Goal: Task Accomplishment & Management: Manage account settings

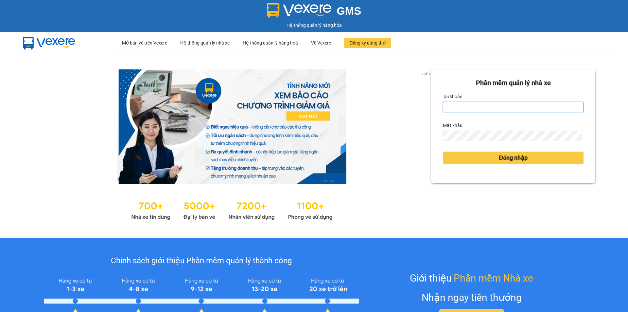
click at [490, 104] on input "Tài khoản" at bounding box center [513, 107] width 141 height 10
type input "anhkha.namhailimo"
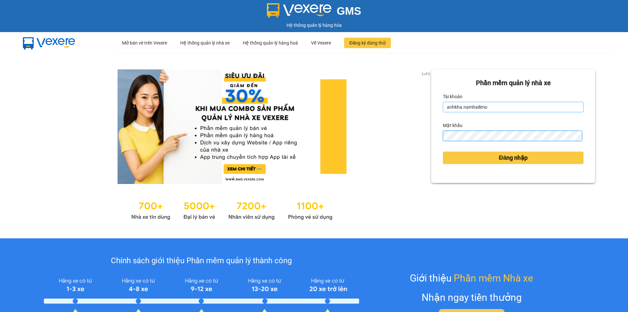
click at [443, 151] on button "Đăng nhập" at bounding box center [513, 157] width 141 height 12
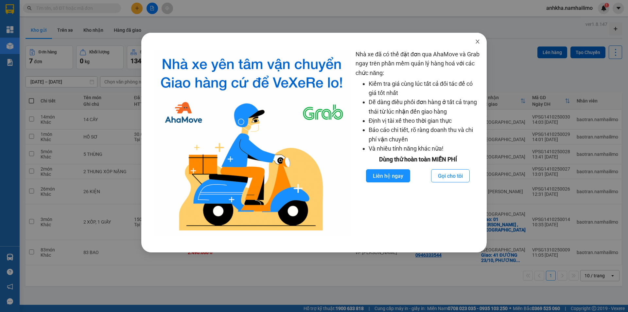
click at [484, 41] on span "Close" at bounding box center [477, 42] width 18 height 18
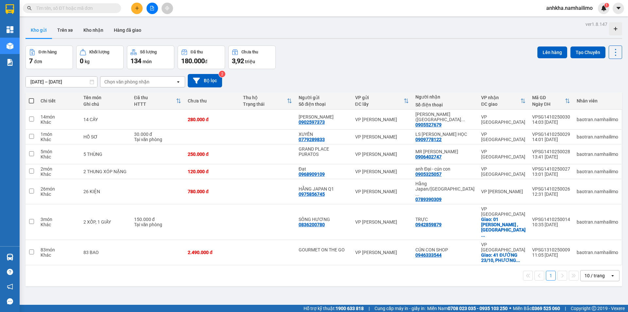
click at [479, 39] on body "Kết quả tìm kiếm ( 0 ) Bộ lọc No Data anhkha.namhailimo 1 Tổng Quan Kho hàng mớ…" at bounding box center [314, 156] width 628 height 312
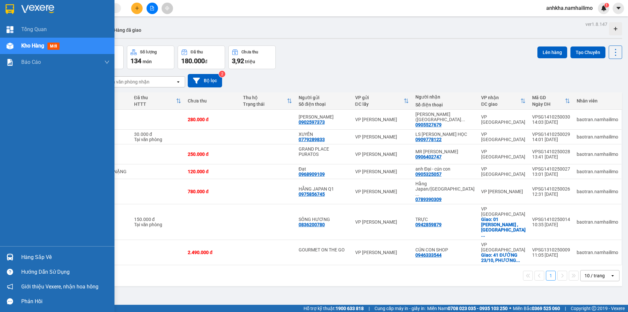
click at [36, 258] on div "Hàng sắp về" at bounding box center [65, 257] width 88 height 10
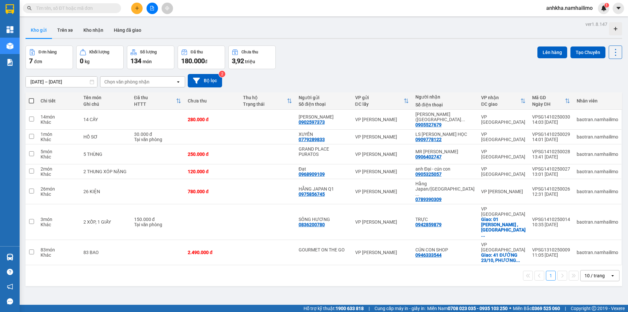
click at [341, 266] on section "Kết quả tìm kiếm ( 0 ) Bộ lọc No Data anhkha.namhailimo 1 Tổng Quan Kho hàng mớ…" at bounding box center [314, 156] width 628 height 312
click at [136, 8] on icon "plus" at bounding box center [137, 8] width 4 height 0
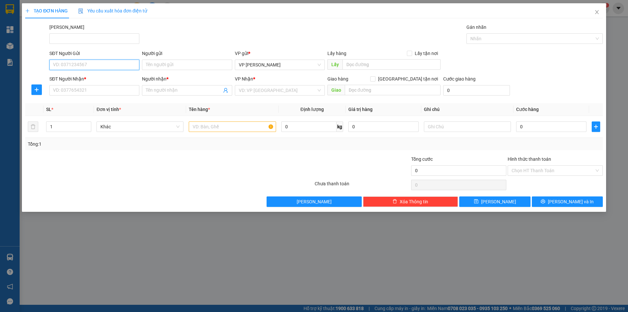
click at [103, 69] on input "SĐT Người Gửi" at bounding box center [94, 65] width 90 height 10
click at [100, 65] on input "0974919990" at bounding box center [94, 65] width 90 height 10
type input "0974919990"
click at [170, 56] on div "Người gửi" at bounding box center [187, 53] width 90 height 7
click at [170, 60] on input "Người gửi" at bounding box center [187, 65] width 90 height 10
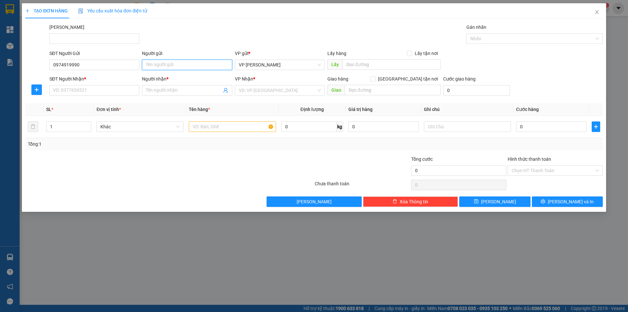
click at [163, 67] on input "Người gửi" at bounding box center [187, 65] width 90 height 10
type input "anh hậu"
click at [62, 93] on input "SĐT Người Nhận *" at bounding box center [94, 90] width 90 height 10
type input "0914362649"
click at [155, 88] on input "Người nhận *" at bounding box center [184, 90] width 76 height 7
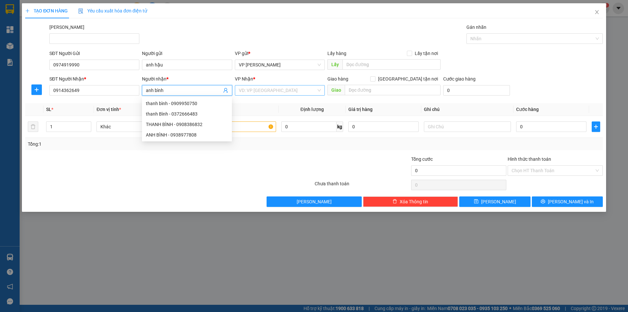
type input "anh bình"
click at [270, 90] on input "search" at bounding box center [278, 90] width 78 height 10
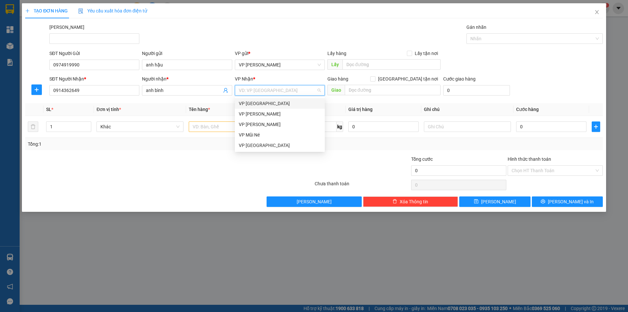
click at [262, 108] on div "VP [GEOGRAPHIC_DATA]" at bounding box center [280, 103] width 90 height 10
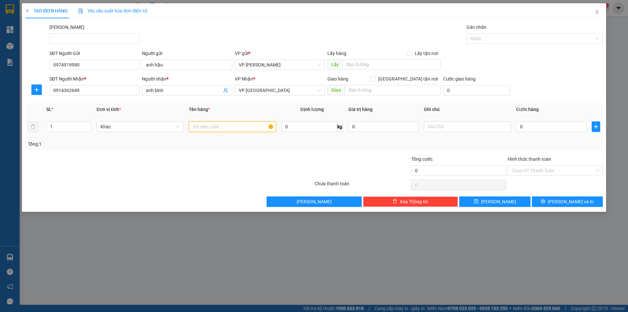
click at [229, 128] on input "text" at bounding box center [232, 126] width 87 height 10
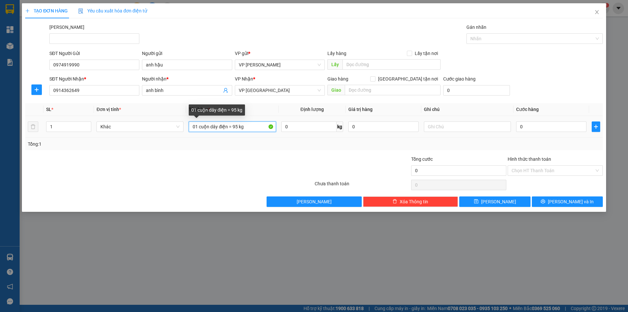
click at [237, 127] on input "01 cuộn dây điện = 95 kg" at bounding box center [232, 126] width 87 height 10
type input "01 cuộn dây điện = 90 kg"
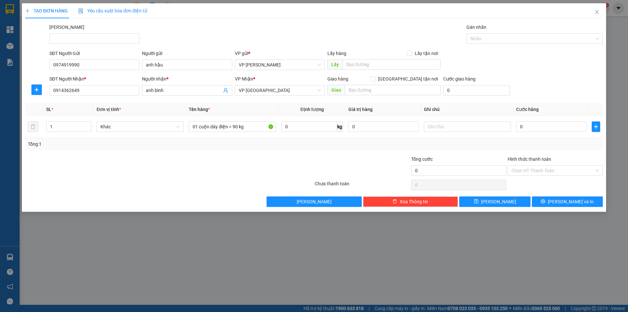
click at [213, 151] on div "Transit Pickup Surcharge Ids Transit Deliver Surcharge Ids Transit Deliver Surc…" at bounding box center [314, 115] width 578 height 183
click at [538, 127] on input "0" at bounding box center [551, 126] width 70 height 10
type input "5"
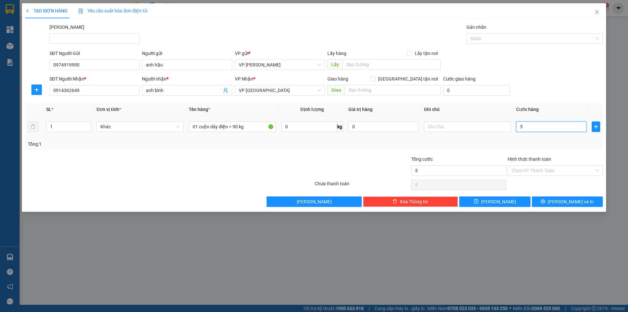
type input "50"
type input "50.000"
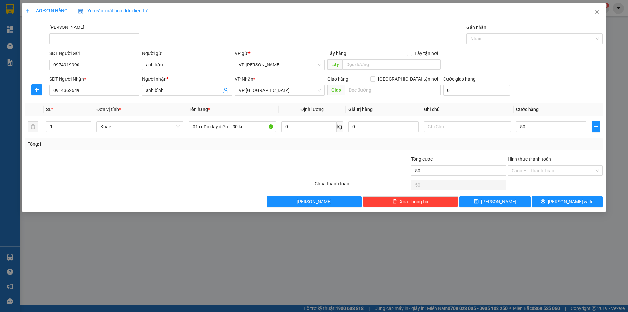
type input "50.000"
click at [312, 173] on div at bounding box center [266, 166] width 97 height 23
click at [559, 202] on button "[PERSON_NAME] và In" at bounding box center [567, 201] width 71 height 10
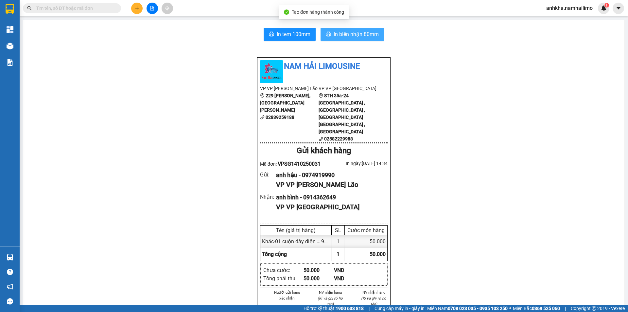
click at [334, 33] on span "In biên nhận 80mm" at bounding box center [356, 34] width 45 height 8
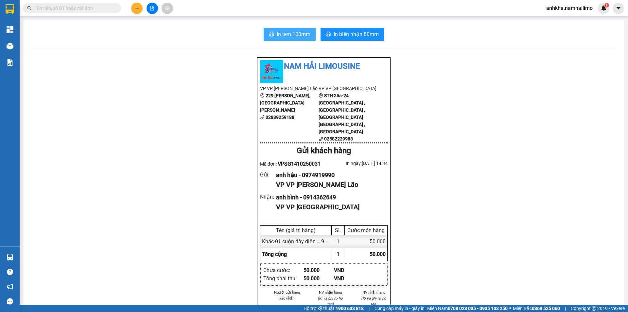
click at [280, 33] on span "In tem 100mm" at bounding box center [294, 34] width 34 height 8
click at [95, 10] on input "text" at bounding box center [74, 8] width 77 height 7
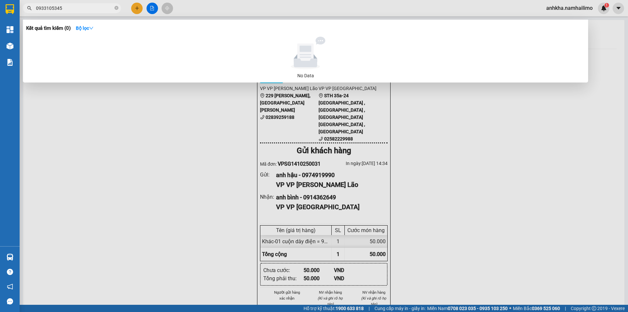
click at [50, 9] on input "0933105345" at bounding box center [74, 8] width 77 height 7
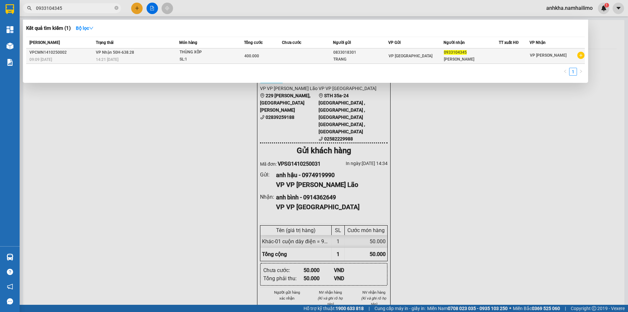
type input "0933104345"
click at [188, 59] on div "SL: 1" at bounding box center [204, 59] width 49 height 7
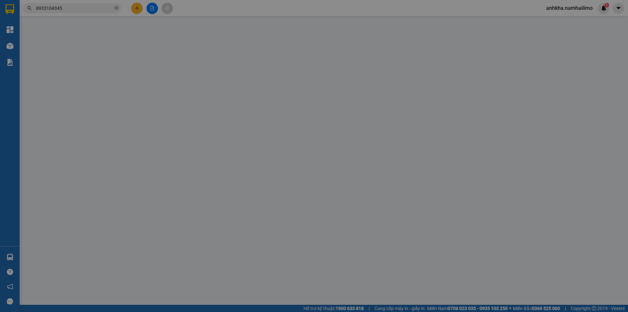
type input "0833018301"
type input "TRANG"
type input "0933104345"
type input "THUY LAM"
type input "400.000"
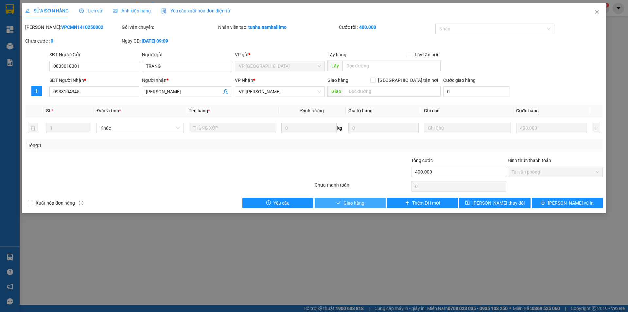
drag, startPoint x: 353, startPoint y: 203, endPoint x: 352, endPoint y: 194, distance: 9.5
click at [353, 202] on span "Giao hàng" at bounding box center [353, 202] width 21 height 7
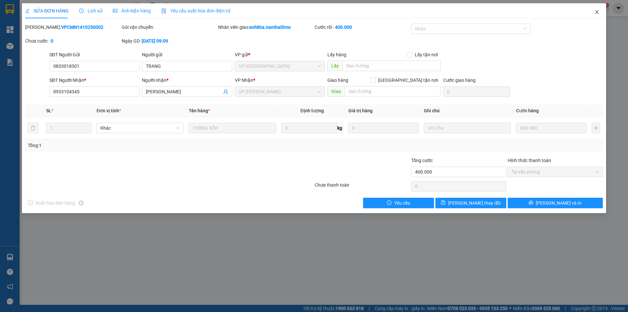
click at [598, 8] on span "Close" at bounding box center [597, 12] width 18 height 18
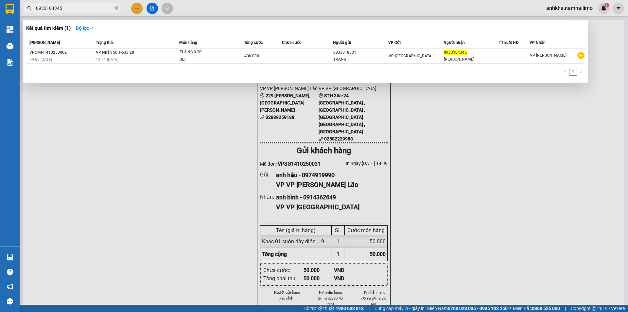
click at [85, 10] on input "0933104345" at bounding box center [74, 8] width 77 height 7
click at [83, 9] on input "0933104345" at bounding box center [74, 8] width 77 height 7
drag, startPoint x: 83, startPoint y: 9, endPoint x: 83, endPoint y: 6, distance: 3.6
click at [83, 9] on input "0933104345" at bounding box center [74, 8] width 77 height 7
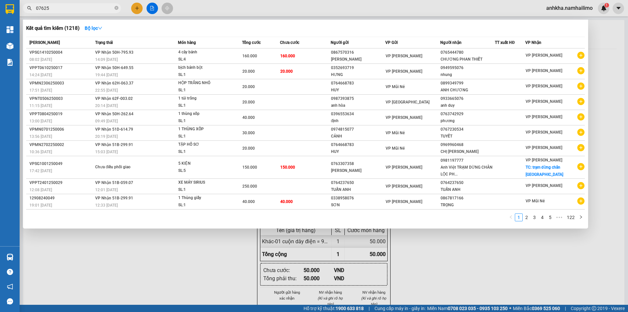
type input "076255"
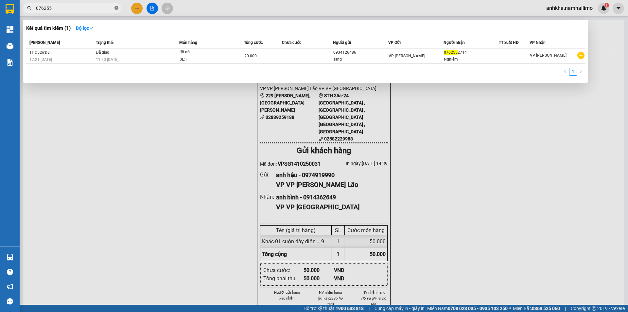
click at [115, 6] on span at bounding box center [116, 8] width 4 height 6
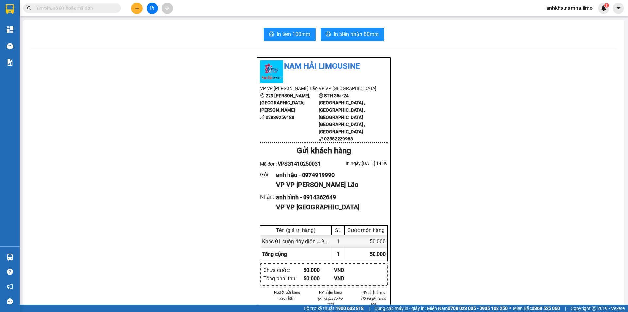
click at [96, 8] on input "text" at bounding box center [74, 8] width 77 height 7
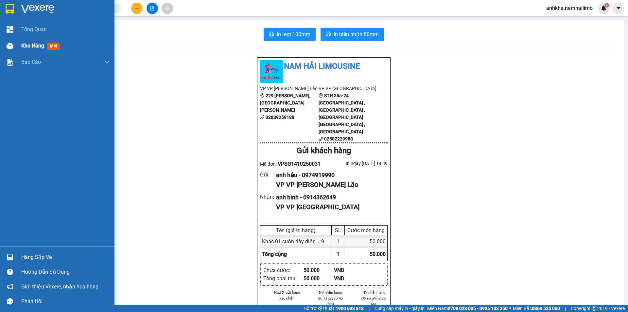
click at [47, 46] on div "Kho hàng mới" at bounding box center [41, 46] width 41 height 8
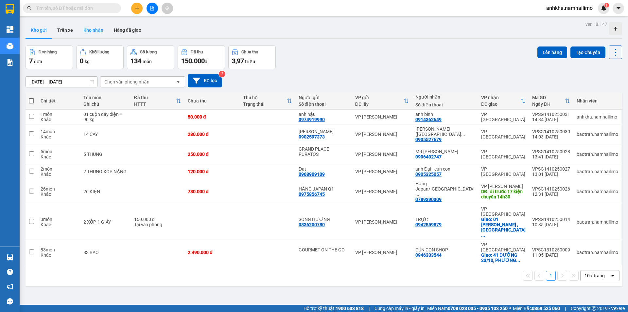
click at [90, 31] on button "Kho nhận" at bounding box center [93, 30] width 30 height 16
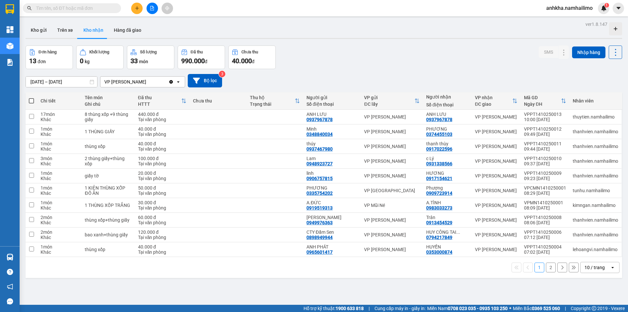
click at [92, 1] on div "Kết quả tìm kiếm ( 1 ) Bộ lọc Mã ĐH Trạng thái Món hàng Tổng cước Chưa cước Ngư…" at bounding box center [314, 8] width 628 height 16
drag, startPoint x: 93, startPoint y: 15, endPoint x: 91, endPoint y: 8, distance: 6.8
click at [93, 14] on div "Kết quả tìm kiếm ( 1 ) Bộ lọc Mã ĐH Trạng thái Món hàng Tổng cước Chưa cước Ngư…" at bounding box center [314, 8] width 628 height 16
click at [90, 6] on input "text" at bounding box center [74, 8] width 77 height 7
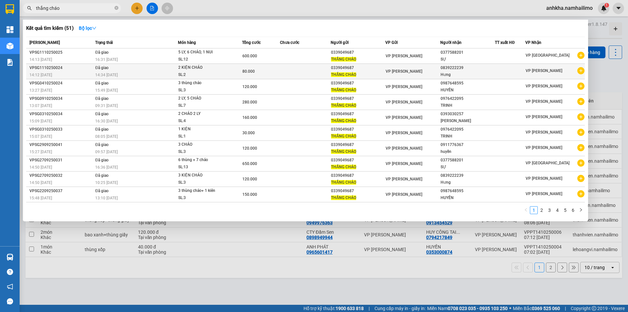
type input "thắng cháo"
click at [580, 72] on icon "plus-circle" at bounding box center [580, 70] width 7 height 7
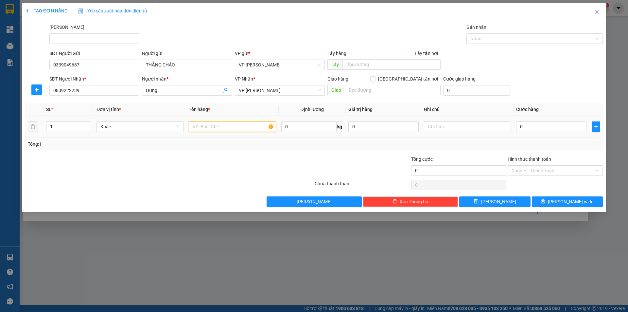
drag, startPoint x: 236, startPoint y: 126, endPoint x: 235, endPoint y: 116, distance: 9.3
click at [236, 123] on input "text" at bounding box center [232, 126] width 87 height 10
type input "1 ly"
click at [542, 128] on div "0" at bounding box center [551, 126] width 70 height 13
click at [541, 129] on input "0" at bounding box center [551, 126] width 70 height 10
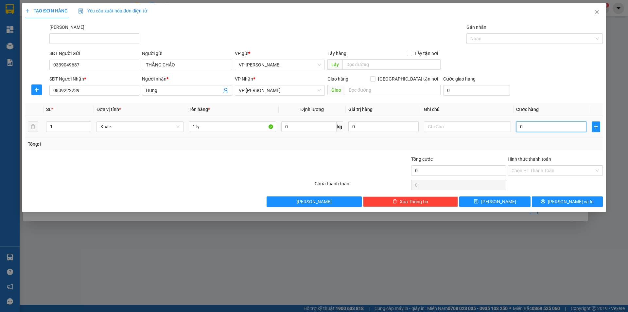
type input "4"
type input "40"
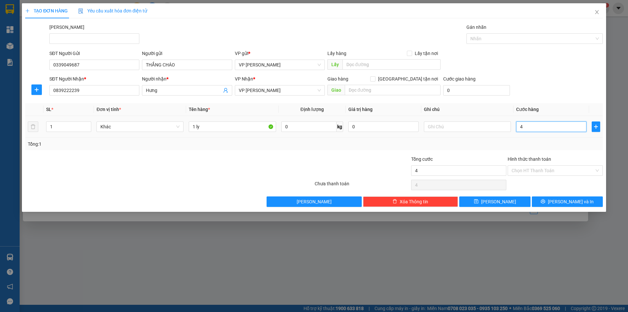
type input "40"
type input "400"
type input "4.000"
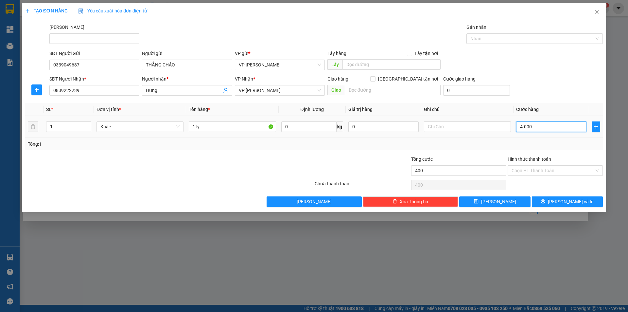
type input "4.000"
type input "40.000"
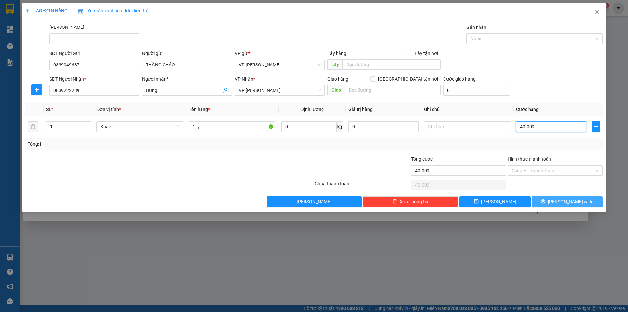
type input "40.000"
click at [560, 199] on button "Lưu và In" at bounding box center [567, 201] width 71 height 10
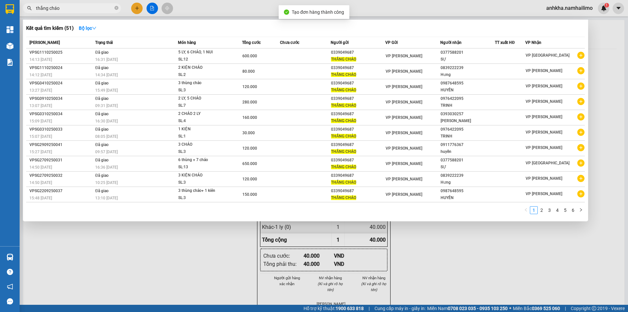
drag, startPoint x: 461, startPoint y: 273, endPoint x: 430, endPoint y: 237, distance: 48.1
click at [454, 266] on div at bounding box center [314, 156] width 628 height 312
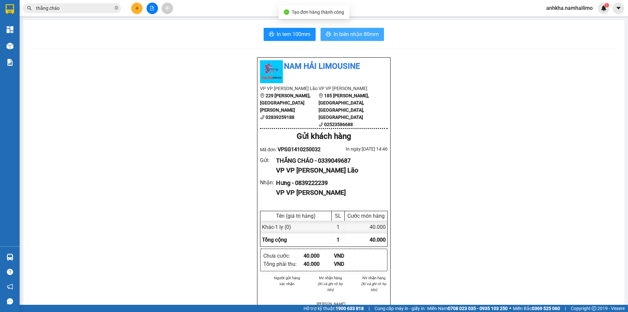
drag, startPoint x: 358, startPoint y: 36, endPoint x: 295, endPoint y: 143, distance: 123.9
click at [356, 37] on span "In biên nhận 80mm" at bounding box center [356, 34] width 45 height 8
drag, startPoint x: 491, startPoint y: 261, endPoint x: 489, endPoint y: 252, distance: 9.5
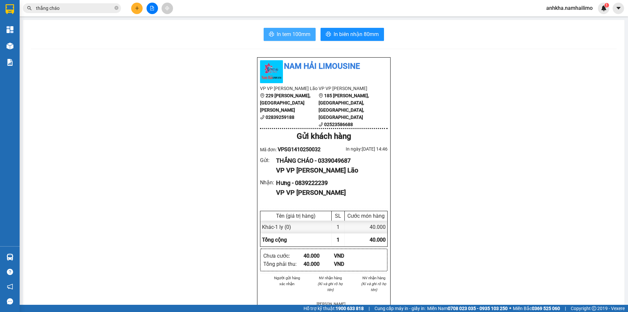
drag, startPoint x: 275, startPoint y: 24, endPoint x: 282, endPoint y: 28, distance: 8.5
click at [281, 27] on div "In tem 100mm In biên nhận 80mm Nam Hải Limousine VP VP Phạm Ngũ Lão 229 Phạm Ng…" at bounding box center [323, 304] width 601 height 569
drag, startPoint x: 283, startPoint y: 28, endPoint x: 286, endPoint y: 38, distance: 9.9
click at [283, 29] on button "In tem 100mm" at bounding box center [290, 34] width 52 height 13
click at [286, 38] on span "In tem 100mm" at bounding box center [294, 34] width 34 height 8
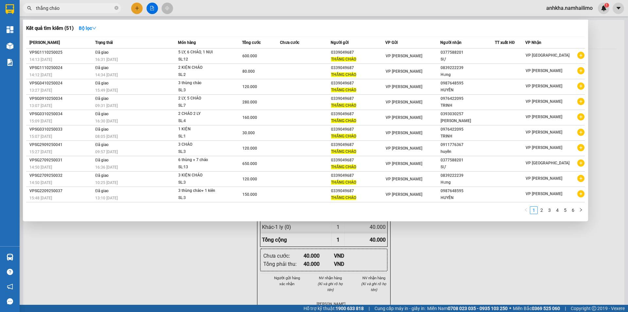
click at [98, 8] on input "thắng cháo" at bounding box center [74, 8] width 77 height 7
click at [96, 5] on input "thắng cháo" at bounding box center [74, 8] width 77 height 7
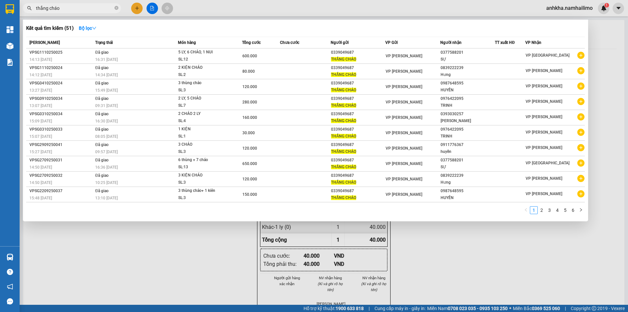
click at [96, 5] on input "thắng cháo" at bounding box center [74, 8] width 77 height 7
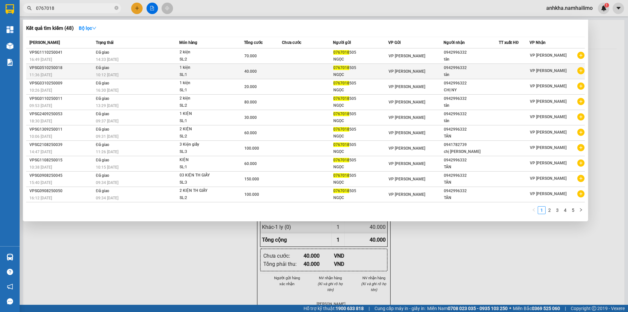
type input "0767018"
click at [581, 71] on icon "plus-circle" at bounding box center [580, 70] width 7 height 7
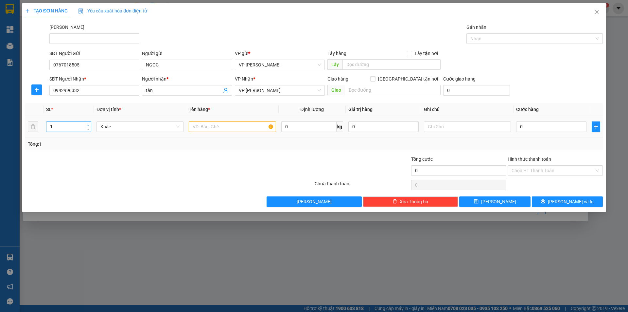
type input "2"
click at [88, 123] on span "up" at bounding box center [88, 125] width 4 height 4
drag, startPoint x: 255, startPoint y: 124, endPoint x: 243, endPoint y: 106, distance: 21.9
click at [250, 122] on input "text" at bounding box center [232, 126] width 87 height 10
type input "2 kiện"
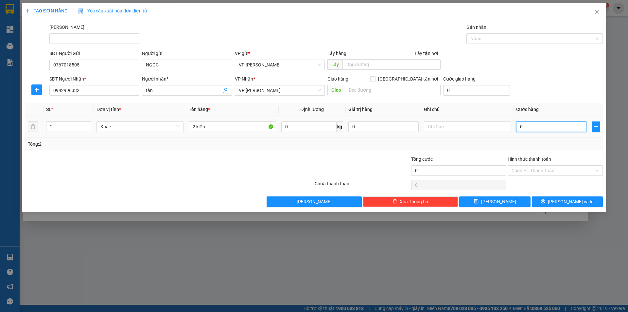
click at [540, 123] on input "0" at bounding box center [551, 126] width 70 height 10
type input "6"
type input "60"
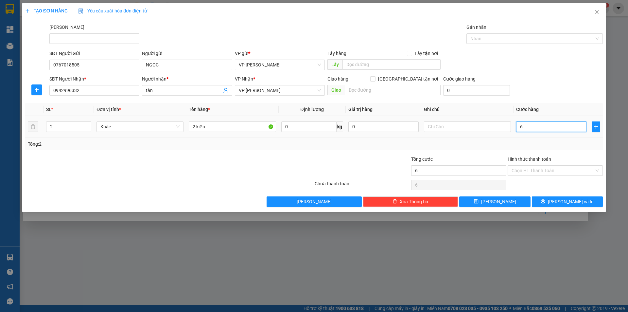
type input "60"
type input "600"
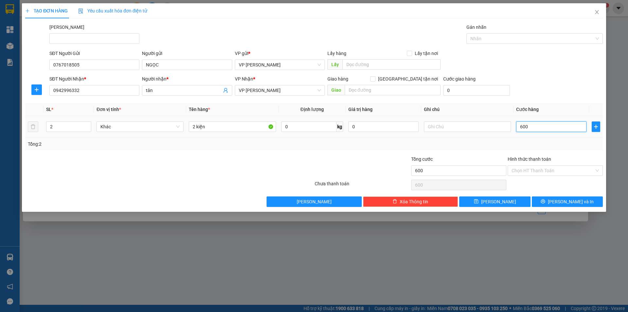
type input "6.000"
type input "60.000"
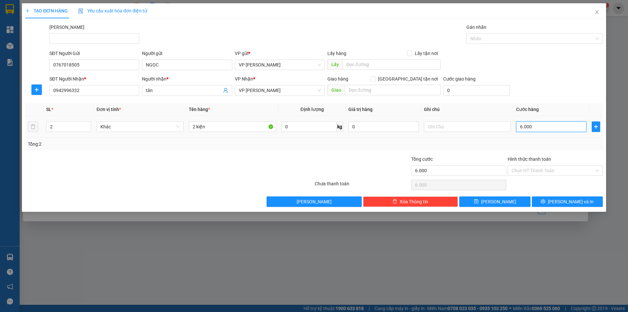
type input "60.000"
click at [580, 205] on span "Lưu và In" at bounding box center [571, 201] width 46 height 7
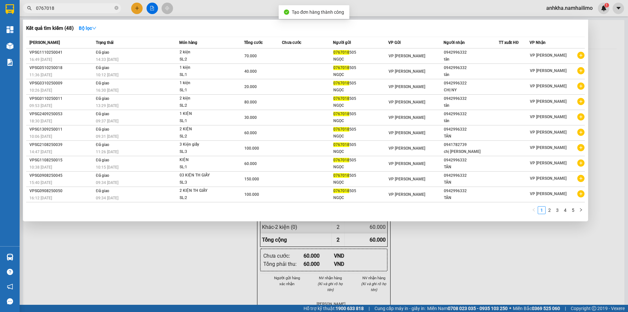
drag, startPoint x: 393, startPoint y: 253, endPoint x: 391, endPoint y: 247, distance: 6.8
click at [391, 247] on div at bounding box center [314, 156] width 628 height 312
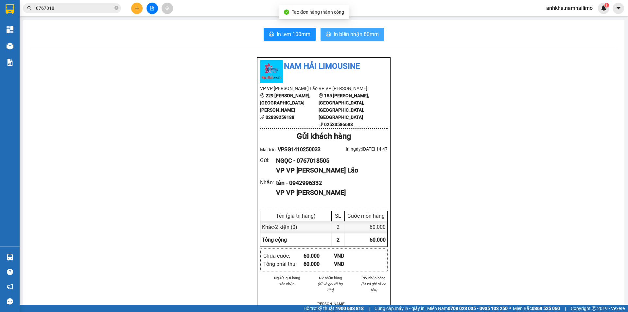
drag, startPoint x: 369, startPoint y: 33, endPoint x: 377, endPoint y: 101, distance: 68.5
click at [367, 34] on span "In biên nhận 80mm" at bounding box center [356, 34] width 45 height 8
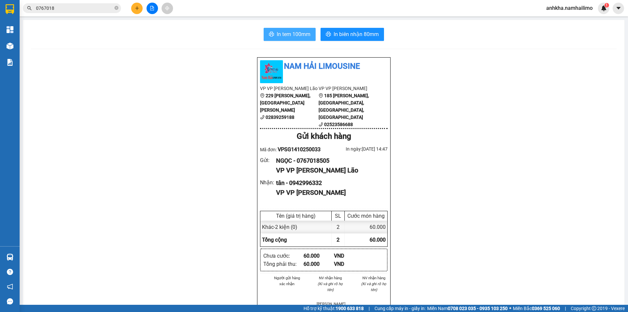
drag, startPoint x: 293, startPoint y: 21, endPoint x: 299, endPoint y: 29, distance: 9.8
click at [294, 23] on div "In tem 100mm In biên nhận 80mm Nam Hải Limousine VP VP Phạm Ngũ Lão 229 Phạm Ng…" at bounding box center [323, 304] width 601 height 569
click at [299, 30] on button "In tem 100mm" at bounding box center [290, 34] width 52 height 13
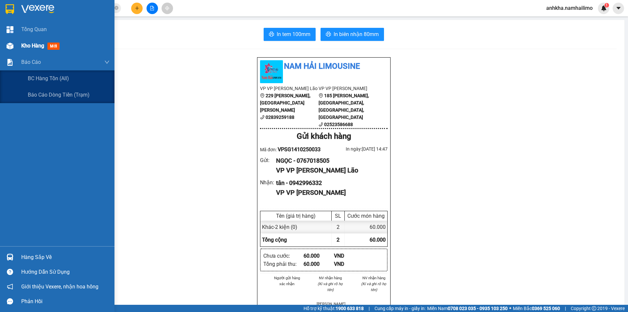
click at [21, 51] on div "Kho hàng mới" at bounding box center [57, 46] width 114 height 16
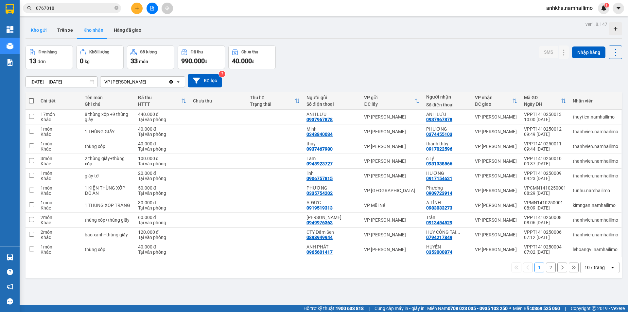
click at [36, 35] on button "Kho gửi" at bounding box center [39, 30] width 26 height 16
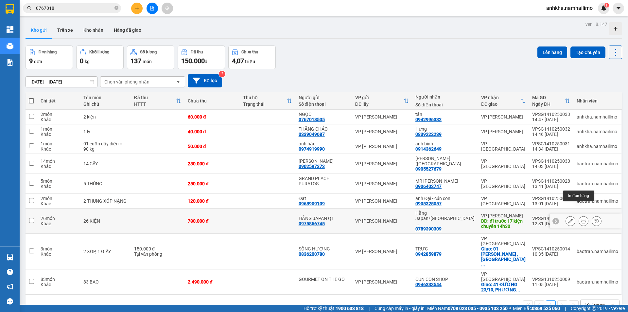
click at [581, 219] on icon at bounding box center [583, 221] width 5 height 5
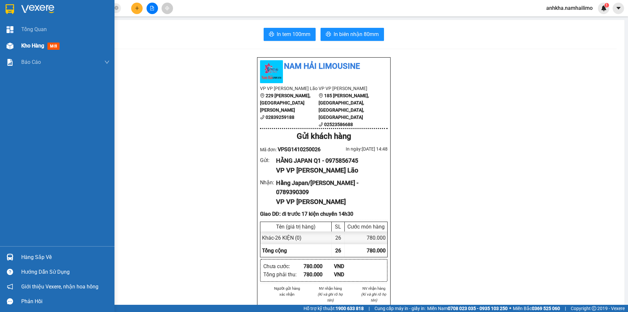
click at [13, 42] on div at bounding box center [9, 45] width 11 height 11
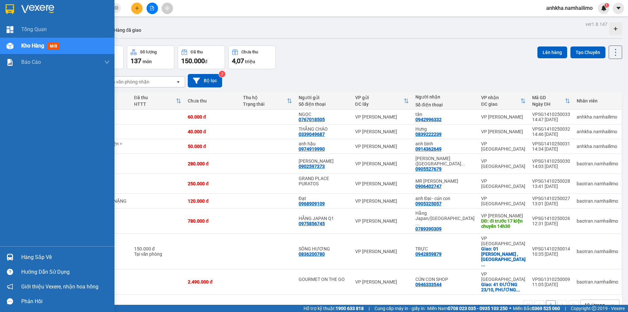
click at [10, 252] on div at bounding box center [9, 256] width 11 height 11
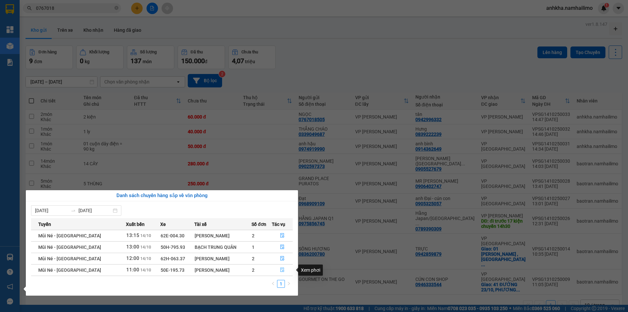
click at [283, 270] on button "button" at bounding box center [282, 270] width 21 height 10
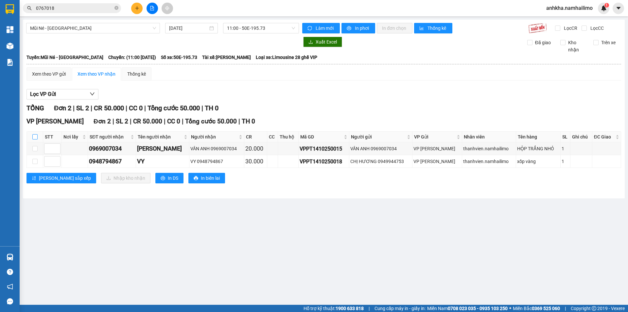
click at [34, 139] on input "checkbox" at bounding box center [34, 136] width 5 height 5
checkbox input "true"
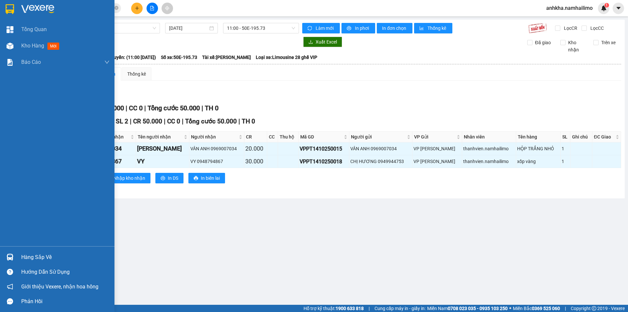
click at [11, 254] on img at bounding box center [10, 257] width 7 height 7
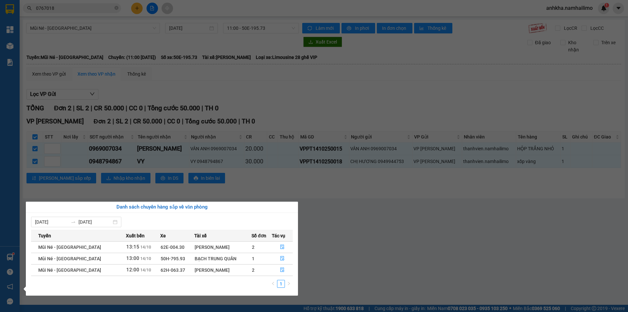
click at [351, 247] on section "Kết quả tìm kiếm ( 48 ) Bộ lọc Mã ĐH Trạng thái Món hàng Tổng cước Chưa cước Ng…" at bounding box center [314, 156] width 628 height 312
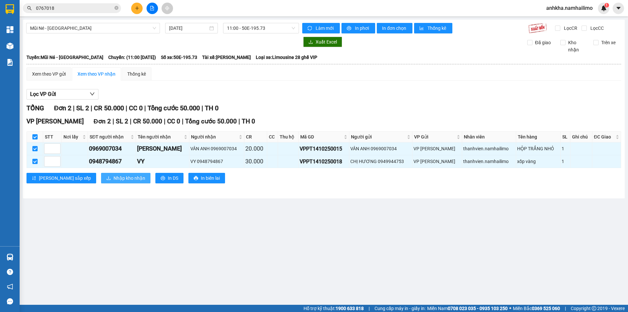
drag, startPoint x: 90, startPoint y: 186, endPoint x: 92, endPoint y: 178, distance: 8.6
click at [90, 186] on div "VP Phạm Ngũ Lão Đơn 2 | SL 2 | CR 50.000 | CC 0 | Tổng cước 50.000 | TH 0 STT N…" at bounding box center [323, 152] width 595 height 72
click at [114, 178] on span "Nhập kho nhận" at bounding box center [130, 177] width 32 height 7
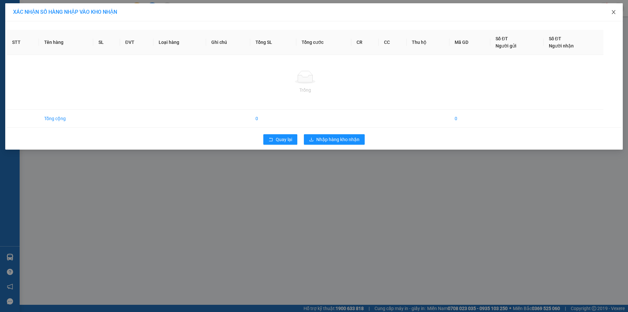
click at [609, 9] on span "Close" at bounding box center [614, 12] width 18 height 18
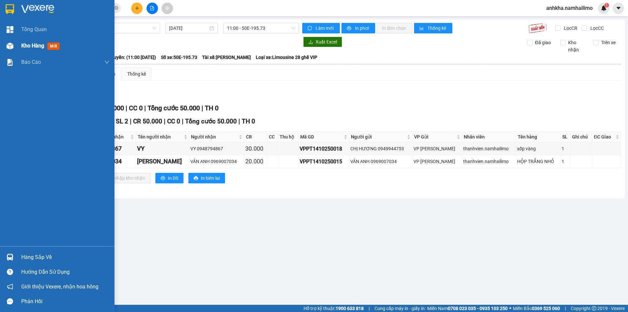
click at [19, 50] on div "Kho hàng mới" at bounding box center [57, 46] width 114 height 16
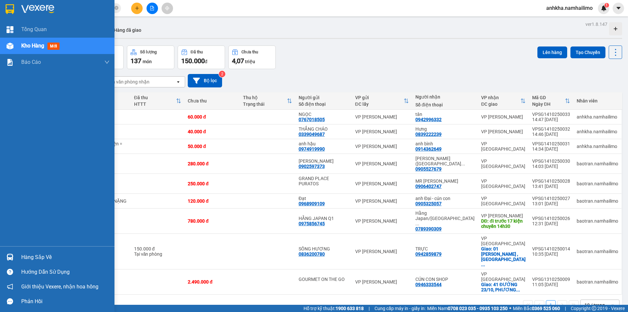
click at [11, 49] on img at bounding box center [10, 46] width 7 height 7
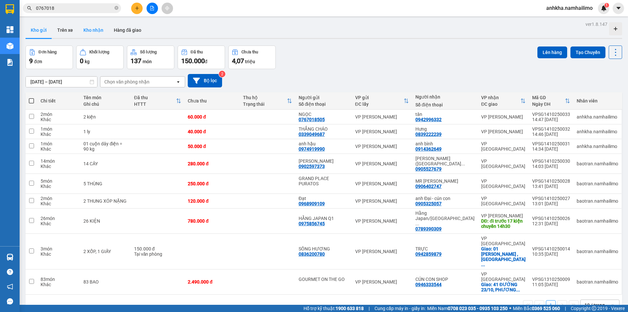
click at [93, 26] on button "Kho nhận" at bounding box center [93, 30] width 30 height 16
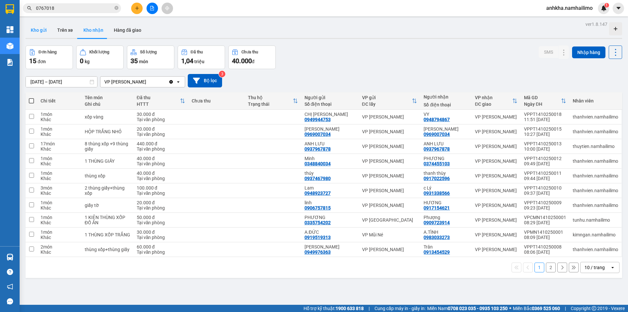
click at [46, 32] on button "Kho gửi" at bounding box center [39, 30] width 26 height 16
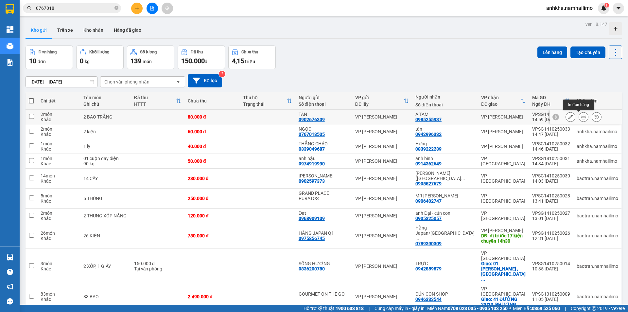
click at [581, 116] on icon at bounding box center [583, 116] width 5 height 5
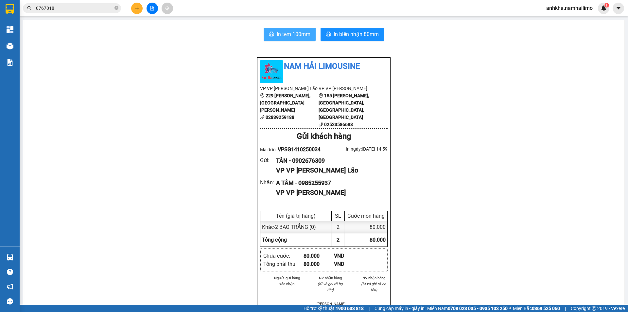
click at [278, 30] on button "In tem 100mm" at bounding box center [290, 34] width 52 height 13
click at [344, 33] on span "In biên nhận 80mm" at bounding box center [356, 34] width 45 height 8
click at [118, 6] on span at bounding box center [116, 8] width 4 height 6
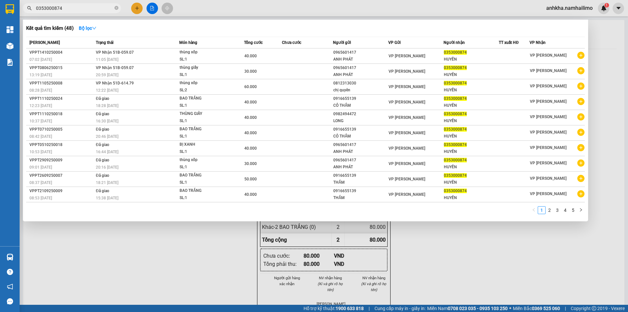
type input "0353000874"
click at [256, 60] on td "40.000" at bounding box center [263, 55] width 38 height 15
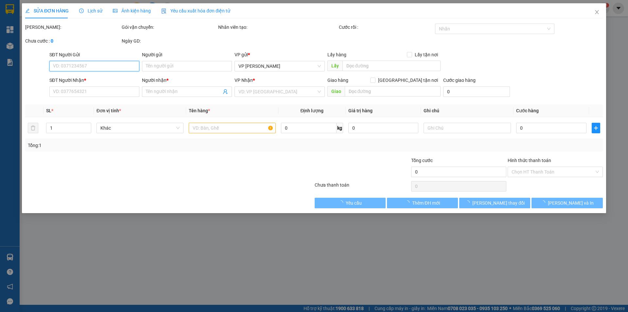
type input "0965601417"
type input "ANH PHÁT"
type input "0353000874"
type input "HUYỀN"
type input "40.000"
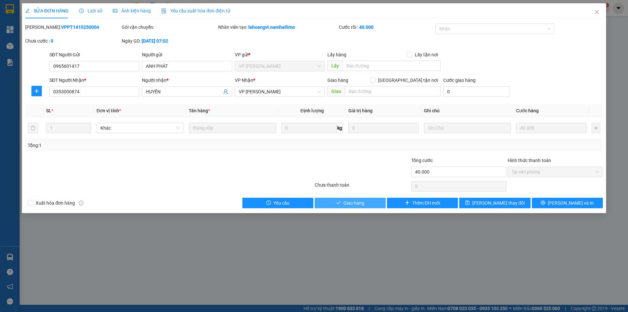
click at [331, 203] on button "Giao hàng" at bounding box center [350, 203] width 71 height 10
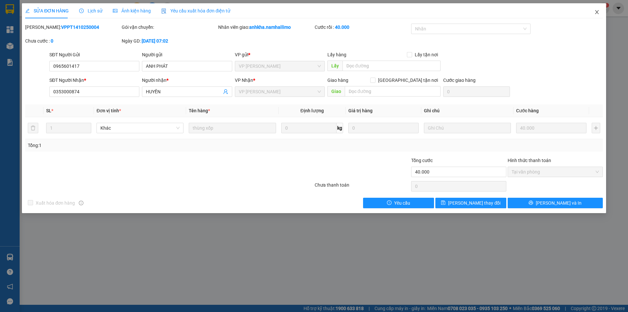
click at [594, 9] on span "Close" at bounding box center [597, 12] width 18 height 18
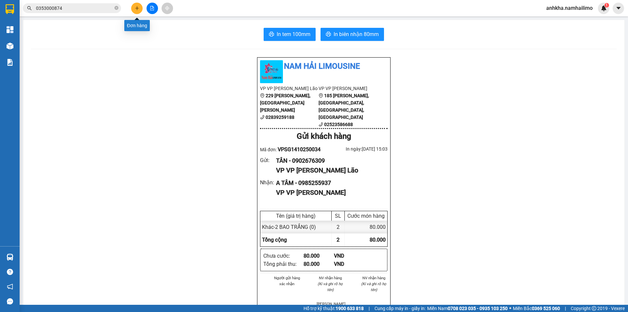
click at [138, 12] on button at bounding box center [136, 8] width 11 height 11
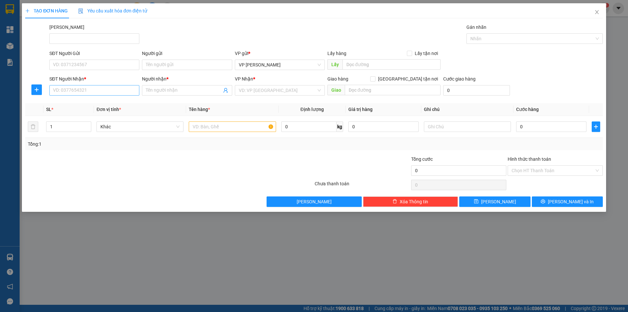
drag, startPoint x: 80, startPoint y: 97, endPoint x: 85, endPoint y: 88, distance: 11.0
click at [81, 94] on div "SĐT Người Nhận * VD: 0377654321" at bounding box center [94, 86] width 90 height 23
click at [85, 88] on input "SĐT Người Nhận *" at bounding box center [94, 90] width 90 height 10
click at [81, 106] on div "0904455465 - HÙNG HUYỀN" at bounding box center [94, 103] width 82 height 7
type input "0904455465"
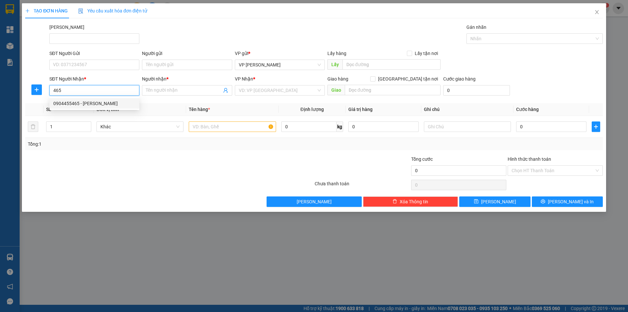
type input "HÙNG HUYỀN"
type input "70.000"
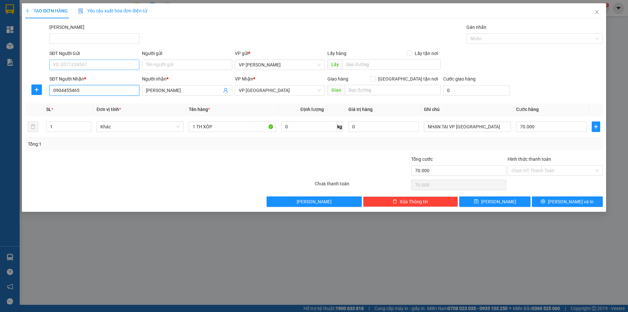
type input "0904455465"
click at [87, 64] on input "SĐT Người Gửi" at bounding box center [94, 65] width 90 height 10
click at [85, 79] on div "0937879258 - ANH VUI" at bounding box center [94, 77] width 82 height 7
type input "0937879258"
type input "ANH VUI"
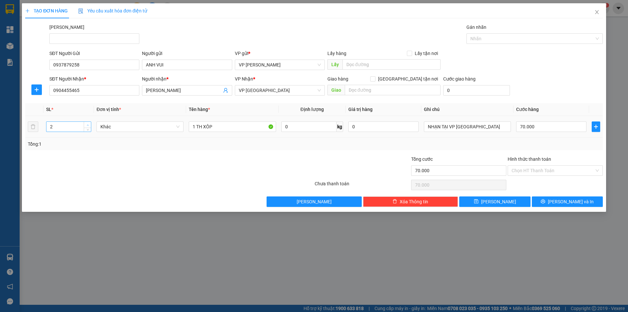
click at [88, 124] on icon "up" at bounding box center [88, 125] width 2 height 2
type input "3"
click at [88, 124] on icon "up" at bounding box center [88, 125] width 2 height 2
drag, startPoint x: 194, startPoint y: 127, endPoint x: 188, endPoint y: 126, distance: 6.4
click at [188, 126] on td "1 TH XÔP" at bounding box center [232, 127] width 92 height 22
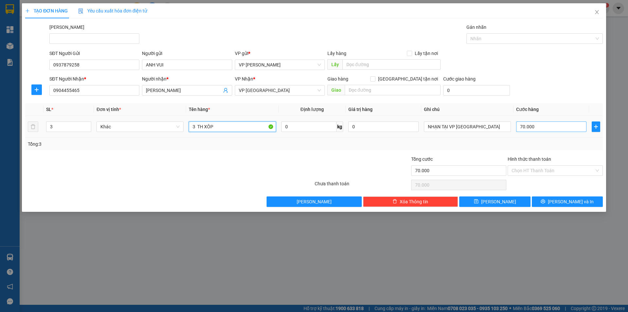
type input "3 TH XÔP"
type input "0"
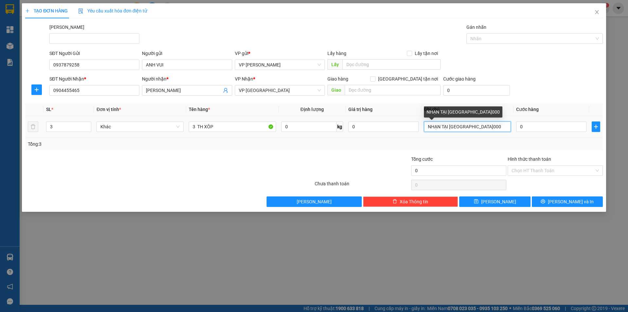
type input "NHẠN TẠI VP NHA TRANG"
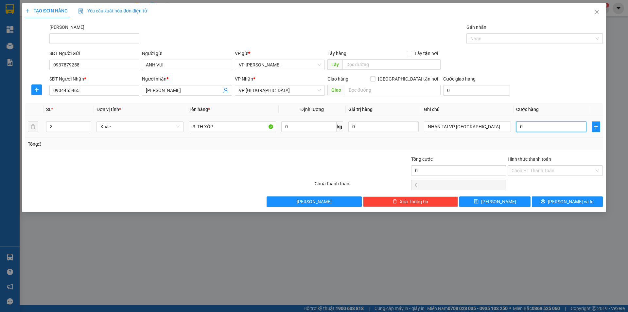
click at [531, 125] on input "0" at bounding box center [551, 126] width 70 height 10
type input "2"
type input "21"
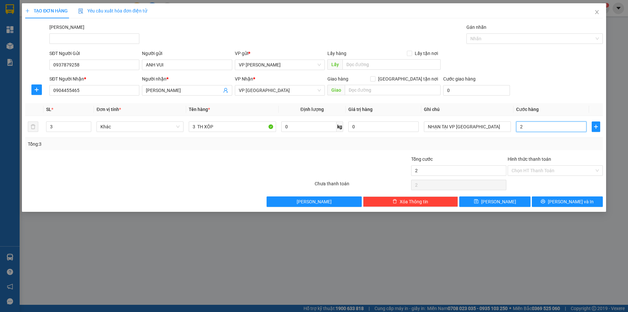
type input "21"
type input "210"
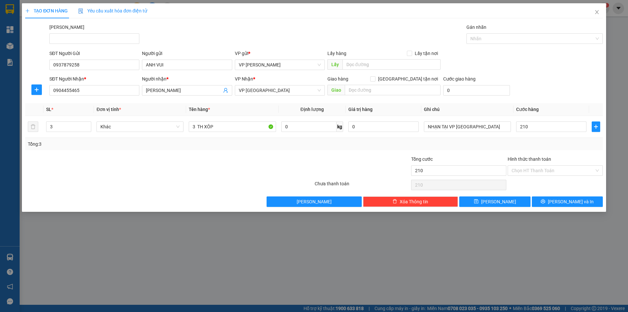
type input "210.000"
drag, startPoint x: 569, startPoint y: 68, endPoint x: 572, endPoint y: 152, distance: 84.1
click at [569, 69] on div "SĐT Người Gửi 0937879258 Người gửi ANH VUI VP gửi * VP Phạm Ngũ Lão Lấy hàng Lấ…" at bounding box center [326, 61] width 556 height 23
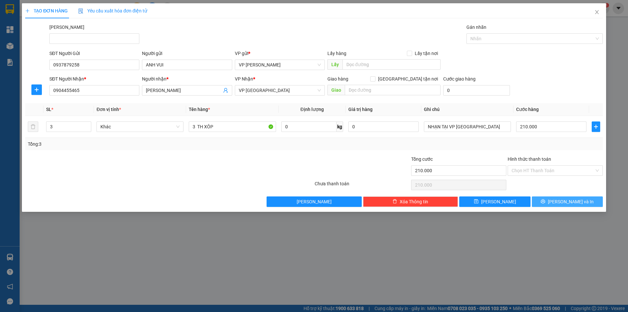
click at [564, 202] on span "Lưu và In" at bounding box center [571, 201] width 46 height 7
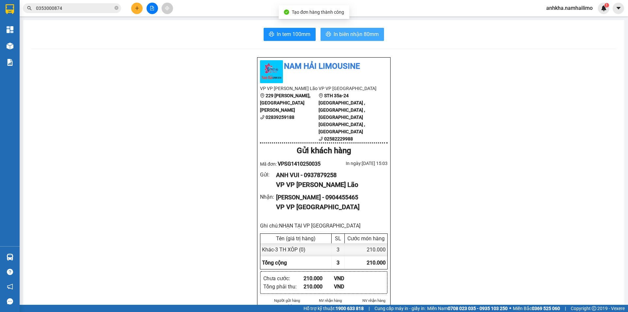
click at [340, 35] on span "In biên nhận 80mm" at bounding box center [356, 34] width 45 height 8
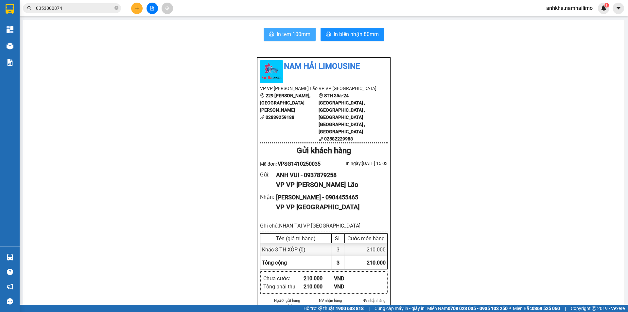
click at [292, 31] on span "In tem 100mm" at bounding box center [294, 34] width 34 height 8
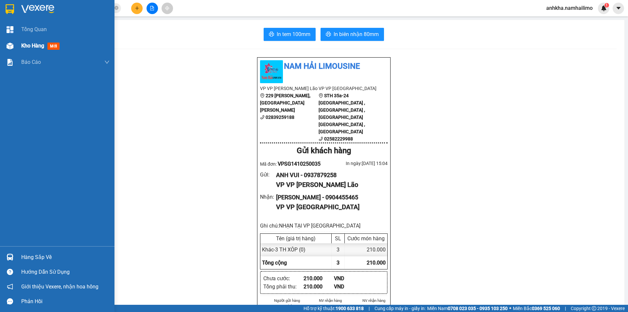
click at [24, 47] on span "Kho hàng" at bounding box center [32, 46] width 23 height 6
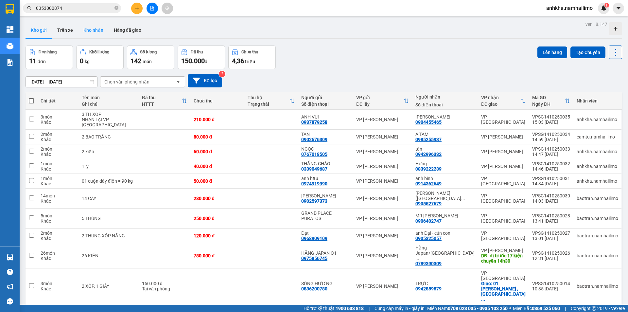
click at [95, 29] on button "Kho nhận" at bounding box center [93, 30] width 30 height 16
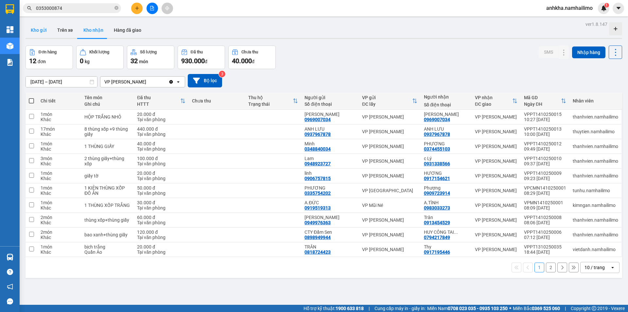
click at [42, 33] on button "Kho gửi" at bounding box center [39, 30] width 26 height 16
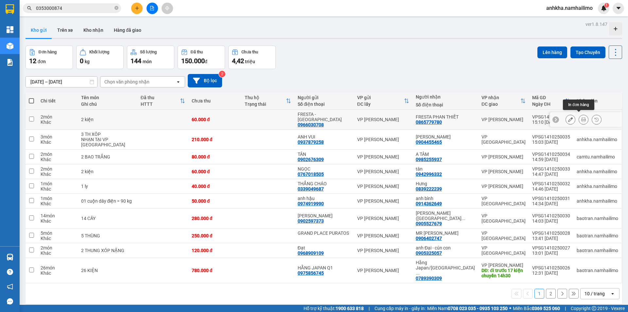
click at [579, 121] on button at bounding box center [583, 119] width 9 height 11
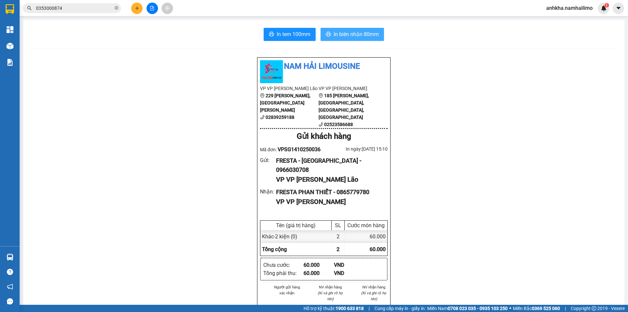
click at [351, 28] on button "In biên nhận 80mm" at bounding box center [352, 34] width 63 height 13
click at [290, 31] on span "In tem 100mm" at bounding box center [294, 34] width 34 height 8
click at [139, 10] on icon "plus" at bounding box center [137, 8] width 5 height 5
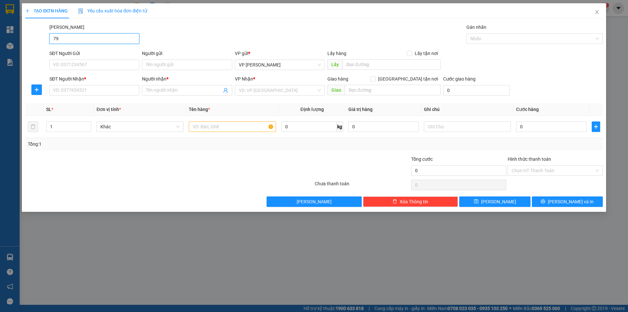
type input "795"
drag, startPoint x: 62, startPoint y: 37, endPoint x: 56, endPoint y: 40, distance: 6.9
click at [49, 40] on input "795" at bounding box center [94, 38] width 90 height 10
click at [77, 93] on input "795" at bounding box center [94, 90] width 90 height 10
click at [78, 92] on input "795" at bounding box center [94, 90] width 90 height 10
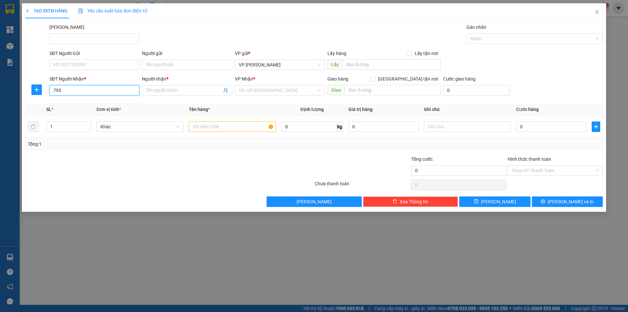
click at [51, 92] on input "795" at bounding box center [94, 90] width 90 height 10
drag, startPoint x: 90, startPoint y: 90, endPoint x: 37, endPoint y: 90, distance: 52.7
click at [38, 90] on div "SĐT Người Nhận * 0934745795 0934745795 Người nhận * Tên người nhận VP Nhận * VD…" at bounding box center [314, 86] width 579 height 23
type input "0934745795"
click at [595, 13] on icon "close" at bounding box center [596, 11] width 5 height 5
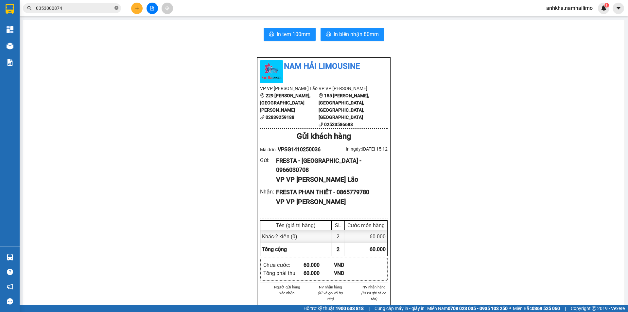
click at [116, 5] on span at bounding box center [116, 8] width 4 height 6
click at [94, 6] on input "text" at bounding box center [74, 8] width 77 height 7
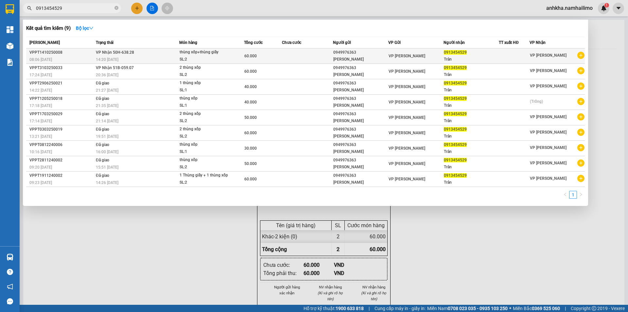
type input "0913454529"
click at [338, 55] on div "0949976363" at bounding box center [360, 52] width 55 height 7
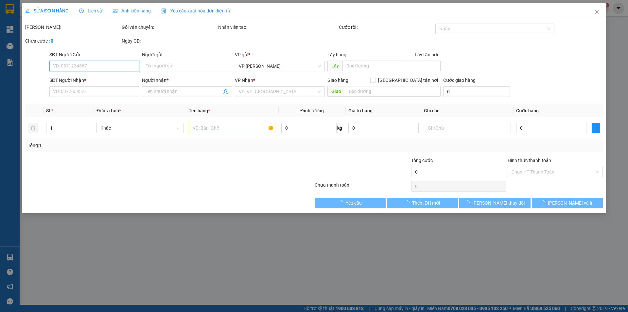
type input "0949976363"
type input "Thanh"
type input "0913454529"
type input "Trân"
type input "60.000"
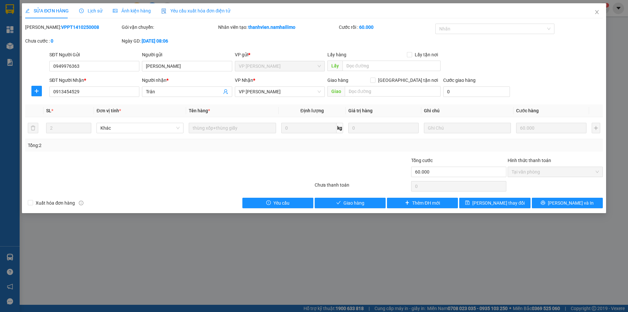
click at [360, 197] on div "Total Paid Fee 60.000 Total UnPaid Fee 0 Cash Collection Total Fee Mã ĐH: VPPT1…" at bounding box center [314, 116] width 578 height 184
click at [357, 201] on span "Giao hàng" at bounding box center [353, 202] width 21 height 7
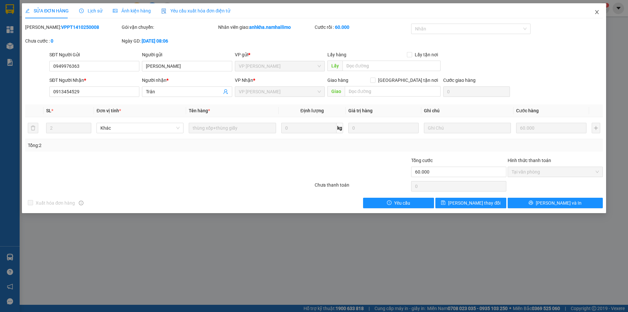
click at [598, 13] on icon "close" at bounding box center [596, 11] width 5 height 5
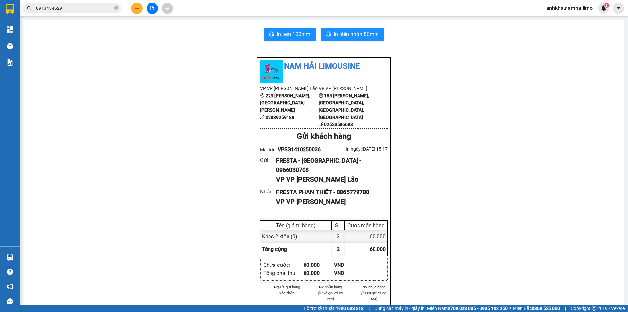
click at [139, 9] on icon "plus" at bounding box center [137, 8] width 5 height 5
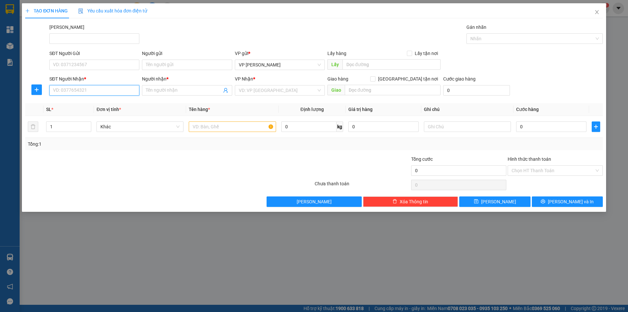
click at [72, 87] on input "SĐT Người Nhận *" at bounding box center [94, 90] width 90 height 10
click at [73, 104] on div "0938908907 - thủy" at bounding box center [94, 103] width 82 height 7
type input "0938908907"
type input "thủy"
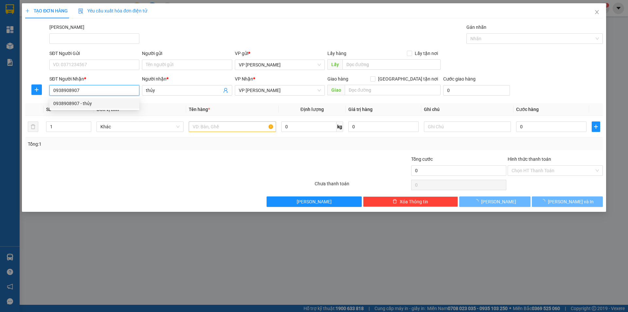
type input "20.000"
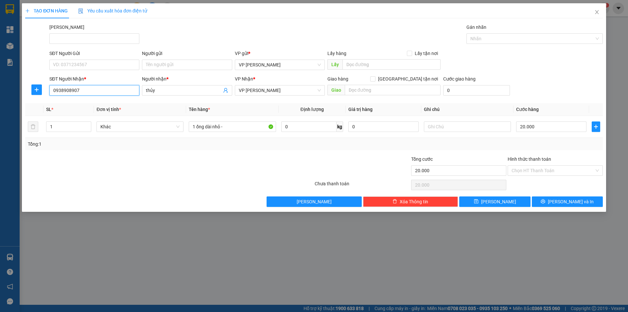
type input "0938908907"
drag, startPoint x: 88, startPoint y: 70, endPoint x: 87, endPoint y: 63, distance: 7.2
click at [88, 69] on div "SĐT Người Gửi VD: 0371234567" at bounding box center [94, 61] width 90 height 23
click at [87, 63] on input "SĐT Người Gửi" at bounding box center [94, 65] width 90 height 10
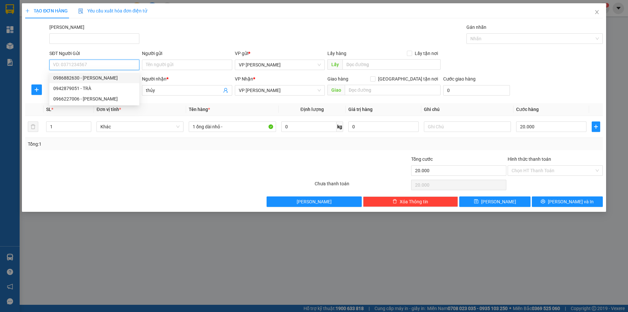
click at [84, 79] on div "0986882630 - đăng tịnh" at bounding box center [94, 77] width 82 height 7
type input "0986882630"
type input "đăng tịnh"
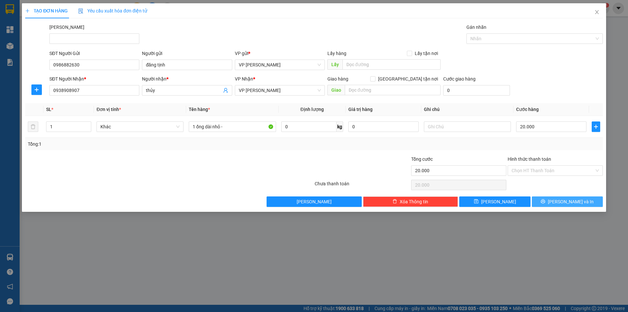
click at [572, 202] on span "Lưu và In" at bounding box center [571, 201] width 46 height 7
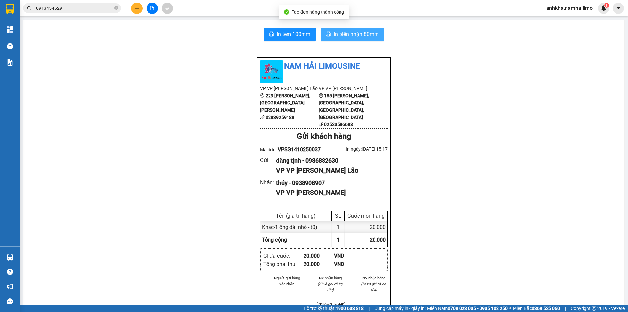
click at [336, 31] on span "In biên nhận 80mm" at bounding box center [356, 34] width 45 height 8
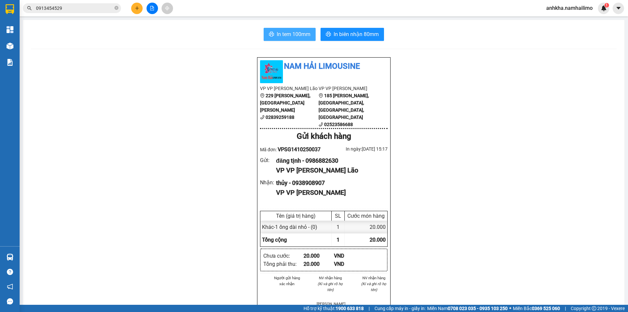
click at [281, 30] on span "In tem 100mm" at bounding box center [294, 34] width 34 height 8
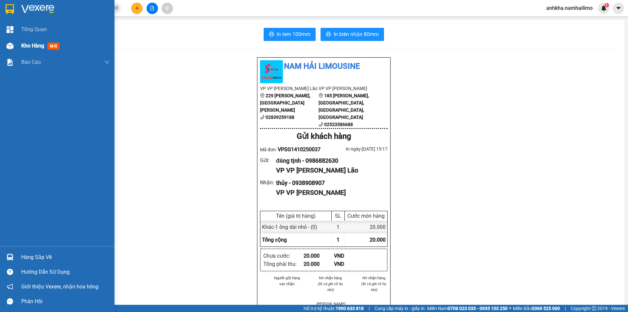
click at [1, 47] on div "Kho hàng mới" at bounding box center [57, 46] width 114 height 16
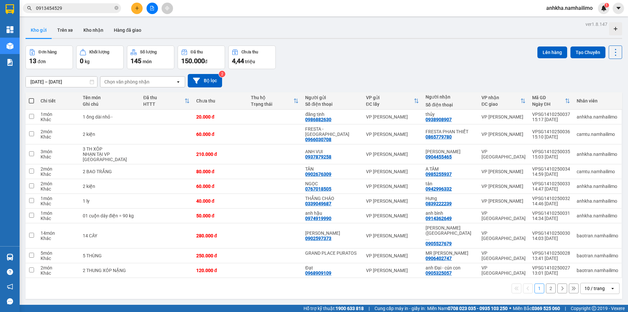
click at [546, 283] on button "2" at bounding box center [551, 288] width 10 height 10
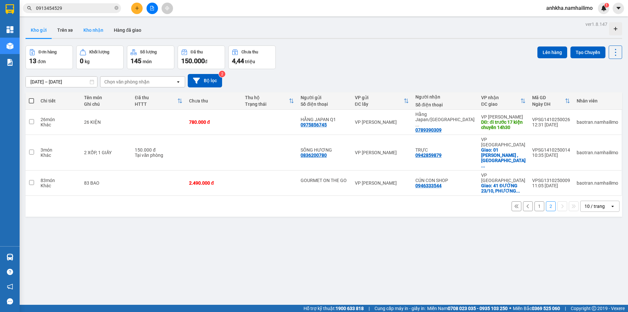
click at [96, 33] on button "Kho nhận" at bounding box center [93, 30] width 30 height 16
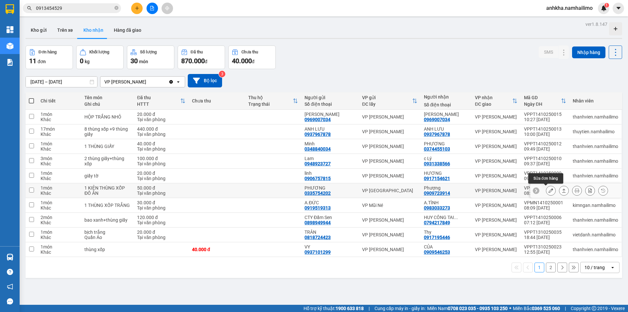
click at [549, 191] on icon at bounding box center [551, 190] width 5 height 5
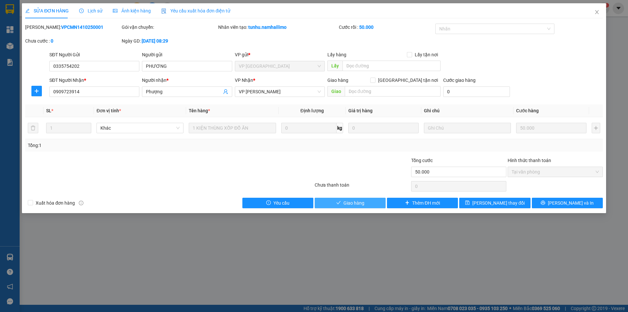
click at [359, 202] on span "Giao hàng" at bounding box center [353, 202] width 21 height 7
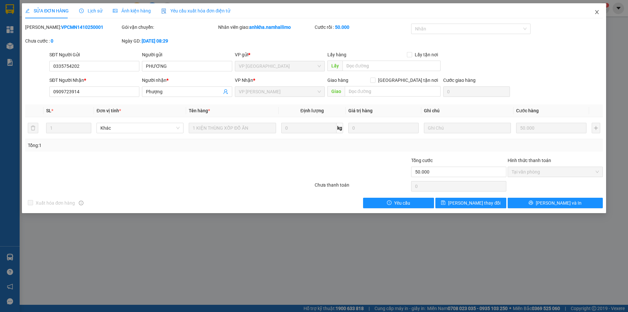
click at [596, 12] on icon "close" at bounding box center [596, 11] width 5 height 5
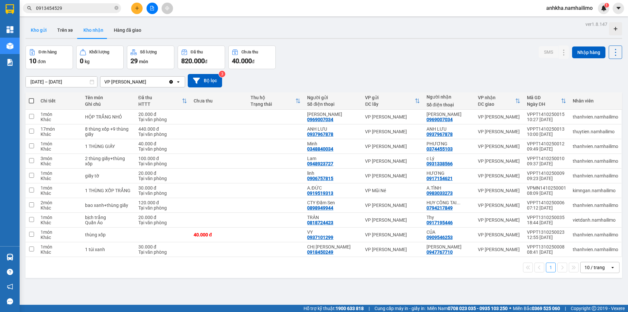
click at [47, 30] on button "Kho gửi" at bounding box center [39, 30] width 26 height 16
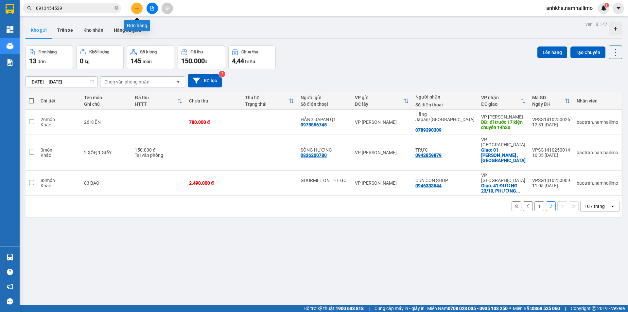
click at [140, 7] on button at bounding box center [136, 8] width 11 height 11
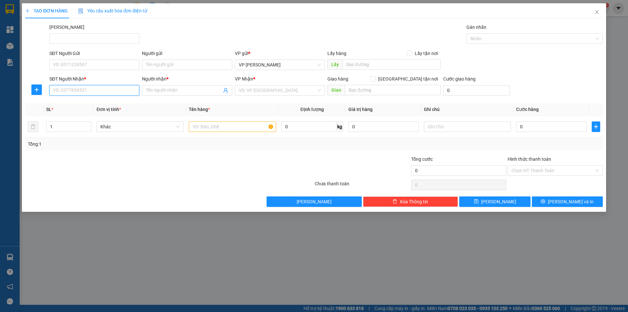
click at [97, 92] on input "SĐT Người Nhận *" at bounding box center [94, 90] width 90 height 10
click at [66, 106] on div "0909735990 - Vy" at bounding box center [94, 103] width 82 height 7
type input "0909735990"
type input "Vy"
type input "20.000"
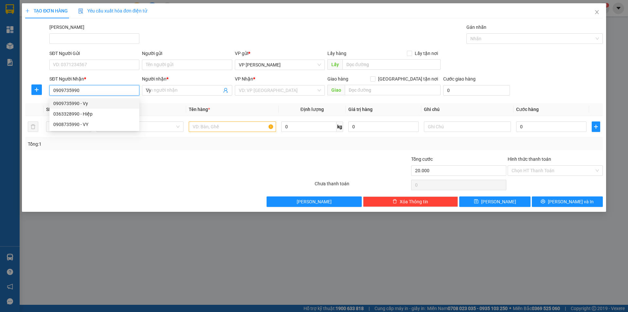
type input "20.000"
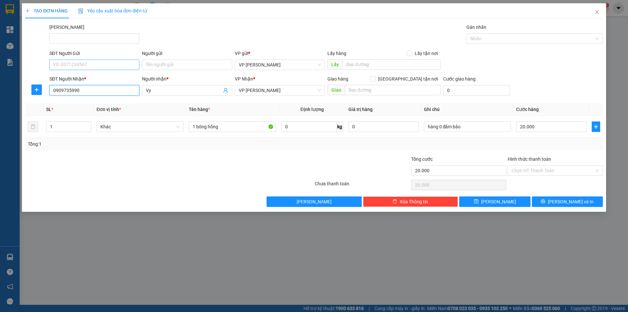
type input "0909735990"
click at [85, 65] on input "SĐT Người Gửi" at bounding box center [94, 65] width 90 height 10
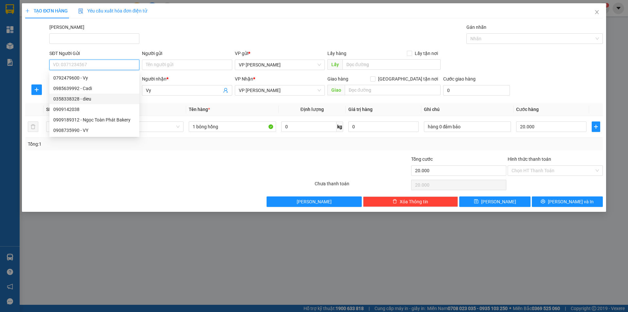
click at [88, 99] on div "0358338328 - dieu" at bounding box center [94, 98] width 82 height 7
type input "0358338328"
type input "dieu"
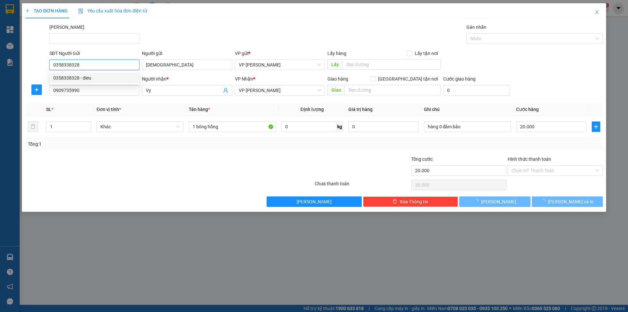
type input "30.000"
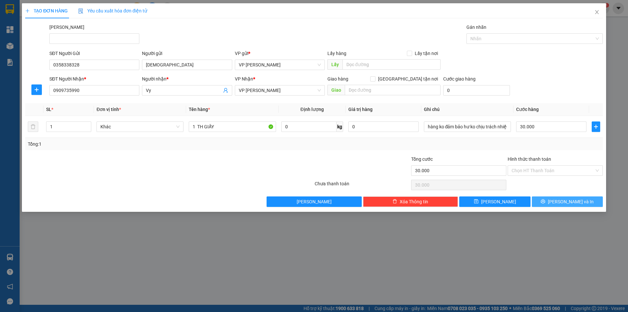
click at [545, 200] on icon "printer" at bounding box center [543, 201] width 5 height 5
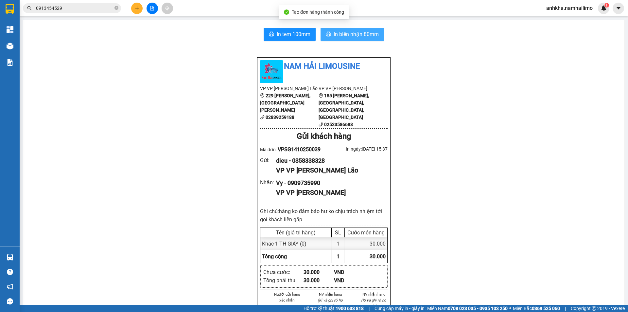
click at [349, 33] on span "In biên nhận 80mm" at bounding box center [356, 34] width 45 height 8
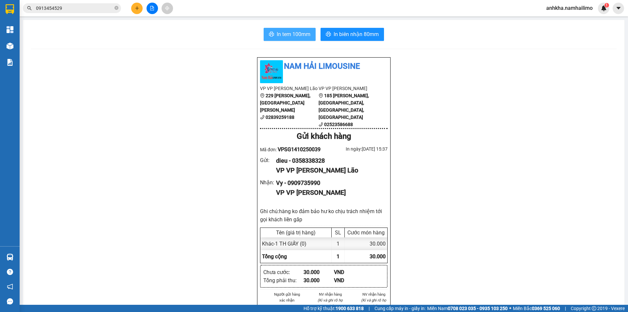
click at [298, 35] on span "In tem 100mm" at bounding box center [294, 34] width 34 height 8
click at [138, 7] on icon "plus" at bounding box center [137, 8] width 5 height 5
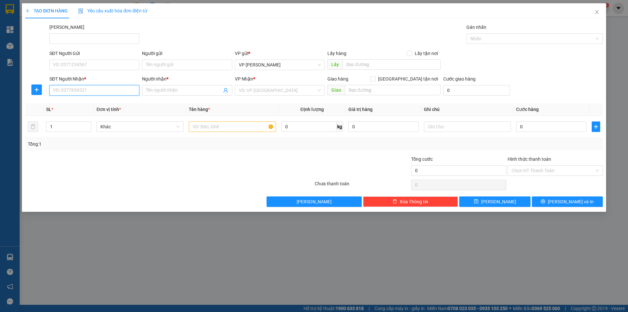
click at [89, 91] on input "SĐT Người Nhận *" at bounding box center [94, 90] width 90 height 10
click at [89, 91] on input "1876" at bounding box center [94, 90] width 90 height 10
click at [81, 86] on input "1876" at bounding box center [94, 90] width 90 height 10
click at [78, 91] on input "1876" at bounding box center [94, 90] width 90 height 10
click at [72, 90] on input "1876" at bounding box center [94, 90] width 90 height 10
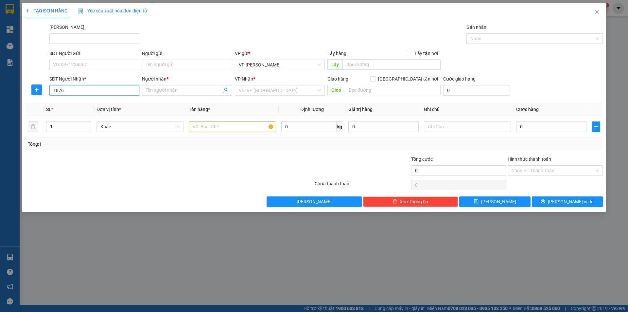
click at [72, 91] on input "1876" at bounding box center [94, 90] width 90 height 10
click at [69, 90] on input "1876" at bounding box center [94, 90] width 90 height 10
drag, startPoint x: 69, startPoint y: 90, endPoint x: 0, endPoint y: 115, distance: 73.6
click at [0, 115] on div "TẠO ĐƠN HÀNG Yêu cầu xuất hóa đơn điện tử Transit Pickup Surcharge Ids Transit …" at bounding box center [314, 156] width 628 height 312
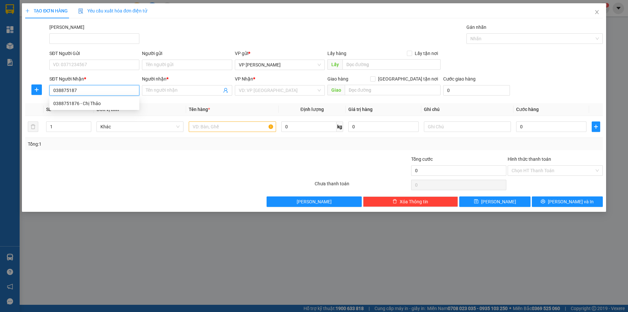
type input "0388751876"
click at [80, 104] on div "0388751876 - Chị Thảo" at bounding box center [94, 103] width 82 height 7
type input "Chị Thảo"
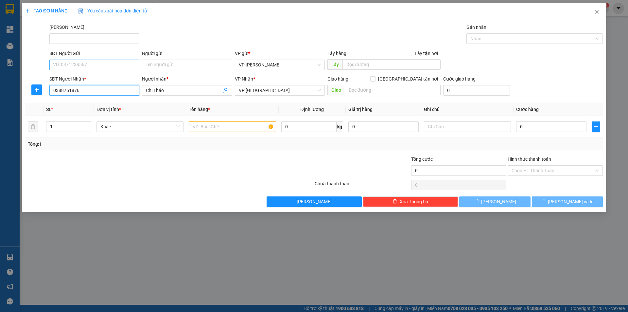
type input "50.000"
type input "0388751876"
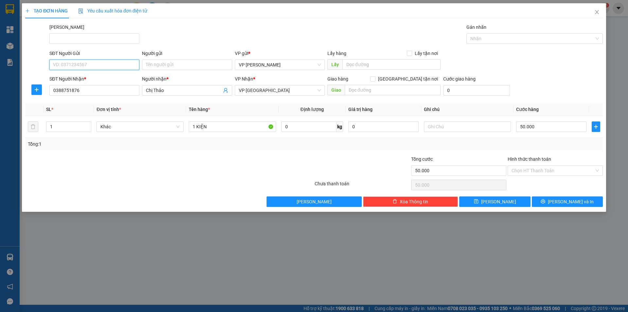
click at [72, 67] on input "SĐT Người Gửi" at bounding box center [94, 65] width 90 height 10
type input "0"
drag, startPoint x: 119, startPoint y: 76, endPoint x: 124, endPoint y: 111, distance: 35.4
click at [118, 76] on div "0975617917 - Gia vị Hàn Quốc(chị Huế)" at bounding box center [120, 77] width 135 height 7
type input "0975617917"
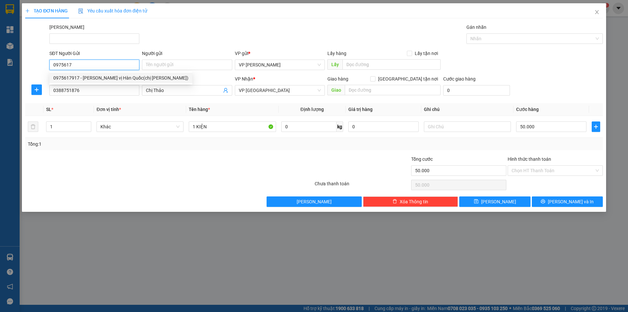
type input "Gia vị Hàn Quốc(chị Huế)"
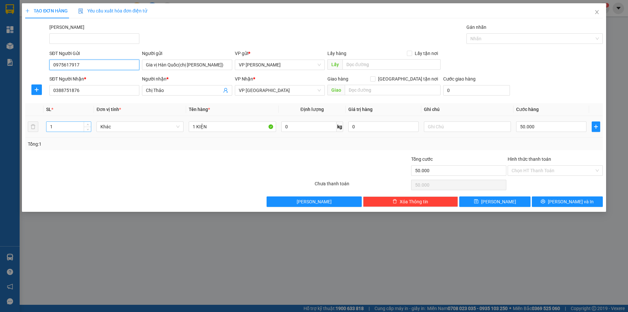
type input "0975617917"
drag, startPoint x: 51, startPoint y: 129, endPoint x: 7, endPoint y: 141, distance: 45.5
click at [7, 141] on div "TẠO ĐƠN HÀNG Yêu cầu xuất hóa đơn điện tử Transit Pickup Surcharge Ids Transit …" at bounding box center [314, 156] width 628 height 312
type input "2"
drag, startPoint x: 203, startPoint y: 126, endPoint x: 55, endPoint y: 116, distance: 148.5
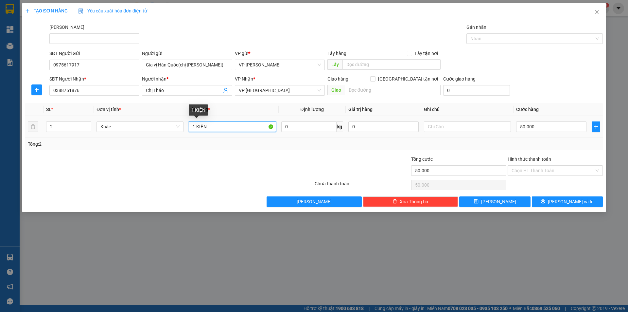
click at [55, 116] on tr "2 Khác 1 KIỆN 0 kg 0 50.000" at bounding box center [314, 127] width 578 height 22
type input "01 th xôp + 1 th thiết"
click at [546, 129] on input "50.000" at bounding box center [551, 126] width 70 height 10
type input "8"
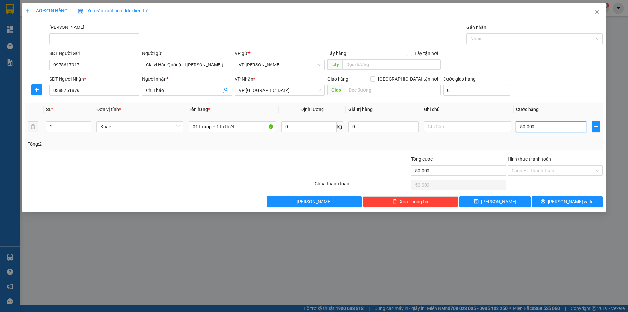
type input "8"
type input "80"
type input "80.000"
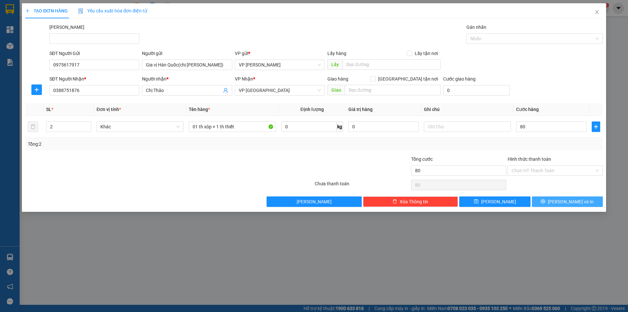
type input "80.000"
click at [545, 200] on icon "printer" at bounding box center [543, 201] width 5 height 5
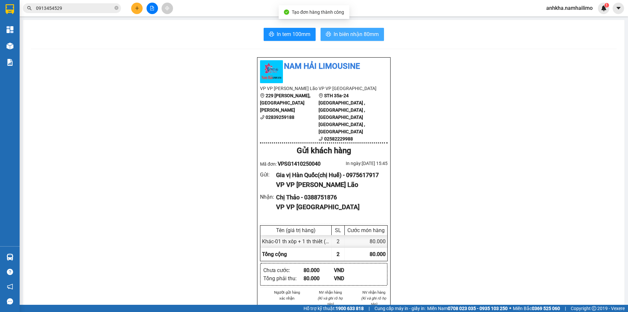
click at [336, 32] on button "In biên nhận 80mm" at bounding box center [352, 34] width 63 height 13
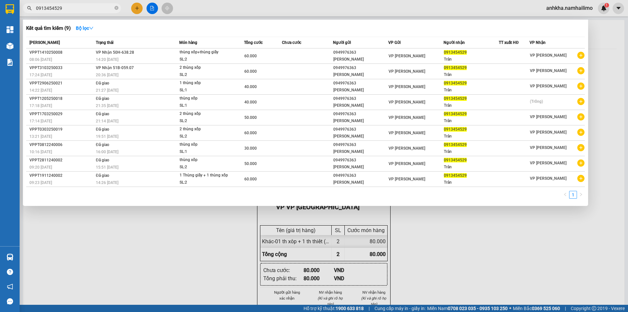
drag, startPoint x: 80, startPoint y: 10, endPoint x: 2, endPoint y: -1, distance: 79.0
click at [2, 0] on html "Kết quả tìm kiếm ( 9 ) Bộ lọc Mã ĐH Trạng thái Món hàng Tổng cước Chưa cước Ngư…" at bounding box center [314, 156] width 628 height 312
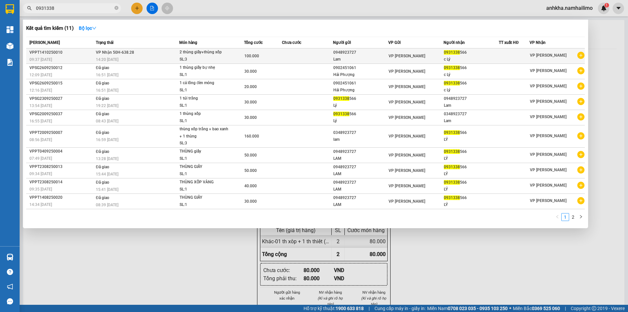
type input "0931338"
click at [380, 57] on div "Lam" at bounding box center [360, 59] width 55 height 7
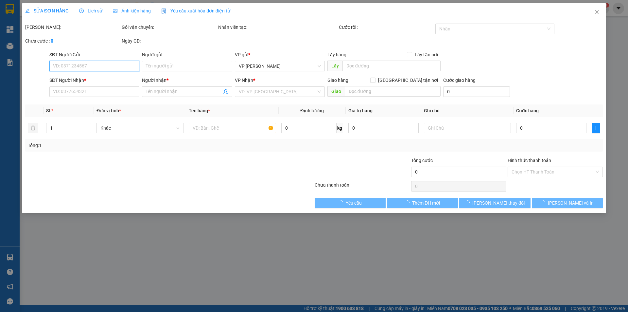
type input "0948923727"
type input "Lam"
type input "0931338566"
type input "c Lý"
type input "100.000"
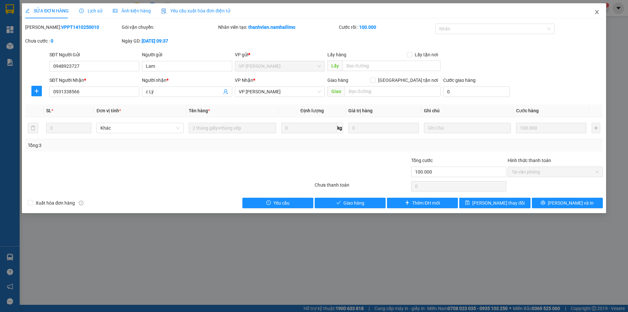
click at [601, 13] on span "Close" at bounding box center [597, 12] width 18 height 18
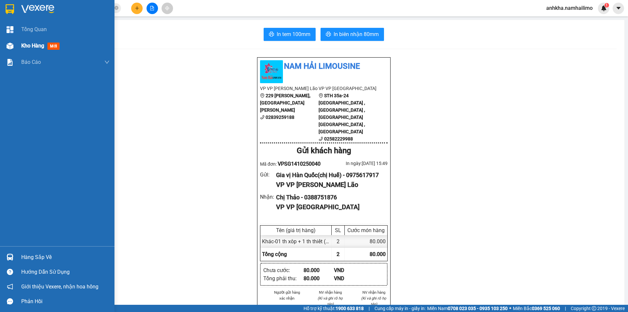
click at [11, 41] on div at bounding box center [9, 45] width 11 height 11
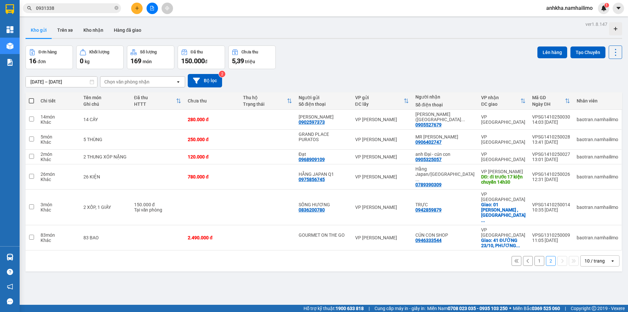
click at [535, 256] on button "1" at bounding box center [540, 261] width 10 height 10
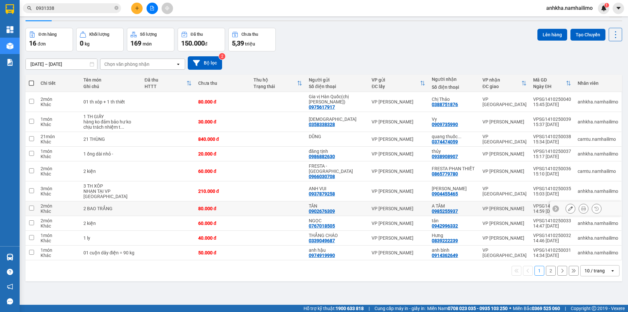
scroll to position [30, 0]
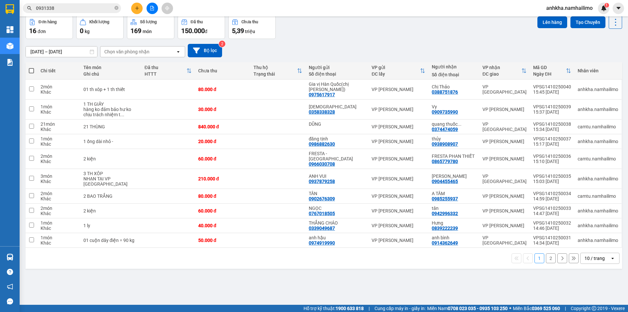
click at [547, 253] on button "2" at bounding box center [551, 258] width 10 height 10
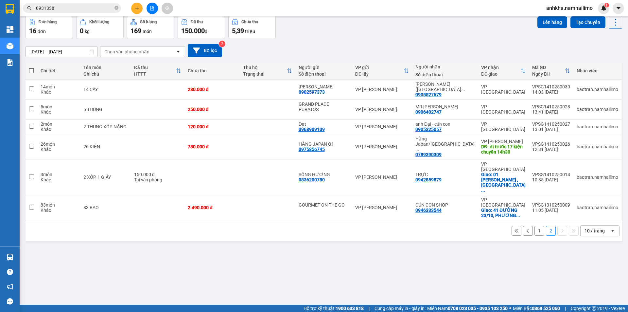
click at [537, 226] on button "1" at bounding box center [540, 231] width 10 height 10
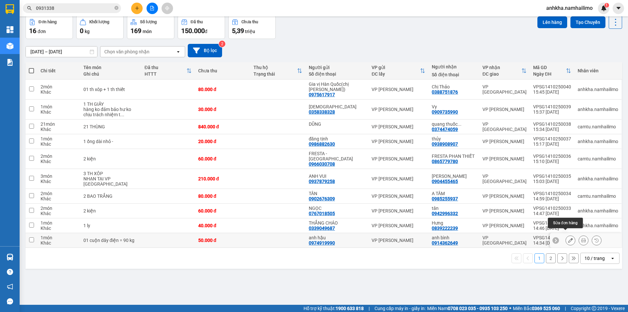
click at [566, 237] on button at bounding box center [570, 240] width 9 height 11
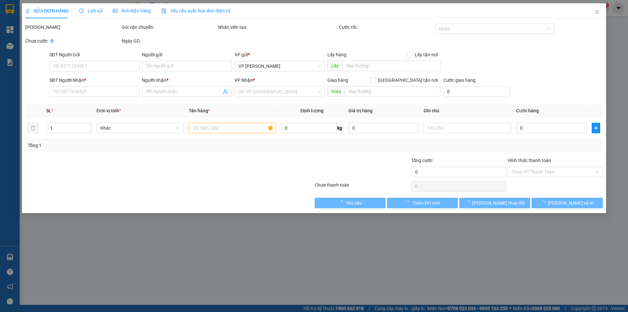
type input "0974919990"
type input "anh hậu"
type input "0914362649"
type input "anh bình"
type input "50.000"
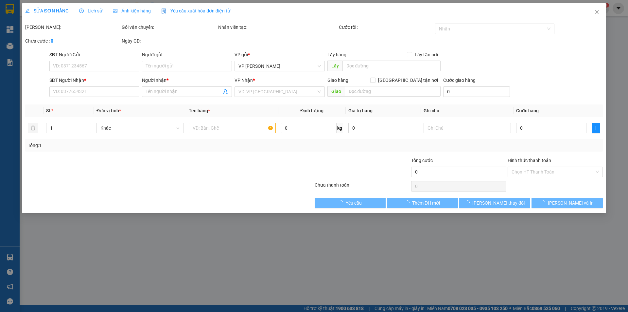
type input "50.000"
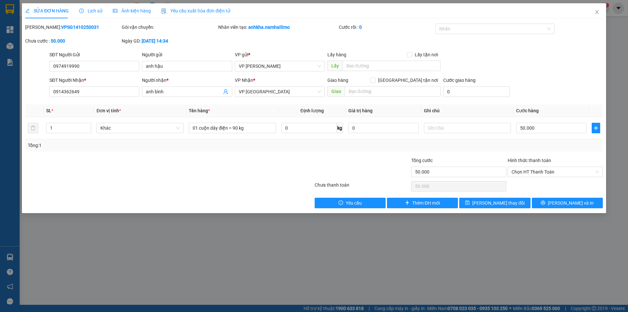
drag, startPoint x: 79, startPoint y: 29, endPoint x: 42, endPoint y: 31, distance: 37.4
click at [42, 31] on div "Mã ĐH: VPSG1410250031" at bounding box center [73, 31] width 97 height 14
copy b "VPSG1410250031"
drag, startPoint x: 596, startPoint y: 6, endPoint x: 582, endPoint y: 18, distance: 19.0
click at [597, 8] on span "Close" at bounding box center [597, 12] width 18 height 18
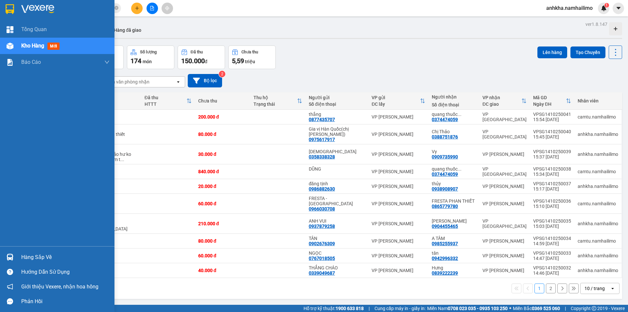
click at [24, 256] on div "Hàng sắp về" at bounding box center [65, 257] width 88 height 10
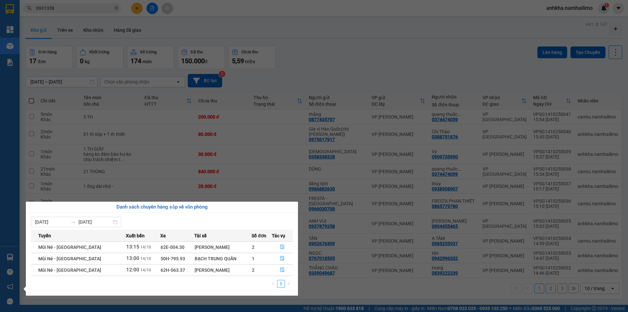
click at [187, 87] on section "Kết quả tìm kiếm ( 11 ) Bộ lọc Mã ĐH Trạng thái Món hàng Tổng cước Chưa cước Ng…" at bounding box center [314, 156] width 628 height 312
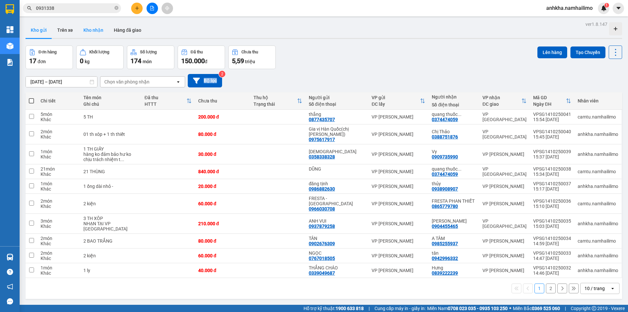
click at [86, 30] on button "Kho nhận" at bounding box center [93, 30] width 30 height 16
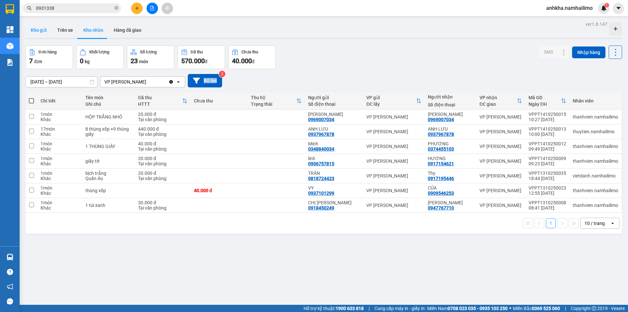
click at [35, 34] on button "Kho gửi" at bounding box center [39, 30] width 26 height 16
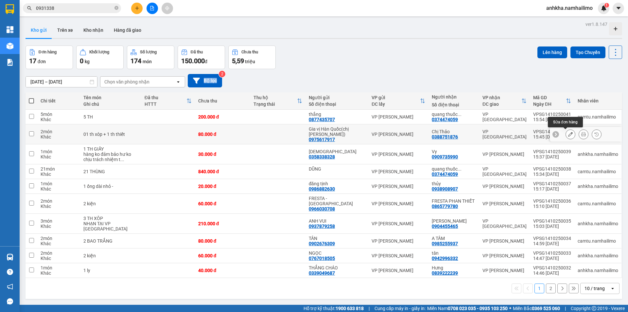
click at [568, 134] on button at bounding box center [570, 134] width 9 height 11
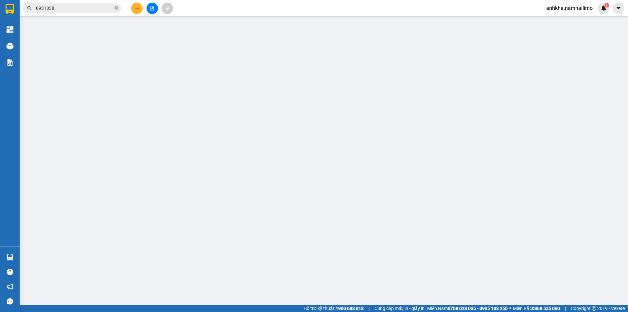
type input "0975617917"
type input "Gia vị Hàn Quốc(chị Huế)"
type input "0388751876"
type input "Chị Thảo"
type input "80.000"
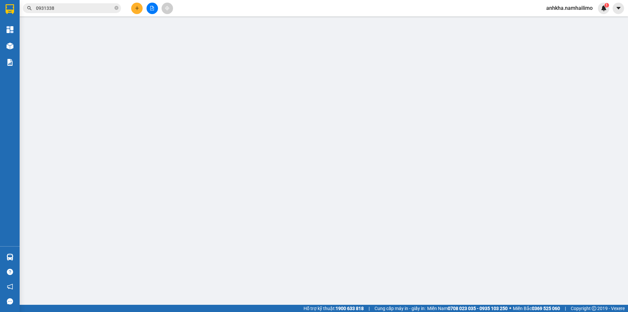
type input "80.000"
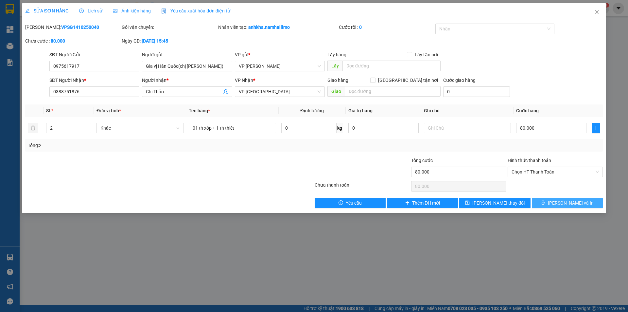
click at [564, 205] on span "Lưu và In" at bounding box center [571, 202] width 46 height 7
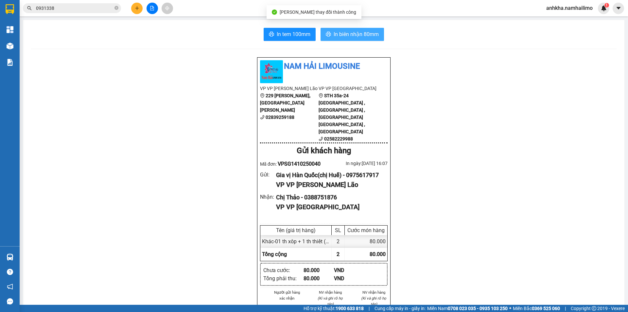
click at [360, 38] on span "In biên nhận 80mm" at bounding box center [356, 34] width 45 height 8
click at [295, 31] on span "In tem 100mm" at bounding box center [294, 34] width 34 height 8
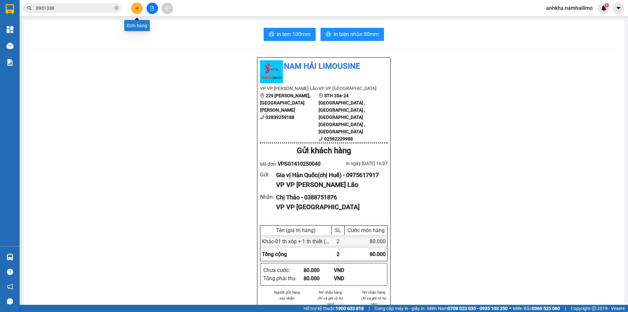
click at [136, 9] on icon "plus" at bounding box center [137, 8] width 5 height 5
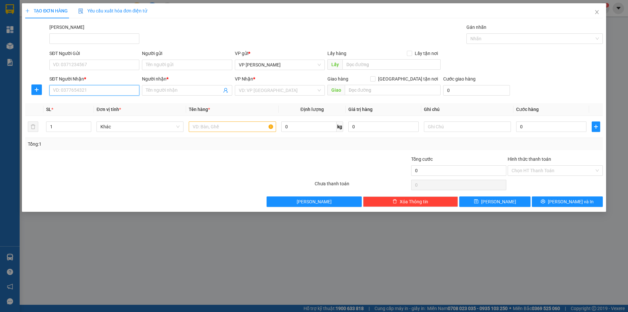
click at [72, 92] on input "SĐT Người Nhận *" at bounding box center [94, 90] width 90 height 10
click at [68, 113] on div "0961682008 - C HẰNG" at bounding box center [94, 113] width 82 height 7
type input "0961682008"
type input "C HẰNG"
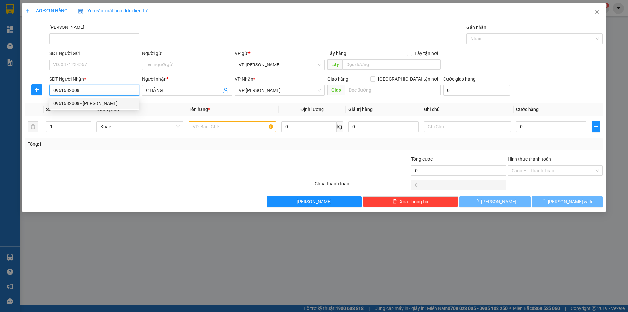
type input "40.000"
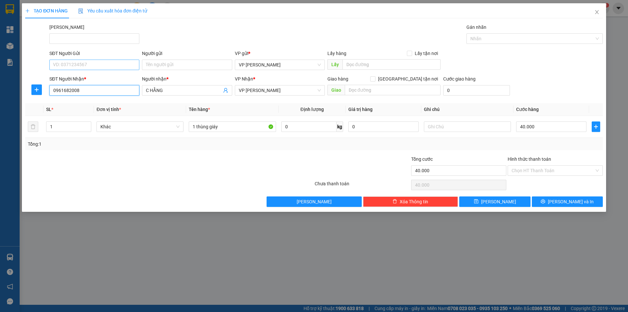
type input "0961682008"
click at [86, 64] on input "SĐT Người Gửi" at bounding box center [94, 65] width 90 height 10
click at [89, 88] on div "0903083004 - PANDA" at bounding box center [94, 88] width 82 height 7
type input "0903083004"
type input "PANDA"
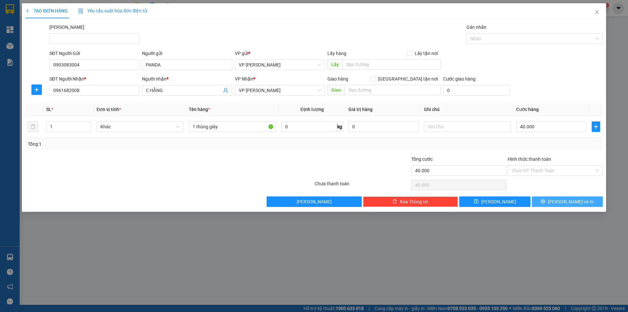
click at [543, 200] on button "Lưu và In" at bounding box center [567, 201] width 71 height 10
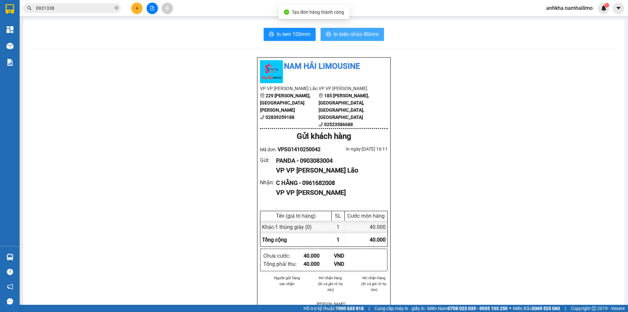
click at [338, 30] on button "In biên nhận 80mm" at bounding box center [352, 34] width 63 height 13
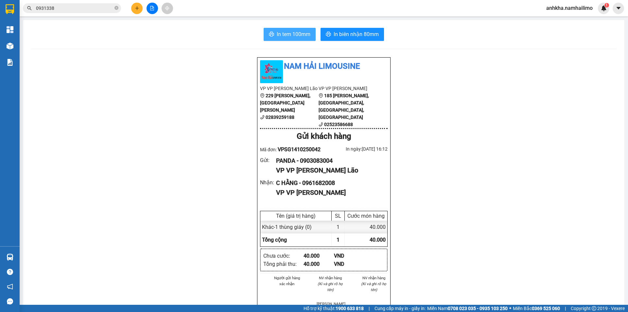
click at [293, 32] on span "In tem 100mm" at bounding box center [294, 34] width 34 height 8
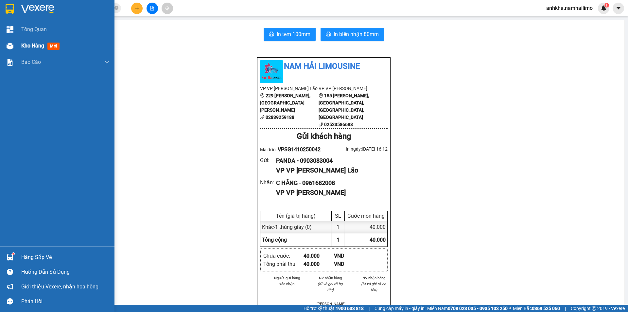
click at [13, 41] on div at bounding box center [9, 45] width 11 height 11
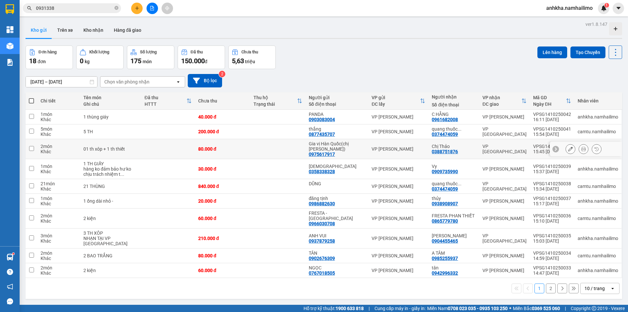
scroll to position [30, 0]
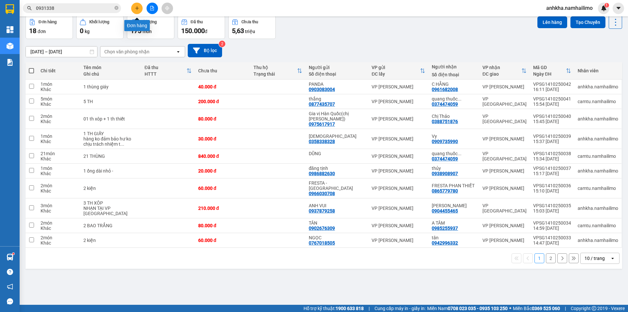
click at [139, 9] on button at bounding box center [136, 8] width 11 height 11
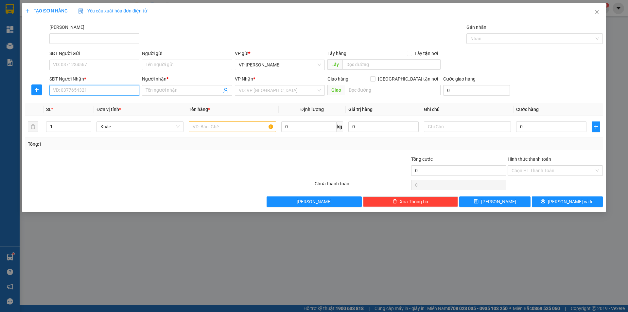
click at [102, 88] on input "SĐT Người Nhận *" at bounding box center [94, 90] width 90 height 10
click at [65, 101] on div "0964511646 - OSHI PHAN THIẾT" at bounding box center [94, 103] width 82 height 7
type input "0964511646"
type input "OSHI PHAN THIẾT"
type input "30.000"
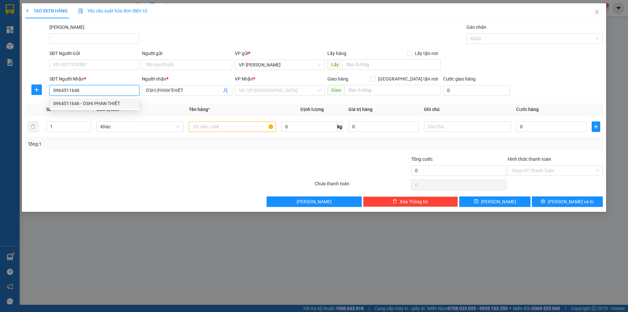
type input "30.000"
type input "0964511646"
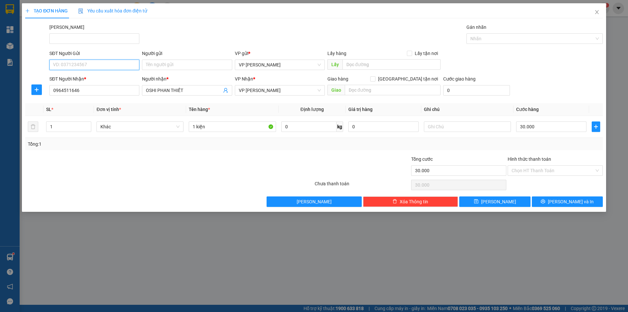
click at [68, 67] on input "SĐT Người Gửi" at bounding box center [94, 65] width 90 height 10
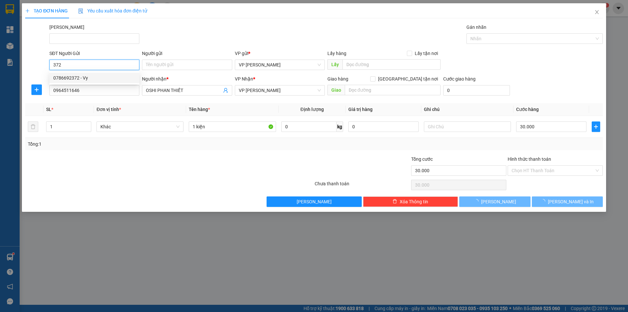
click at [90, 76] on div "0786692372 - Vy" at bounding box center [94, 77] width 82 height 7
type input "0786692372"
type input "Vy"
type input "180.000"
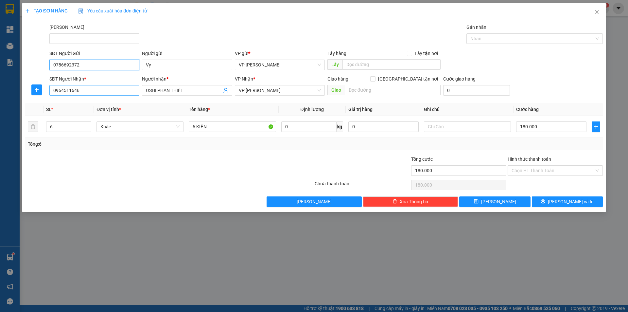
type input "0786692372"
drag, startPoint x: 99, startPoint y: 89, endPoint x: 25, endPoint y: 89, distance: 73.6
click at [25, 89] on div "SĐT Người Nhận * 0964511646 0964511646 Người nhận * OSHI PHAN THIẾT VP Nhận * V…" at bounding box center [314, 86] width 579 height 23
click at [69, 98] on div "0949844482 - THÁI HÒA" at bounding box center [94, 103] width 90 height 10
type input "0949844482"
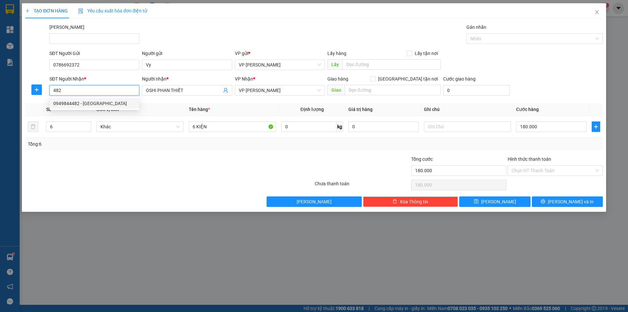
type input "THÁI HÒA"
type input "50.000"
type input "0949844482"
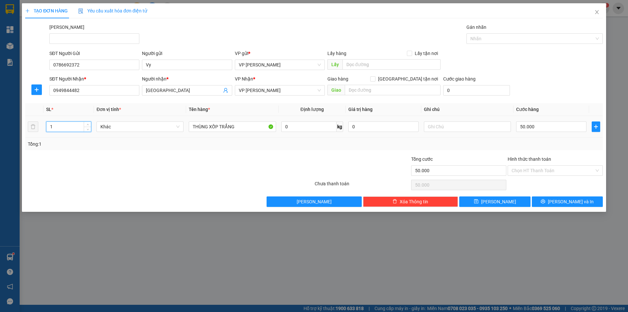
click at [59, 125] on input "1" at bounding box center [68, 127] width 44 height 10
type input "6"
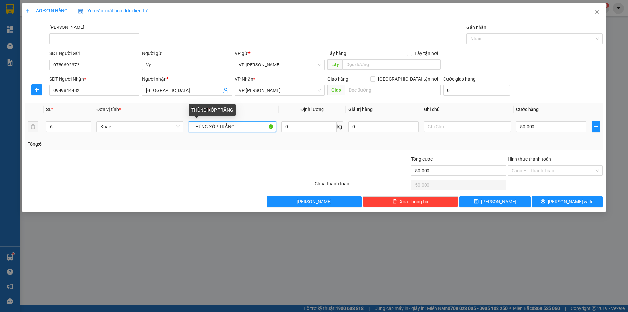
drag, startPoint x: 240, startPoint y: 129, endPoint x: 179, endPoint y: 132, distance: 60.6
click at [179, 132] on tr "6 Khác THÙNG XỐP TRẮNG 0 kg 0 50.000" at bounding box center [314, 127] width 578 height 22
type input "trái cây"
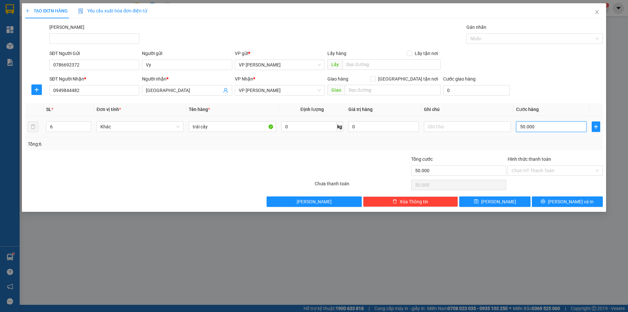
click at [528, 126] on input "50.000" at bounding box center [551, 126] width 70 height 10
type input "1"
type input "18"
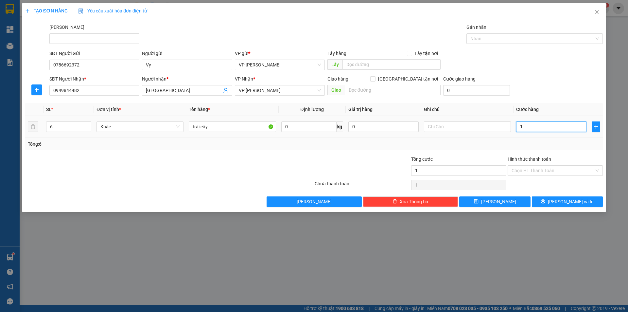
type input "18"
type input "180"
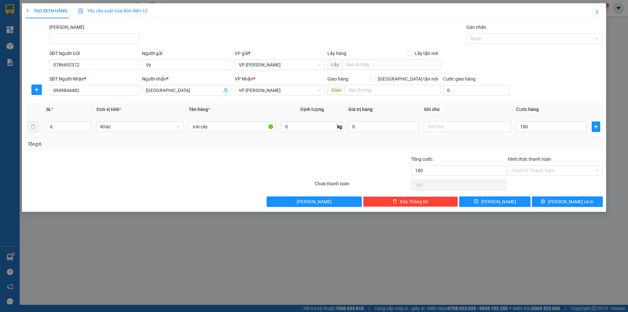
type input "180.000"
drag, startPoint x: 568, startPoint y: 99, endPoint x: 555, endPoint y: 157, distance: 58.7
click at [567, 103] on div "Transit Pickup Surcharge Ids Transit Deliver Surcharge Ids Transit Deliver Surc…" at bounding box center [314, 115] width 578 height 183
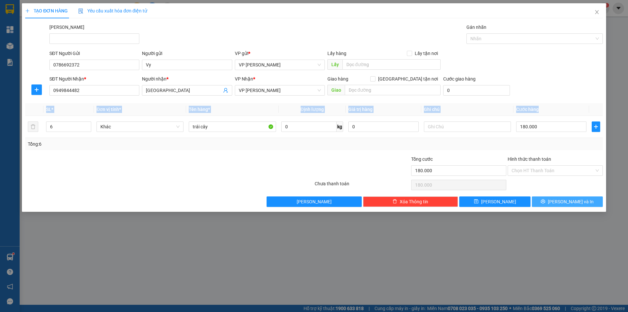
click at [557, 204] on button "Lưu và In" at bounding box center [567, 201] width 71 height 10
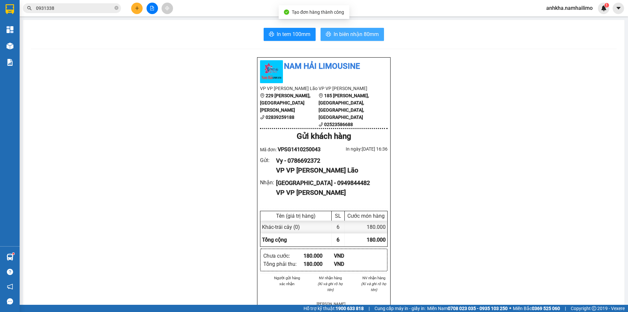
click at [355, 30] on button "In biên nhận 80mm" at bounding box center [352, 34] width 63 height 13
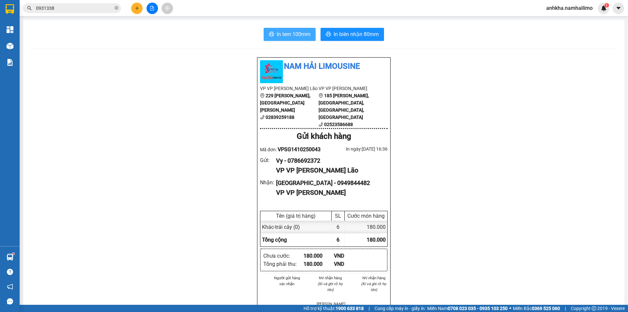
click at [299, 35] on span "In tem 100mm" at bounding box center [294, 34] width 34 height 8
click at [139, 6] on button at bounding box center [136, 8] width 11 height 11
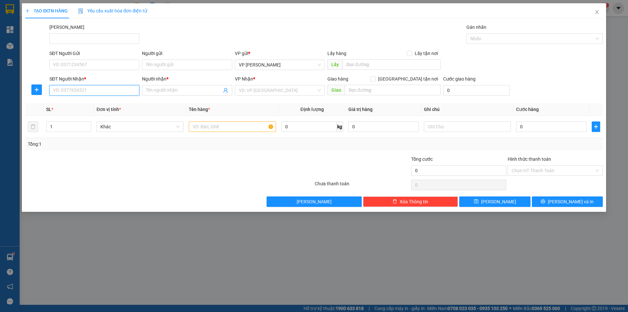
click at [79, 87] on input "SĐT Người Nhận *" at bounding box center [94, 90] width 90 height 10
click at [80, 102] on div "0964511646 - OSHI PHAN THIẾT" at bounding box center [94, 103] width 82 height 7
type input "0964511646"
type input "OSHI PHAN THIẾT"
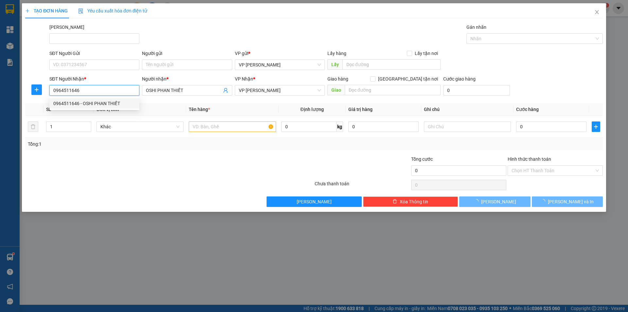
type input "30.000"
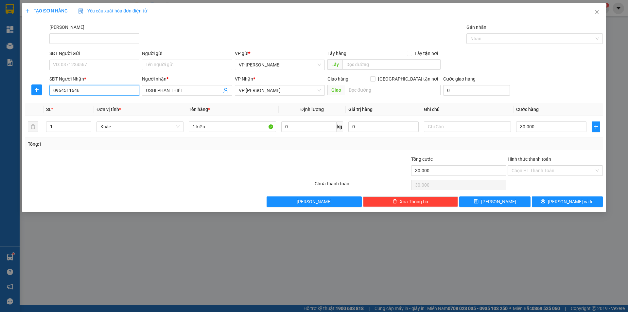
type input "0964511646"
click at [82, 76] on div "SĐT Người Nhận *" at bounding box center [94, 78] width 90 height 7
click at [82, 85] on input "0964511646" at bounding box center [94, 90] width 90 height 10
click at [83, 72] on div "SĐT Người Gửi VD: 0371234567" at bounding box center [94, 61] width 90 height 23
click at [88, 66] on input "SĐT Người Gửi" at bounding box center [94, 65] width 90 height 10
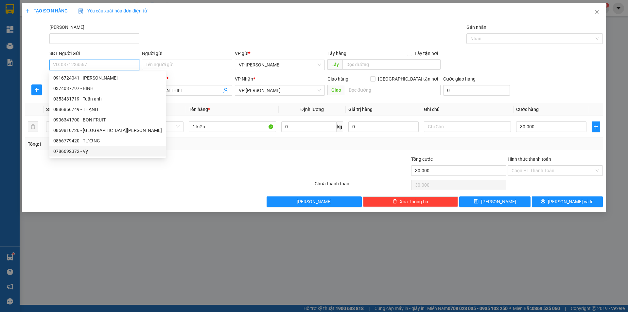
click at [85, 154] on div "0786692372 - Vy" at bounding box center [107, 151] width 109 height 7
type input "0786692372"
type input "Vy"
type input "180.000"
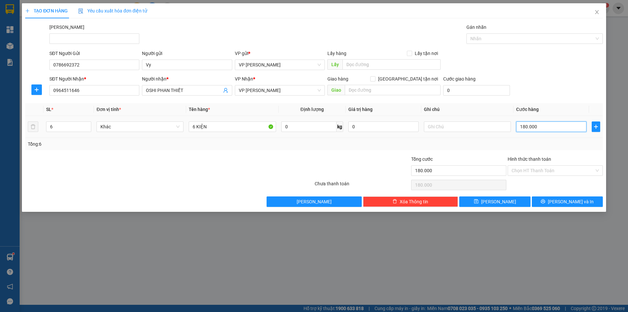
click at [537, 126] on input "180.000" at bounding box center [551, 126] width 70 height 10
click at [58, 124] on input "6" at bounding box center [68, 127] width 44 height 10
click at [193, 126] on input "6 KIỆN" at bounding box center [232, 126] width 87 height 10
drag, startPoint x: 195, startPoint y: 127, endPoint x: 191, endPoint y: 128, distance: 4.3
click at [191, 128] on input "6 KIỆN" at bounding box center [232, 126] width 87 height 10
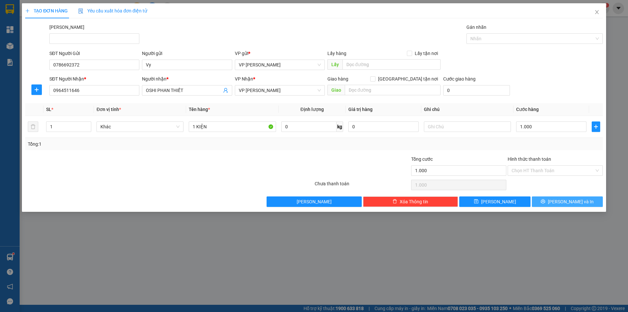
click at [554, 198] on button "Lưu và In" at bounding box center [567, 201] width 71 height 10
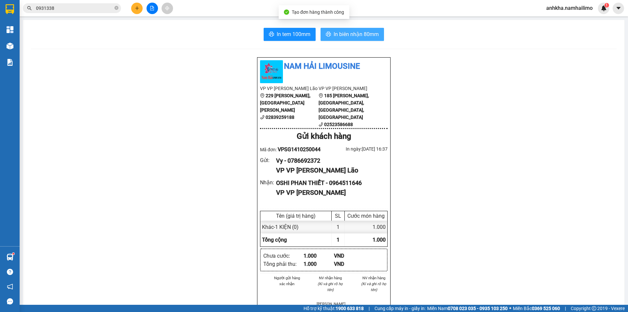
click at [347, 34] on span "In biên nhận 80mm" at bounding box center [356, 34] width 45 height 8
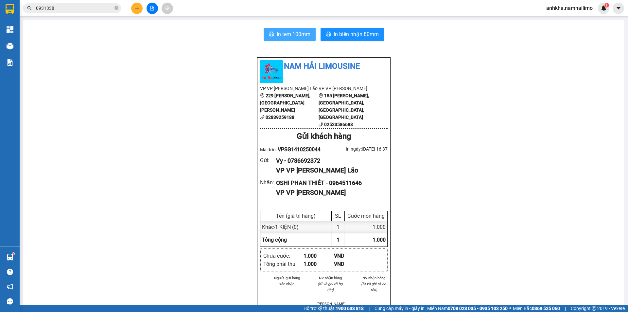
click at [289, 37] on span "In tem 100mm" at bounding box center [294, 34] width 34 height 8
click at [139, 9] on icon "plus" at bounding box center [137, 8] width 5 height 5
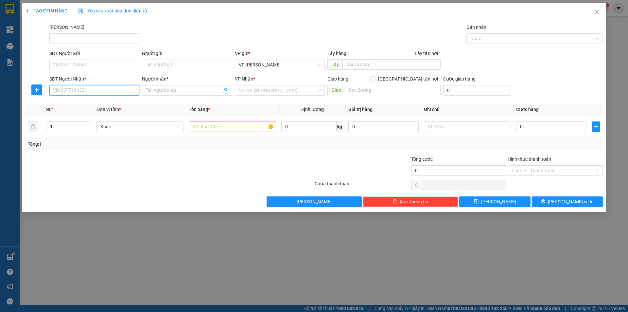
click at [93, 89] on input "SĐT Người Nhận *" at bounding box center [94, 90] width 90 height 10
click at [53, 89] on input "927" at bounding box center [94, 90] width 90 height 10
click at [89, 104] on div "0933307927 - KIỀU LAN" at bounding box center [94, 103] width 82 height 7
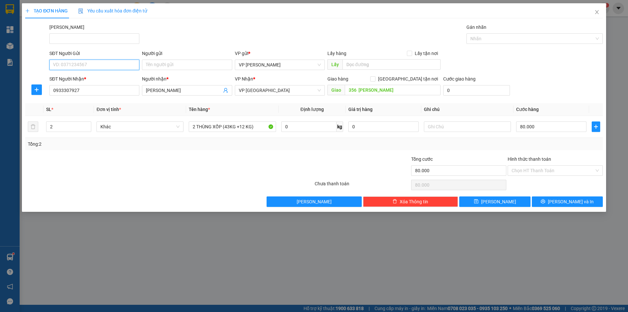
click at [92, 64] on input "SĐT Người Gửi" at bounding box center [94, 65] width 90 height 10
click at [90, 79] on div "0944449086 - khăn lạnh việt" at bounding box center [94, 77] width 82 height 7
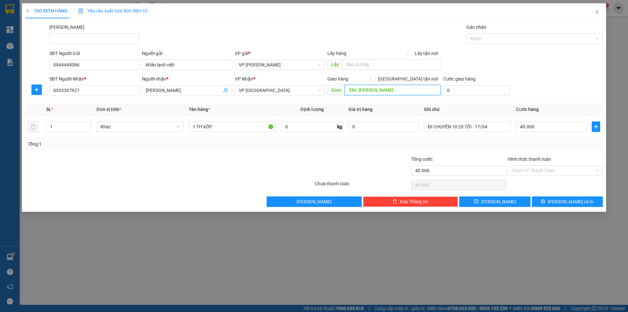
click at [415, 91] on input "356 HUỲNH THÚC KHÁNG" at bounding box center [393, 90] width 96 height 10
click at [367, 90] on input "102 xuân hủy" at bounding box center [393, 90] width 96 height 10
click at [370, 92] on input "102 xuân hủy" at bounding box center [393, 90] width 96 height 10
click at [531, 128] on input "40.000" at bounding box center [551, 126] width 70 height 10
click at [520, 93] on div "SĐT Người Nhận * 0933307927 Người nhận * KIỀU LAN VP Nhận * VP chợ Mũi Né Giao …" at bounding box center [326, 86] width 556 height 23
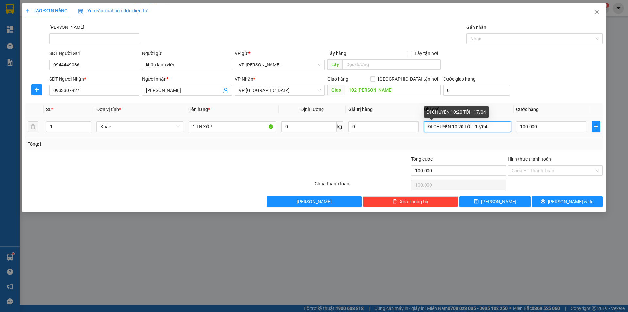
drag, startPoint x: 498, startPoint y: 126, endPoint x: 428, endPoint y: 128, distance: 70.0
click at [428, 128] on input "ĐI CHUYẾN 10:20 TỐI - 17/04" at bounding box center [467, 126] width 87 height 10
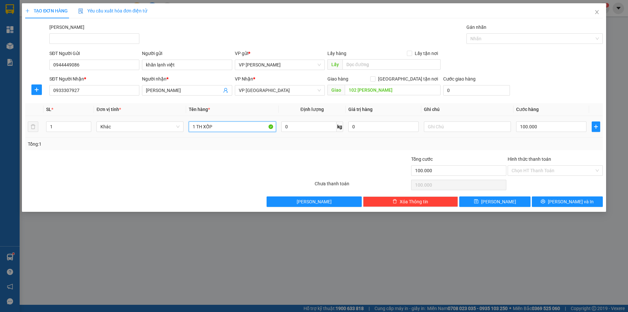
drag, startPoint x: 217, startPoint y: 126, endPoint x: 183, endPoint y: 136, distance: 36.0
click at [183, 136] on tr "1 Khác 1 TH XỐP 0 kg 0 100.000" at bounding box center [314, 127] width 578 height 22
click at [89, 123] on span "up" at bounding box center [88, 125] width 4 height 4
click at [530, 167] on input "Hình thức thanh toán" at bounding box center [553, 171] width 83 height 10
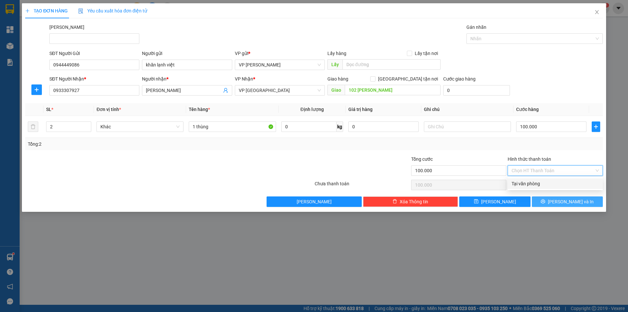
drag, startPoint x: 529, startPoint y: 187, endPoint x: 537, endPoint y: 196, distance: 12.0
click at [529, 187] on div "Tại văn phòng" at bounding box center [555, 183] width 95 height 10
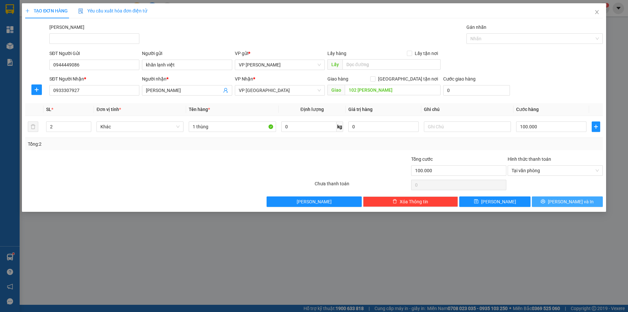
click at [547, 201] on button "Lưu và In" at bounding box center [567, 201] width 71 height 10
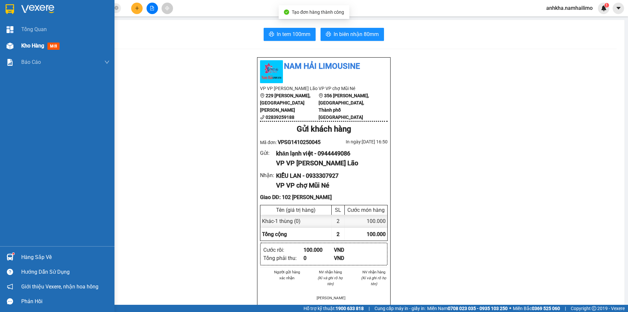
click at [11, 47] on img at bounding box center [10, 46] width 7 height 7
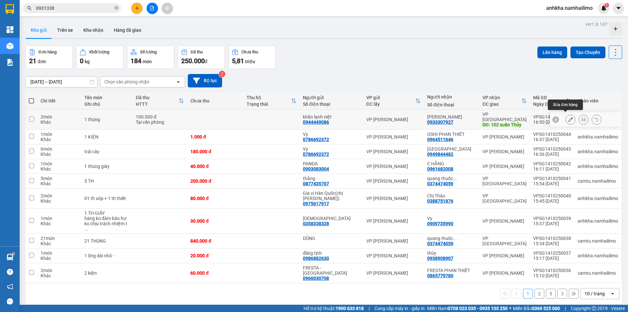
drag, startPoint x: 564, startPoint y: 116, endPoint x: 569, endPoint y: 114, distance: 5.8
click at [569, 114] on button at bounding box center [570, 119] width 9 height 11
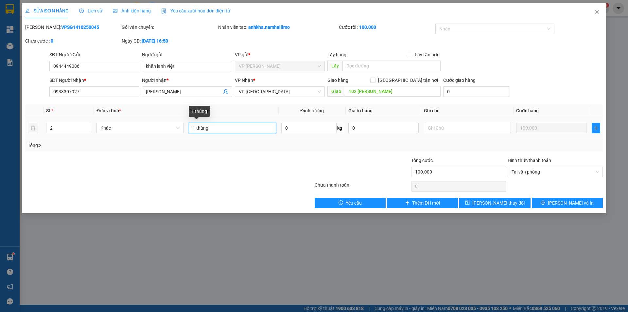
drag, startPoint x: 195, startPoint y: 127, endPoint x: 190, endPoint y: 128, distance: 5.3
click at [190, 128] on input "1 thùng" at bounding box center [232, 128] width 87 height 10
click at [568, 206] on span "Lưu và In" at bounding box center [571, 202] width 46 height 7
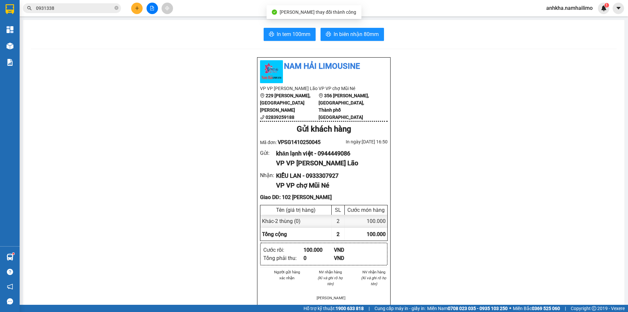
click at [350, 43] on div "In tem 100mm In biên nhận 80mm Nam Hải Limousine VP VP Phạm Ngũ Lão 229 Phạm Ng…" at bounding box center [323, 316] width 601 height 592
click at [350, 39] on button "In biên nhận 80mm" at bounding box center [352, 34] width 63 height 13
click at [287, 38] on span "In tem 100mm" at bounding box center [294, 34] width 34 height 8
click at [285, 41] on button "In tem 100mm" at bounding box center [290, 34] width 52 height 13
click at [132, 16] on div "Kết quả tìm kiếm ( 11 ) Bộ lọc Mã ĐH Trạng thái Món hàng Tổng cước Chưa cước Ng…" at bounding box center [314, 8] width 628 height 16
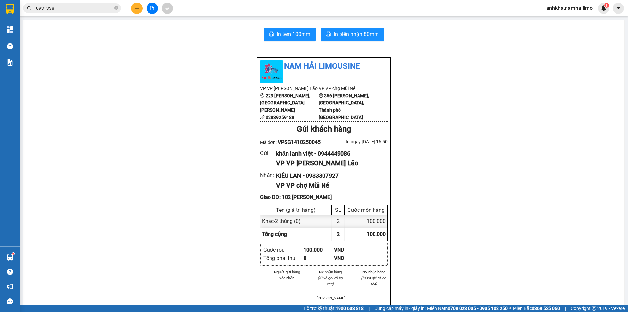
click at [134, 13] on button at bounding box center [136, 8] width 11 height 11
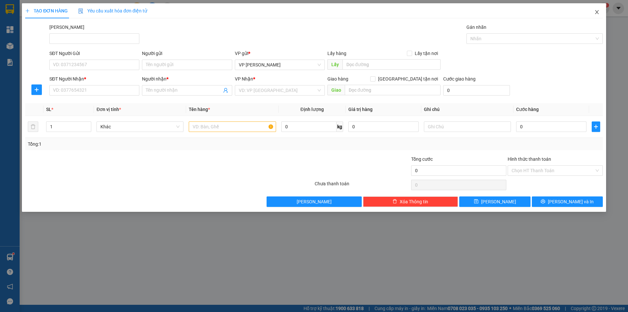
click at [596, 12] on icon "close" at bounding box center [596, 11] width 5 height 5
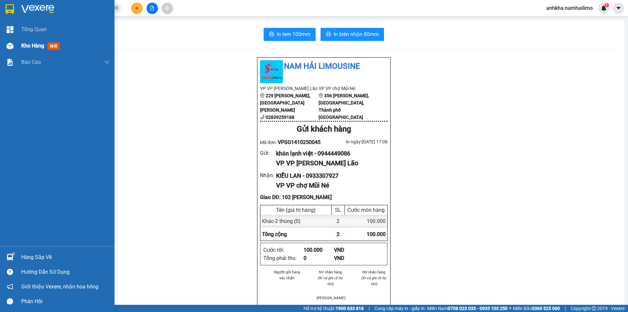
click at [21, 47] on div "Kho hàng mới" at bounding box center [57, 46] width 114 height 16
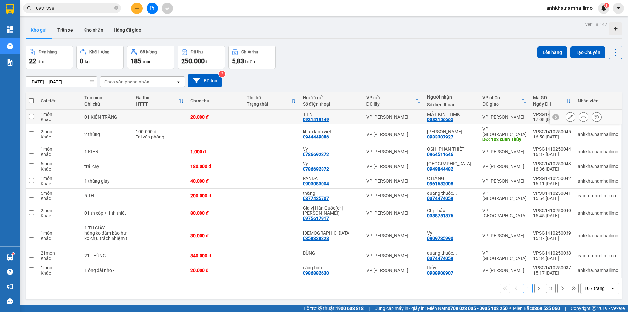
click at [583, 116] on div at bounding box center [584, 117] width 10 height 10
click at [581, 118] on icon at bounding box center [583, 116] width 5 height 5
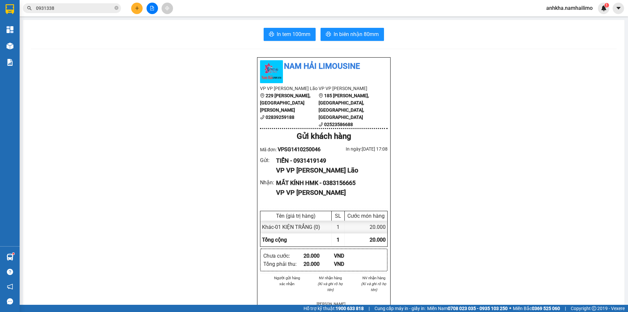
click at [347, 23] on div "In tem 100mm In biên nhận 80mm Nam Hải Limousine VP VP Phạm Ngũ Lão 229 Phạm Ng…" at bounding box center [323, 304] width 601 height 569
click at [345, 32] on span "In biên nhận 80mm" at bounding box center [356, 34] width 45 height 8
click at [299, 33] on span "In tem 100mm" at bounding box center [294, 34] width 34 height 8
click at [137, 6] on button at bounding box center [136, 8] width 11 height 11
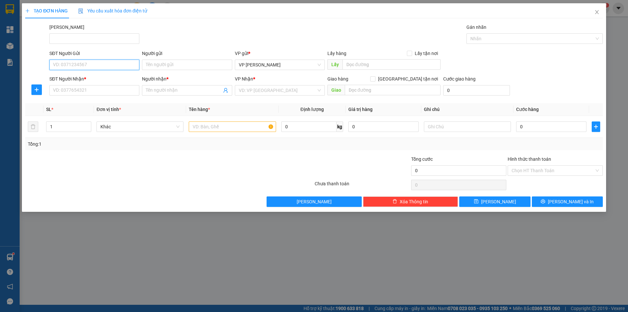
click at [97, 64] on input "SĐT Người Gửi" at bounding box center [94, 65] width 90 height 10
drag, startPoint x: 69, startPoint y: 66, endPoint x: 58, endPoint y: 65, distance: 10.8
click at [58, 65] on input "6966" at bounding box center [94, 65] width 90 height 10
click at [57, 64] on input "6966" at bounding box center [94, 65] width 90 height 10
click at [57, 63] on input "6966" at bounding box center [94, 65] width 90 height 10
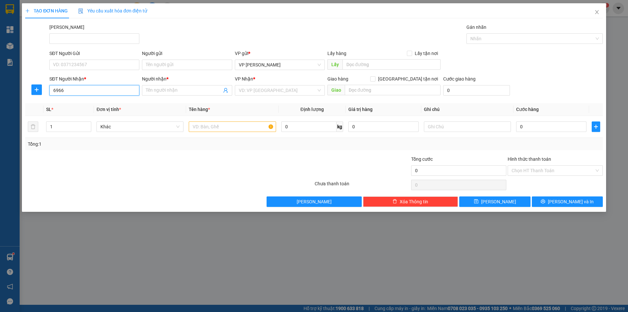
click at [79, 90] on input "6966" at bounding box center [94, 90] width 90 height 10
click at [76, 91] on input "6966" at bounding box center [94, 90] width 90 height 10
drag, startPoint x: 62, startPoint y: 89, endPoint x: 48, endPoint y: 90, distance: 14.4
click at [49, 91] on div "SĐT Người Nhận * 6966 6966" at bounding box center [94, 86] width 93 height 23
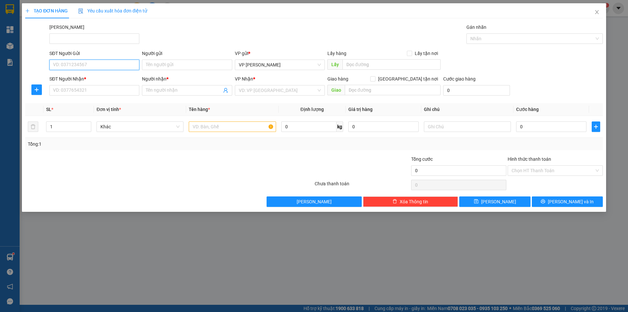
click at [80, 62] on input "SĐT Người Gửi" at bounding box center [94, 65] width 90 height 10
click at [52, 64] on input "966" at bounding box center [94, 65] width 90 height 10
click at [176, 64] on input "Người gửi" at bounding box center [187, 65] width 90 height 10
click at [73, 63] on input "0973166966" at bounding box center [94, 65] width 90 height 10
click at [74, 63] on input "0973166966" at bounding box center [94, 65] width 90 height 10
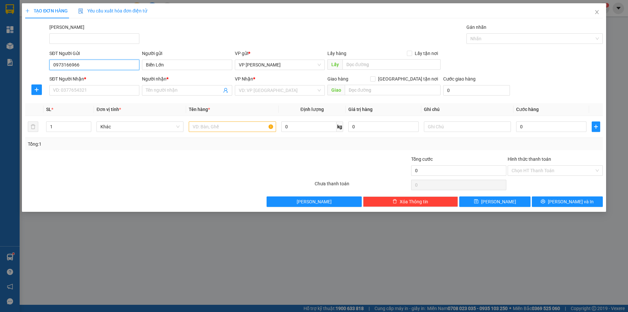
click at [73, 62] on input "0973166966" at bounding box center [94, 65] width 90 height 10
click at [77, 94] on input "SĐT Người Nhận *" at bounding box center [94, 90] width 90 height 10
paste input "0973166966"
click at [176, 89] on input "Người nhận *" at bounding box center [184, 90] width 76 height 7
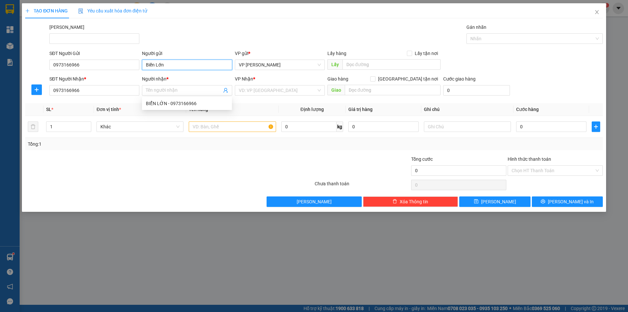
click at [149, 64] on input "Biển Lớn" at bounding box center [187, 65] width 90 height 10
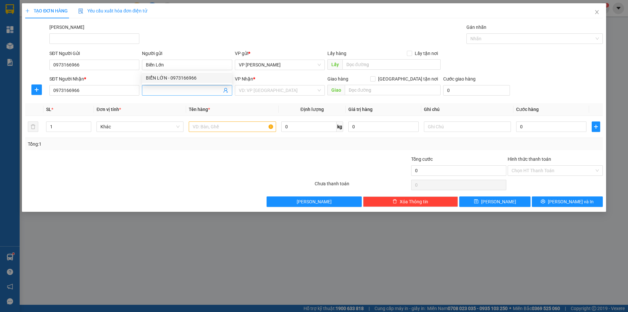
click at [155, 90] on input "Người nhận *" at bounding box center [184, 90] width 76 height 7
click at [159, 100] on div "BIỂN LỚN - 0973166966" at bounding box center [187, 103] width 82 height 7
click at [258, 92] on input "search" at bounding box center [278, 90] width 78 height 10
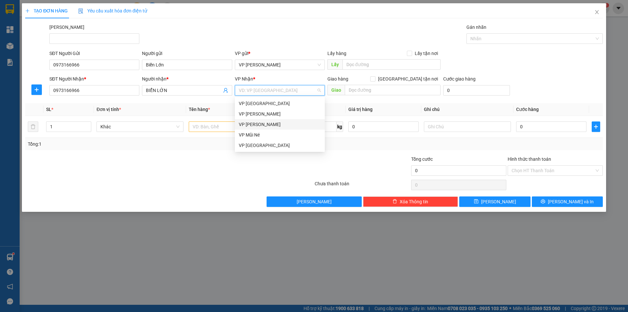
click at [262, 126] on div "VP Phan Thiết" at bounding box center [280, 124] width 82 height 7
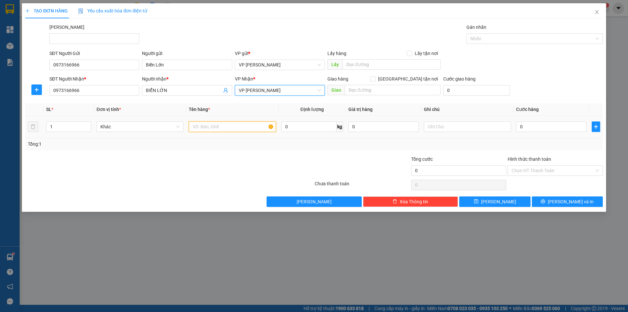
click at [220, 128] on input "text" at bounding box center [232, 126] width 87 height 10
click at [539, 131] on input "0" at bounding box center [551, 126] width 70 height 10
click at [555, 158] on div "Hình thức thanh toán" at bounding box center [555, 160] width 95 height 10
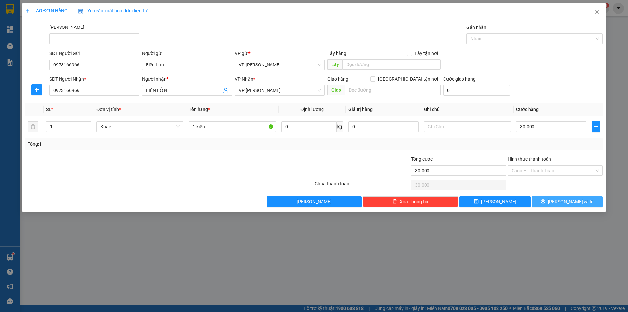
click at [561, 202] on button "Lưu và In" at bounding box center [567, 201] width 71 height 10
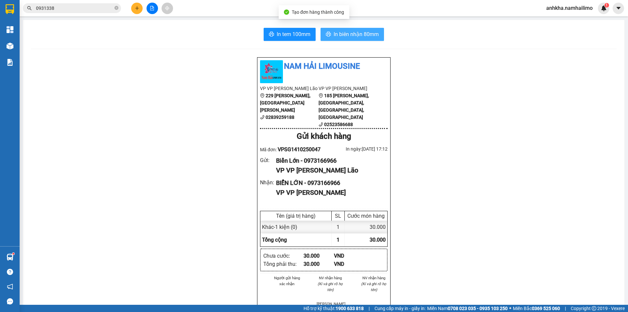
click at [336, 35] on span "In biên nhận 80mm" at bounding box center [356, 34] width 45 height 8
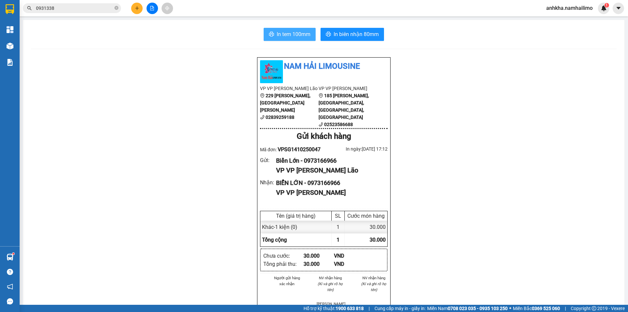
click at [296, 38] on span "In tem 100mm" at bounding box center [294, 34] width 34 height 8
click at [133, 13] on button at bounding box center [136, 8] width 11 height 11
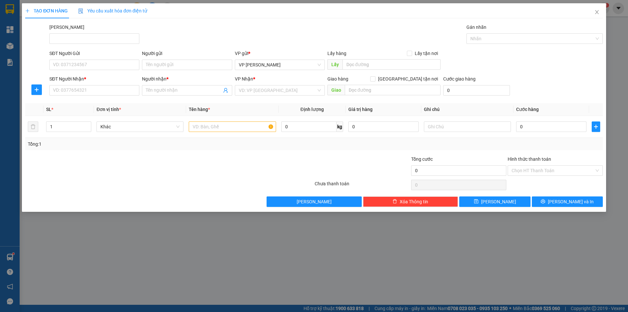
drag, startPoint x: 92, startPoint y: 75, endPoint x: 94, endPoint y: 70, distance: 4.9
click at [92, 74] on form "SĐT Người Gửi VD: 0371234567 Người gửi Tên người gửi VP gửi * VP Phạm Ngũ Lão L…" at bounding box center [314, 74] width 578 height 48
click at [94, 70] on div "SĐT Người Gửi VD: 0371234567" at bounding box center [94, 61] width 90 height 23
click at [96, 67] on input "SĐT Người Gửi" at bounding box center [94, 65] width 90 height 10
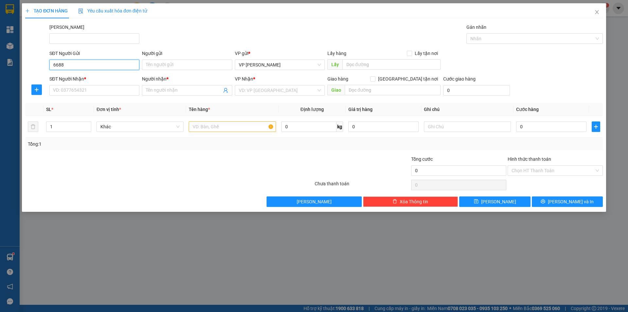
click at [87, 68] on input "6688" at bounding box center [94, 65] width 90 height 10
click at [54, 66] on input "6688" at bounding box center [94, 65] width 90 height 10
click at [196, 61] on input "Người gửi" at bounding box center [187, 65] width 90 height 10
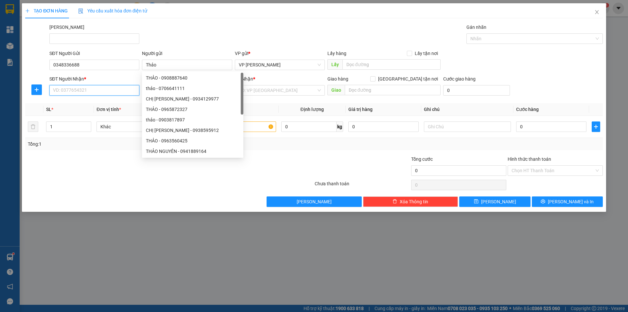
click at [86, 92] on input "SĐT Người Nhận *" at bounding box center [94, 90] width 90 height 10
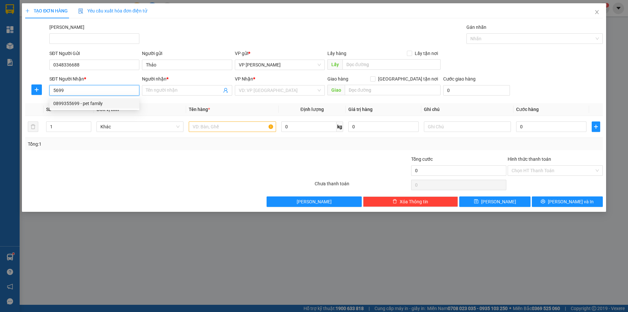
click at [53, 87] on input "5699" at bounding box center [94, 90] width 90 height 10
click at [82, 104] on div "0899355699 - pet family" at bounding box center [94, 103] width 82 height 7
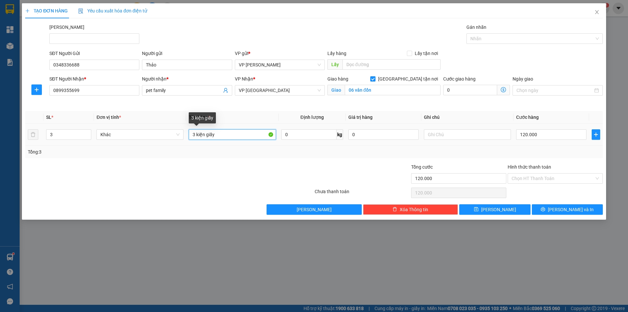
drag, startPoint x: 195, startPoint y: 134, endPoint x: 188, endPoint y: 134, distance: 6.9
click at [188, 134] on td "3 kiện giấy" at bounding box center [232, 135] width 92 height 22
click at [87, 137] on icon "down" at bounding box center [88, 136] width 2 height 2
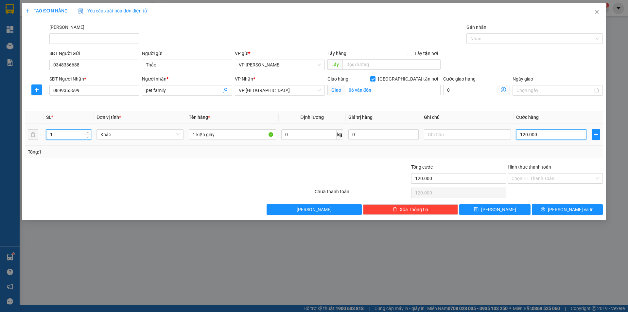
click at [528, 132] on input "120.000" at bounding box center [551, 134] width 70 height 10
click at [415, 161] on div "Transit Pickup Surcharge Ids Transit Deliver Surcharge Ids Transit Deliver Surc…" at bounding box center [314, 119] width 578 height 191
click at [579, 207] on span "Lưu và In" at bounding box center [571, 209] width 46 height 7
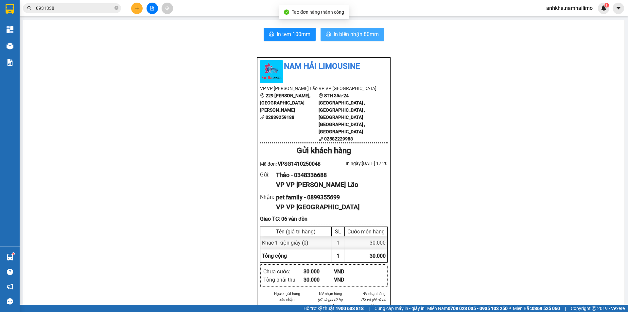
click at [350, 38] on span "In biên nhận 80mm" at bounding box center [356, 34] width 45 height 8
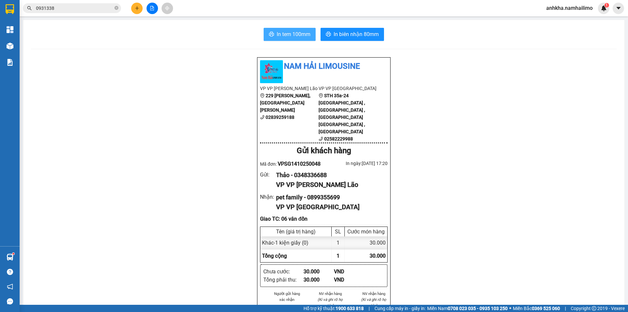
click at [287, 34] on span "In tem 100mm" at bounding box center [294, 34] width 34 height 8
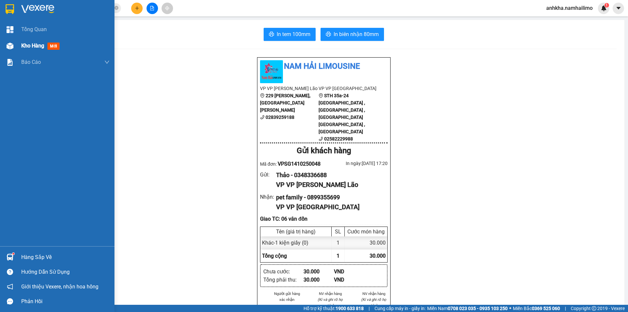
click at [15, 46] on div at bounding box center [9, 45] width 11 height 11
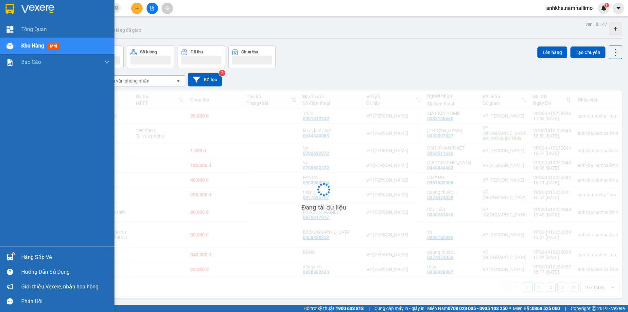
click at [26, 255] on div "Hàng sắp về" at bounding box center [65, 257] width 88 height 10
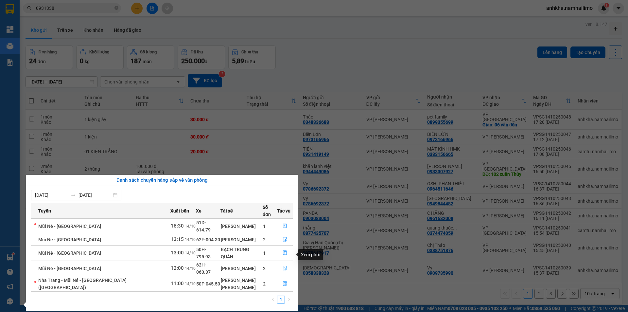
click at [279, 263] on button "button" at bounding box center [284, 268] width 15 height 10
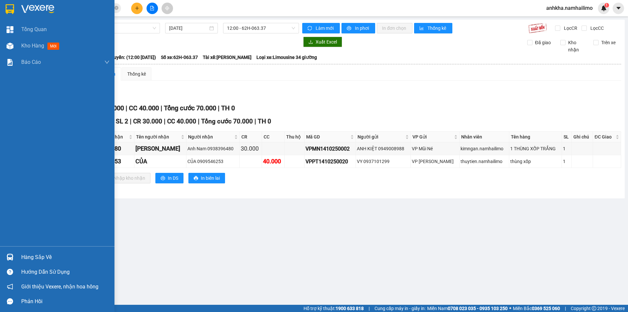
click at [13, 255] on img at bounding box center [10, 257] width 7 height 7
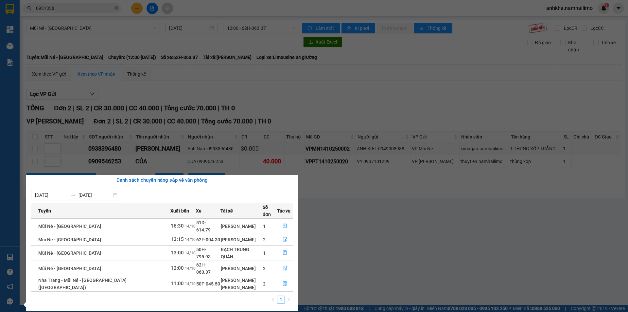
drag, startPoint x: 346, startPoint y: 237, endPoint x: 254, endPoint y: 218, distance: 94.2
click at [346, 237] on section "Kết quả tìm kiếm ( 11 ) Bộ lọc Mã ĐH Trạng thái Món hàng Tổng cước Chưa cước Ng…" at bounding box center [314, 156] width 628 height 312
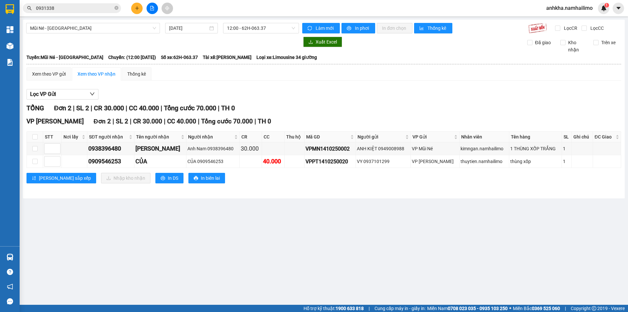
click at [38, 136] on th at bounding box center [35, 137] width 16 height 11
click at [36, 137] on input "checkbox" at bounding box center [34, 136] width 5 height 5
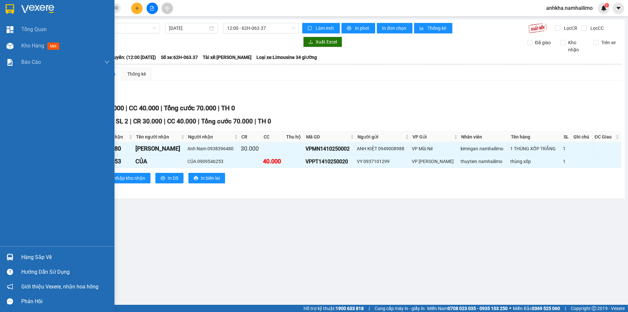
click at [17, 256] on div "Hàng sắp về" at bounding box center [57, 257] width 114 height 15
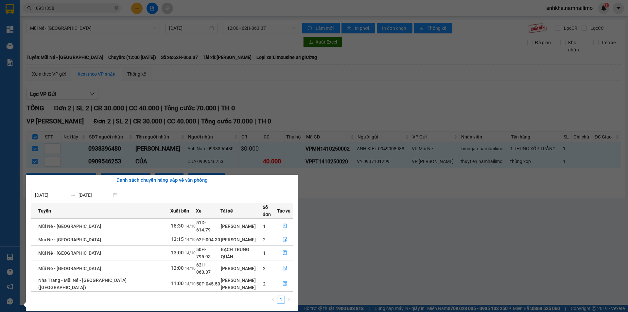
drag, startPoint x: 380, startPoint y: 231, endPoint x: 358, endPoint y: 233, distance: 22.3
click at [380, 231] on section "Kết quả tìm kiếm ( 11 ) Bộ lọc Mã ĐH Trạng thái Món hàng Tổng cước Chưa cước Ng…" at bounding box center [314, 156] width 628 height 312
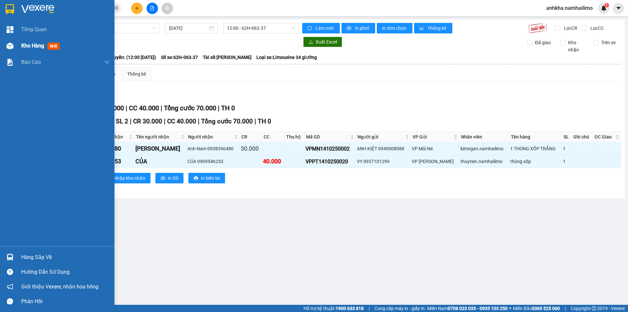
click at [5, 45] on div at bounding box center [9, 45] width 11 height 11
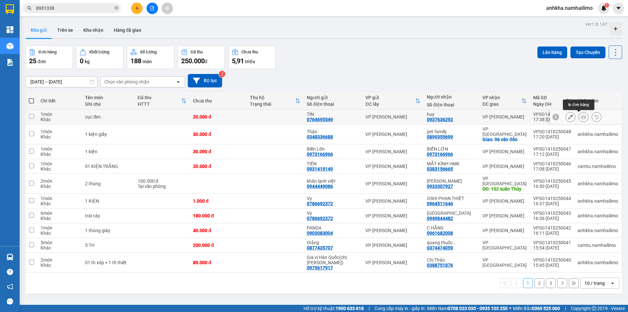
click at [581, 116] on icon at bounding box center [583, 116] width 5 height 5
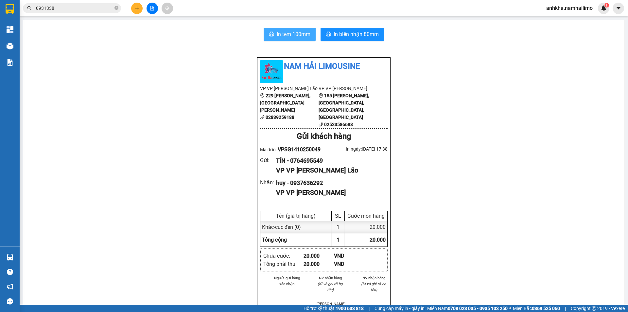
click at [307, 40] on button "In tem 100mm" at bounding box center [290, 34] width 52 height 13
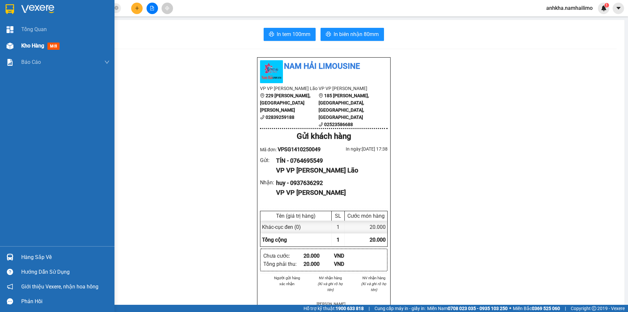
click at [15, 44] on div at bounding box center [9, 45] width 11 height 11
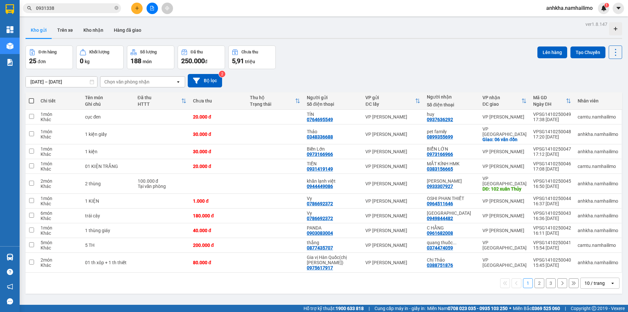
click at [585, 280] on div "10 / trang" at bounding box center [595, 283] width 20 height 7
click at [587, 260] on span "100 / trang" at bounding box center [593, 258] width 24 height 7
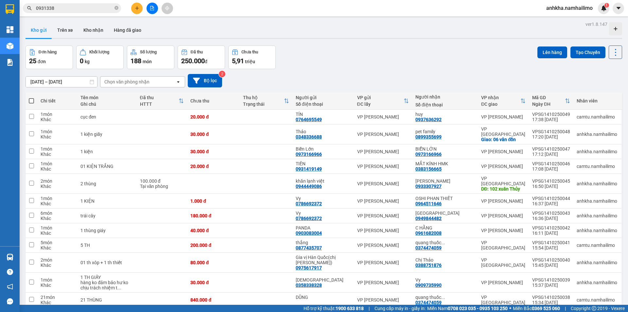
click at [112, 86] on div "Chọn văn phòng nhận" at bounding box center [137, 82] width 75 height 10
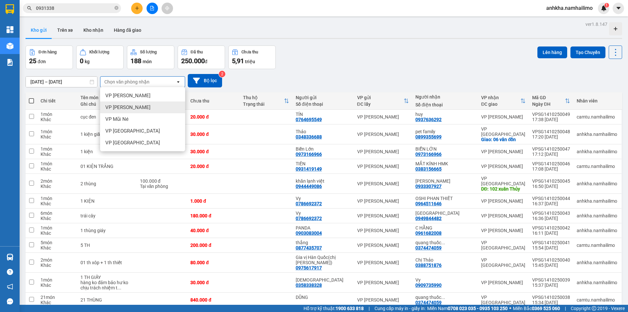
click at [123, 111] on div "VP [PERSON_NAME]" at bounding box center [142, 107] width 85 height 12
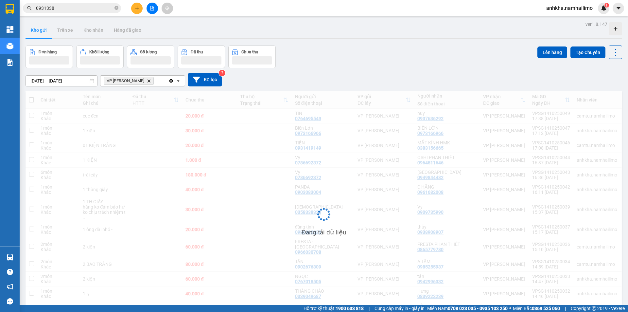
click at [153, 81] on div "VP [PERSON_NAME] Delete" at bounding box center [134, 81] width 68 height 10
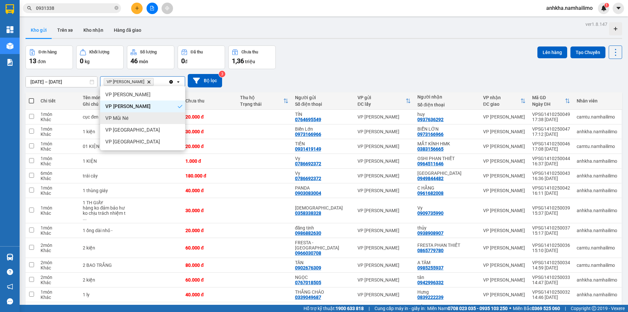
drag, startPoint x: 137, startPoint y: 113, endPoint x: 161, endPoint y: 95, distance: 29.6
click at [132, 116] on div "VP Mũi Né" at bounding box center [142, 118] width 85 height 12
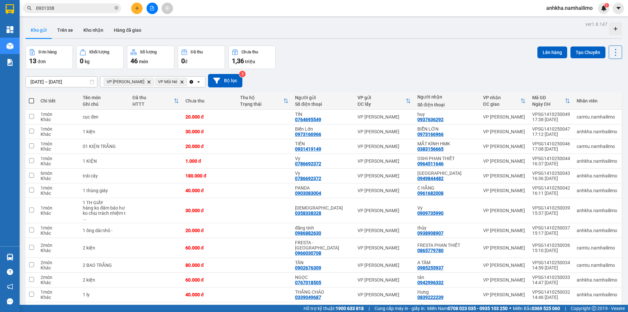
click at [188, 79] on input "Selected VP Phan Thiết, VP Mũi Né." at bounding box center [188, 82] width 1 height 7
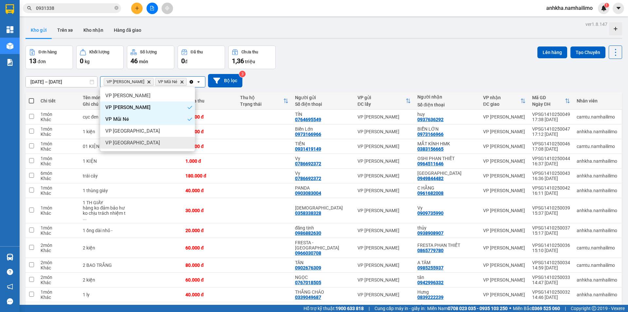
click at [126, 141] on span "VP [GEOGRAPHIC_DATA]" at bounding box center [132, 142] width 55 height 7
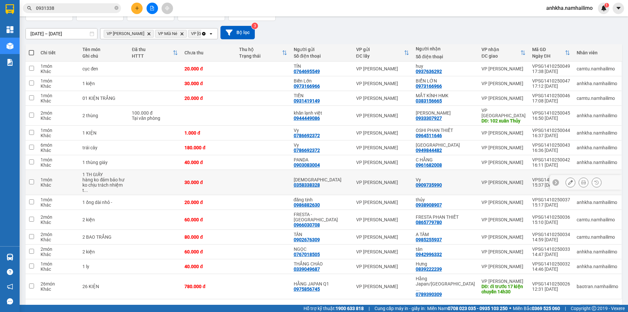
scroll to position [48, 0]
click at [380, 283] on div "VP [PERSON_NAME]" at bounding box center [382, 285] width 53 height 5
checkbox input "true"
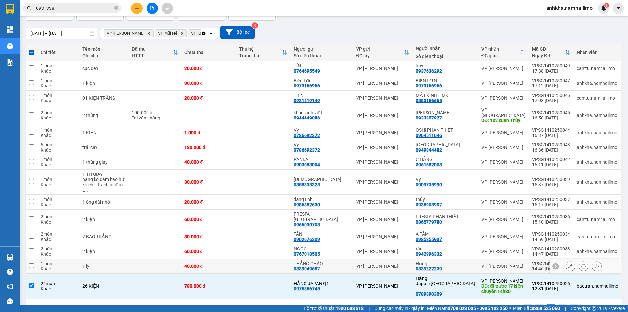
click at [333, 261] on div "THẮNG CHÁO" at bounding box center [322, 263] width 56 height 5
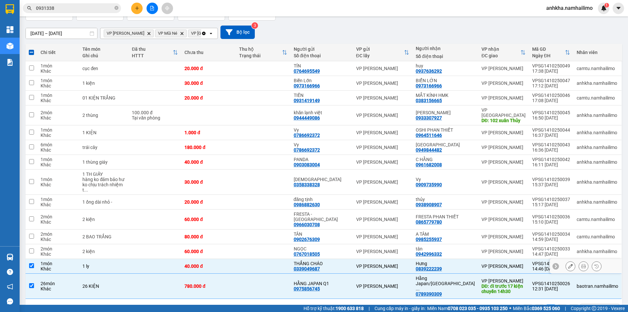
click at [378, 263] on div "VP [PERSON_NAME]" at bounding box center [382, 265] width 53 height 5
checkbox input "false"
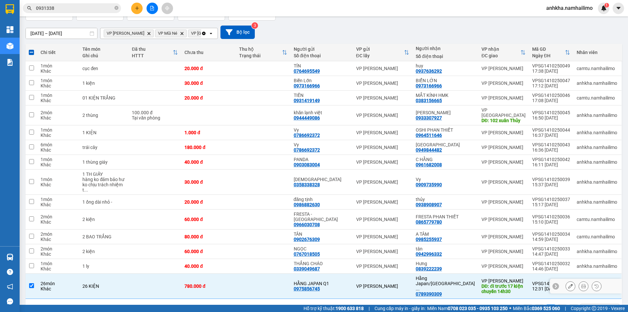
click at [210, 283] on div "780.000 đ" at bounding box center [208, 285] width 48 height 5
checkbox input "false"
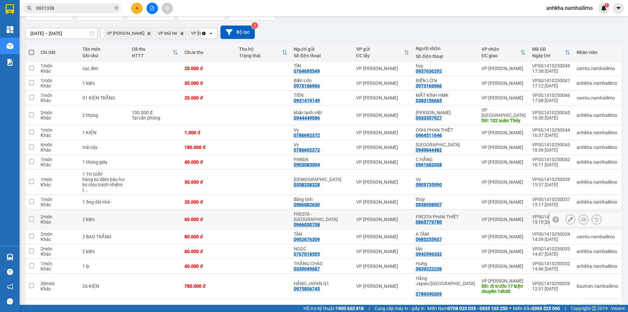
click at [374, 212] on td "VP [PERSON_NAME]" at bounding box center [383, 219] width 60 height 20
checkbox input "true"
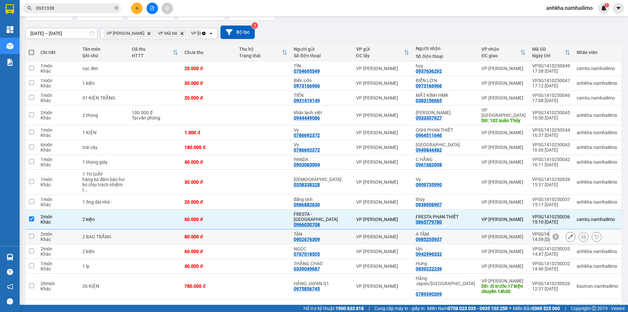
click at [350, 231] on div "TÂN 0902676309" at bounding box center [322, 236] width 56 height 10
checkbox input "true"
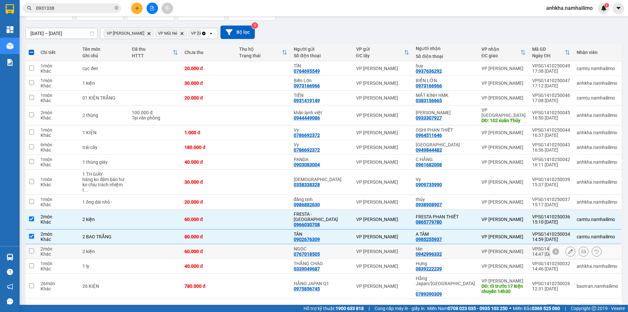
click at [347, 246] on div "NGỌC 0767018505" at bounding box center [322, 251] width 56 height 10
checkbox input "true"
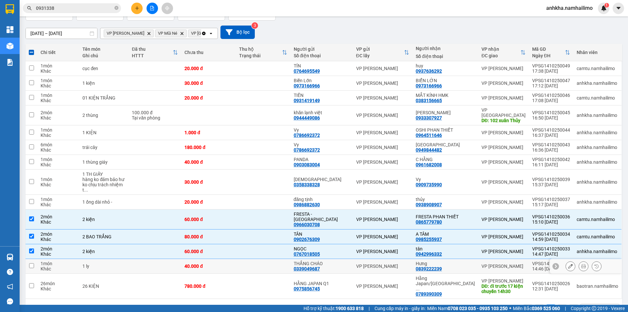
click at [347, 261] on div "THẮNG CHÁO 0339049687" at bounding box center [322, 266] width 56 height 10
checkbox input "true"
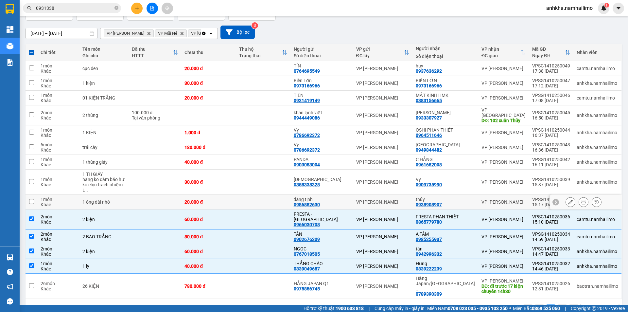
click at [373, 197] on td "VP [PERSON_NAME]" at bounding box center [383, 202] width 60 height 15
checkbox input "true"
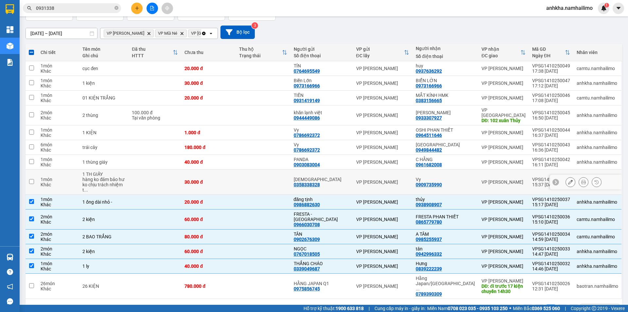
click at [409, 179] on div "VP [PERSON_NAME]" at bounding box center [382, 181] width 53 height 5
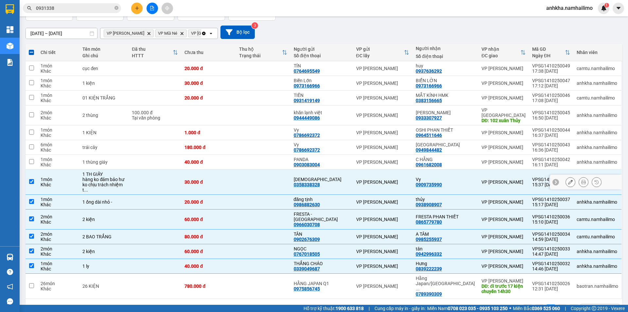
click at [409, 171] on td "VP [PERSON_NAME]" at bounding box center [383, 181] width 60 height 25
checkbox input "false"
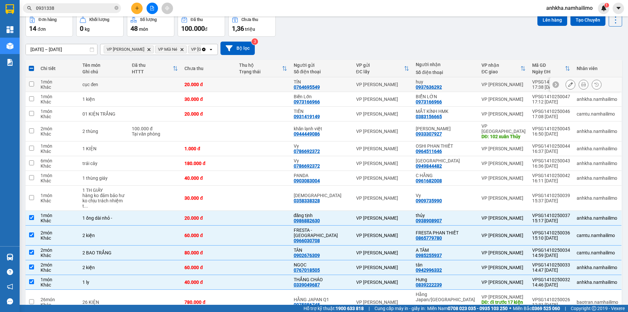
scroll to position [0, 0]
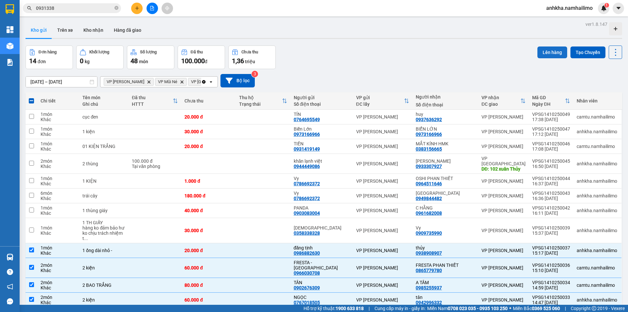
click at [545, 54] on button "Lên hàng" at bounding box center [552, 52] width 30 height 12
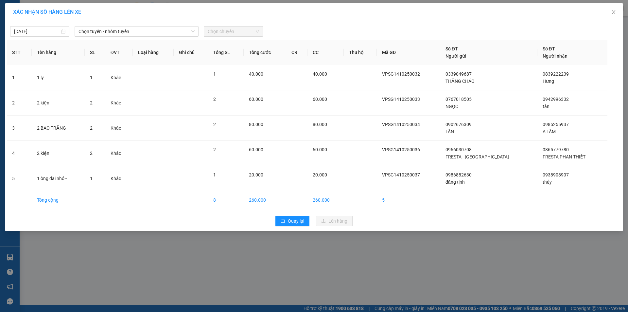
click at [109, 24] on div "14/10/2025 Chọn tuyến - nhóm tuyến Chọn chuyến" at bounding box center [314, 30] width 614 height 14
click at [111, 33] on span "Chọn tuyến - nhóm tuyến" at bounding box center [137, 31] width 116 height 10
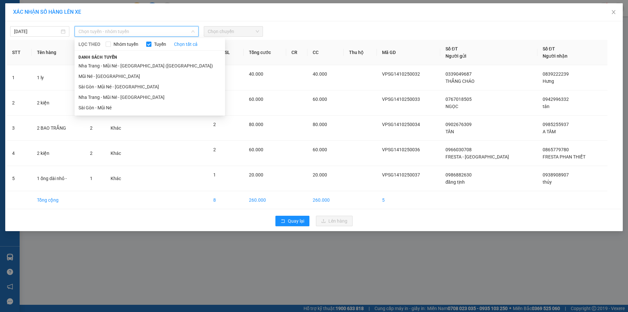
click at [111, 32] on span "Chọn tuyến - nhóm tuyến" at bounding box center [137, 31] width 116 height 10
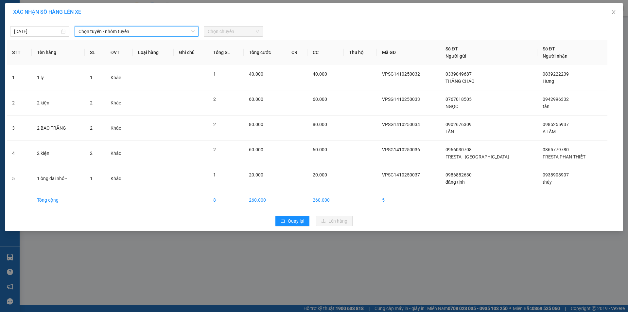
drag, startPoint x: 113, startPoint y: 39, endPoint x: 117, endPoint y: 31, distance: 8.4
click at [115, 36] on div "14/10/2025 Chọn tuyến - nhóm tuyến Chọn tuyến - nhóm tuyến LỌC THEO Nhóm tuyến …" at bounding box center [314, 126] width 618 height 210
click at [119, 29] on span "Chọn tuyến - nhóm tuyến" at bounding box center [137, 31] width 116 height 10
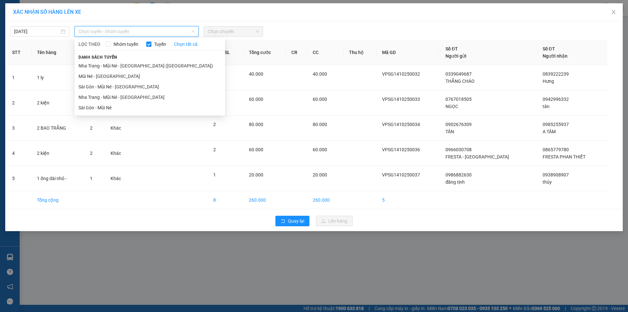
click at [92, 113] on div "LỌC THEO Nhóm tuyến Tuyến Chọn tất cả Danh sách tuyến Nha Trang - Mũi Né - Sài …" at bounding box center [150, 76] width 150 height 75
click at [92, 110] on li "Sài Gòn - Mũi Né" at bounding box center [150, 107] width 150 height 10
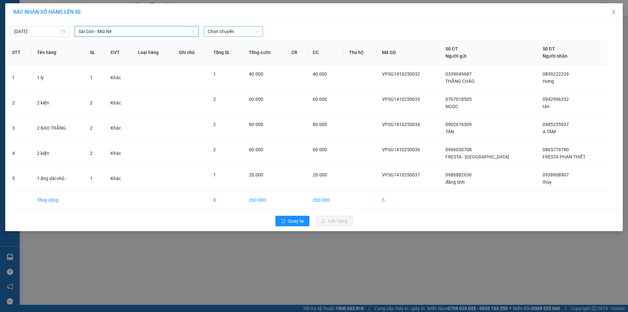
click at [220, 36] on div "Chọn chuyến" at bounding box center [233, 31] width 59 height 10
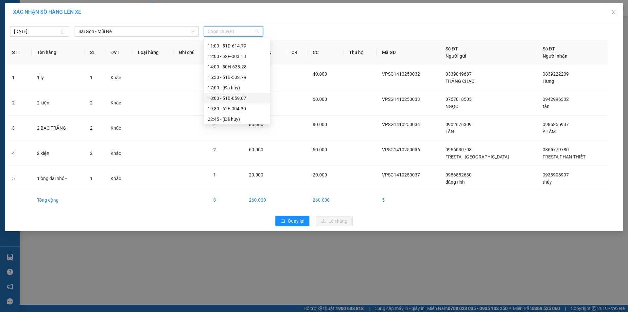
scroll to position [63, 0]
click at [229, 78] on div "15:30 - 51B-502.79" at bounding box center [237, 75] width 59 height 7
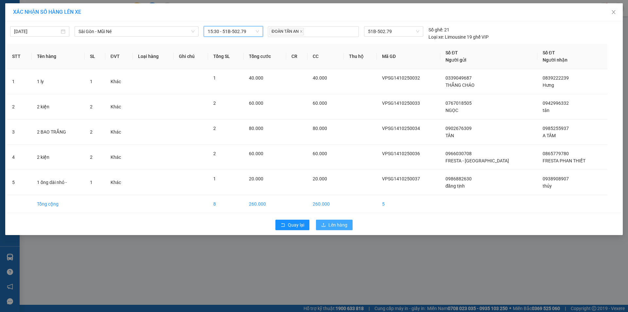
click at [337, 225] on span "Lên hàng" at bounding box center [337, 224] width 19 height 7
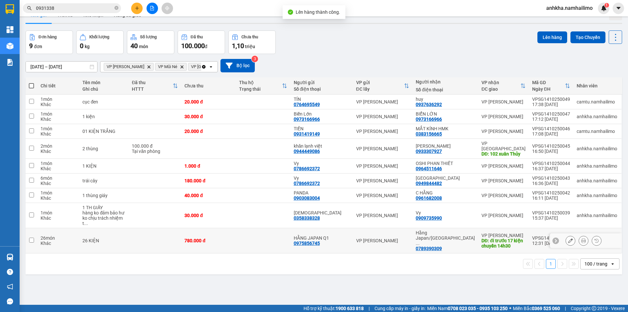
scroll to position [30, 0]
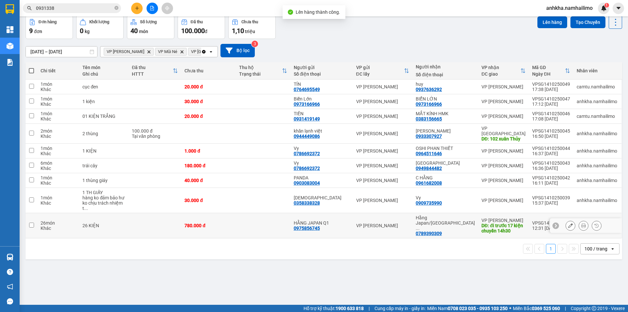
click at [350, 220] on div "HẰNG JAPAN Q1 0975856745" at bounding box center [322, 225] width 56 height 10
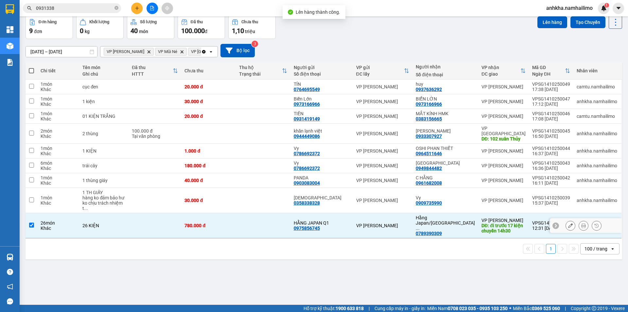
checkbox input "true"
click at [546, 28] on button "Lên hàng" at bounding box center [552, 22] width 30 height 12
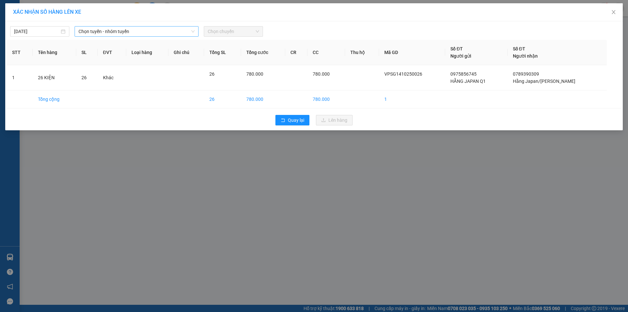
click at [151, 32] on span "Chọn tuyến - nhóm tuyến" at bounding box center [137, 31] width 116 height 10
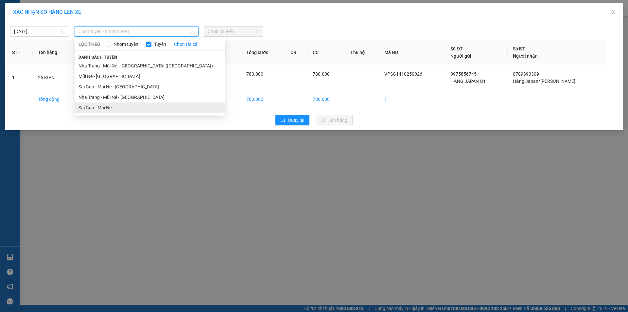
click at [116, 104] on li "Sài Gòn - Mũi Né" at bounding box center [150, 107] width 150 height 10
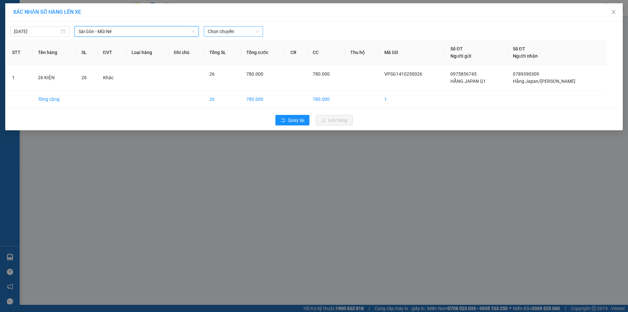
drag, startPoint x: 252, startPoint y: 32, endPoint x: 251, endPoint y: 36, distance: 4.6
click at [253, 32] on span "Chọn chuyến" at bounding box center [233, 31] width 51 height 10
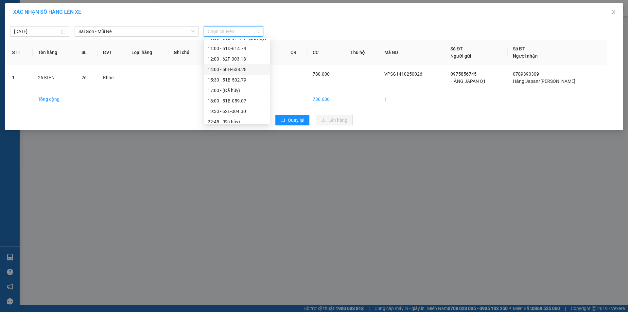
scroll to position [63, 0]
click at [231, 76] on div "15:30 - 51B-502.79" at bounding box center [237, 75] width 59 height 7
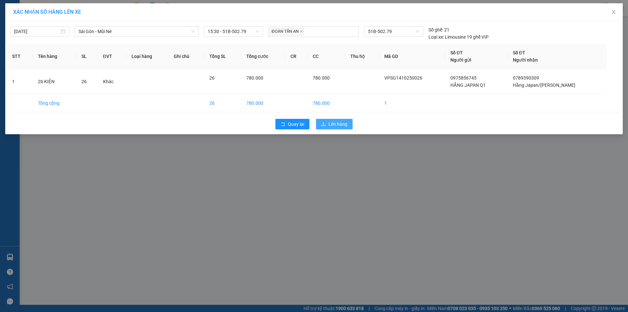
click at [344, 124] on span "Lên hàng" at bounding box center [337, 123] width 19 height 7
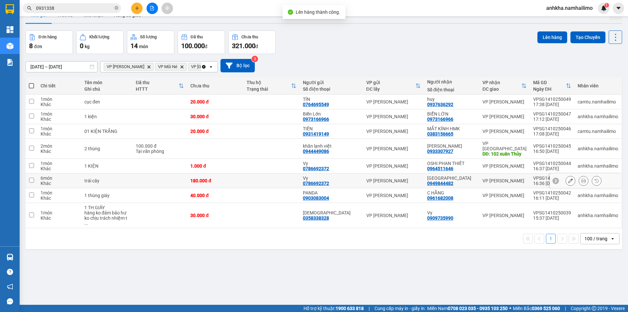
scroll to position [30, 0]
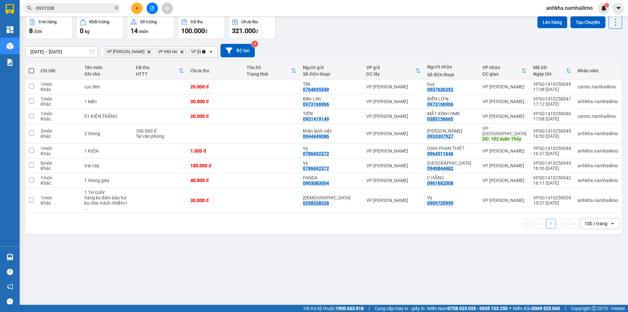
click at [140, 50] on span "VP Phan Thiết Delete" at bounding box center [129, 52] width 50 height 8
click at [148, 52] on icon "VP Phan Thiết, close by backspace" at bounding box center [149, 51] width 3 height 3
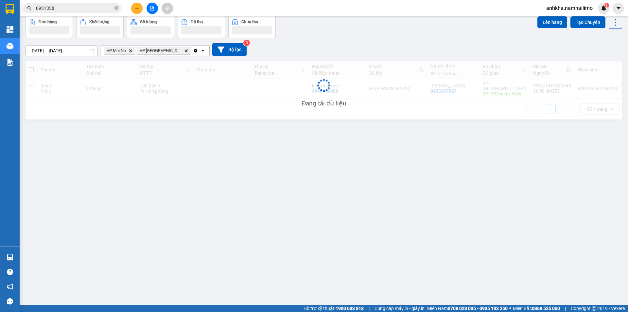
click at [132, 49] on span "VP Mũi Né Delete" at bounding box center [120, 51] width 32 height 8
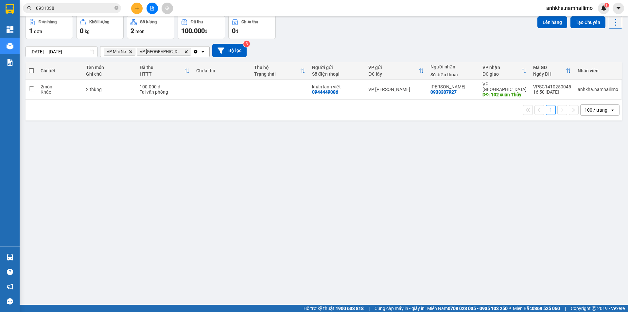
click at [131, 52] on icon "VP Mũi Né, close by backspace" at bounding box center [130, 51] width 3 height 3
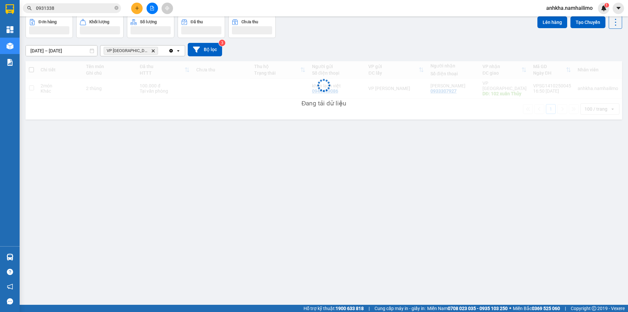
click at [151, 50] on icon "Delete" at bounding box center [153, 51] width 4 height 4
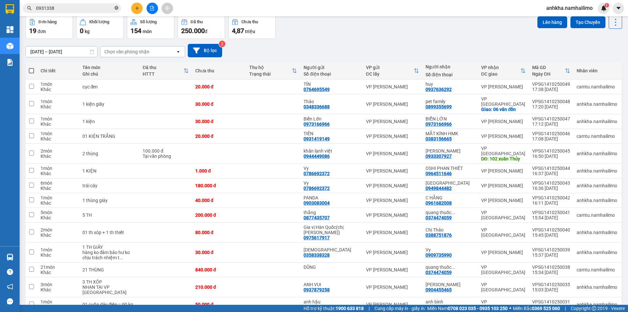
click at [117, 7] on icon "close-circle" at bounding box center [116, 8] width 4 height 4
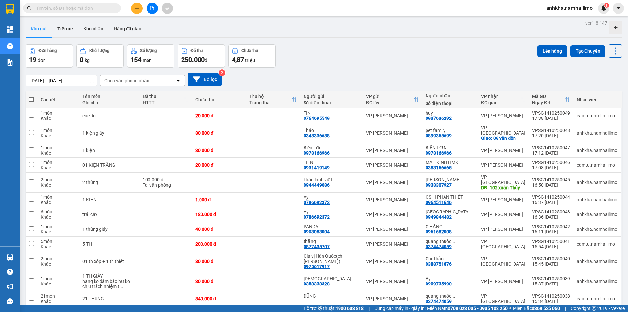
scroll to position [0, 0]
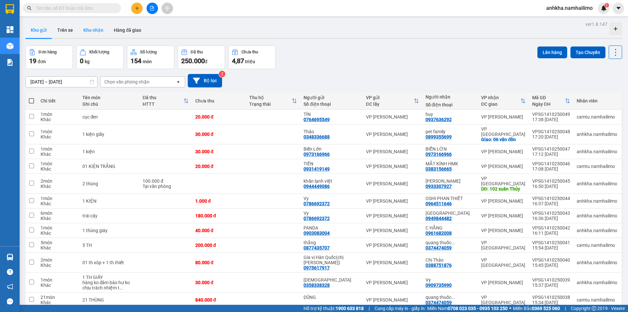
click at [92, 34] on button "Kho nhận" at bounding box center [93, 30] width 30 height 16
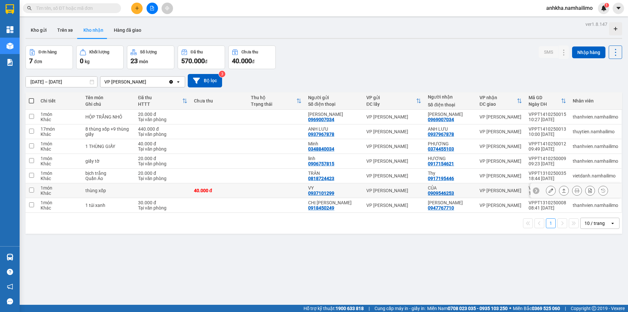
click at [549, 191] on icon at bounding box center [551, 190] width 5 height 5
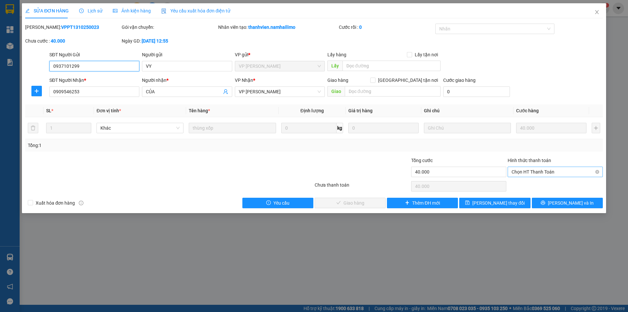
click at [536, 171] on span "Chọn HT Thanh Toán" at bounding box center [555, 172] width 87 height 10
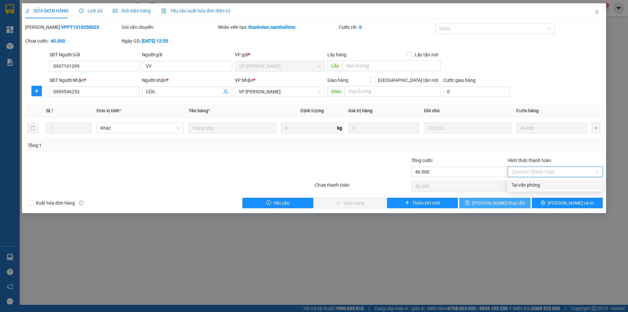
drag, startPoint x: 531, startPoint y: 185, endPoint x: 485, endPoint y: 199, distance: 48.1
click at [531, 185] on div "Tại văn phòng" at bounding box center [555, 184] width 87 height 7
type input "0"
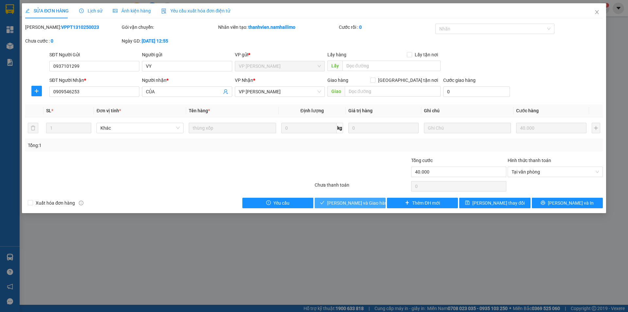
drag, startPoint x: 362, startPoint y: 201, endPoint x: 353, endPoint y: 163, distance: 39.1
click at [353, 163] on div "Total Paid Fee 0 Total UnPaid Fee 40.000 Cash Collection Total Fee Mã ĐH: VPPT1…" at bounding box center [314, 116] width 578 height 184
click at [347, 202] on span "Lưu và Giao hàng" at bounding box center [358, 202] width 63 height 7
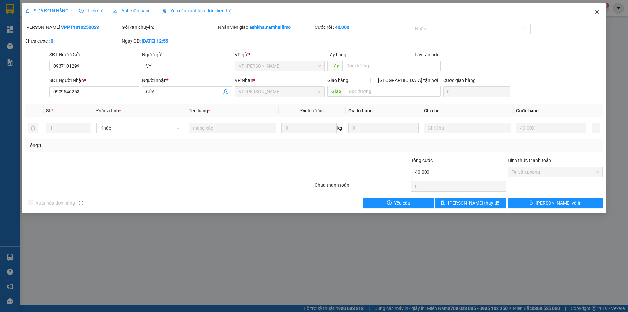
click at [597, 13] on icon "close" at bounding box center [597, 12] width 4 height 4
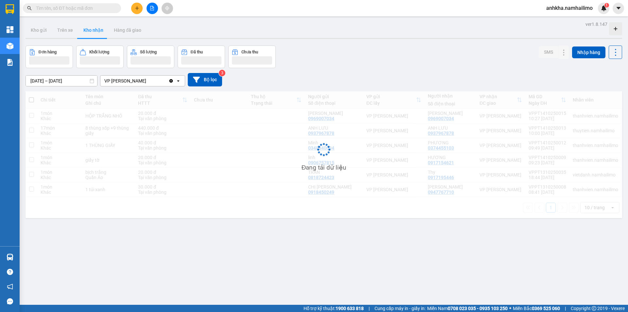
click at [52, 12] on span at bounding box center [72, 8] width 98 height 10
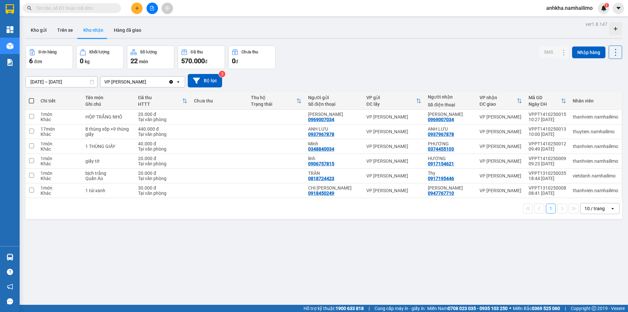
click at [46, 9] on input "text" at bounding box center [74, 8] width 77 height 7
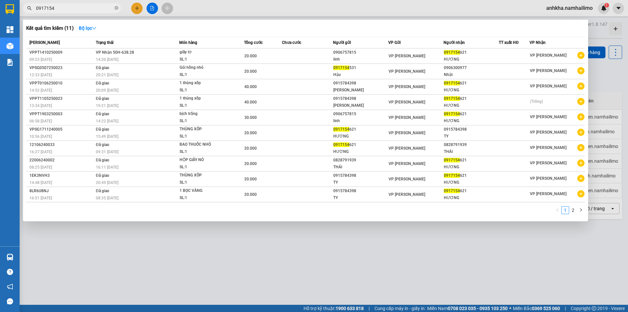
click at [48, 10] on input "0917154" at bounding box center [74, 8] width 77 height 7
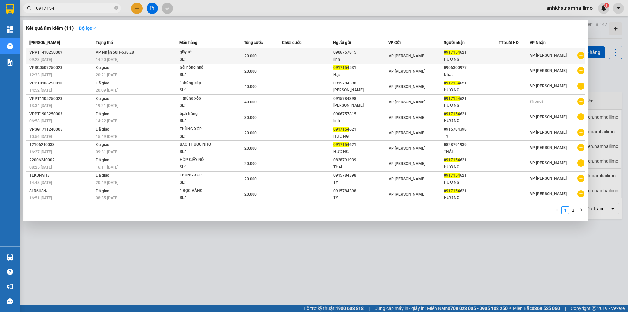
type input "0917154"
drag, startPoint x: 438, startPoint y: 53, endPoint x: 435, endPoint y: 55, distance: 3.5
click at [435, 55] on div "VP Phan Thiết" at bounding box center [416, 55] width 55 height 7
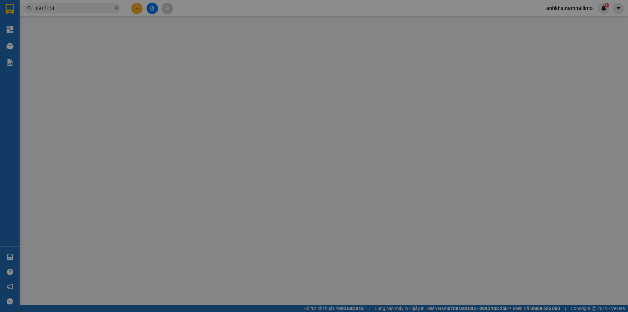
type input "0906757815"
type input "linh"
type input "0917154621"
type input "HƯƠNG"
type input "20.000"
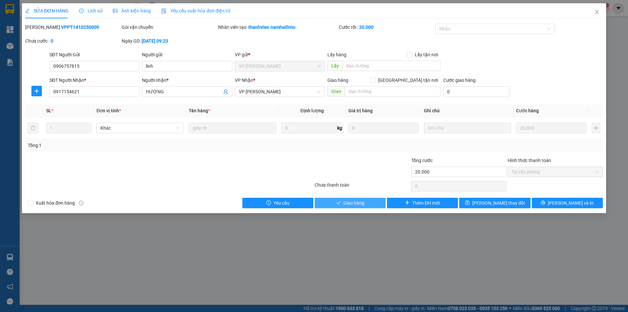
drag, startPoint x: 357, startPoint y: 205, endPoint x: 353, endPoint y: 203, distance: 3.8
click at [356, 205] on span "Giao hàng" at bounding box center [353, 202] width 21 height 7
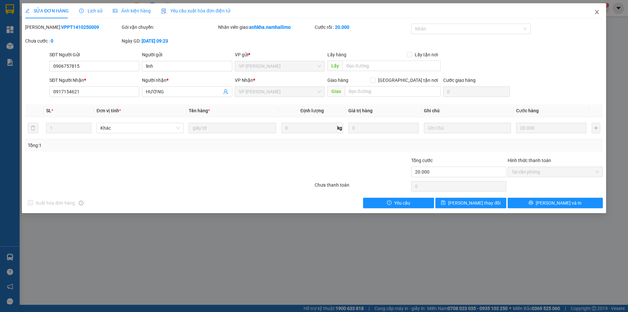
click at [595, 13] on icon "close" at bounding box center [596, 11] width 5 height 5
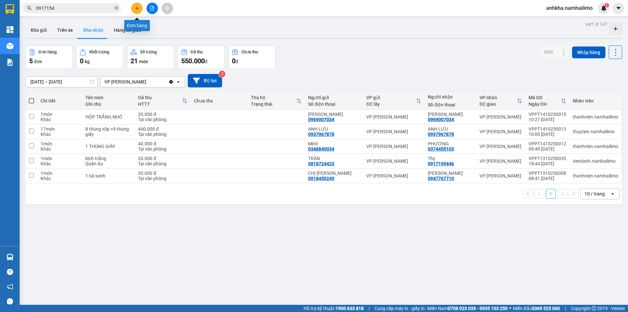
click at [140, 9] on button at bounding box center [136, 8] width 11 height 11
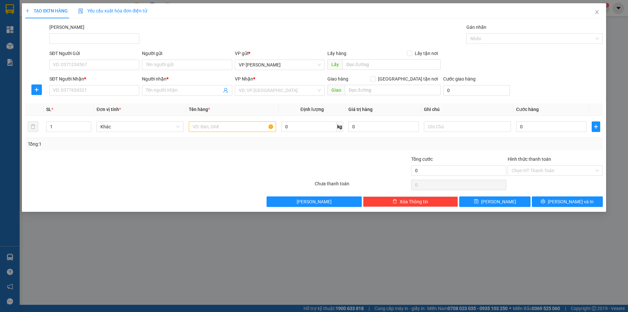
click at [72, 98] on div "Transit Pickup Surcharge Ids Transit Deliver Surcharge Ids Transit Deliver Surc…" at bounding box center [314, 115] width 578 height 183
click at [60, 90] on input "SĐT Người Nhận *" at bounding box center [94, 90] width 90 height 10
type input "0368860520"
click at [83, 107] on div "0368860520 - Như Ý" at bounding box center [94, 103] width 82 height 7
type input "Như Ý"
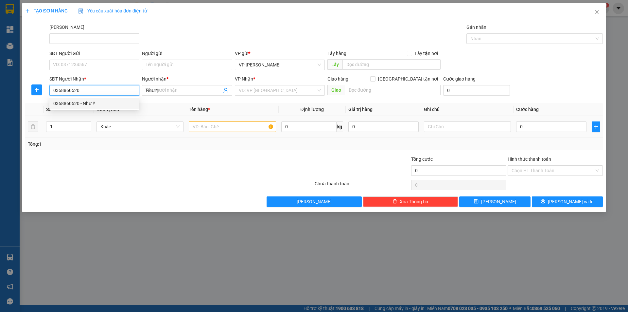
type input "20.000"
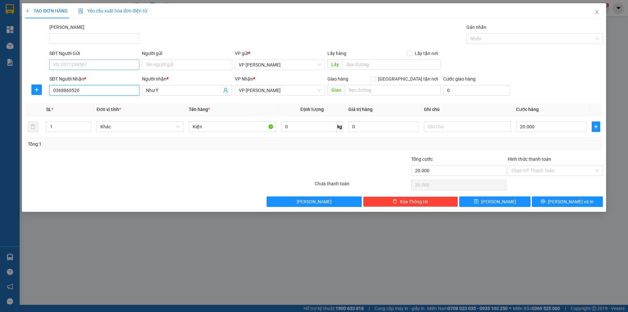
type input "0368860520"
click at [69, 62] on input "SĐT Người Gửi" at bounding box center [94, 65] width 90 height 10
click at [78, 76] on div "0963106831 - Trang" at bounding box center [94, 77] width 82 height 7
type input "0963106831"
type input "Trang"
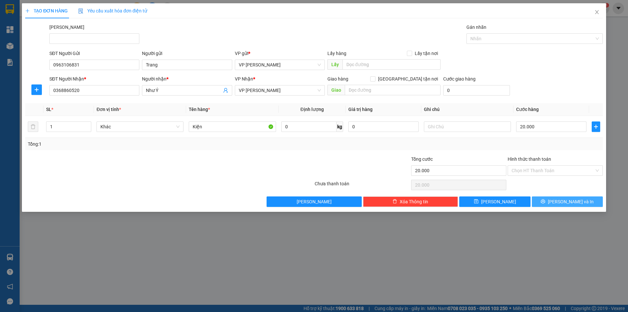
click at [549, 200] on button "Lưu và In" at bounding box center [567, 201] width 71 height 10
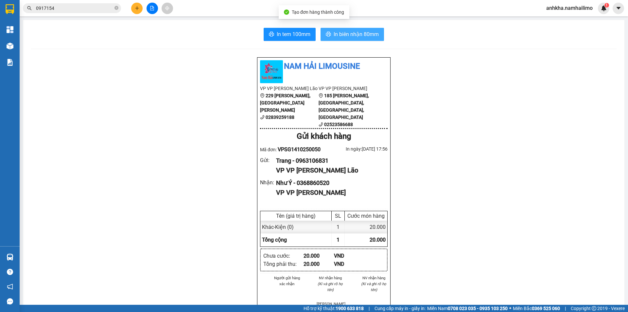
click at [342, 34] on span "In biên nhận 80mm" at bounding box center [356, 34] width 45 height 8
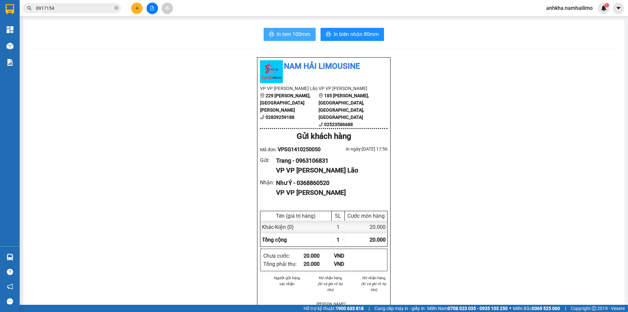
click at [300, 40] on button "In tem 100mm" at bounding box center [290, 34] width 52 height 13
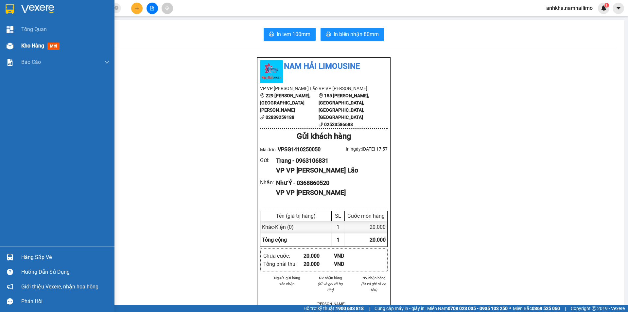
click at [14, 43] on div at bounding box center [9, 45] width 11 height 11
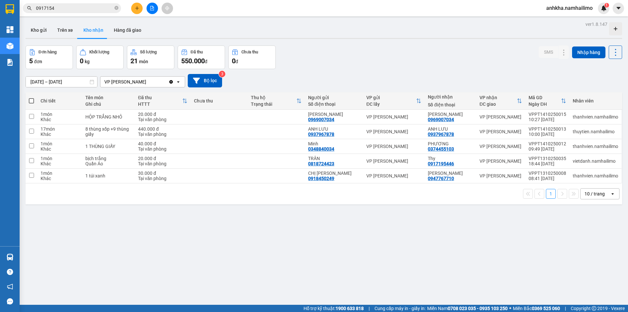
click at [133, 10] on button at bounding box center [136, 8] width 11 height 11
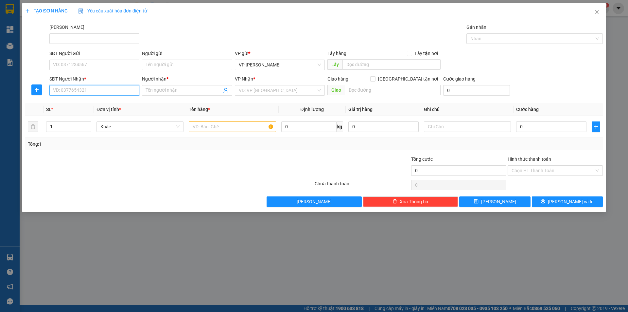
click at [112, 89] on input "SĐT Người Nhận *" at bounding box center [94, 90] width 90 height 10
click at [107, 101] on div "0914389797 - HÂN" at bounding box center [94, 103] width 82 height 7
type input "0914389797"
type input "HÂN"
type input "50.000"
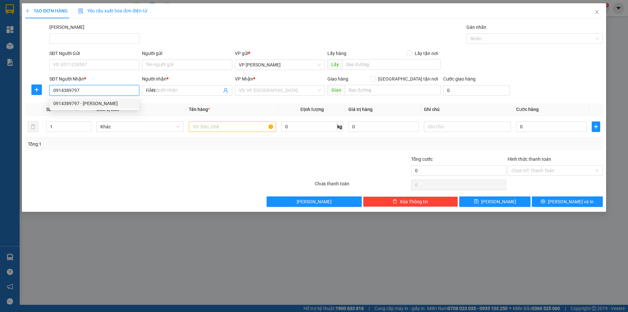
type input "50.000"
type input "0914389797"
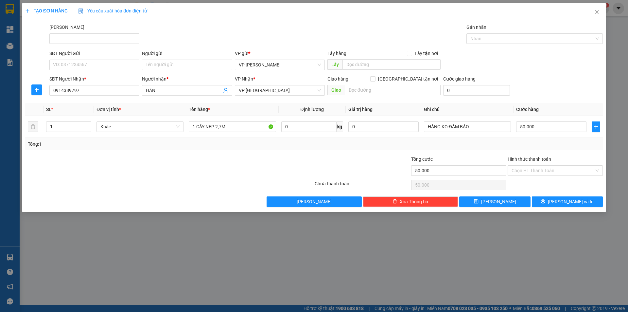
click at [71, 57] on div "SĐT Người Gửi" at bounding box center [94, 55] width 90 height 10
click at [71, 62] on input "SĐT Người Gửi" at bounding box center [94, 65] width 90 height 10
click at [218, 25] on div "Mã ĐH Gán nhãn Nhãn" at bounding box center [326, 35] width 556 height 23
drag, startPoint x: 234, startPoint y: 128, endPoint x: 179, endPoint y: 136, distance: 54.9
click at [179, 135] on tr "1 Khác 1 CÂY NẸP 2,7M 0 kg 0 HÀNG KO ĐẢM BẢO 50.000" at bounding box center [314, 127] width 578 height 22
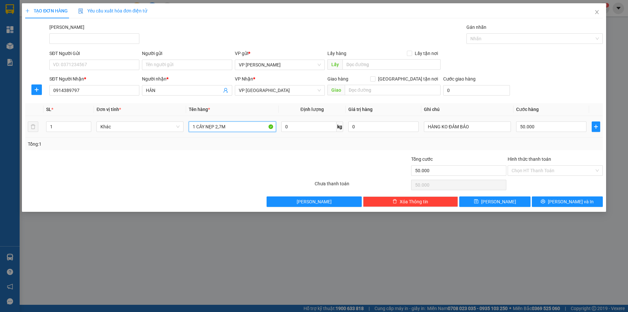
type input "2"
type input "3 kiện"
drag, startPoint x: 100, startPoint y: 55, endPoint x: 97, endPoint y: 64, distance: 9.5
click at [100, 57] on div "SĐT Người Gửi" at bounding box center [94, 53] width 90 height 7
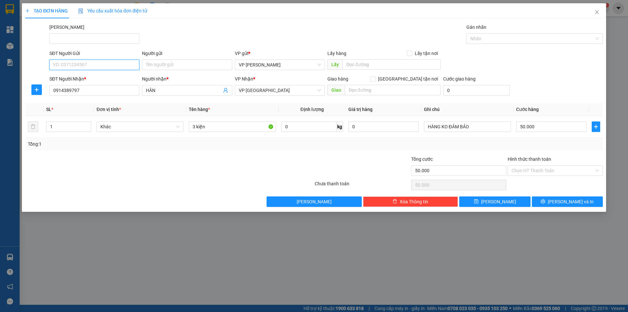
click at [100, 60] on input "SĐT Người Gửi" at bounding box center [94, 65] width 90 height 10
click at [97, 65] on input "SĐT Người Gửi" at bounding box center [94, 65] width 90 height 10
click at [81, 80] on div "0847147258 - HẰNG" at bounding box center [94, 77] width 82 height 7
type input "0847147258"
type input "HẰNG"
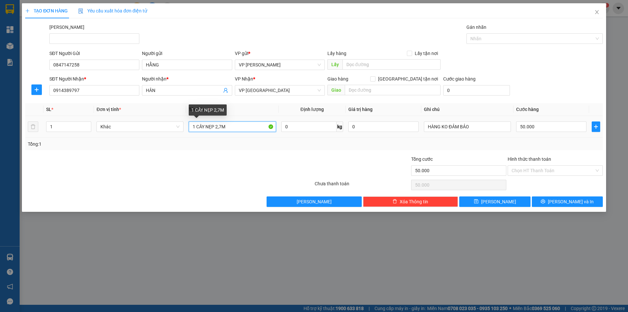
drag, startPoint x: 236, startPoint y: 129, endPoint x: 192, endPoint y: 138, distance: 44.4
click at [192, 138] on div "SL * Đơn vị tính * Tên hàng * Định lượng Giá trị hàng Ghi chú Cước hàng 1 Khác …" at bounding box center [314, 126] width 578 height 47
type input "3 kiện"
click at [531, 129] on input "50.000" at bounding box center [551, 126] width 70 height 10
type input "1"
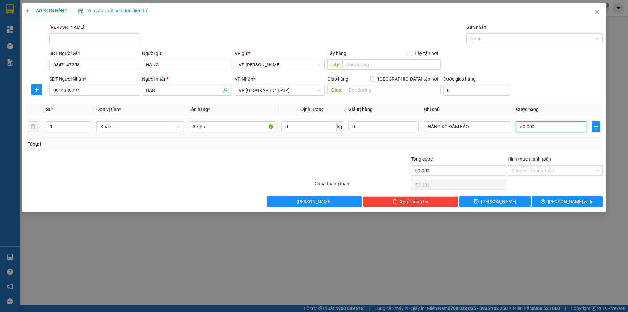
type input "1"
type input "15"
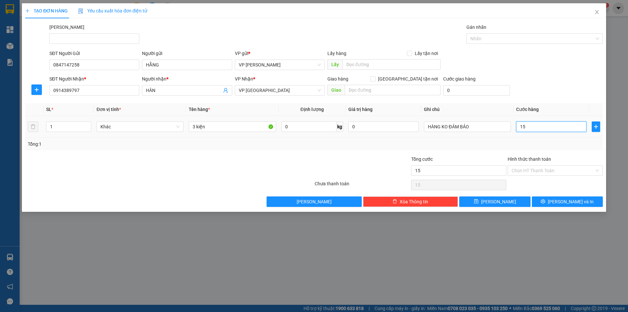
type input "150"
type input "150.000"
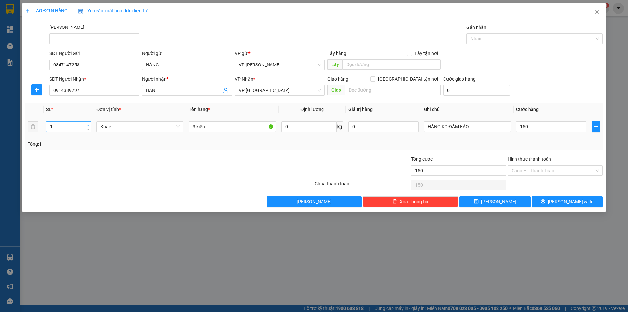
type input "150.000"
click at [88, 124] on icon "up" at bounding box center [88, 125] width 2 height 2
click at [88, 124] on icon "up" at bounding box center [88, 124] width 2 height 1
type input "3"
click at [88, 124] on icon "up" at bounding box center [88, 124] width 2 height 1
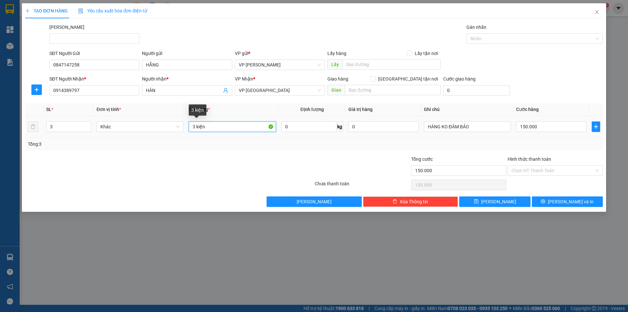
drag, startPoint x: 213, startPoint y: 123, endPoint x: 179, endPoint y: 132, distance: 35.2
click at [179, 132] on tr "3 Khác 3 kiện 0 kg 0 HÀNG KO ĐẢM BẢO 150.000" at bounding box center [314, 127] width 578 height 22
type input "1 kiện"
click at [86, 129] on span "down" at bounding box center [88, 129] width 4 height 4
type input "1"
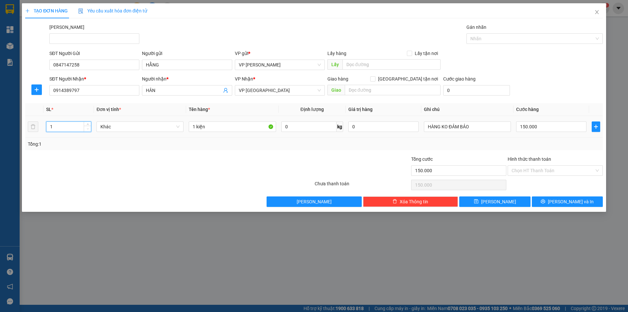
click at [86, 129] on span "down" at bounding box center [88, 129] width 4 height 4
click at [521, 120] on div "150.000" at bounding box center [551, 126] width 70 height 13
click at [526, 130] on input "150.000" at bounding box center [551, 126] width 70 height 10
type input "5"
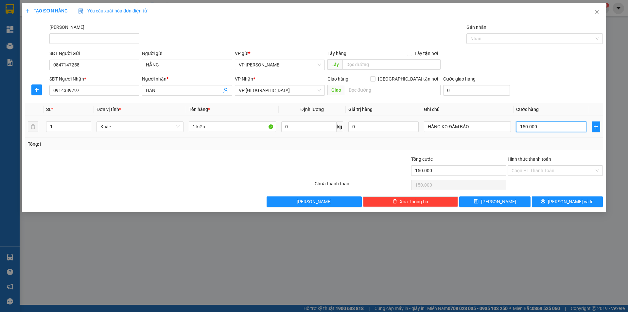
type input "5"
type input "50"
type input "50.000"
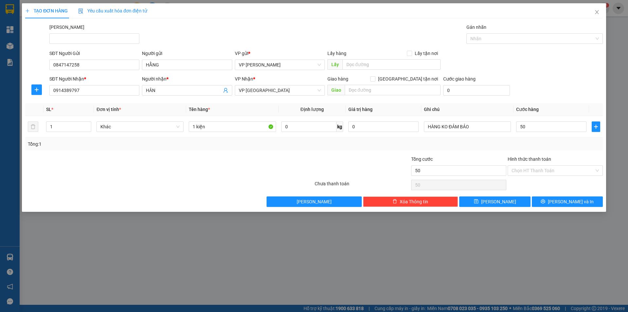
type input "50.000"
click at [557, 89] on div "SĐT Người Nhận * 0914389797 Người nhận * HÂN VP Nhận * VP Nha Trang Giao hàng G…" at bounding box center [326, 86] width 556 height 23
click at [550, 205] on button "Lưu và In" at bounding box center [567, 201] width 71 height 10
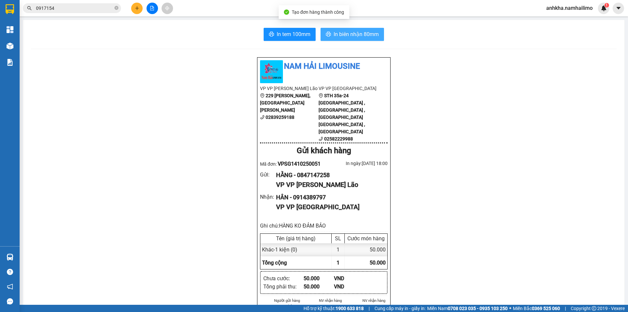
click at [367, 38] on span "In biên nhận 80mm" at bounding box center [356, 34] width 45 height 8
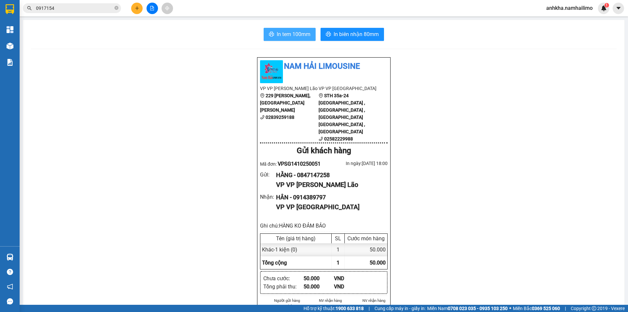
click at [281, 32] on span "In tem 100mm" at bounding box center [294, 34] width 34 height 8
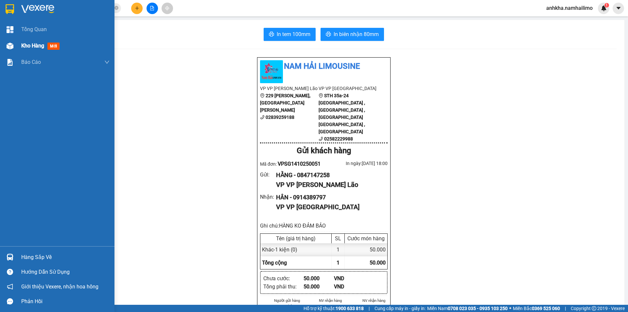
click at [8, 44] on img at bounding box center [10, 46] width 7 height 7
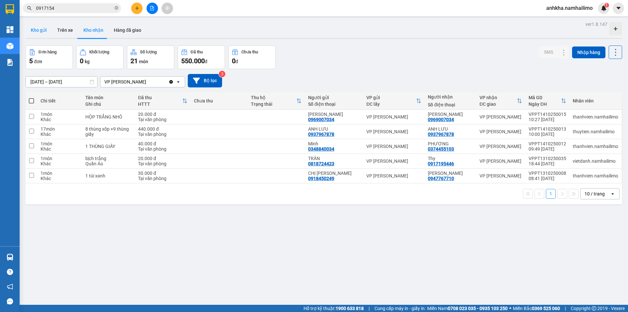
click at [37, 25] on button "Kho gửi" at bounding box center [39, 30] width 26 height 16
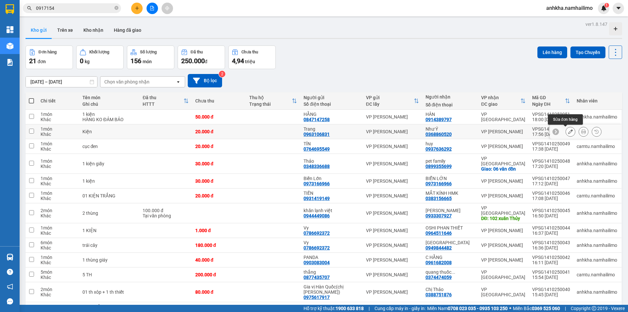
click at [568, 132] on icon at bounding box center [570, 131] width 5 height 5
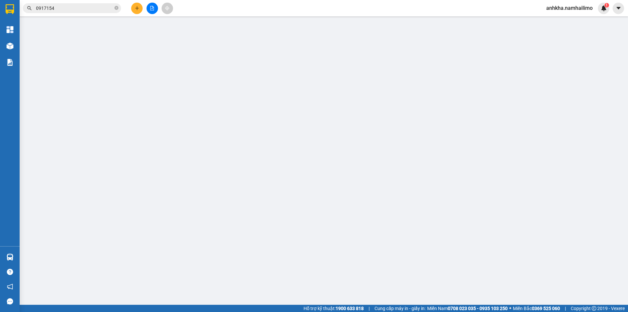
type input "0963106831"
type input "Trang"
type input "0368860520"
type input "Như Ý"
type input "20.000"
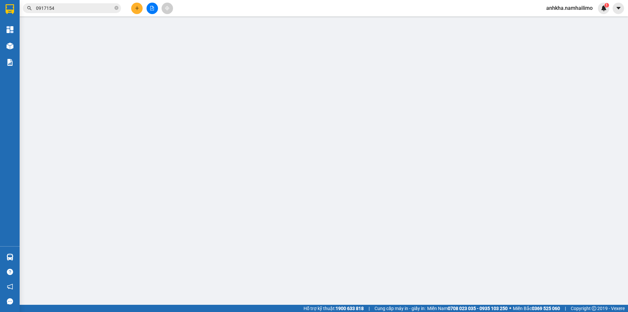
type input "20.000"
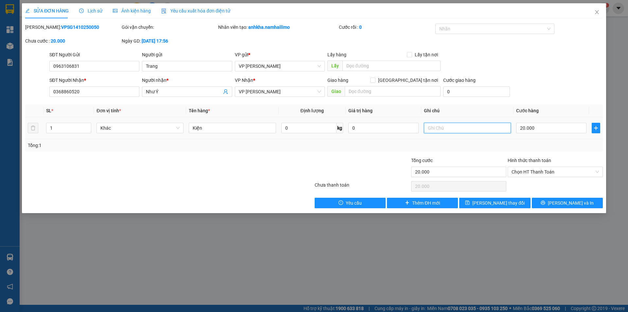
click at [469, 130] on input "text" at bounding box center [467, 128] width 87 height 10
type input "hủy đơn này giúp em nha"
click at [61, 26] on b "VPSG1410250050" at bounding box center [80, 27] width 38 height 5
copy b "VPSG1410250050"
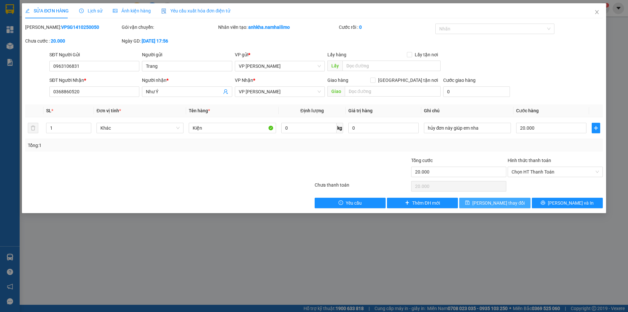
click at [504, 204] on span "Lưu thay đổi" at bounding box center [498, 202] width 52 height 7
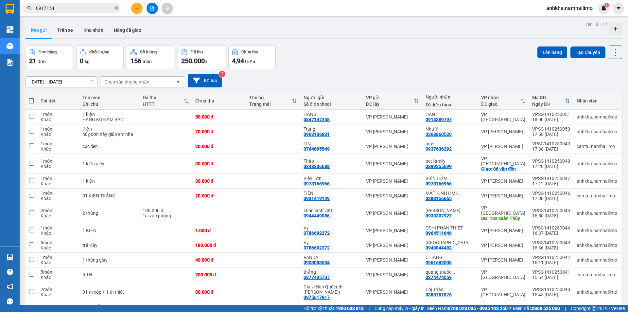
click at [139, 9] on button at bounding box center [136, 8] width 11 height 11
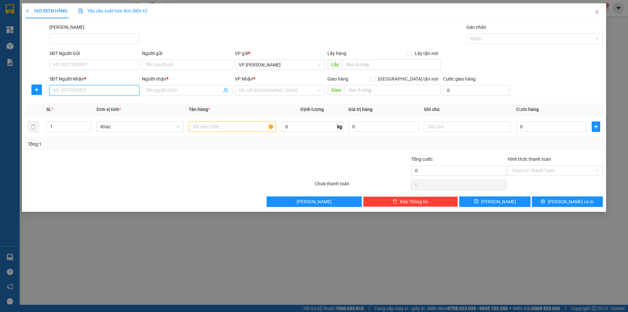
click at [109, 89] on input "SĐT Người Nhận *" at bounding box center [94, 90] width 90 height 10
click at [79, 102] on div "0902410340 - NGHIÊM" at bounding box center [94, 103] width 82 height 7
type input "0902410340"
type input "NGHIÊM"
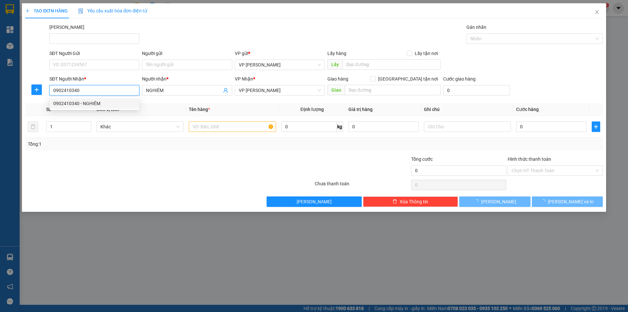
type input "20.000"
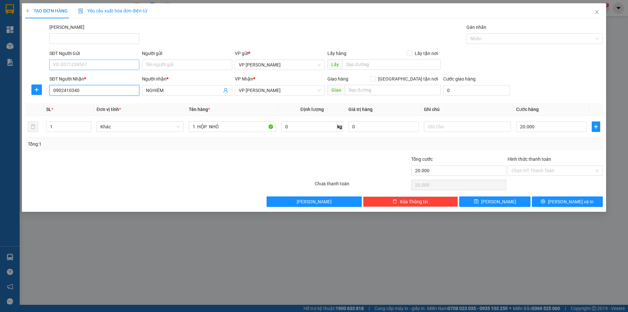
type input "0902410340"
click at [79, 66] on input "SĐT Người Gửi" at bounding box center [94, 65] width 90 height 10
click at [88, 87] on div "0346643181 - DUY" at bounding box center [94, 88] width 82 height 7
type input "0346643181"
type input "DUY"
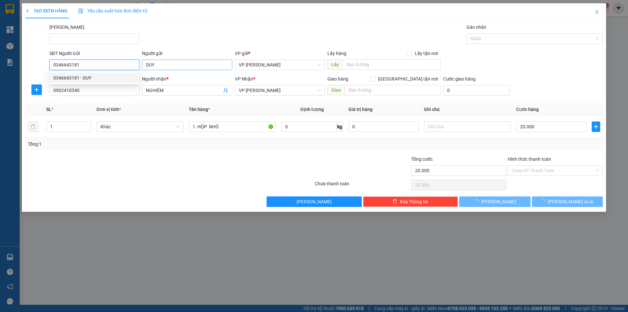
type input "30.000"
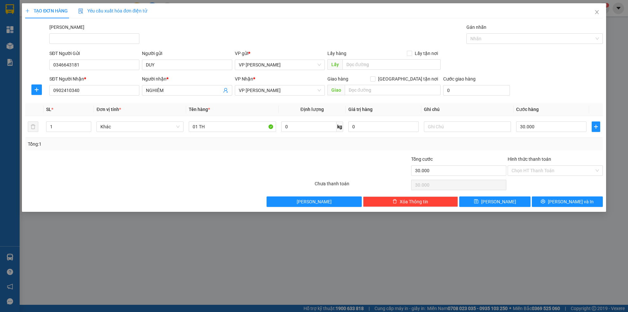
click at [552, 195] on div "Transit Pickup Surcharge Ids Transit Deliver Surcharge Ids Transit Deliver Surc…" at bounding box center [314, 115] width 578 height 183
click at [553, 200] on button "Lưu và In" at bounding box center [567, 201] width 71 height 10
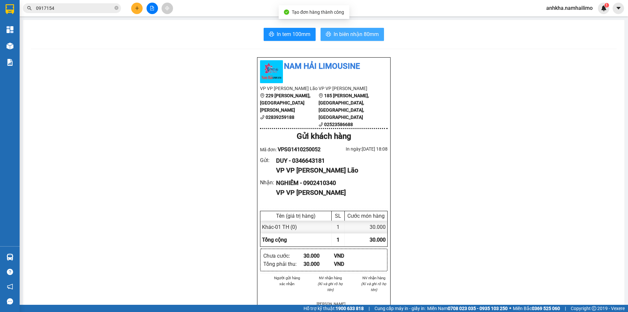
click at [327, 32] on icon "printer" at bounding box center [328, 33] width 5 height 5
click at [271, 29] on button "In tem 100mm" at bounding box center [290, 34] width 52 height 13
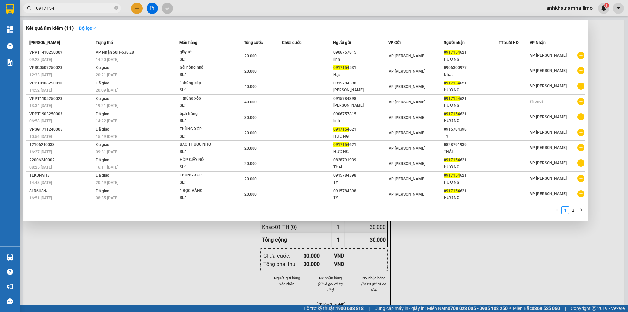
click at [61, 9] on input "0917154" at bounding box center [74, 8] width 77 height 7
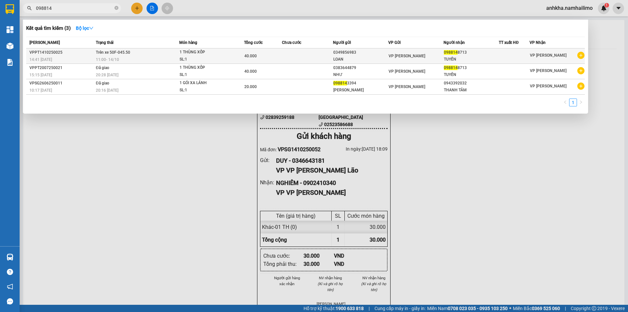
type input "098814"
click at [150, 58] on div "11:00 - 14/10" at bounding box center [137, 59] width 83 height 7
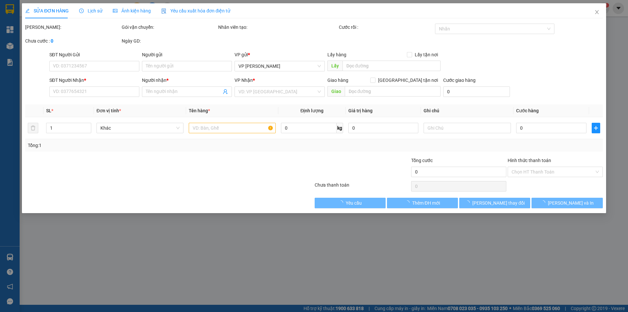
type input "0349856983"
type input "LOAN"
type input "0988148713"
type input "TUYẾN"
type input "40.000"
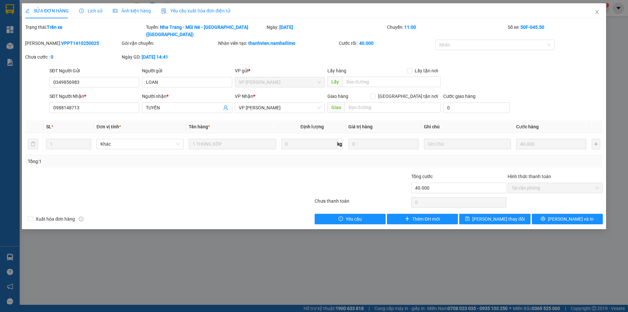
click at [93, 12] on span "Lịch sử" at bounding box center [90, 10] width 23 height 5
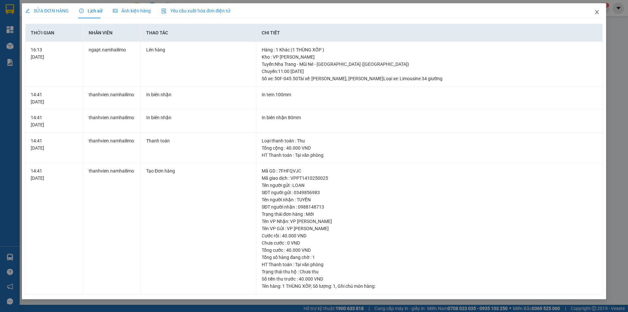
click at [598, 10] on icon "close" at bounding box center [596, 11] width 5 height 5
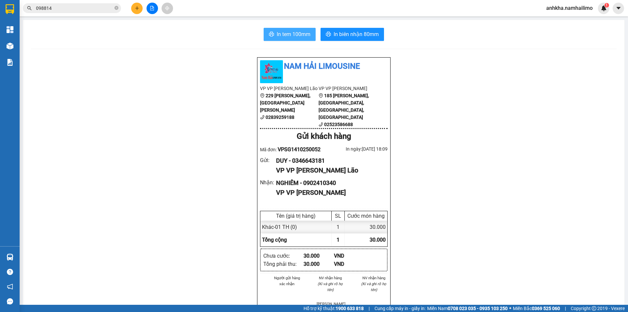
click at [292, 32] on span "In tem 100mm" at bounding box center [294, 34] width 34 height 8
click at [137, 6] on button at bounding box center [136, 8] width 11 height 11
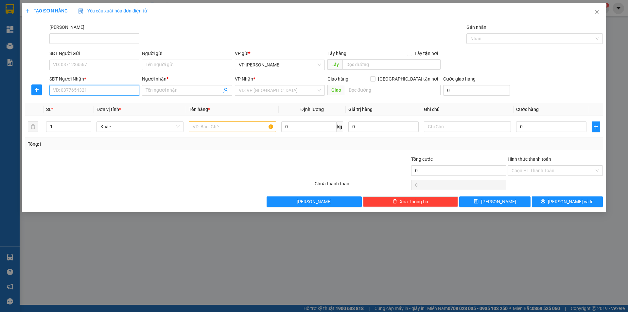
click at [70, 91] on input "SĐT Người Nhận *" at bounding box center [94, 90] width 90 height 10
click at [77, 103] on div "0949617647 - Hồng Lợi" at bounding box center [94, 103] width 82 height 7
type input "0949617647"
type input "Hồng Lợi"
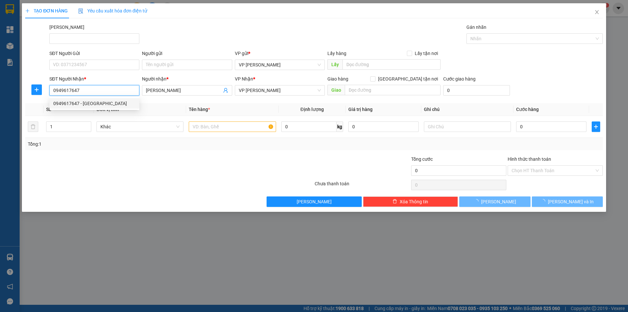
type input "20.000"
type input "0949617647"
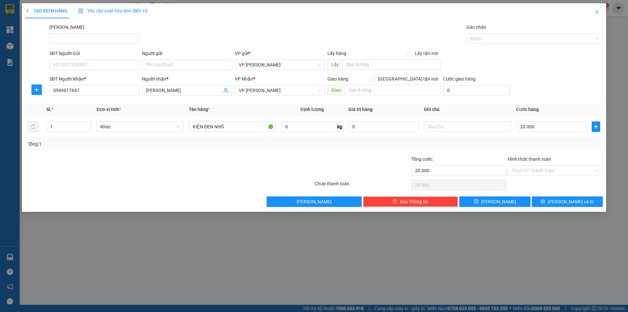
click at [76, 70] on div "SĐT Người Gửi VD: 0371234567" at bounding box center [94, 61] width 90 height 23
click at [81, 65] on input "SĐT Người Gửi" at bounding box center [94, 65] width 90 height 10
click at [87, 78] on div "0909432118 - QUANG BẠC ĐẠN" at bounding box center [94, 77] width 82 height 7
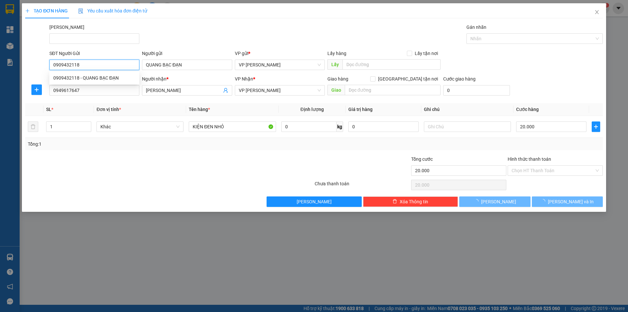
type input "0909432118"
type input "QUANG BẠC ĐẠN"
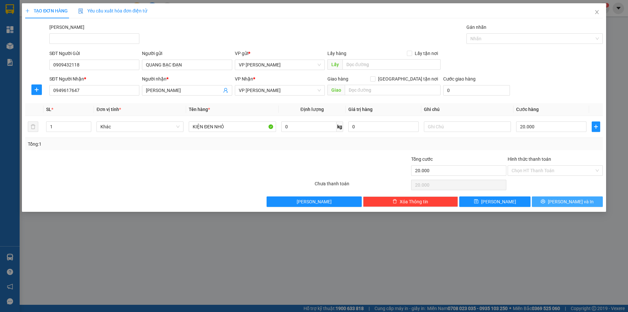
click at [561, 204] on button "Lưu và In" at bounding box center [567, 201] width 71 height 10
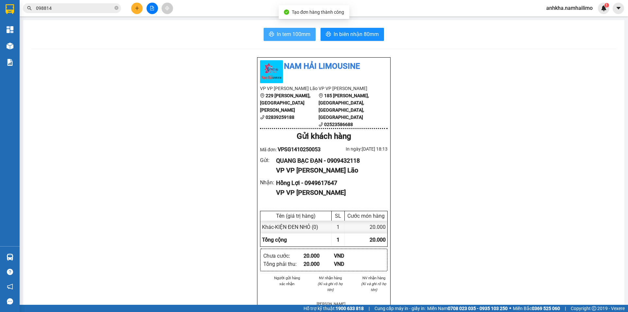
click at [296, 35] on span "In tem 100mm" at bounding box center [294, 34] width 34 height 8
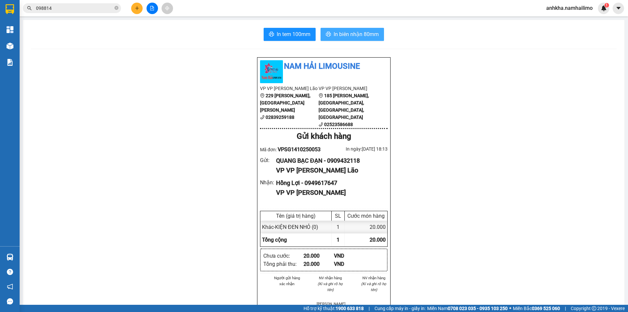
click at [355, 36] on span "In biên nhận 80mm" at bounding box center [356, 34] width 45 height 8
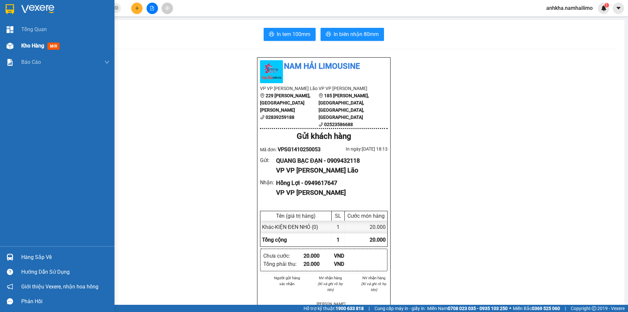
click at [10, 49] on img at bounding box center [10, 46] width 7 height 7
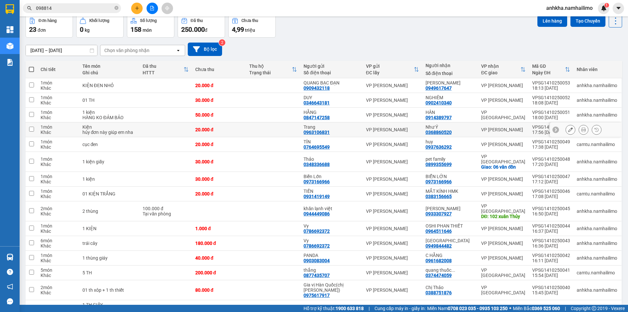
scroll to position [33, 0]
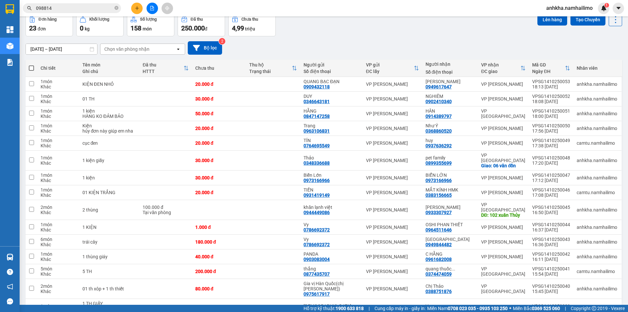
click at [130, 48] on div "Chọn văn phòng nhận" at bounding box center [126, 49] width 45 height 7
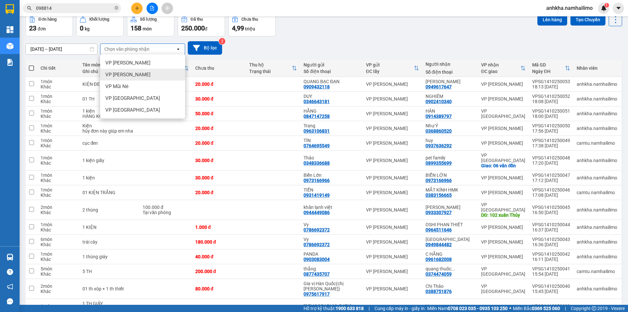
click at [145, 75] on div "VP Phan Thiết" at bounding box center [142, 75] width 85 height 12
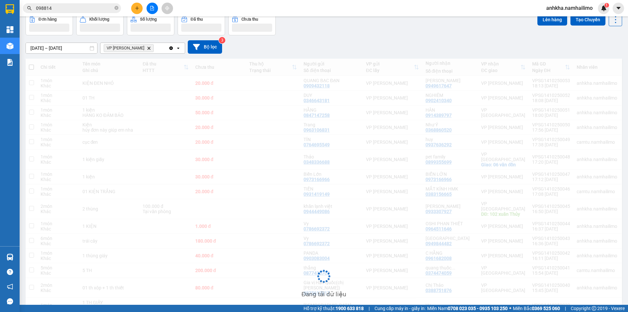
scroll to position [30, 0]
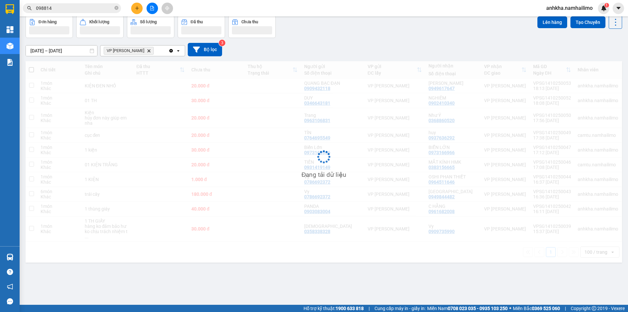
click at [149, 53] on div "VP Phan Thiết Delete" at bounding box center [134, 50] width 68 height 10
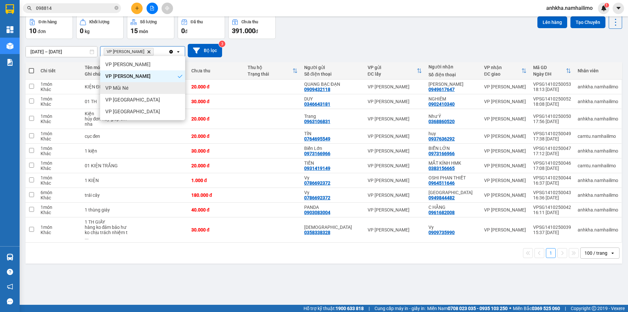
click at [135, 88] on div "VP Mũi Né" at bounding box center [142, 88] width 85 height 12
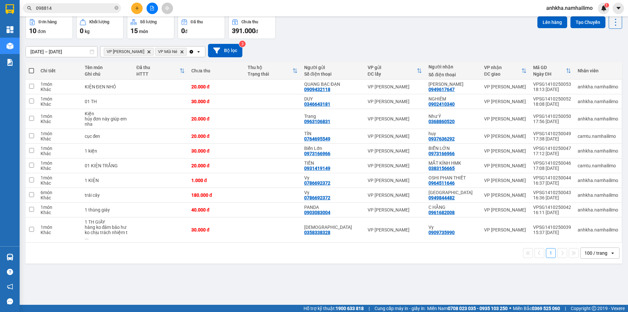
click at [177, 51] on div "VP Phan Thiết Delete VP Mũi Né Delete" at bounding box center [144, 51] width 88 height 10
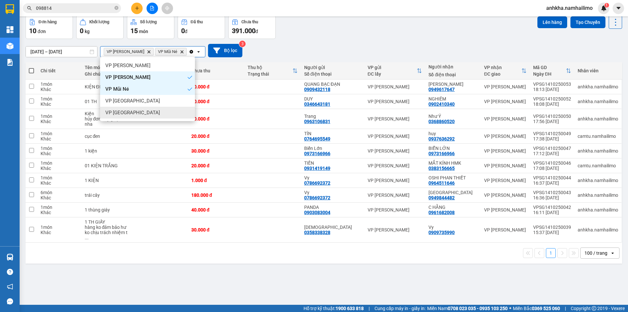
click at [132, 110] on span "VP chợ Mũi Né" at bounding box center [132, 112] width 55 height 7
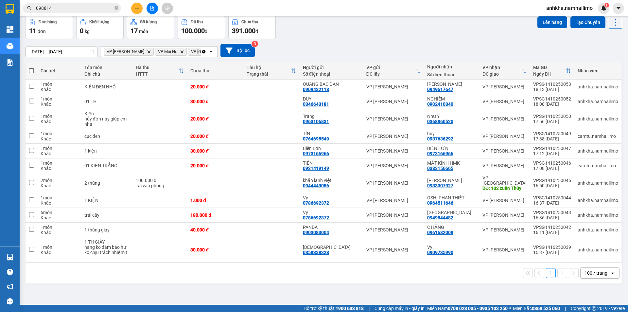
click at [32, 71] on span at bounding box center [31, 70] width 5 height 5
click at [31, 67] on input "checkbox" at bounding box center [31, 67] width 0 height 0
checkbox input "true"
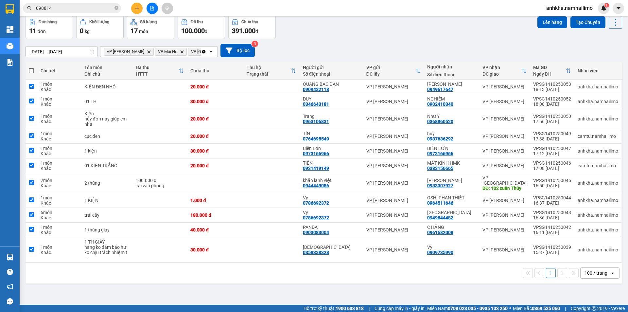
checkbox input "true"
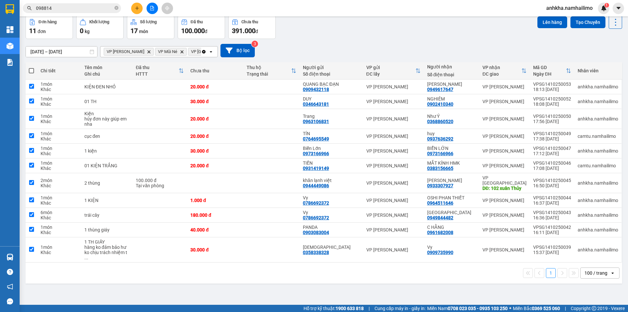
checkbox input "true"
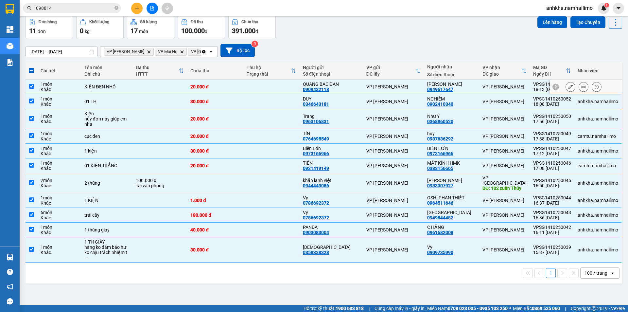
click at [36, 84] on td at bounding box center [32, 86] width 12 height 15
checkbox input "false"
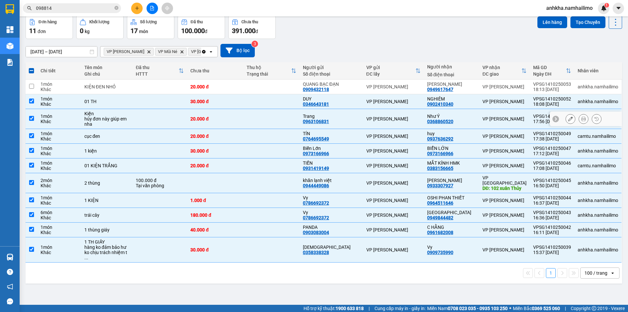
click at [114, 119] on div "hủy đơn này giúp em nha" at bounding box center [106, 121] width 45 height 10
checkbox input "false"
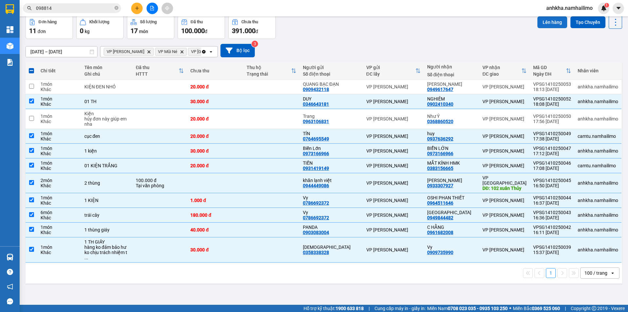
click at [555, 24] on button "Lên hàng" at bounding box center [552, 22] width 30 height 12
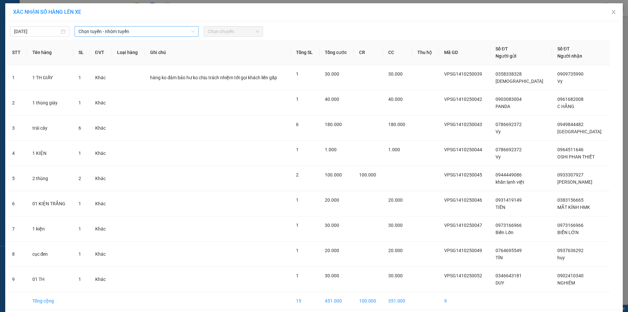
click at [103, 29] on span "Chọn tuyến - nhóm tuyến" at bounding box center [137, 31] width 116 height 10
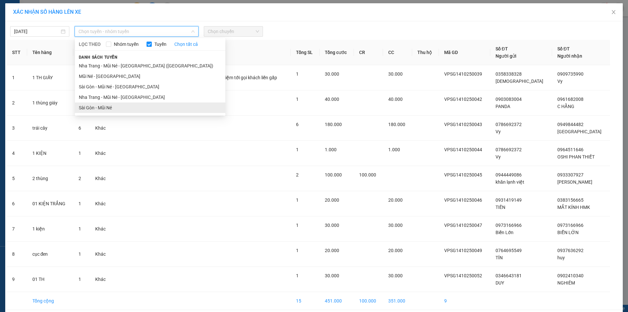
click at [97, 108] on li "Sài Gòn - Mũi Né" at bounding box center [150, 107] width 150 height 10
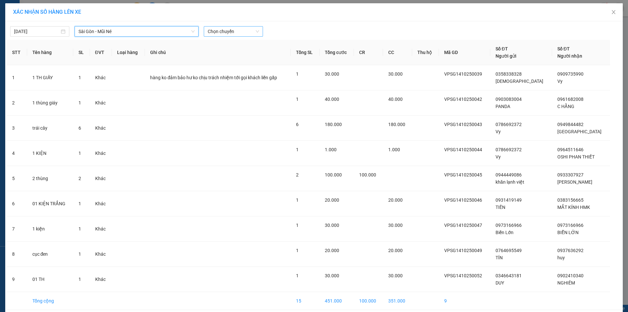
click at [215, 32] on span "Chọn chuyến" at bounding box center [233, 31] width 51 height 10
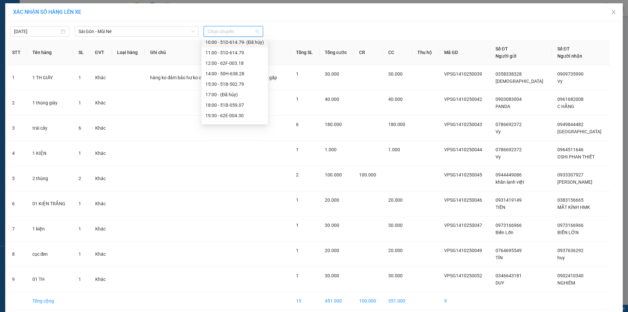
scroll to position [63, 0]
click at [217, 96] on div "18:00 - 51B-059.07" at bounding box center [234, 96] width 59 height 7
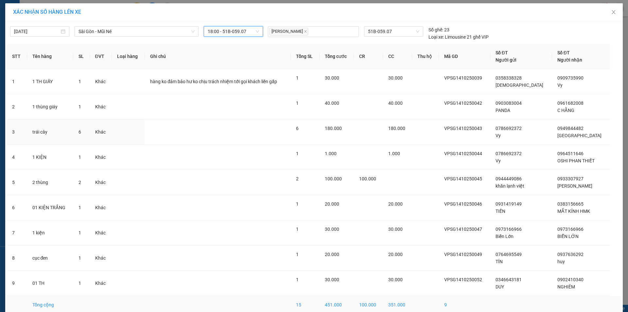
scroll to position [32, 0]
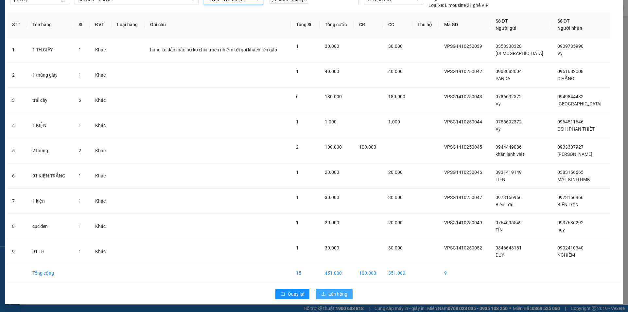
click at [335, 292] on span "Lên hàng" at bounding box center [337, 293] width 19 height 7
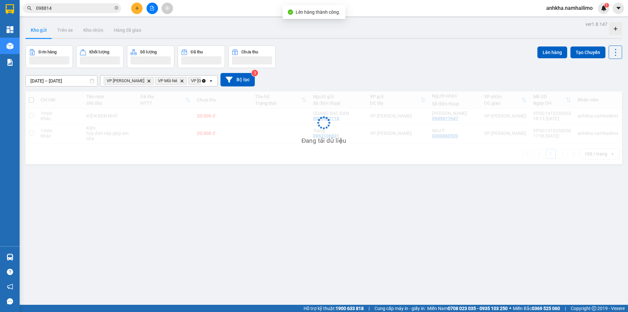
click at [74, 12] on span "098814" at bounding box center [72, 8] width 98 height 10
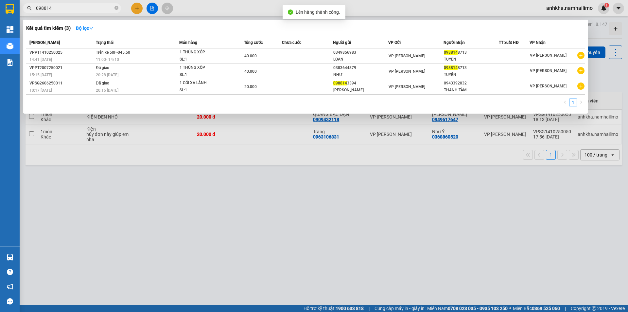
drag, startPoint x: 88, startPoint y: 6, endPoint x: 112, endPoint y: 6, distance: 23.9
click at [88, 6] on input "098814" at bounding box center [74, 8] width 77 height 7
click at [115, 8] on icon "close-circle" at bounding box center [116, 8] width 4 height 4
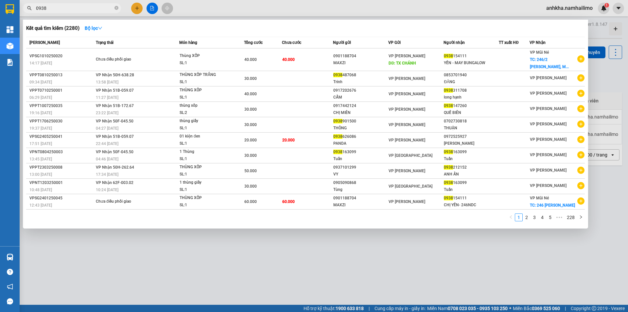
type input "0938"
click at [226, 199] on div "THÙNG XỐP" at bounding box center [204, 197] width 49 height 7
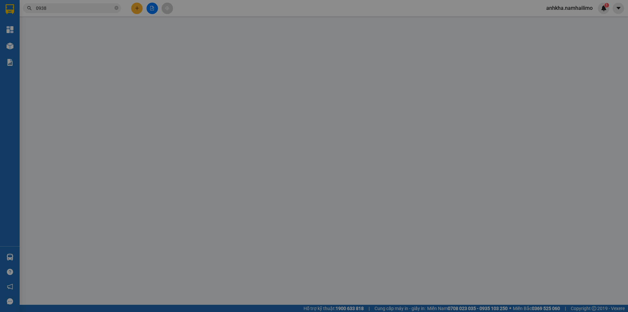
type input "0901188704"
type input "MAXZI"
type input "0938154111"
type input "CHỊ YẾN- 246NDC"
checkbox input "true"
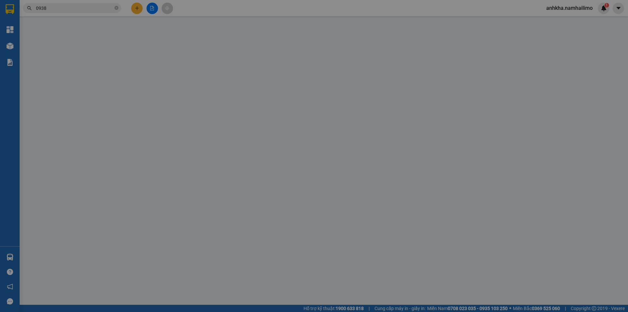
type input "246 NGUYỄN ĐÌNH CHIỂU"
type input "60.000"
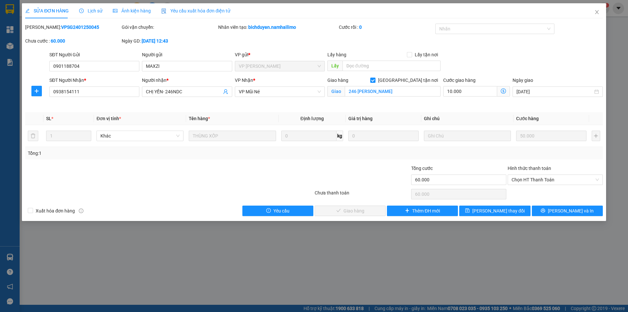
drag, startPoint x: 212, startPoint y: 291, endPoint x: 286, endPoint y: 255, distance: 81.9
click at [213, 284] on div "SỬA ĐƠN HÀNG Lịch sử Ảnh kiện hàng Yêu cầu xuất hóa đơn điện tử Total Paid Fee …" at bounding box center [314, 156] width 628 height 312
click at [596, 14] on icon "close" at bounding box center [597, 12] width 4 height 4
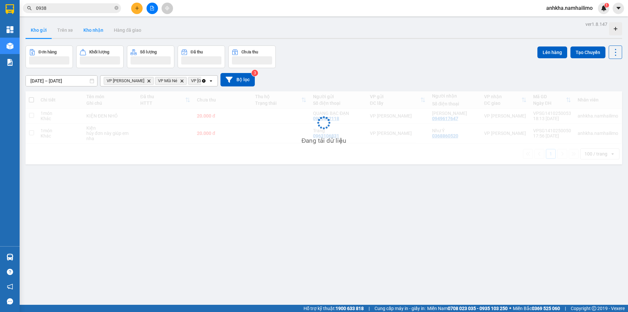
click at [94, 32] on button "Kho nhận" at bounding box center [93, 30] width 30 height 16
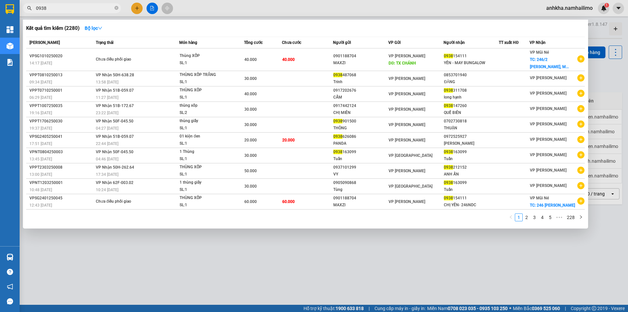
click at [82, 9] on input "0938" at bounding box center [74, 8] width 77 height 7
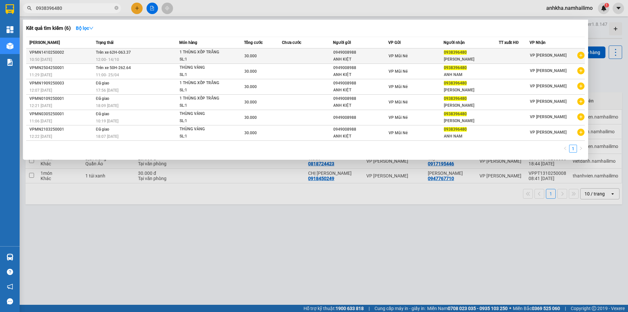
type input "0938396480"
click at [151, 55] on td "Trên xe 62H-063.37 12:00 - 14/10" at bounding box center [136, 55] width 85 height 15
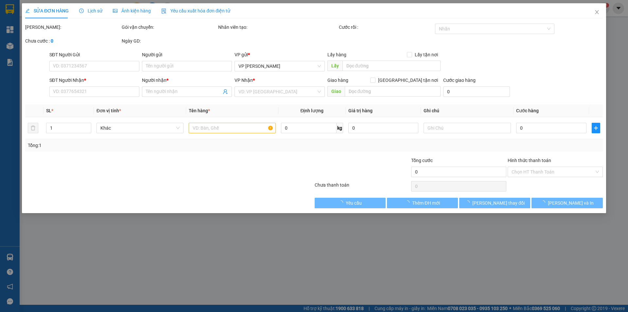
type input "0949008988"
type input "ANH KIỆT"
type input "0938396480"
type input "Anh Nam"
type input "30.000"
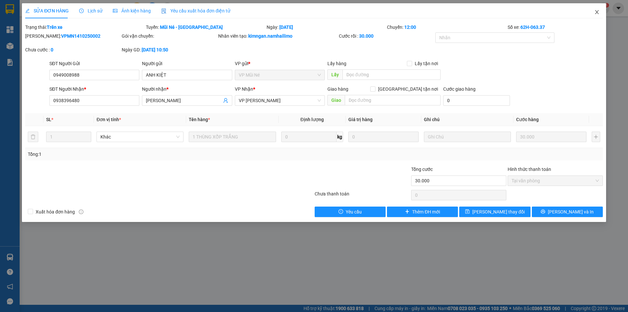
click at [598, 11] on icon "close" at bounding box center [596, 11] width 5 height 5
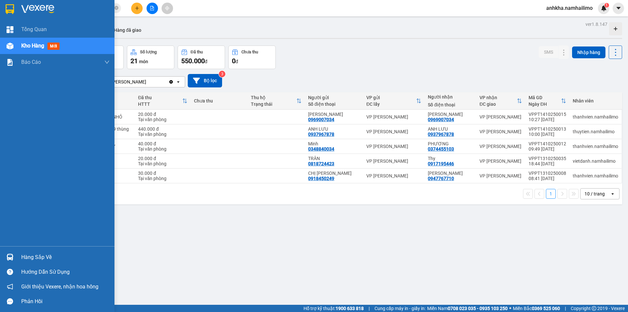
click at [29, 257] on div "Hàng sắp về" at bounding box center [65, 257] width 88 height 10
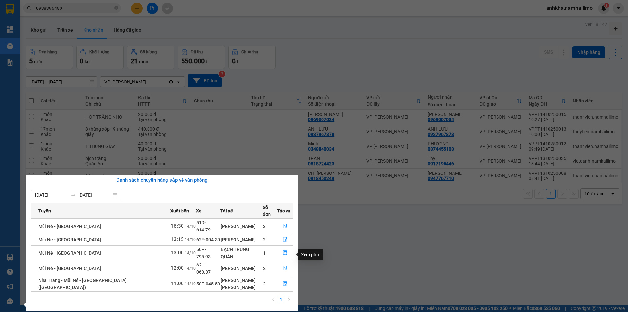
click at [283, 266] on span "file-done" at bounding box center [285, 268] width 5 height 5
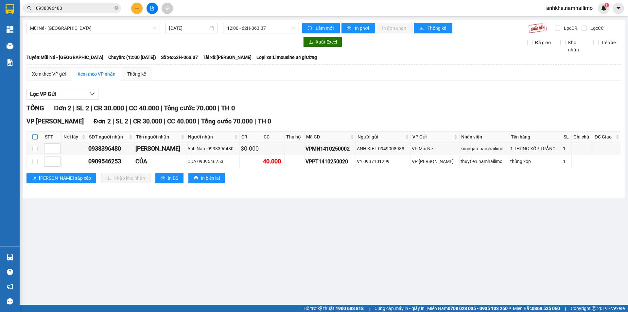
click at [34, 139] on input "checkbox" at bounding box center [34, 136] width 5 height 5
checkbox input "true"
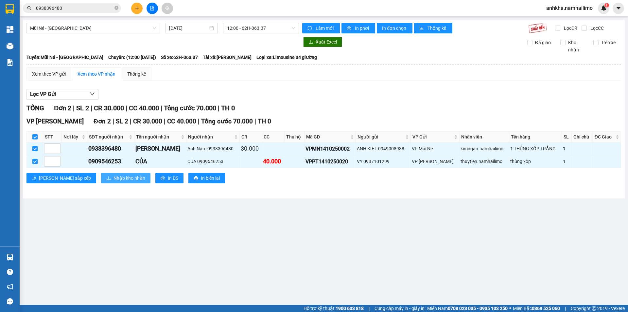
click at [114, 180] on span "Nhập kho nhận" at bounding box center [130, 177] width 32 height 7
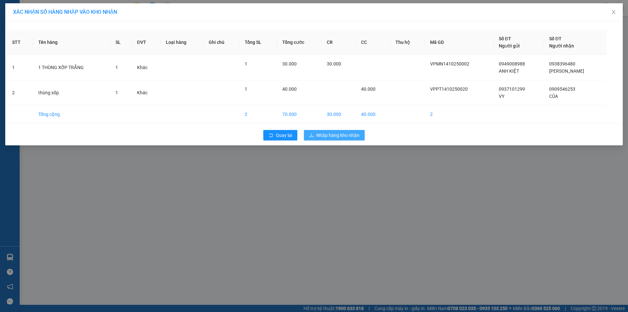
click at [334, 132] on span "Nhập hàng kho nhận" at bounding box center [337, 135] width 43 height 7
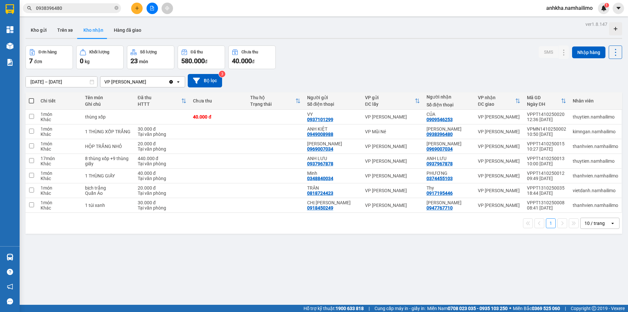
drag, startPoint x: 21, startPoint y: 3, endPoint x: 0, endPoint y: 76, distance: 76.0
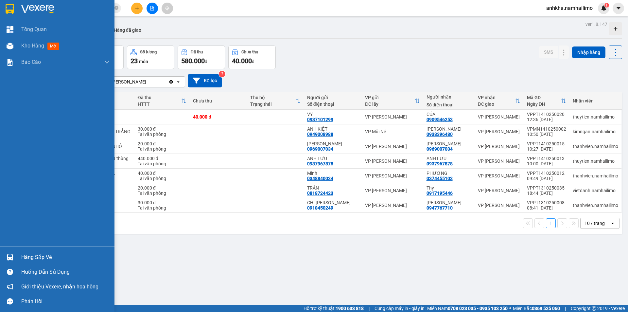
drag, startPoint x: 0, startPoint y: 76, endPoint x: 364, endPoint y: 51, distance: 365.3
click at [364, 51] on div "Đơn hàng 7 đơn Khối lượng 0 kg Số lượng 23 món Đã thu 580.000 đ Chưa thu 40.000…" at bounding box center [324, 57] width 597 height 24
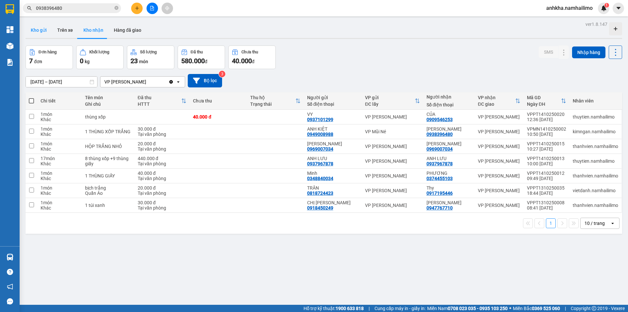
click at [42, 29] on button "Kho gửi" at bounding box center [39, 30] width 26 height 16
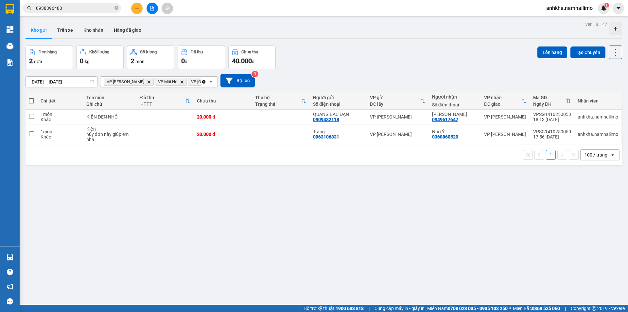
click at [148, 81] on icon "VP Phan Thiết, close by backspace" at bounding box center [149, 81] width 3 height 3
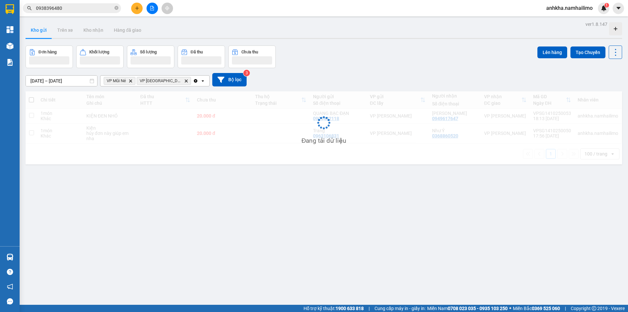
click at [138, 81] on span "VP chợ Mũi Né Delete" at bounding box center [164, 81] width 54 height 8
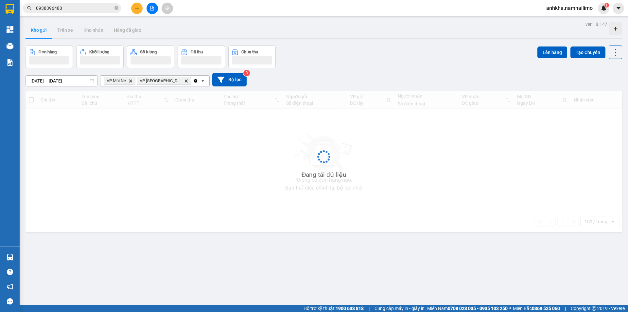
click at [133, 81] on span "VP Mũi Né Delete" at bounding box center [120, 81] width 32 height 8
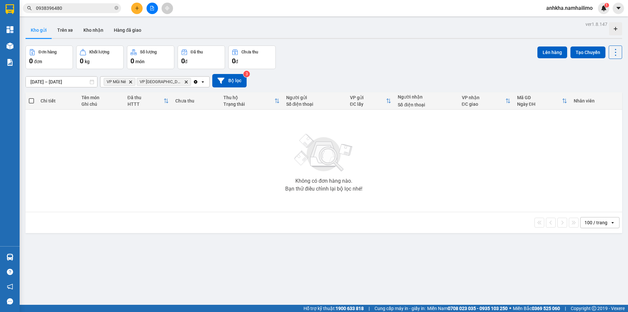
click at [131, 82] on icon "VP Mũi Né, close by backspace" at bounding box center [130, 81] width 3 height 3
click at [138, 84] on span "VP chợ Mũi Né Delete" at bounding box center [131, 82] width 54 height 8
click at [152, 81] on icon "VP chợ Mũi Né, close by backspace" at bounding box center [153, 81] width 3 height 3
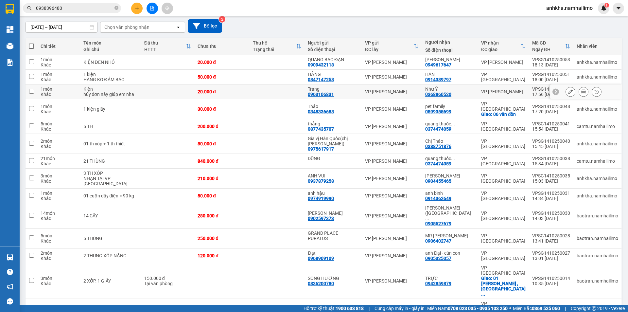
scroll to position [64, 0]
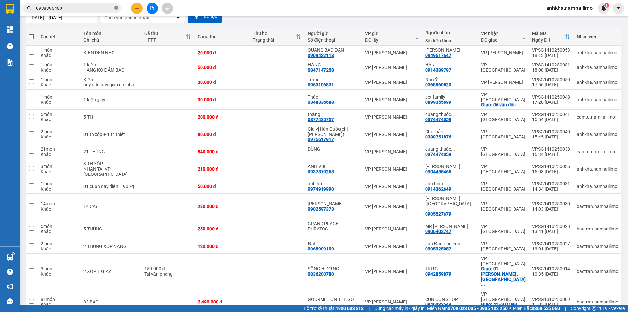
click at [116, 9] on icon "close-circle" at bounding box center [116, 8] width 4 height 4
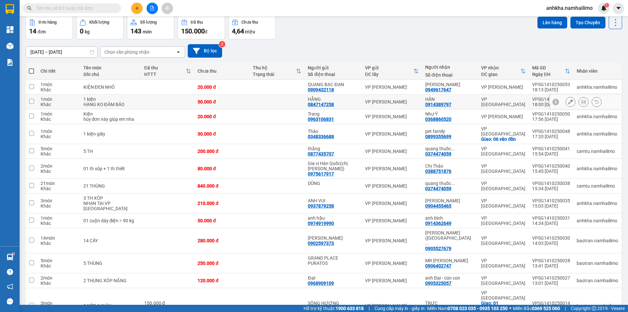
scroll to position [0, 0]
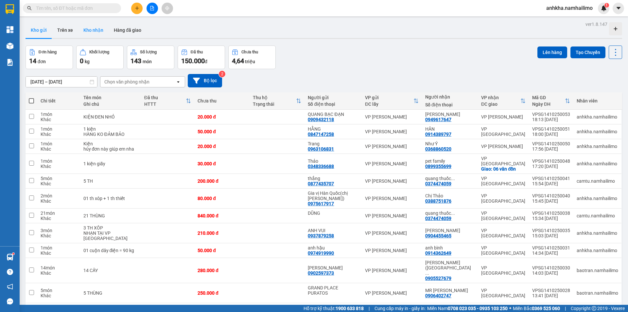
click at [104, 27] on button "Kho nhận" at bounding box center [93, 30] width 30 height 16
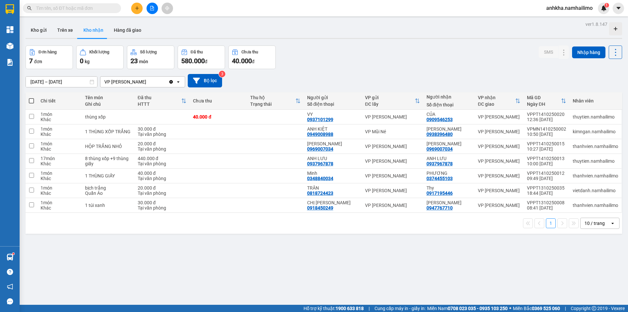
click at [63, 9] on input "text" at bounding box center [74, 8] width 77 height 7
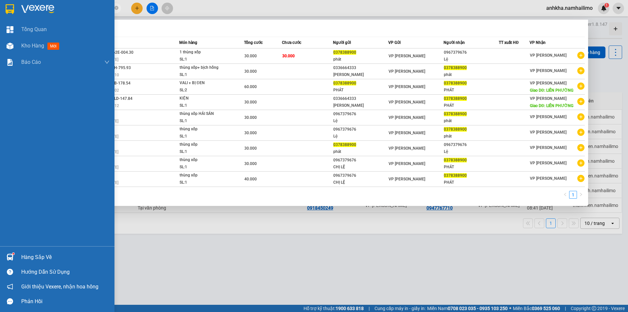
type input "0378388900"
click at [22, 254] on div "Hàng sắp về" at bounding box center [65, 257] width 88 height 10
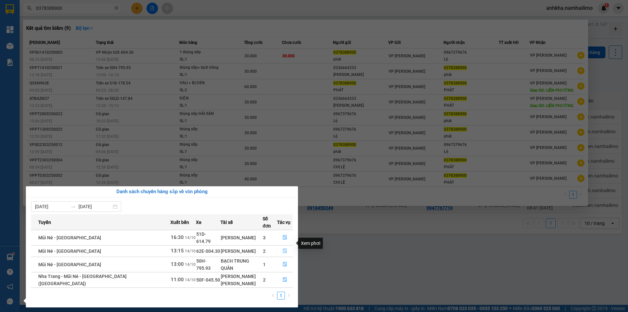
click at [286, 246] on button "button" at bounding box center [284, 251] width 15 height 10
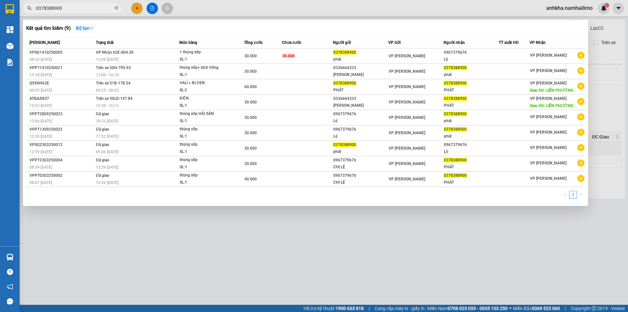
click at [197, 232] on div at bounding box center [314, 156] width 628 height 312
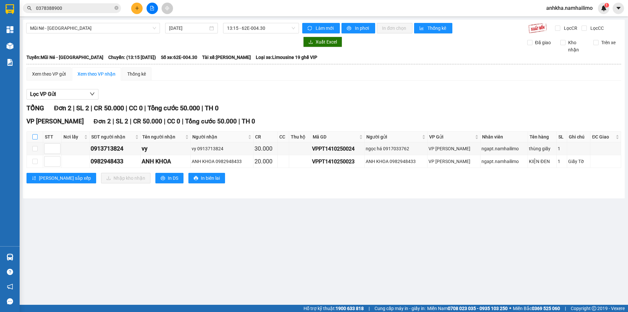
click at [34, 137] on input "checkbox" at bounding box center [34, 136] width 5 height 5
checkbox input "true"
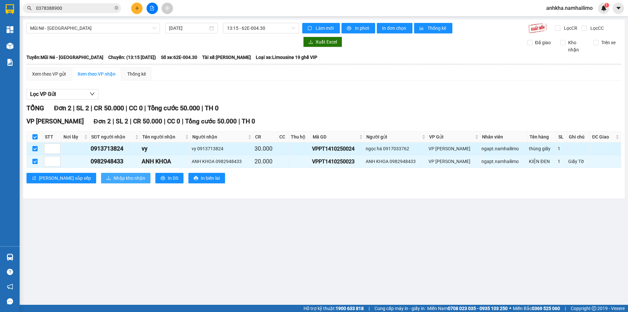
drag, startPoint x: 90, startPoint y: 180, endPoint x: 258, endPoint y: 145, distance: 171.0
click at [258, 145] on div "VP Phạm Ngũ Lão Đơn 2 | SL 2 | CR 50.000 | CC 0 | Tổng cước 50.000 | TH 0 STT N…" at bounding box center [323, 152] width 595 height 72
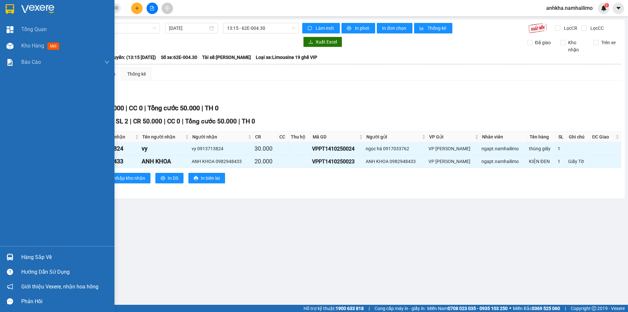
click at [26, 247] on div "Hàng sắp về Hướng dẫn sử dụng Giới thiệu Vexere, nhận hoa hồng Phản hồi" at bounding box center [57, 277] width 114 height 62
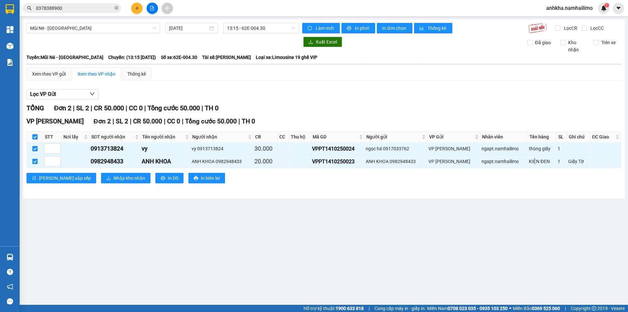
click at [78, 13] on div "Kết quả tìm kiếm ( 9 ) Bộ lọc Mã ĐH Trạng thái Món hàng Tổng cước Chưa cước Ngư…" at bounding box center [64, 8] width 128 height 11
click at [81, 8] on input "0378388900" at bounding box center [74, 8] width 77 height 7
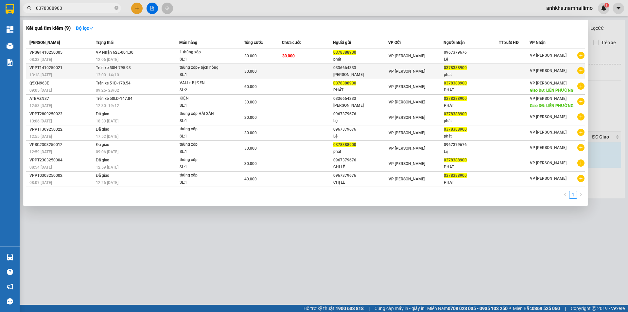
click at [118, 76] on span "13:00 - 14/10" at bounding box center [107, 75] width 23 height 5
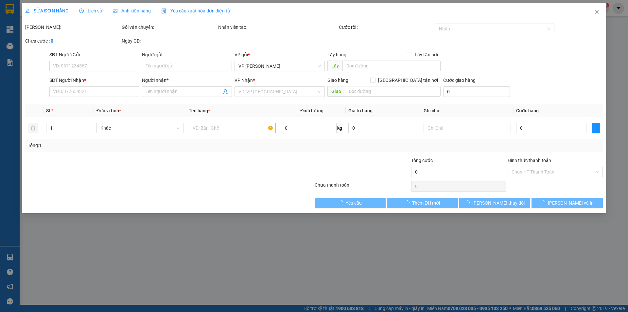
type input "0336664333"
type input "NGUYỄN VĂN CÔNG"
type input "0378388900"
type input "phát"
type input "30.000"
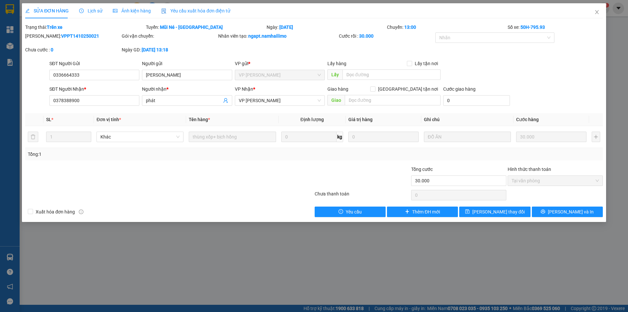
click at [84, 9] on span "Lịch sử" at bounding box center [90, 10] width 23 height 5
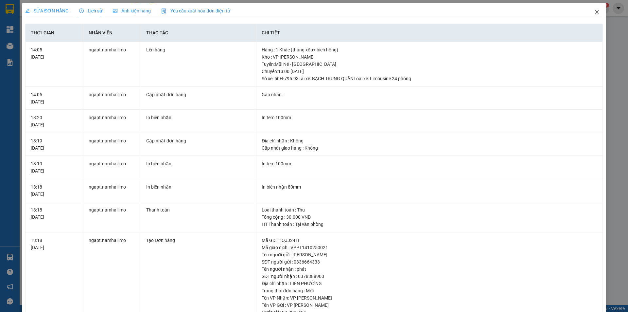
click at [597, 10] on span "Close" at bounding box center [597, 12] width 18 height 18
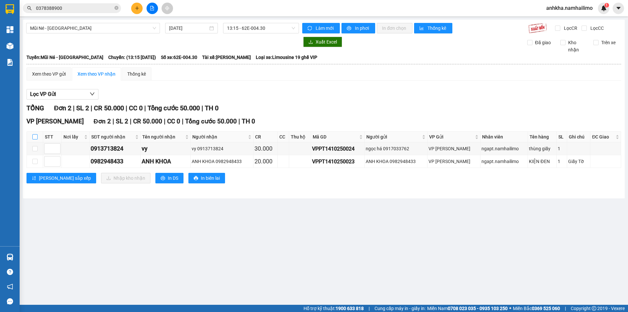
click at [37, 138] on input "checkbox" at bounding box center [34, 136] width 5 height 5
checkbox input "true"
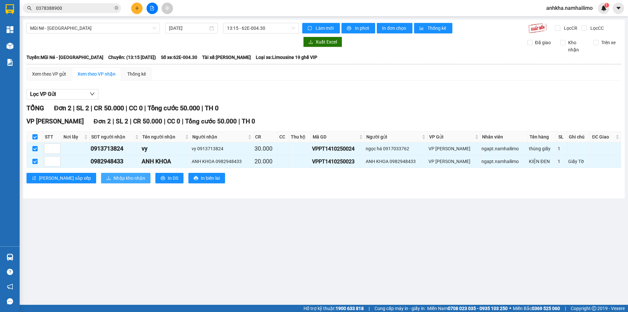
click at [114, 180] on span "Nhập kho nhận" at bounding box center [130, 177] width 32 height 7
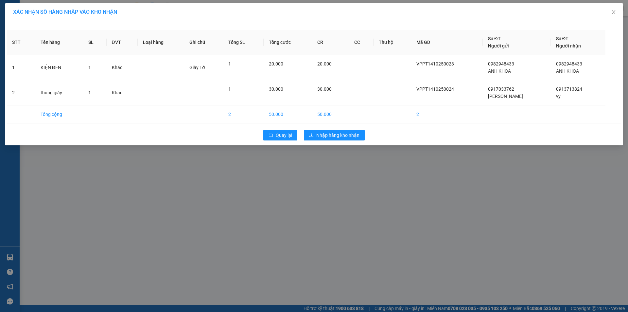
click at [332, 142] on div "Quay lại Nhập hàng kho nhận" at bounding box center [314, 135] width 614 height 17
click at [335, 137] on span "Nhập hàng kho nhận" at bounding box center [337, 135] width 43 height 7
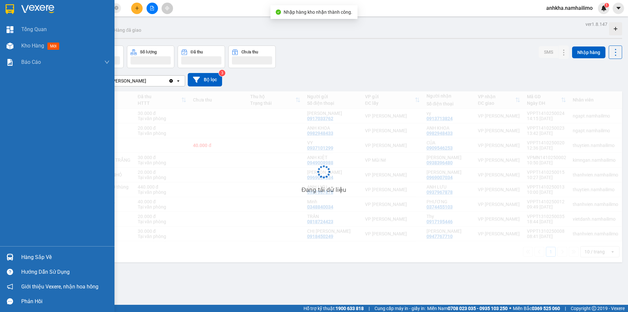
click at [14, 253] on div at bounding box center [9, 256] width 11 height 11
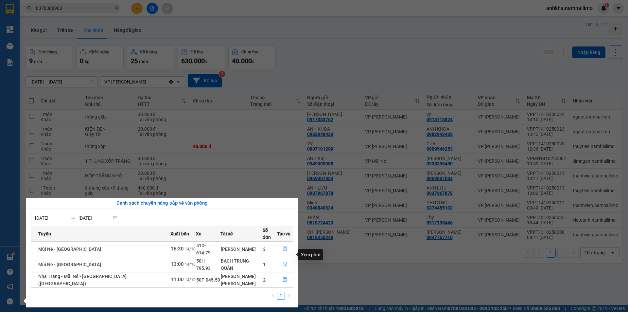
click at [283, 262] on icon "file-done" at bounding box center [285, 264] width 5 height 5
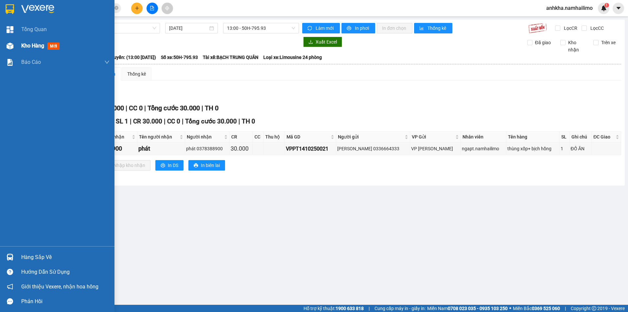
click at [22, 48] on span "Kho hàng" at bounding box center [32, 46] width 23 height 6
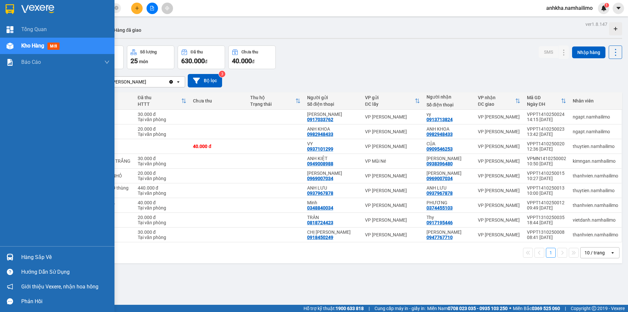
click at [32, 256] on div "Hàng sắp về" at bounding box center [65, 257] width 88 height 10
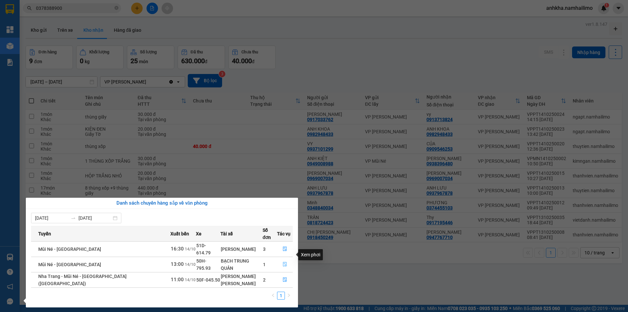
click at [283, 262] on icon "file-done" at bounding box center [285, 264] width 5 height 5
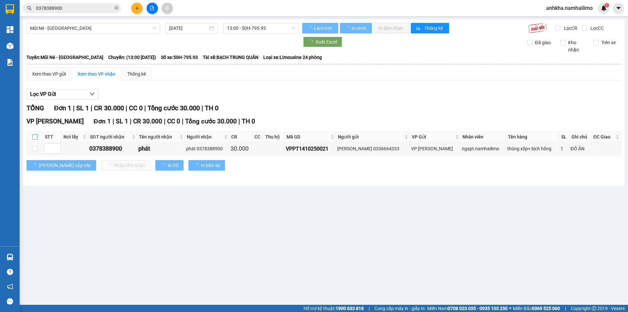
click at [37, 133] on th at bounding box center [35, 137] width 16 height 11
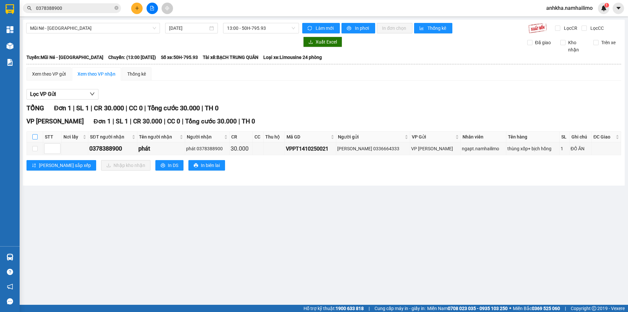
click at [35, 134] on input "checkbox" at bounding box center [34, 136] width 5 height 5
checkbox input "true"
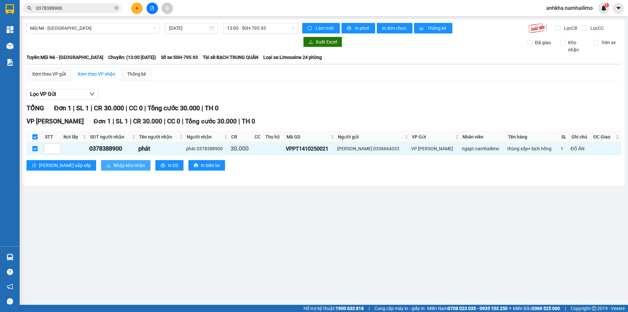
click at [114, 165] on span "Nhập kho nhận" at bounding box center [130, 165] width 32 height 7
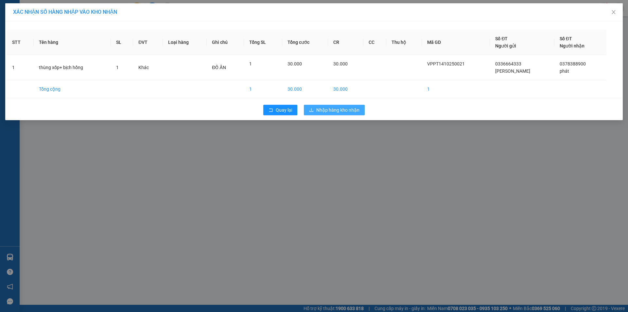
click at [332, 111] on span "Nhập hàng kho nhận" at bounding box center [337, 109] width 43 height 7
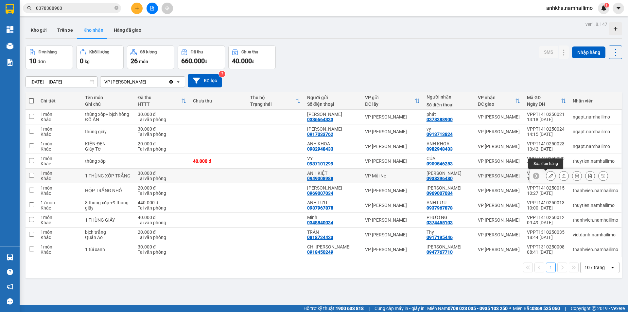
click at [549, 176] on icon at bounding box center [551, 175] width 5 height 5
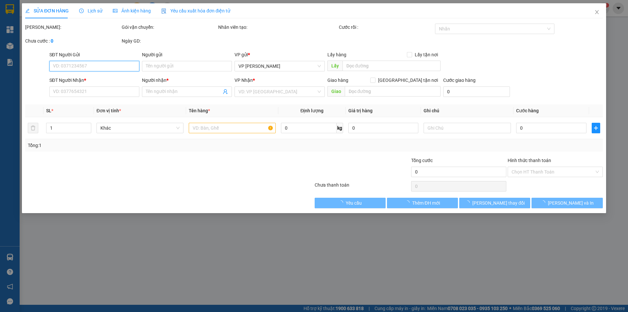
type input "0949008988"
type input "ANH KIỆT"
type input "0938396480"
type input "Anh Nam"
type input "30.000"
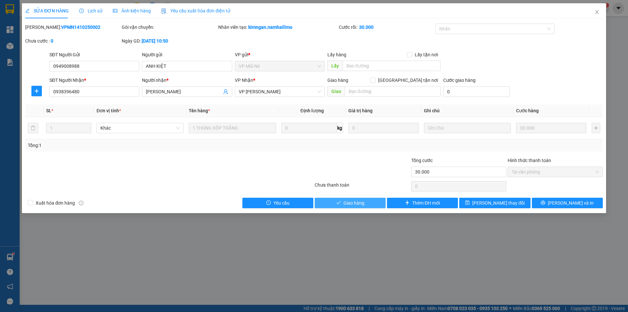
click at [341, 204] on button "Giao hàng" at bounding box center [350, 203] width 71 height 10
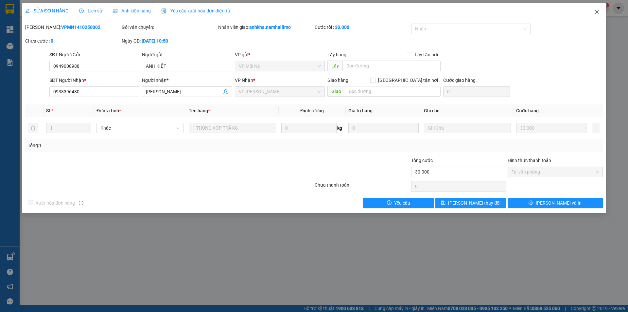
click at [597, 10] on icon "close" at bounding box center [596, 11] width 5 height 5
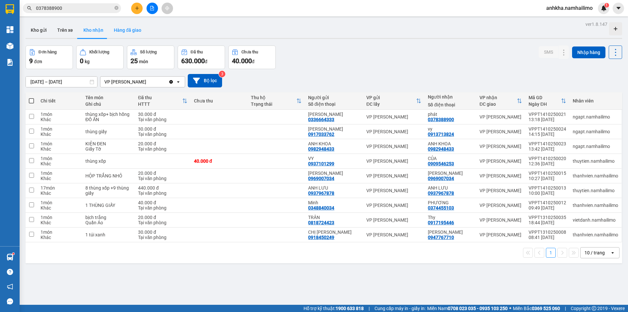
click at [125, 30] on button "Hàng đã giao" at bounding box center [128, 30] width 38 height 16
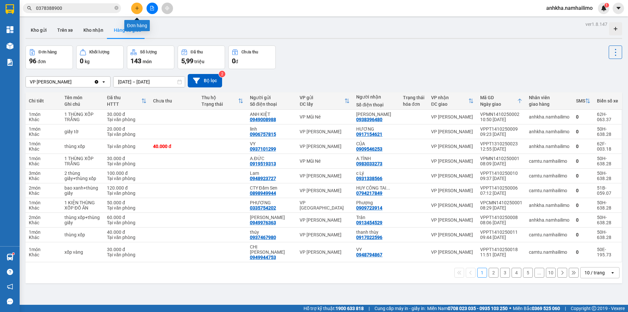
click at [134, 9] on button at bounding box center [136, 8] width 11 height 11
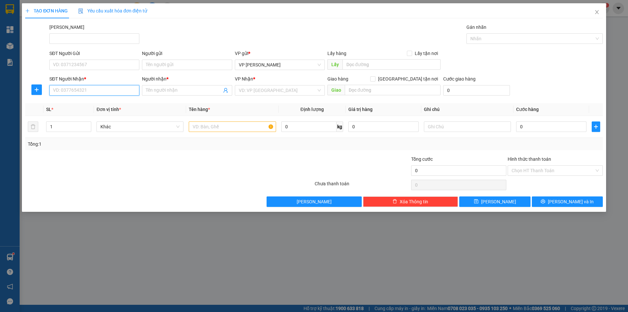
click at [72, 91] on input "SĐT Người Nhận *" at bounding box center [94, 90] width 90 height 10
drag, startPoint x: 34, startPoint y: 101, endPoint x: 55, endPoint y: 96, distance: 21.3
click at [34, 101] on div "Transit Pickup Surcharge Ids Transit Deliver Surcharge Ids Transit Deliver Surc…" at bounding box center [314, 115] width 578 height 183
drag, startPoint x: 64, startPoint y: 93, endPoint x: 49, endPoint y: 96, distance: 15.3
click at [50, 96] on div "SĐT Người Nhận * 693" at bounding box center [94, 86] width 90 height 23
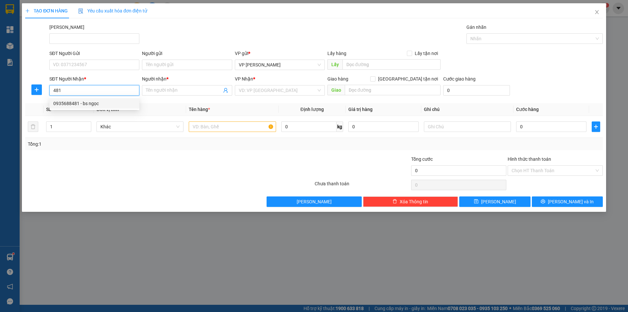
click at [72, 106] on div "0935688481 - bs ngọc" at bounding box center [94, 103] width 82 height 7
type input "0935688481"
type input "bs ngọc"
type input "20.000"
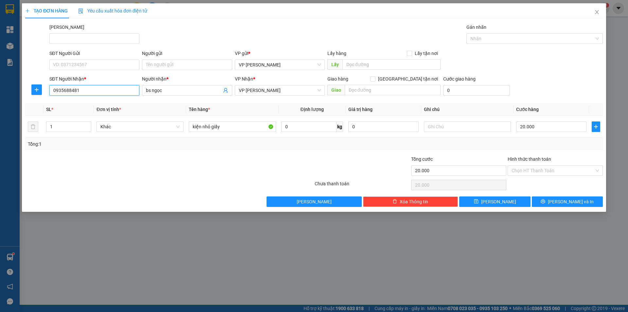
type input "0935688481"
click at [86, 54] on div "SĐT Người Gửi" at bounding box center [94, 53] width 90 height 7
click at [86, 60] on input "SĐT Người Gửi" at bounding box center [94, 65] width 90 height 10
click at [81, 61] on input "SĐT Người Gửi" at bounding box center [94, 65] width 90 height 10
drag, startPoint x: 87, startPoint y: 81, endPoint x: 85, endPoint y: 87, distance: 6.1
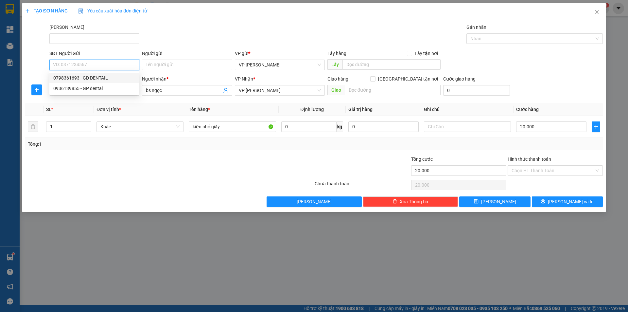
click at [85, 87] on div "0798361693 - GD DENTAIL 0936139855 - GP dental" at bounding box center [94, 83] width 90 height 21
drag, startPoint x: 85, startPoint y: 87, endPoint x: 79, endPoint y: 83, distance: 7.1
click at [84, 86] on div "0936139855 - GP dental" at bounding box center [94, 88] width 82 height 7
type input "0936139855"
type input "GP dental"
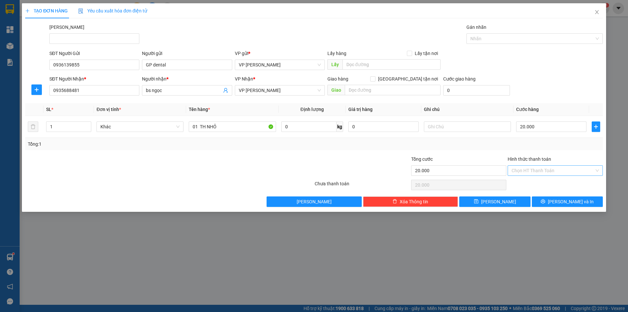
drag, startPoint x: 540, startPoint y: 165, endPoint x: 536, endPoint y: 176, distance: 11.4
click at [540, 166] on div "Hình thức thanh toán Chọn HT Thanh Toán" at bounding box center [555, 166] width 95 height 23
click at [537, 171] on input "Hình thức thanh toán" at bounding box center [553, 171] width 83 height 10
click at [536, 182] on div "Tại văn phòng" at bounding box center [555, 183] width 87 height 7
type input "0"
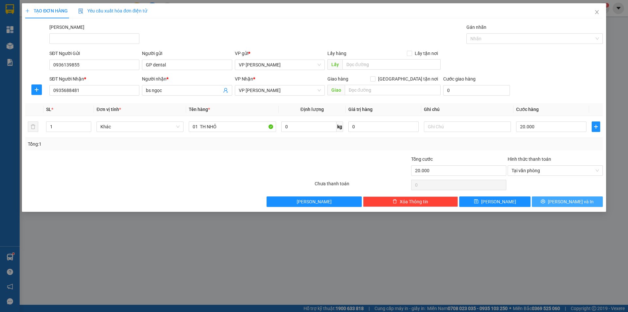
drag, startPoint x: 562, startPoint y: 205, endPoint x: 483, endPoint y: 142, distance: 101.2
click at [483, 142] on div "Transit Pickup Surcharge Ids Transit Deliver Surcharge Ids Transit Deliver Surc…" at bounding box center [314, 115] width 578 height 183
click at [545, 201] on icon "printer" at bounding box center [543, 201] width 4 height 4
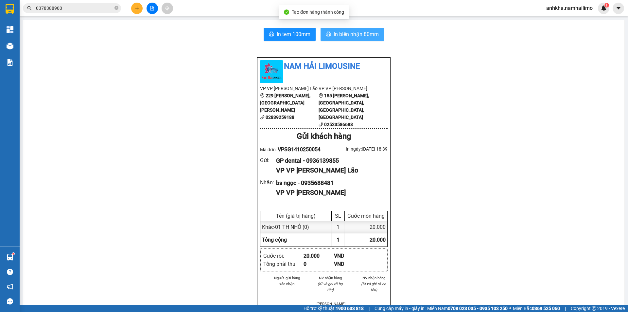
click at [364, 32] on span "In biên nhận 80mm" at bounding box center [356, 34] width 45 height 8
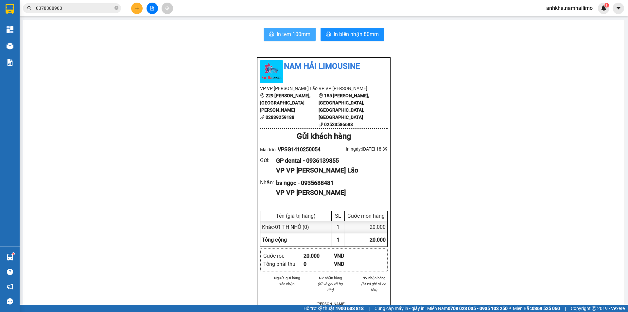
click at [286, 28] on button "In tem 100mm" at bounding box center [290, 34] width 52 height 13
click at [286, 31] on span "In tem 100mm" at bounding box center [294, 34] width 34 height 8
click at [134, 10] on button at bounding box center [136, 8] width 11 height 11
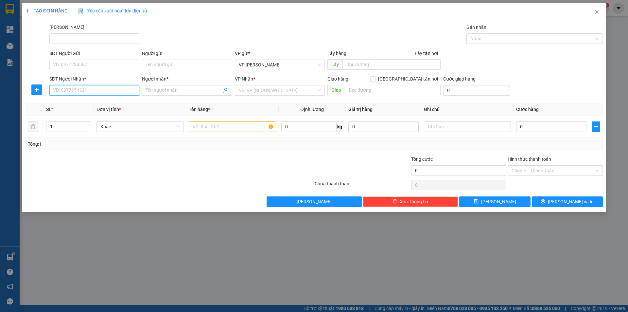
click at [79, 89] on input "SĐT Người Nhận *" at bounding box center [94, 90] width 90 height 10
type input "660"
click at [599, 9] on span "Close" at bounding box center [597, 12] width 18 height 18
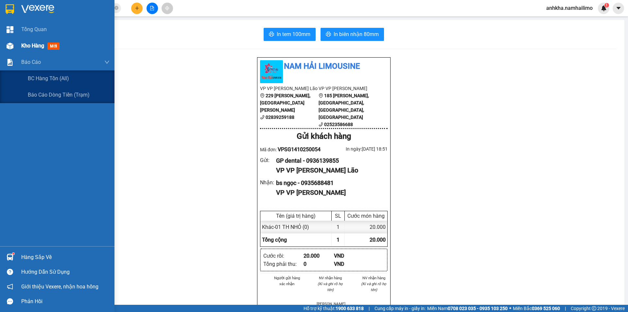
click at [6, 56] on div "Báo cáo" at bounding box center [57, 62] width 114 height 16
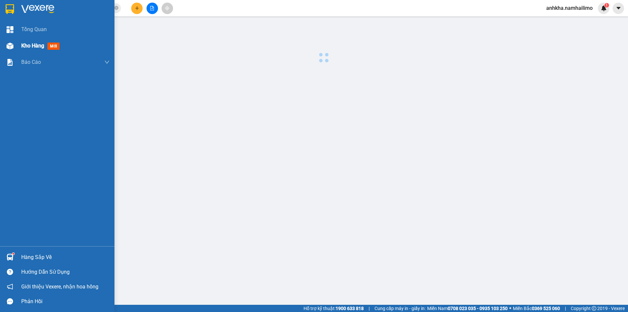
click at [10, 50] on div at bounding box center [9, 45] width 11 height 11
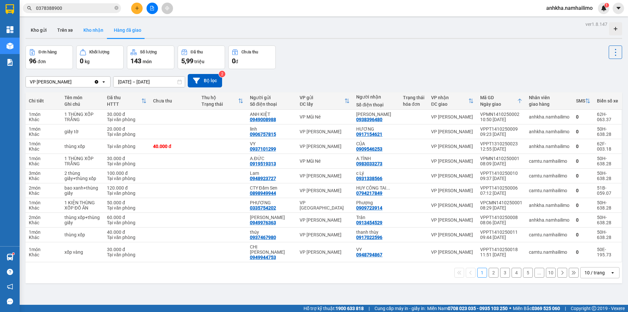
click at [90, 33] on button "Kho nhận" at bounding box center [93, 30] width 30 height 16
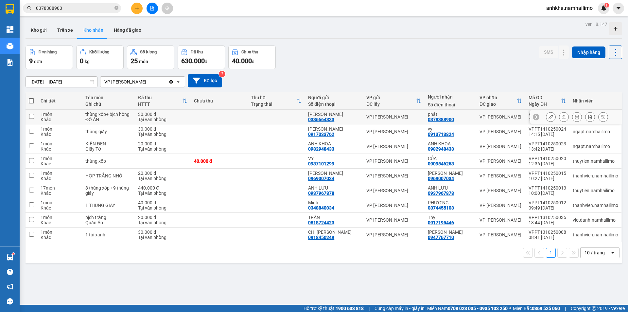
click at [549, 117] on icon at bounding box center [551, 116] width 5 height 5
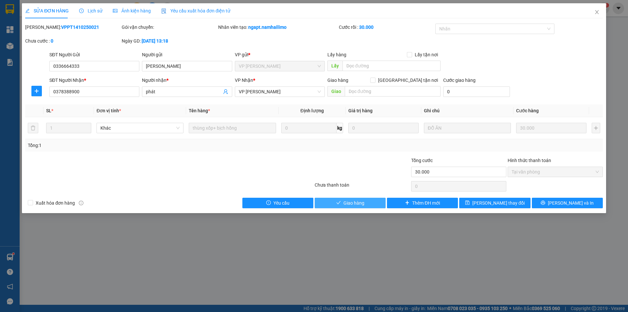
click at [346, 205] on span "Giao hàng" at bounding box center [353, 202] width 21 height 7
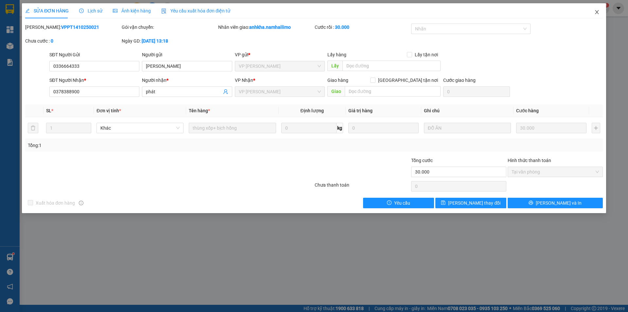
click at [594, 13] on icon "close" at bounding box center [596, 11] width 5 height 5
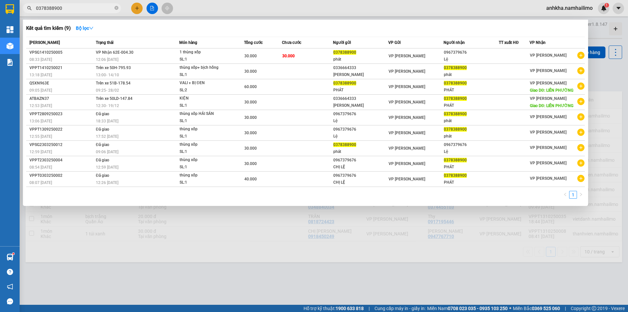
click at [83, 9] on input "0378388900" at bounding box center [74, 8] width 77 height 7
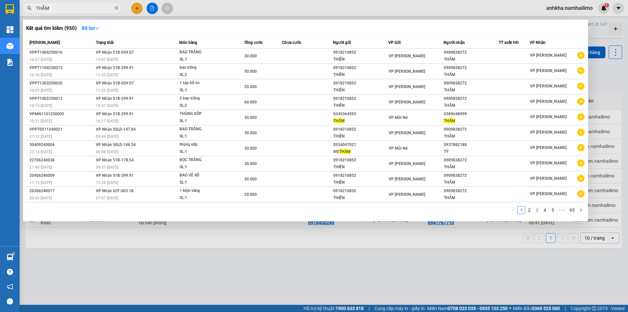
type input "THẮM"
click at [540, 212] on link "3" at bounding box center [537, 209] width 7 height 7
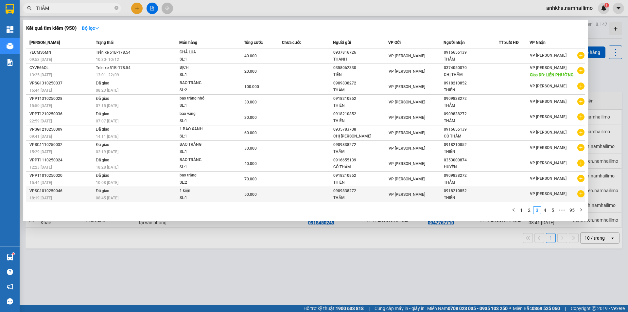
click at [581, 194] on icon "plus-circle" at bounding box center [580, 193] width 7 height 7
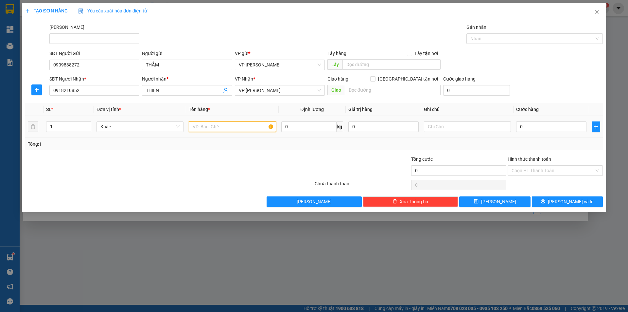
click at [206, 128] on input "text" at bounding box center [232, 126] width 87 height 10
type input "1 BAO"
click at [535, 130] on input "0" at bounding box center [551, 126] width 70 height 10
type input "4"
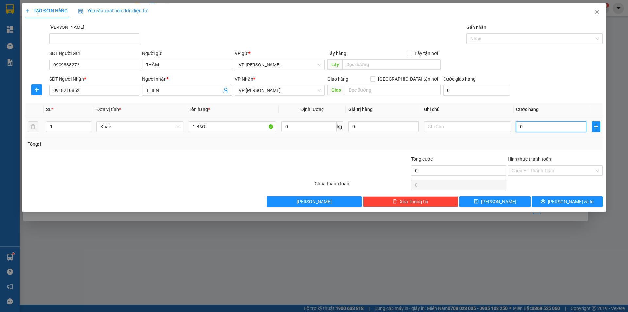
type input "4"
type input "40"
type input "40.000"
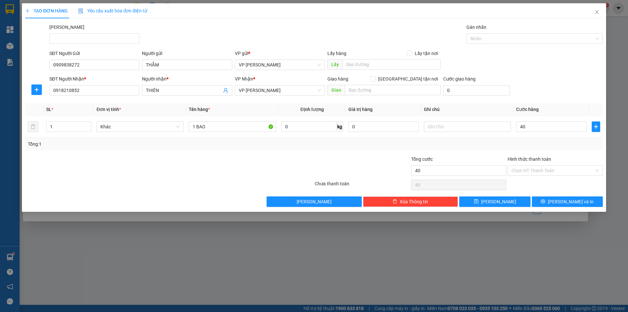
type input "40.000"
click at [533, 77] on div "SĐT Người Nhận * 0918210852 Người nhận * THIÊN VP Nhận * VP Phan Thiết Giao hàn…" at bounding box center [326, 86] width 556 height 23
click at [542, 198] on button "Lưu và In" at bounding box center [567, 201] width 71 height 10
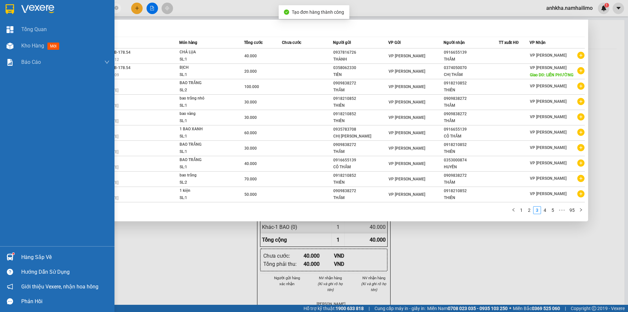
drag, startPoint x: 8, startPoint y: 52, endPoint x: 203, endPoint y: 10, distance: 200.4
click at [9, 52] on div "Kho hàng mới" at bounding box center [57, 46] width 114 height 16
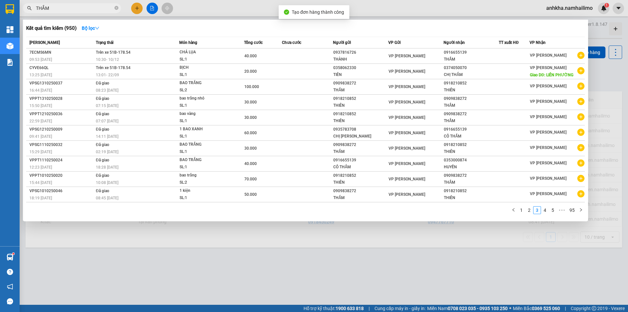
click at [217, 7] on div at bounding box center [314, 156] width 628 height 312
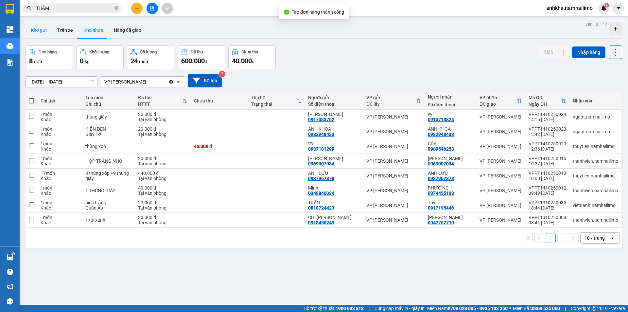
click at [40, 30] on button "Kho gửi" at bounding box center [39, 30] width 26 height 16
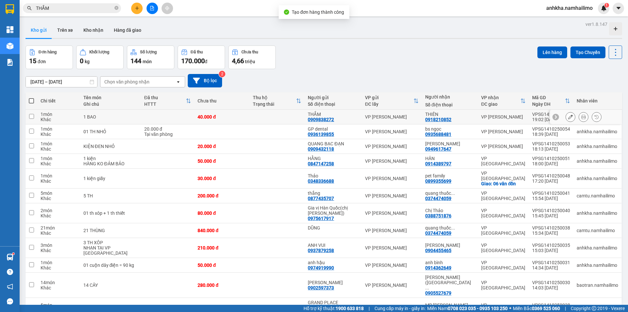
click at [579, 116] on button at bounding box center [583, 116] width 9 height 11
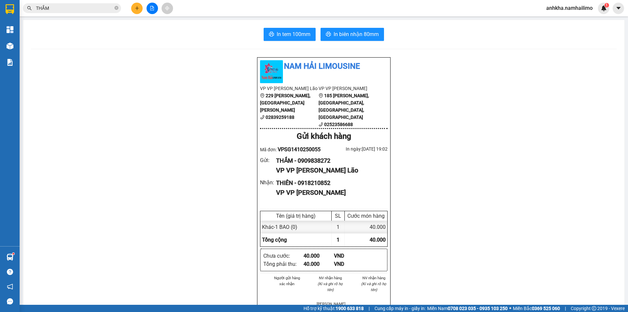
click at [336, 19] on main "In tem 100mm In biên nhận 80mm Nam Hải Limousine VP VP Phạm Ngũ Lão 229 Phạm Ng…" at bounding box center [314, 152] width 628 height 305
click at [335, 37] on span "In biên nhận 80mm" at bounding box center [356, 34] width 45 height 8
click at [291, 37] on span "In tem 100mm" at bounding box center [294, 34] width 34 height 8
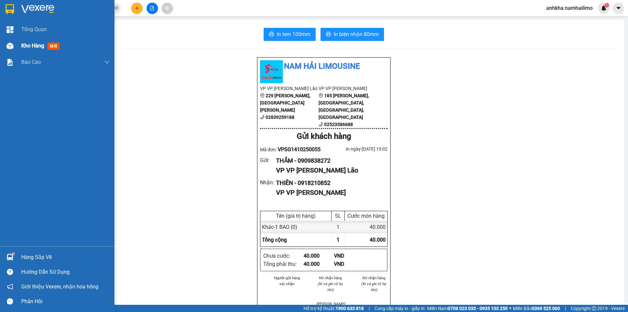
click at [8, 43] on img at bounding box center [10, 46] width 7 height 7
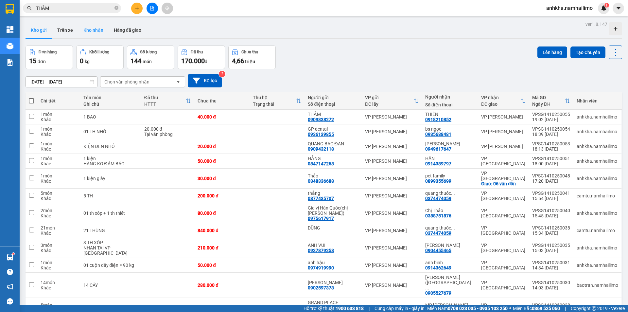
click at [87, 29] on button "Kho nhận" at bounding box center [93, 30] width 30 height 16
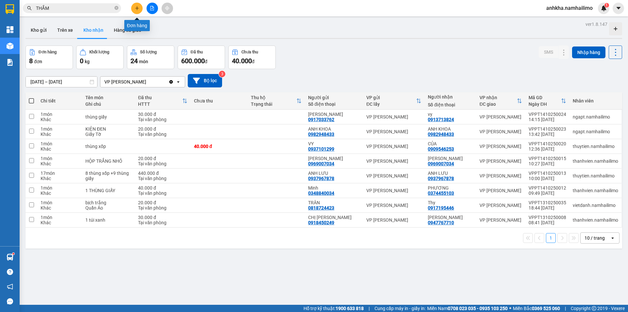
click at [139, 10] on button at bounding box center [136, 8] width 11 height 11
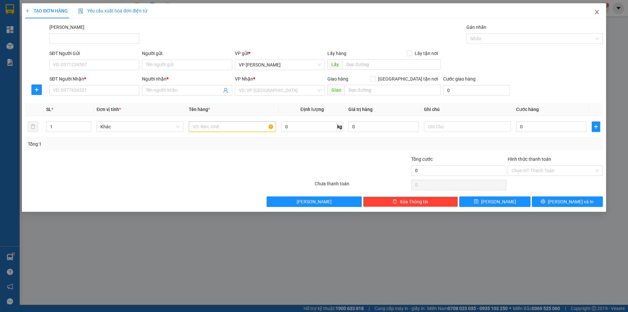
click at [596, 10] on icon "close" at bounding box center [596, 11] width 5 height 5
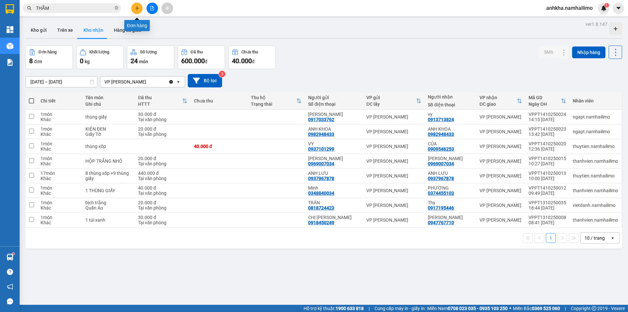
click at [137, 10] on icon "plus" at bounding box center [137, 8] width 0 height 4
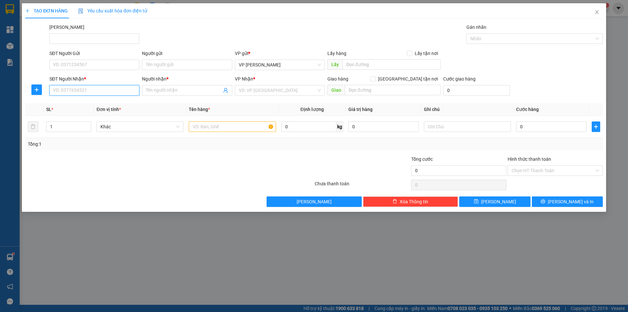
click at [107, 93] on input "SĐT Người Nhận *" at bounding box center [94, 90] width 90 height 10
click at [107, 93] on input "646" at bounding box center [94, 90] width 90 height 10
click at [114, 105] on div "0964511646 - OSHI PHAN THIẾT" at bounding box center [94, 103] width 82 height 7
type input "0964511646"
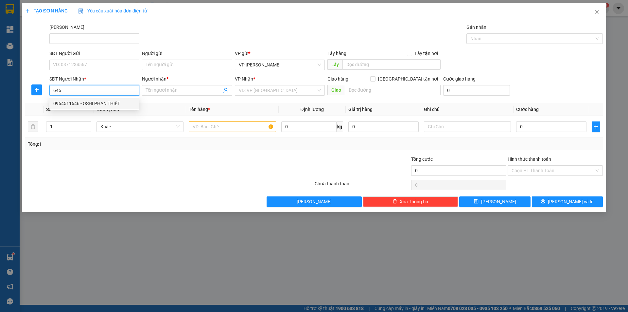
type input "OSHI PHAN THIẾT"
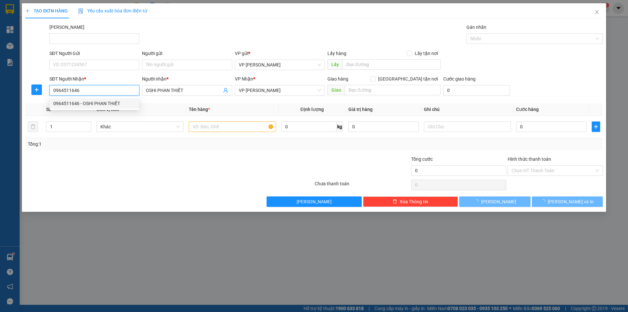
type input "1.000"
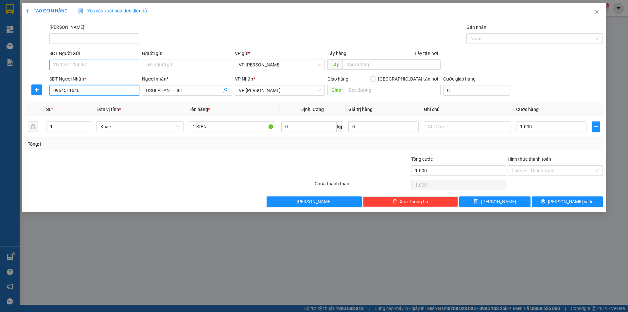
type input "0964511646"
click at [111, 64] on input "SĐT Người Gửi" at bounding box center [94, 65] width 90 height 10
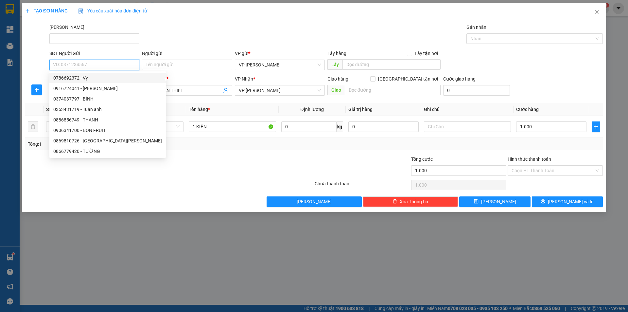
click at [99, 79] on div "0786692372 - Vy" at bounding box center [107, 77] width 109 height 7
type input "0786692372"
type input "Vy"
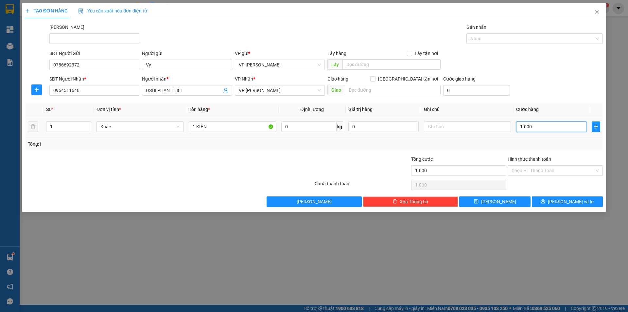
type input "6"
type input "60"
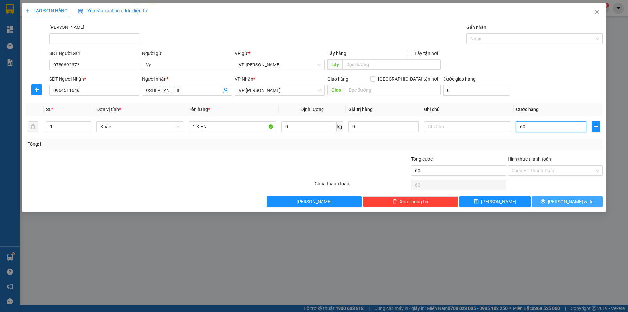
type input "60"
type input "60.000"
click at [544, 205] on button "[PERSON_NAME] và In" at bounding box center [567, 201] width 71 height 10
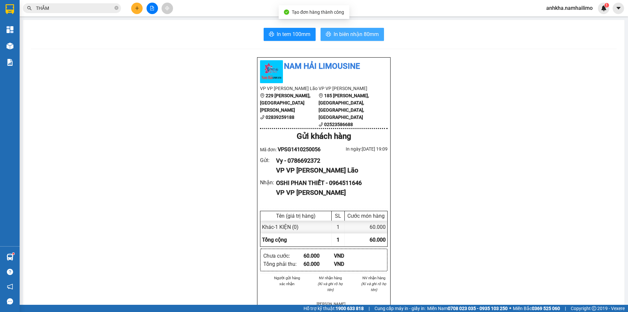
click at [334, 37] on span "In biên nhận 80mm" at bounding box center [356, 34] width 45 height 8
click at [287, 27] on div "In tem 100mm In biên nhận 80mm Nam Hải Limousine VP VP Phạm Ngũ Lão 229 Phạm Ng…" at bounding box center [323, 304] width 601 height 569
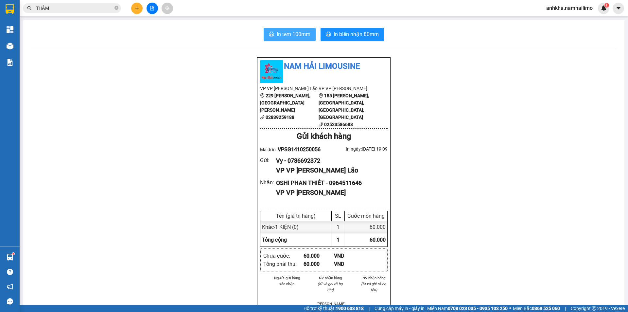
click at [290, 32] on span "In tem 100mm" at bounding box center [294, 34] width 34 height 8
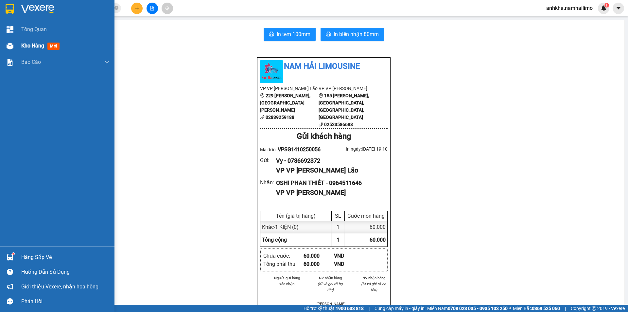
click at [24, 54] on div "Kho hàng mới" at bounding box center [65, 46] width 88 height 16
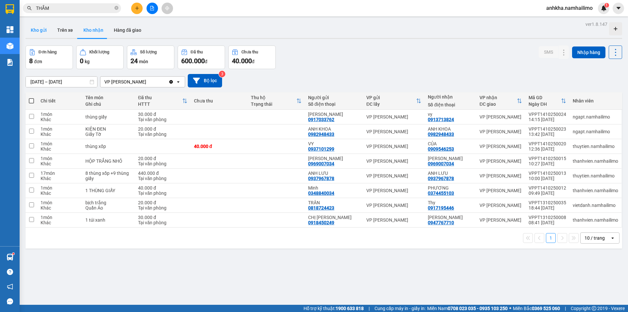
click at [32, 32] on button "Kho gửi" at bounding box center [39, 30] width 26 height 16
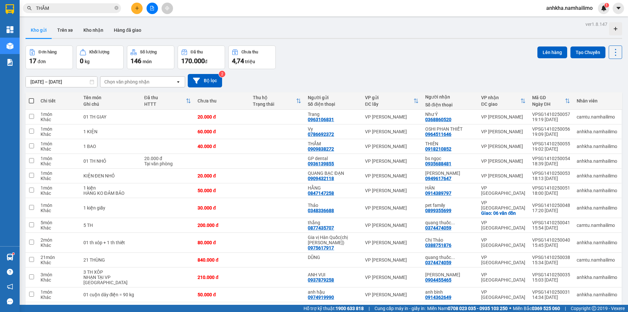
click at [132, 81] on div "Chọn văn phòng nhận" at bounding box center [126, 82] width 45 height 7
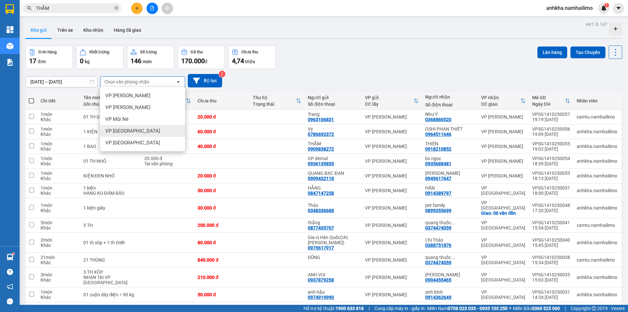
click at [140, 133] on div "VP [GEOGRAPHIC_DATA]" at bounding box center [142, 131] width 85 height 12
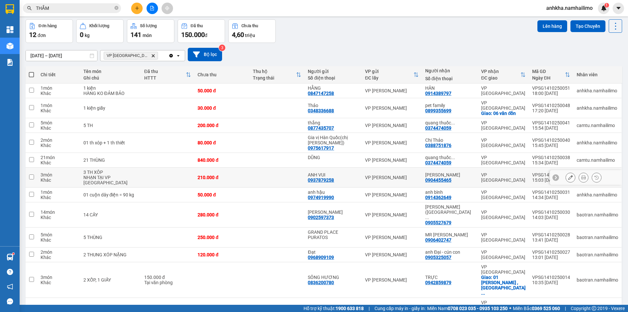
scroll to position [30, 0]
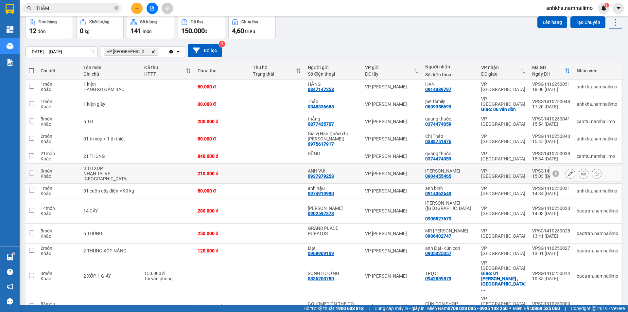
click at [284, 167] on td at bounding box center [277, 174] width 55 height 20
checkbox input "true"
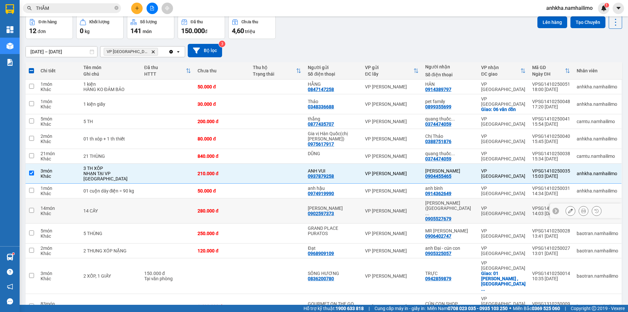
click at [151, 198] on td at bounding box center [167, 210] width 53 height 25
checkbox input "true"
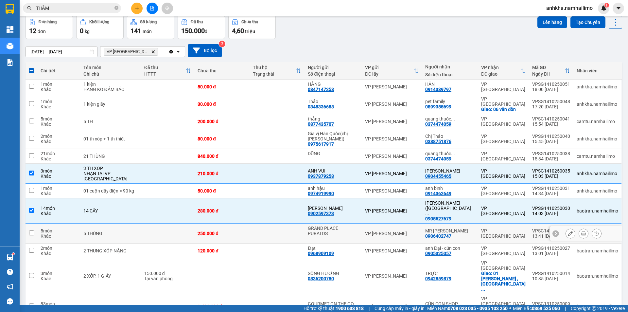
click at [159, 223] on td at bounding box center [167, 233] width 53 height 20
checkbox input "true"
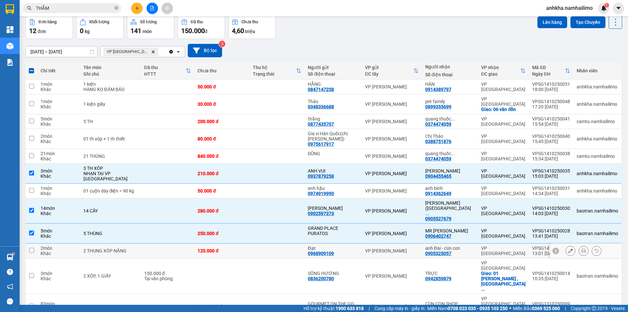
click at [154, 243] on td at bounding box center [167, 250] width 53 height 15
checkbox input "true"
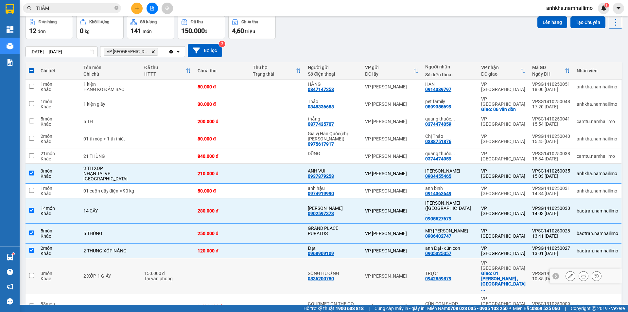
click at [118, 273] on div "2 XỐP, 1 GIẤY" at bounding box center [110, 275] width 54 height 5
checkbox input "true"
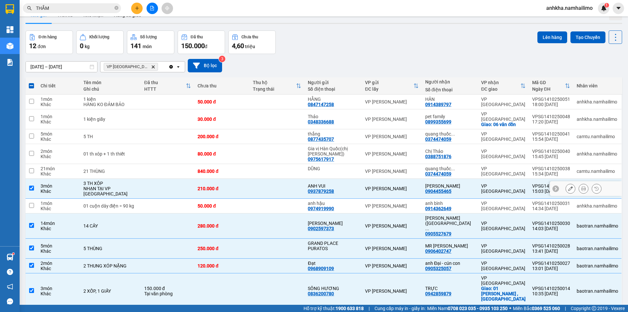
scroll to position [0, 0]
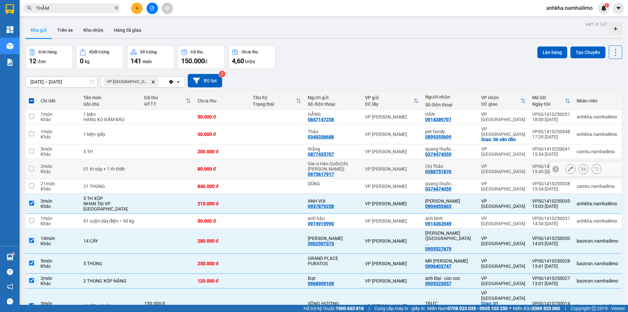
click at [182, 167] on td at bounding box center [167, 169] width 53 height 20
checkbox input "true"
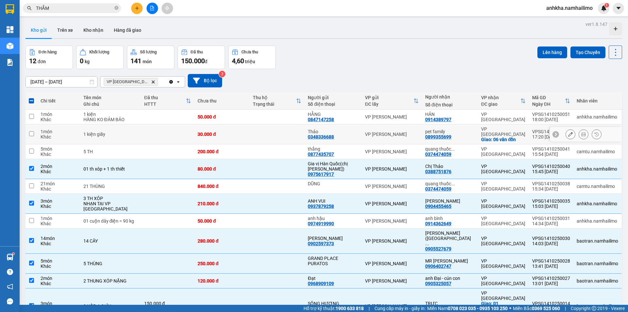
click at [174, 132] on td at bounding box center [167, 134] width 53 height 20
checkbox input "true"
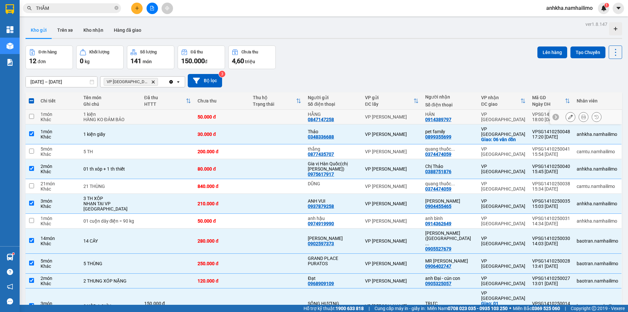
click at [192, 119] on td at bounding box center [167, 117] width 53 height 15
checkbox input "true"
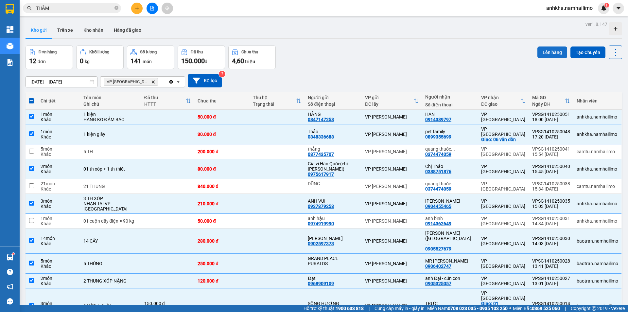
click at [545, 51] on button "Lên hàng" at bounding box center [552, 52] width 30 height 12
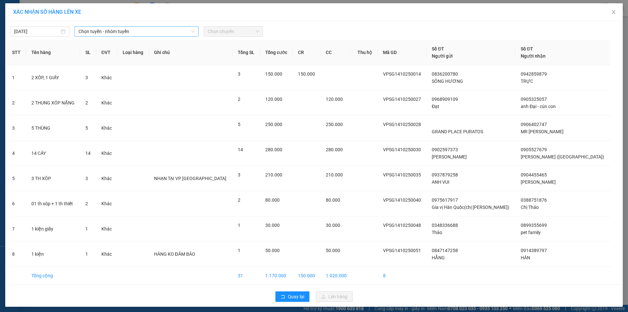
click at [159, 30] on span "Chọn tuyến - nhóm tuyến" at bounding box center [137, 31] width 116 height 10
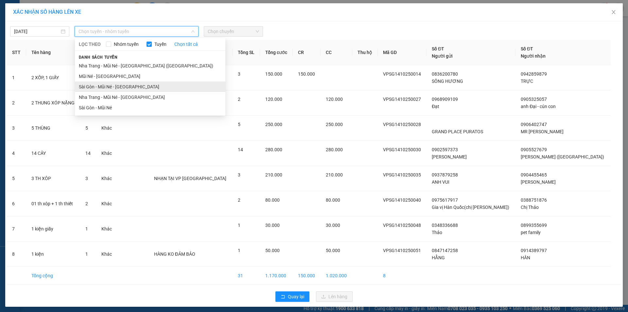
click at [114, 89] on li "Sài Gòn - Mũi Né - [GEOGRAPHIC_DATA]" at bounding box center [150, 86] width 150 height 10
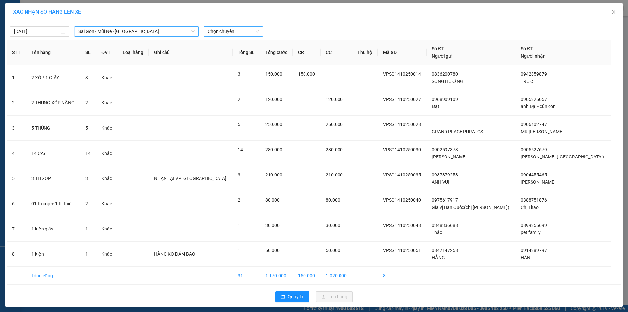
click at [227, 37] on div "14/10/2025 Sài Gòn - Mũi Né - Nha Trang Sài Gòn - Mũi Né - Nha Trang LỌC THEO N…" at bounding box center [314, 163] width 618 height 285
click at [228, 34] on span "Chọn chuyến" at bounding box center [233, 31] width 51 height 10
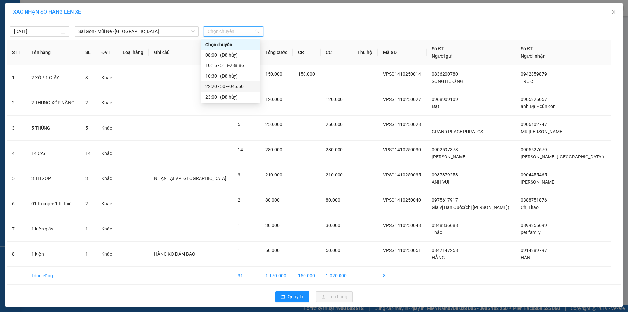
click at [220, 87] on div "22:20 - 50F-045.50" at bounding box center [230, 86] width 51 height 7
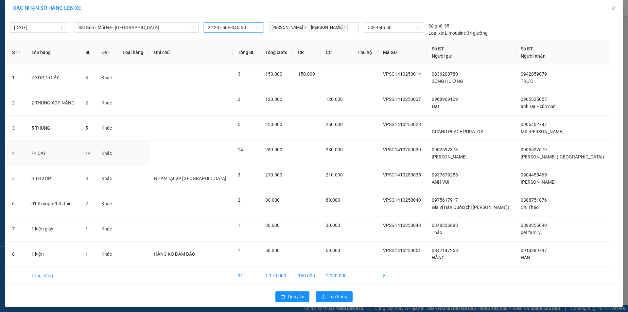
scroll to position [7, 0]
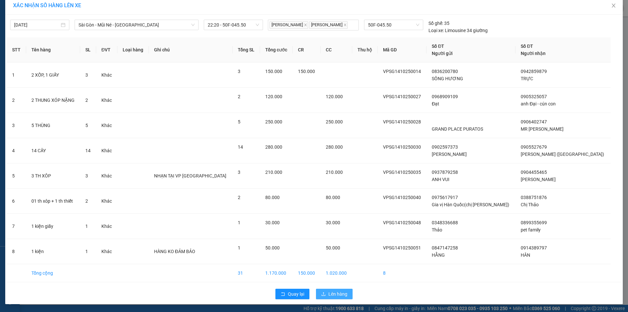
click at [328, 293] on span "Lên hàng" at bounding box center [337, 293] width 19 height 7
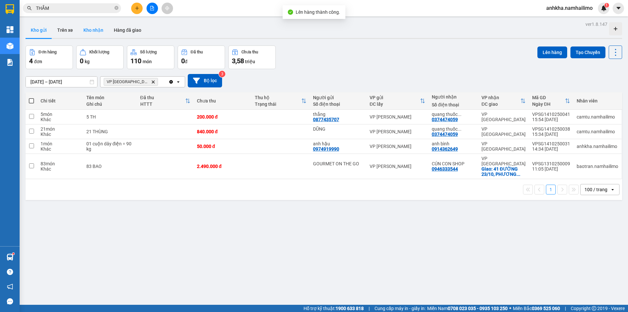
click at [91, 29] on button "Kho nhận" at bounding box center [93, 30] width 30 height 16
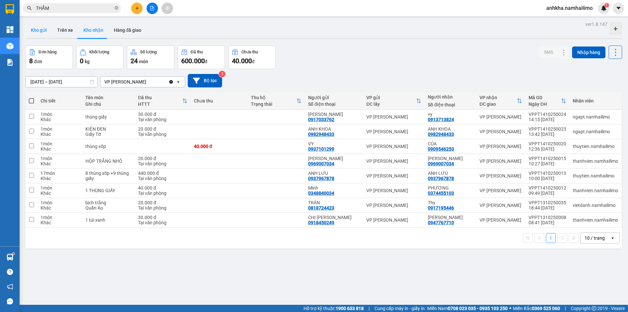
click at [40, 29] on button "Kho gửi" at bounding box center [39, 30] width 26 height 16
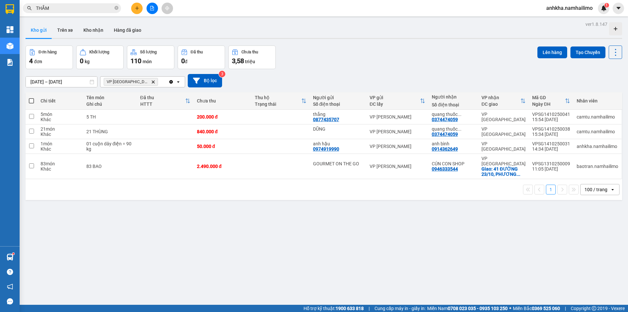
click at [151, 80] on icon "Delete" at bounding box center [153, 82] width 4 height 4
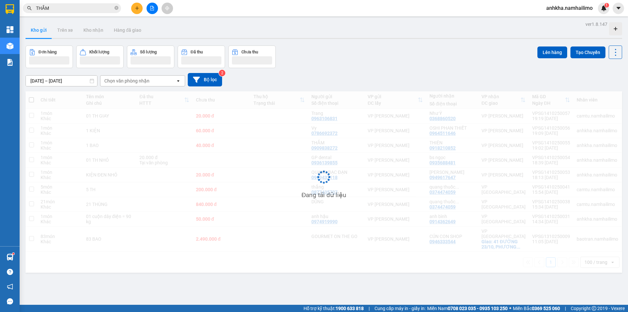
click at [138, 80] on div "Chọn văn phòng nhận" at bounding box center [126, 81] width 45 height 7
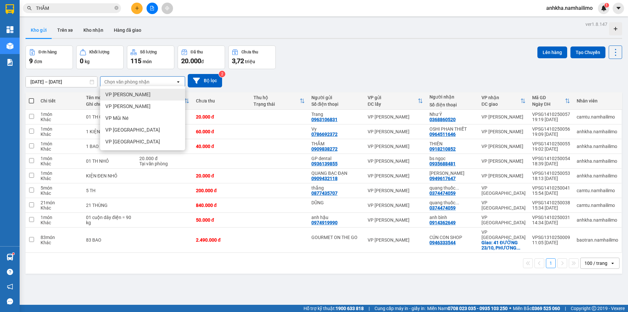
click at [136, 84] on div "Chọn văn phòng nhận" at bounding box center [126, 82] width 45 height 7
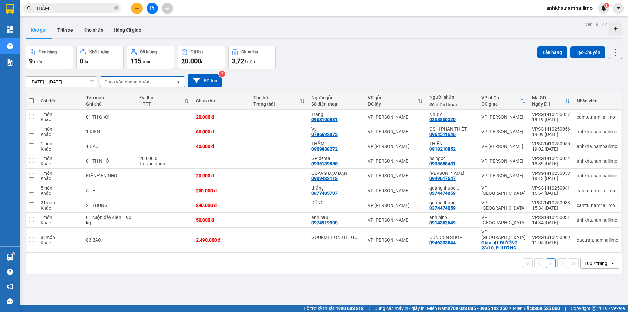
click at [157, 85] on div "Chọn văn phòng nhận" at bounding box center [137, 82] width 75 height 10
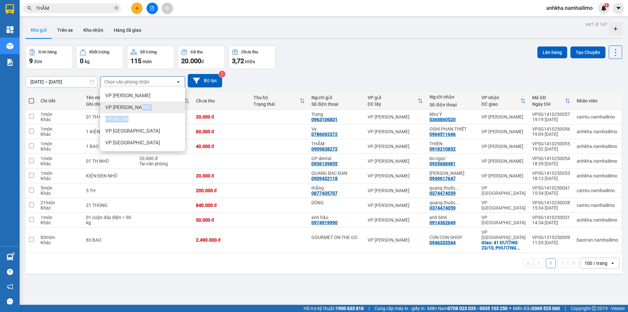
drag, startPoint x: 138, startPoint y: 117, endPoint x: 141, endPoint y: 106, distance: 11.7
click at [141, 106] on ul "VP [PERSON_NAME] Lão VP [PERSON_NAME] VP Mũi Né VP [GEOGRAPHIC_DATA] VP [GEOGRA…" at bounding box center [142, 119] width 85 height 64
click at [141, 106] on div "VP [PERSON_NAME]" at bounding box center [142, 107] width 85 height 12
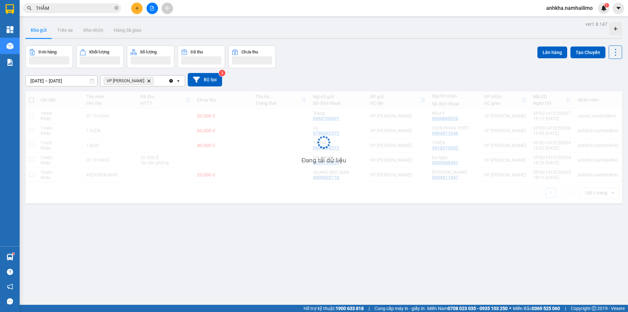
drag, startPoint x: 156, startPoint y: 82, endPoint x: 154, endPoint y: 86, distance: 4.7
click at [156, 83] on div "VP [PERSON_NAME] Delete" at bounding box center [134, 81] width 68 height 10
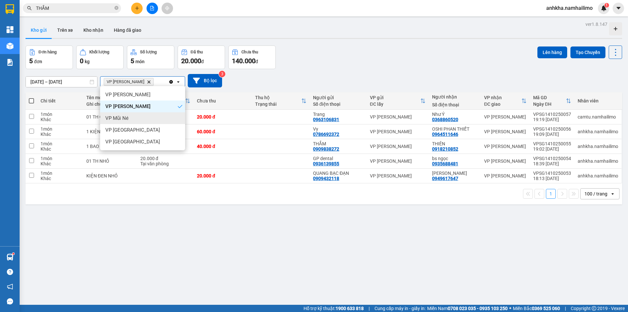
drag, startPoint x: 129, startPoint y: 115, endPoint x: 148, endPoint y: 99, distance: 24.7
click at [128, 114] on div "VP Mũi Né" at bounding box center [142, 118] width 85 height 12
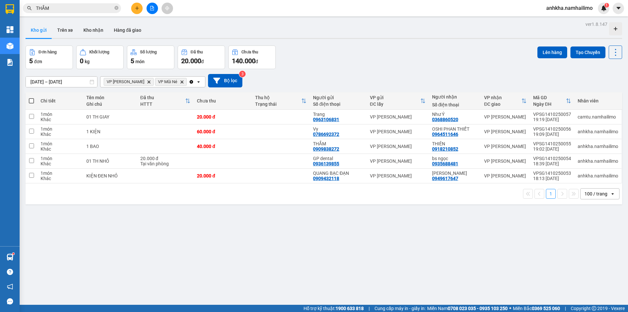
click at [177, 81] on div "VP Phan Thiết Delete VP Mũi Né Delete" at bounding box center [144, 82] width 88 height 10
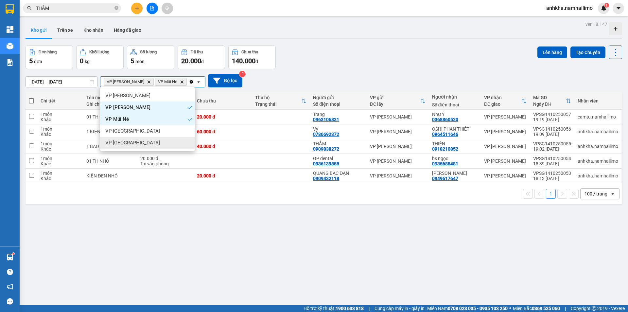
click at [123, 142] on span "VP [GEOGRAPHIC_DATA]" at bounding box center [132, 142] width 55 height 7
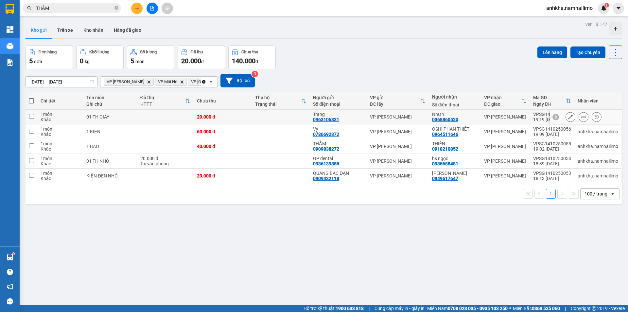
click at [242, 120] on td "20.000 đ" at bounding box center [223, 117] width 58 height 15
checkbox input "true"
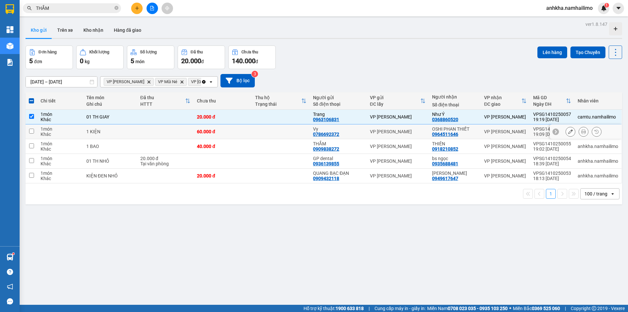
click at [255, 132] on td at bounding box center [281, 131] width 58 height 15
checkbox input "true"
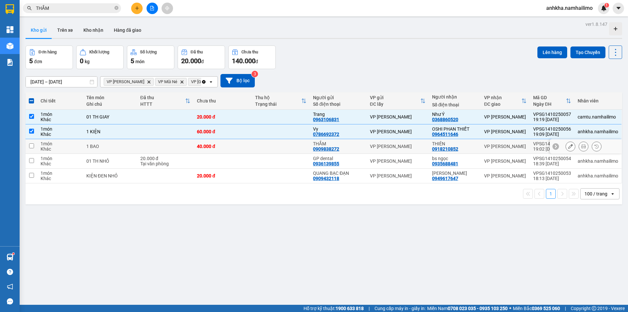
click at [290, 143] on td at bounding box center [281, 146] width 58 height 15
checkbox input "true"
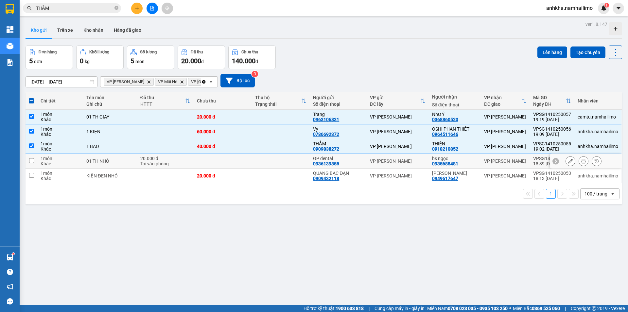
click at [272, 161] on td at bounding box center [281, 161] width 58 height 15
checkbox input "true"
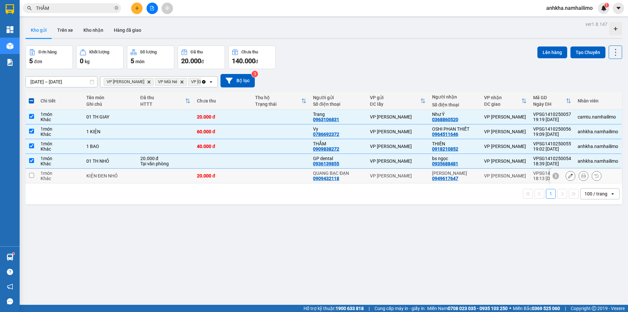
click at [273, 172] on td at bounding box center [281, 175] width 58 height 15
checkbox input "true"
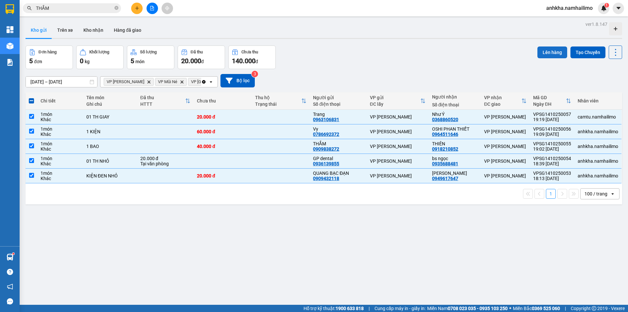
click at [551, 54] on button "Lên hàng" at bounding box center [552, 52] width 30 height 12
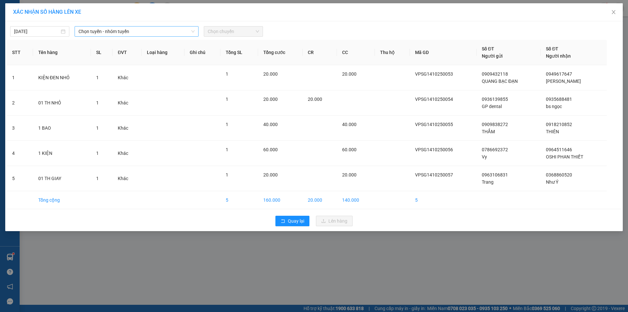
click at [168, 34] on span "Chọn tuyến - nhóm tuyến" at bounding box center [137, 31] width 116 height 10
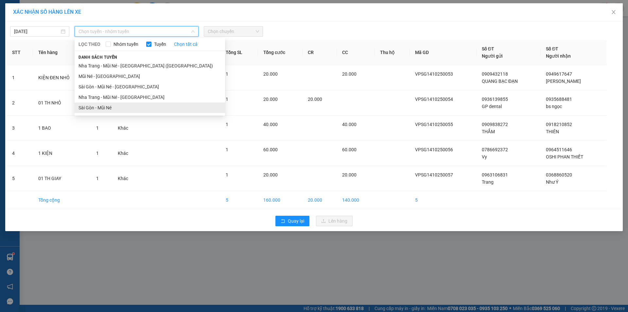
click at [106, 111] on li "Sài Gòn - Mũi Né" at bounding box center [150, 107] width 150 height 10
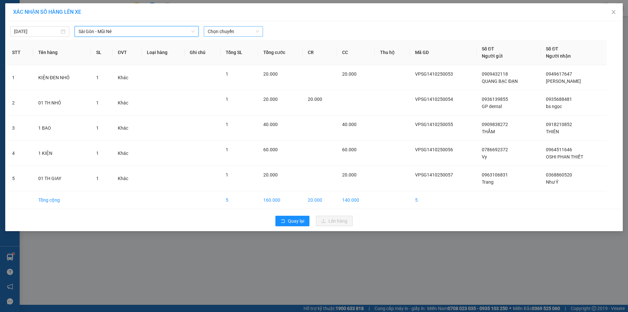
click at [243, 32] on span "Chọn chuyến" at bounding box center [233, 31] width 51 height 10
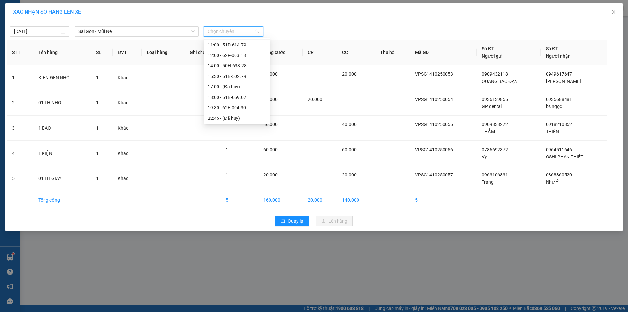
scroll to position [63, 0]
click at [226, 109] on div "19:30 - 62E-004.30" at bounding box center [237, 107] width 59 height 7
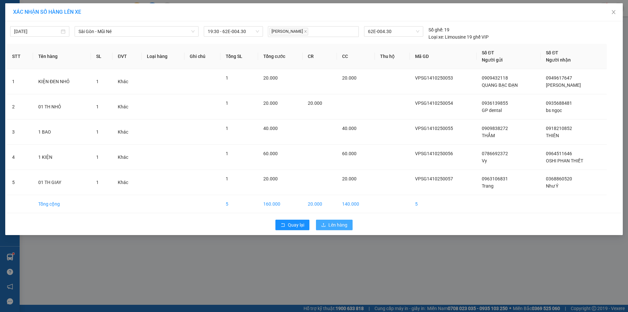
click at [327, 223] on button "Lên hàng" at bounding box center [334, 224] width 37 height 10
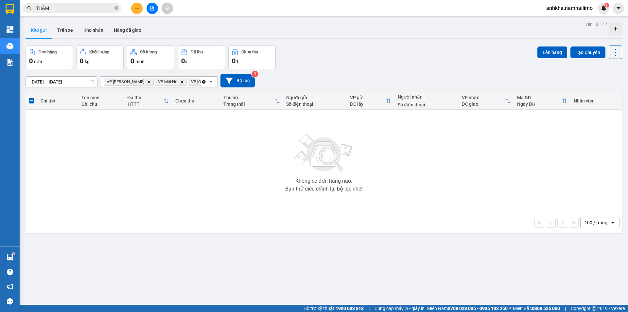
click at [137, 85] on span "VP [PERSON_NAME] Delete" at bounding box center [129, 82] width 50 height 8
drag, startPoint x: 137, startPoint y: 85, endPoint x: 138, endPoint y: 81, distance: 3.5
click at [137, 84] on span "VP [PERSON_NAME] Delete" at bounding box center [129, 82] width 50 height 8
click at [148, 81] on icon "VP Phan Thiết, close by backspace" at bounding box center [149, 81] width 3 height 3
click at [135, 3] on button at bounding box center [136, 8] width 11 height 11
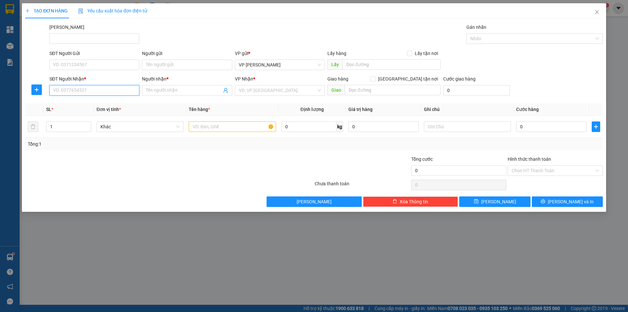
click at [69, 92] on input "SĐT Người Nhận *" at bounding box center [94, 90] width 90 height 10
type input "4949"
click at [62, 63] on input "SĐT Người Gửi" at bounding box center [94, 65] width 90 height 10
click at [73, 77] on div "0778736773 - NOTTICA" at bounding box center [94, 77] width 82 height 7
type input "0778736773"
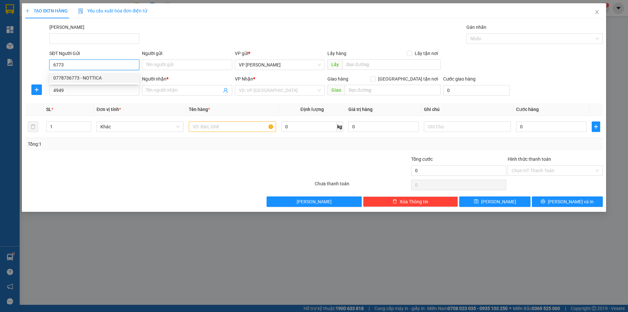
type input "NOTTICA"
type input "20.000"
type input "0778736773"
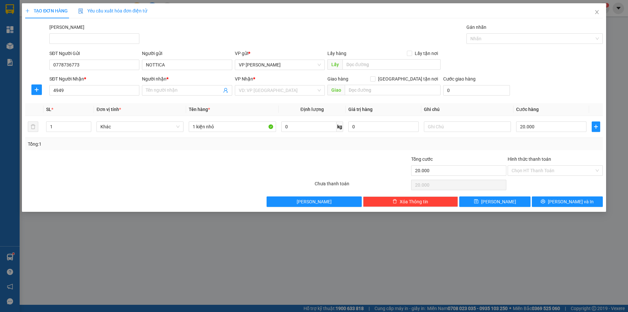
click at [78, 85] on div "SĐT Người Nhận *" at bounding box center [94, 80] width 90 height 10
click at [74, 88] on input "4949" at bounding box center [94, 90] width 90 height 10
type input "4"
click at [101, 107] on div "0916822234 - TUẤN" at bounding box center [94, 103] width 90 height 10
type input "0916822234"
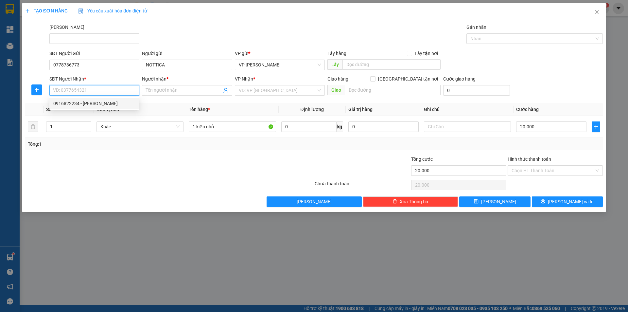
type input "TUẤN"
type input "0916822234"
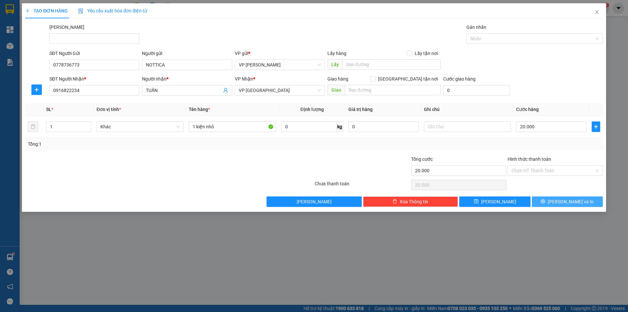
click at [547, 202] on button "[PERSON_NAME] và In" at bounding box center [567, 201] width 71 height 10
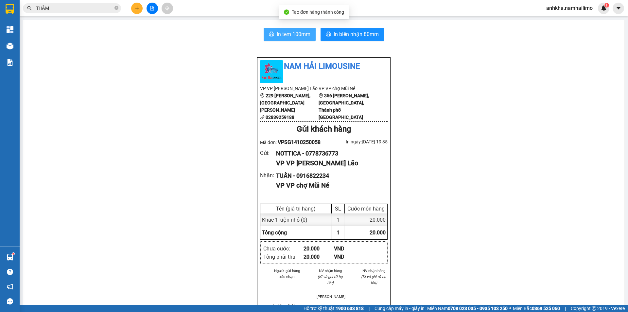
click at [308, 35] on button "In tem 100mm" at bounding box center [290, 34] width 52 height 13
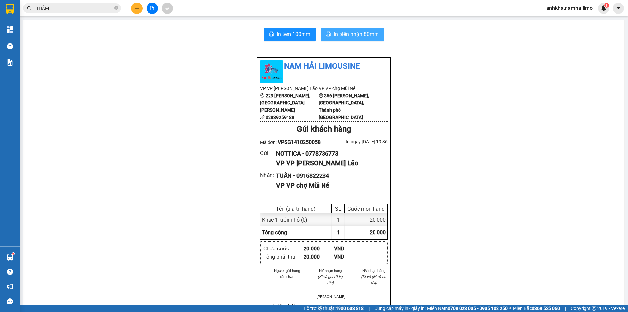
click at [361, 36] on span "In biên nhận 80mm" at bounding box center [356, 34] width 45 height 8
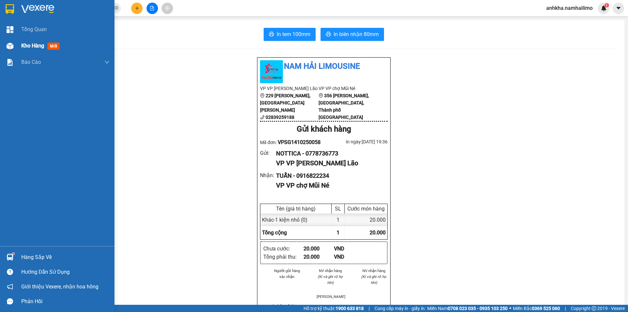
drag, startPoint x: 26, startPoint y: 48, endPoint x: 31, endPoint y: 44, distance: 6.0
click at [26, 48] on span "Kho hàng" at bounding box center [32, 46] width 23 height 6
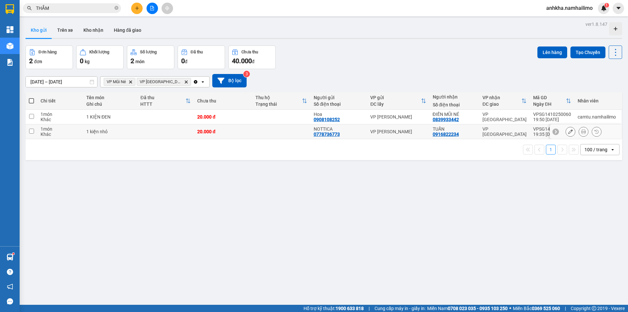
click at [315, 132] on div "0778736773" at bounding box center [327, 134] width 26 height 5
click at [241, 130] on div "20.000 đ" at bounding box center [223, 131] width 52 height 5
checkbox input "true"
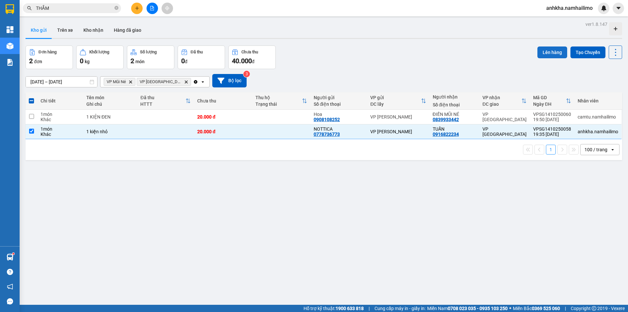
click at [543, 49] on button "Lên hàng" at bounding box center [552, 52] width 30 height 12
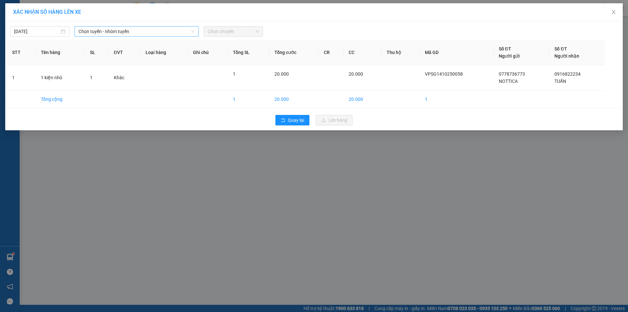
click at [144, 31] on span "Chọn tuyến - nhóm tuyến" at bounding box center [137, 31] width 116 height 10
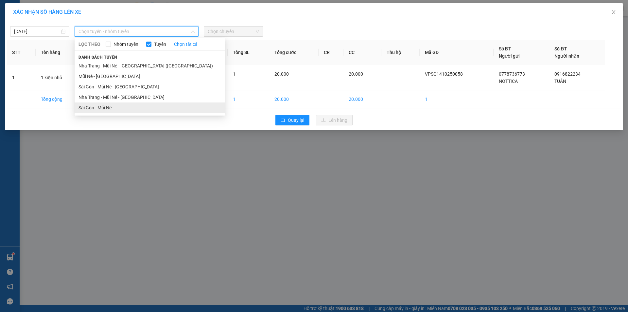
drag, startPoint x: 128, startPoint y: 108, endPoint x: 132, endPoint y: 102, distance: 7.0
click at [128, 107] on li "Sài Gòn - Mũi Né" at bounding box center [150, 107] width 150 height 10
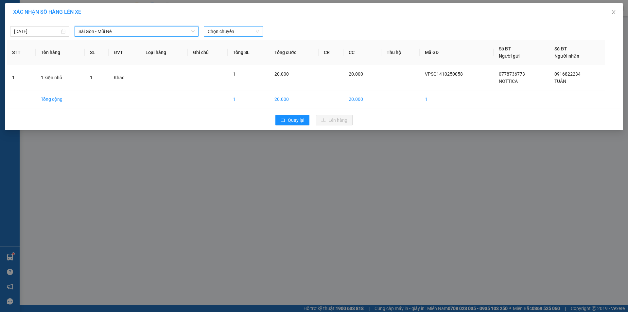
click at [217, 33] on span "Chọn chuyến" at bounding box center [233, 31] width 51 height 10
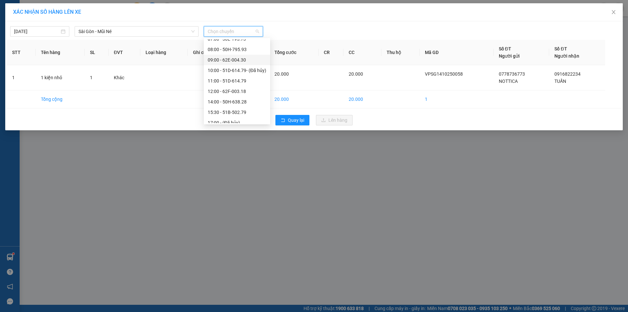
scroll to position [63, 0]
click at [231, 105] on div "19:30 - 62E-004.30" at bounding box center [237, 107] width 59 height 7
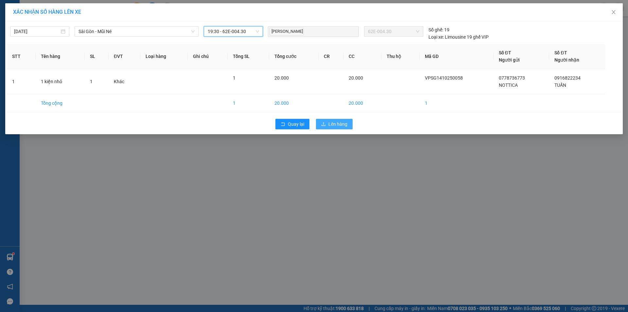
drag, startPoint x: 344, startPoint y: 129, endPoint x: 340, endPoint y: 125, distance: 5.8
click at [342, 128] on button "Lên hàng" at bounding box center [334, 124] width 37 height 10
click at [340, 125] on span "Lên hàng" at bounding box center [337, 123] width 19 height 7
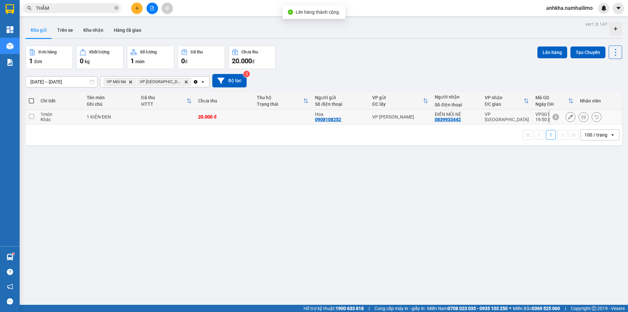
click at [579, 117] on button at bounding box center [583, 116] width 9 height 11
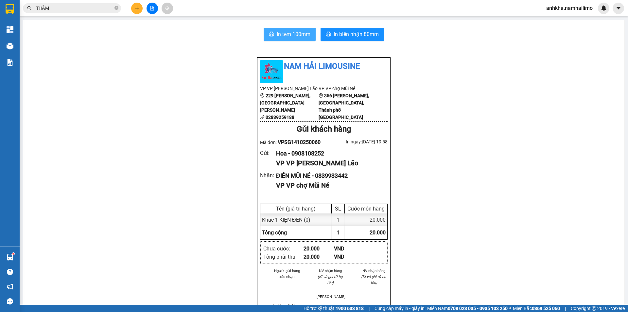
click at [302, 36] on span "In tem 100mm" at bounding box center [294, 34] width 34 height 8
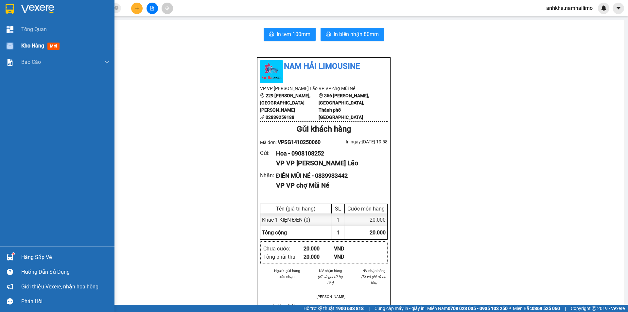
click at [15, 43] on div at bounding box center [9, 45] width 11 height 11
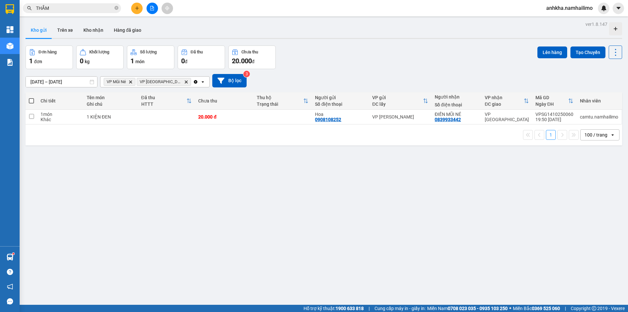
click at [178, 79] on span "VP chợ Mũi Né Delete" at bounding box center [164, 82] width 54 height 8
click at [192, 81] on input "Selected VP Mũi Né, VP chợ Mũi Né." at bounding box center [192, 82] width 1 height 7
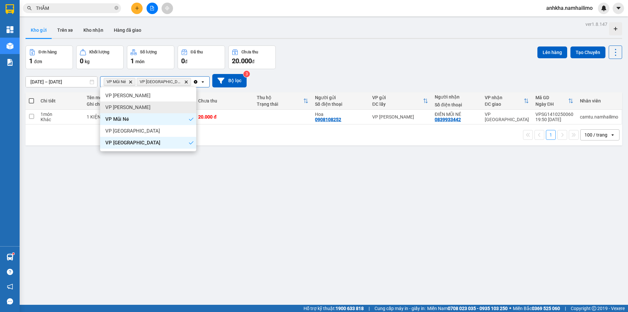
click at [139, 105] on div "VP [PERSON_NAME]" at bounding box center [148, 107] width 96 height 12
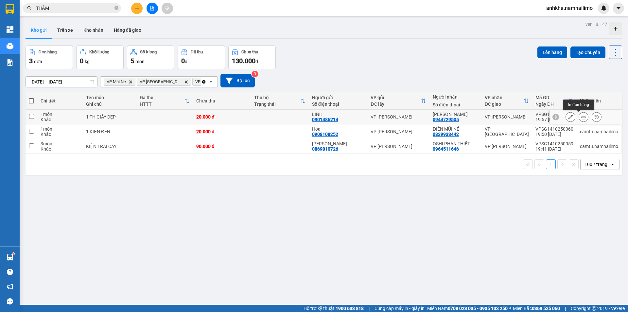
click at [581, 118] on icon at bounding box center [583, 116] width 5 height 5
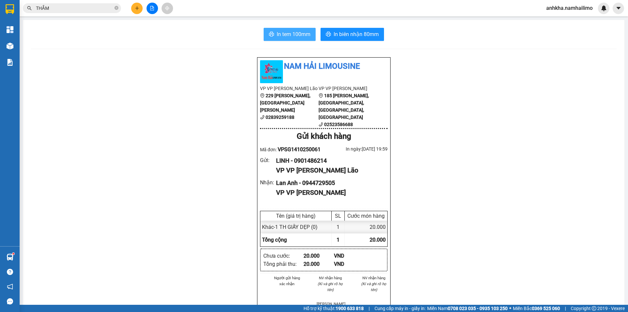
click at [300, 31] on span "In tem 100mm" at bounding box center [294, 34] width 34 height 8
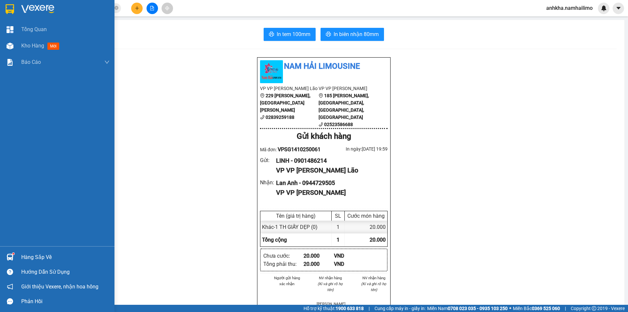
click at [27, 260] on div "Hàng sắp về" at bounding box center [65, 257] width 88 height 10
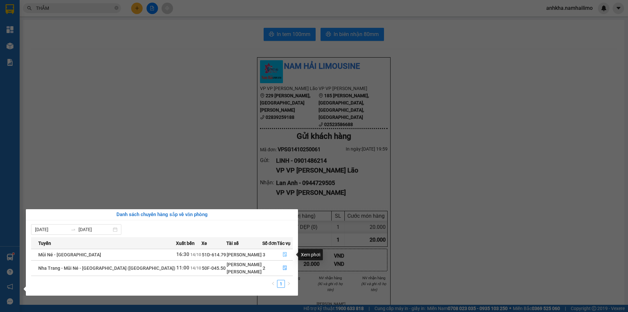
click at [283, 255] on icon "file-done" at bounding box center [285, 254] width 5 height 5
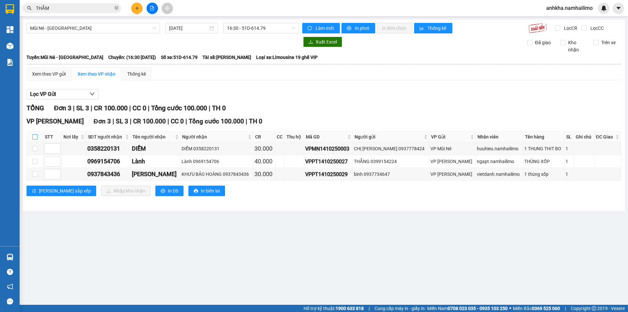
click at [35, 135] on input "checkbox" at bounding box center [34, 136] width 5 height 5
checkbox input "true"
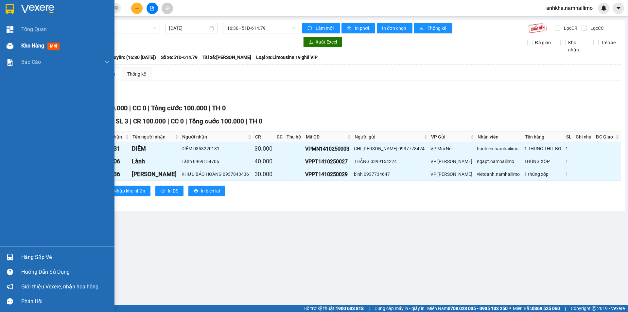
click at [22, 49] on div "Kho hàng mới" at bounding box center [41, 46] width 41 height 8
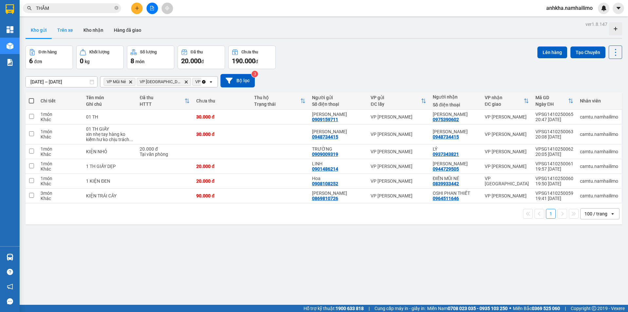
click at [53, 28] on button "Trên xe" at bounding box center [65, 30] width 26 height 16
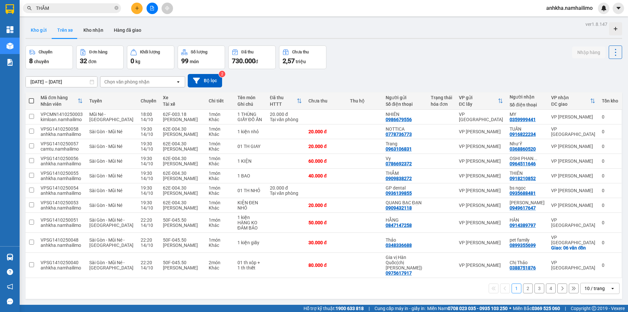
click at [41, 35] on button "Kho gửi" at bounding box center [39, 30] width 26 height 16
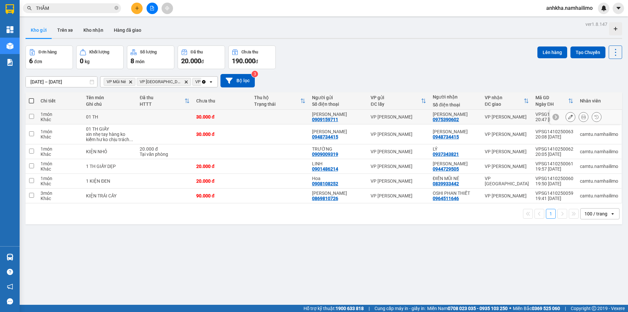
click at [581, 116] on icon at bounding box center [583, 116] width 5 height 5
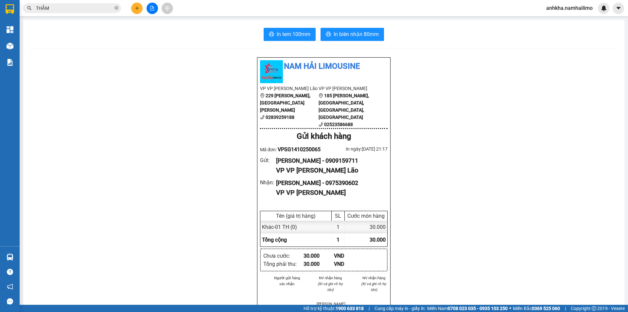
drag, startPoint x: 287, startPoint y: 46, endPoint x: 286, endPoint y: 43, distance: 3.4
click at [286, 43] on div "In tem 100mm In biên nhận 80mm Nam Hải Limousine VP VP Phạm Ngũ Lão 229 Phạm Ng…" at bounding box center [323, 304] width 601 height 569
click at [284, 33] on span "In tem 100mm" at bounding box center [294, 34] width 34 height 8
click at [134, 11] on button at bounding box center [136, 8] width 11 height 11
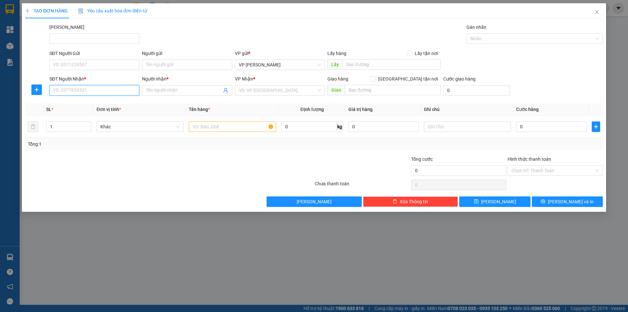
click at [73, 88] on input "SĐT Người Nhận *" at bounding box center [94, 90] width 90 height 10
click at [88, 102] on div "0846866200 - KIM THƯ" at bounding box center [94, 103] width 82 height 7
type input "0846866200"
type input "KIM THƯ"
type input "30.000"
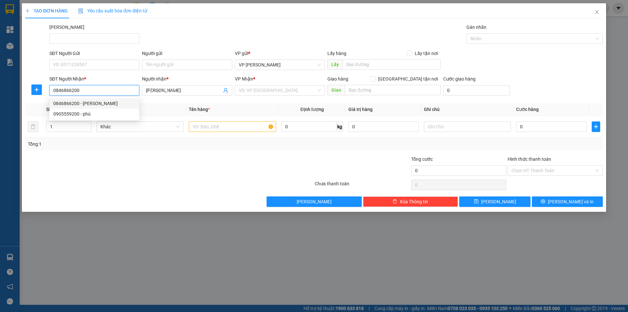
type input "30.000"
type input "0846866200"
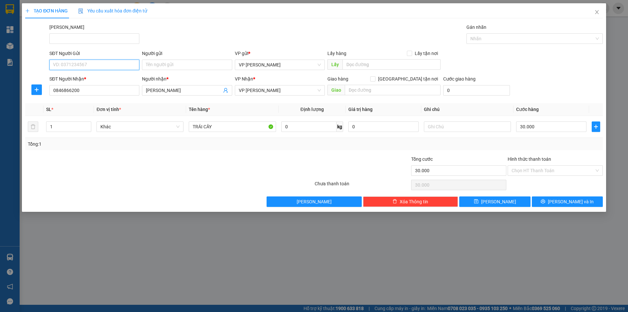
click at [83, 67] on input "SĐT Người Gửi" at bounding box center [94, 65] width 90 height 10
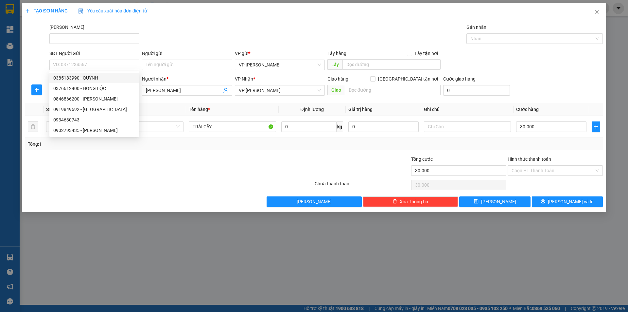
click at [179, 40] on div "Mã ĐH Gán nhãn Nhãn" at bounding box center [326, 35] width 556 height 23
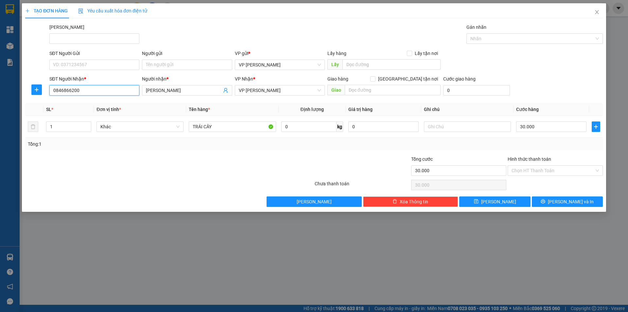
click at [73, 91] on input "0846866200" at bounding box center [94, 90] width 90 height 10
click at [545, 200] on icon "printer" at bounding box center [543, 201] width 5 height 5
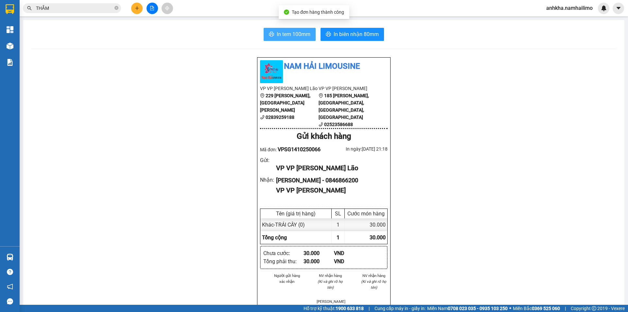
click at [294, 31] on span "In tem 100mm" at bounding box center [294, 34] width 34 height 8
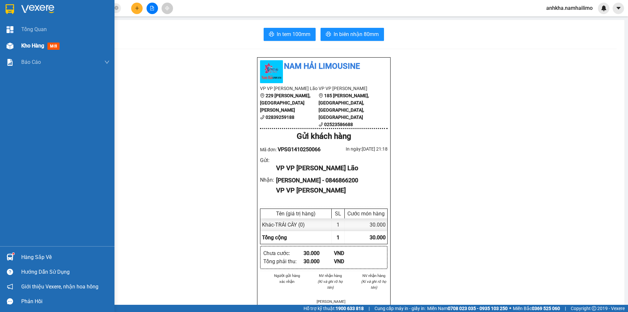
click at [29, 46] on span "Kho hàng" at bounding box center [32, 46] width 23 height 6
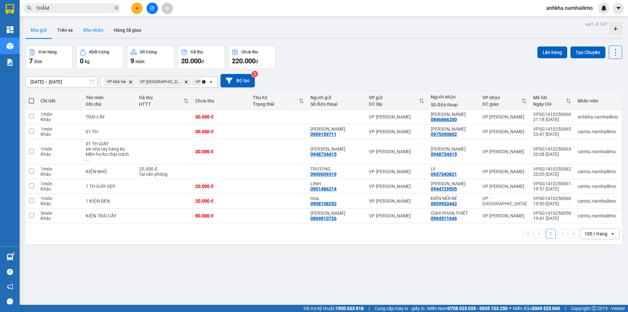
click at [95, 29] on button "Kho nhận" at bounding box center [93, 30] width 30 height 16
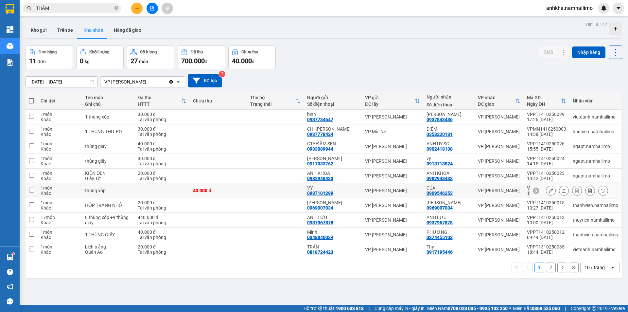
click at [549, 190] on icon at bounding box center [551, 190] width 5 height 5
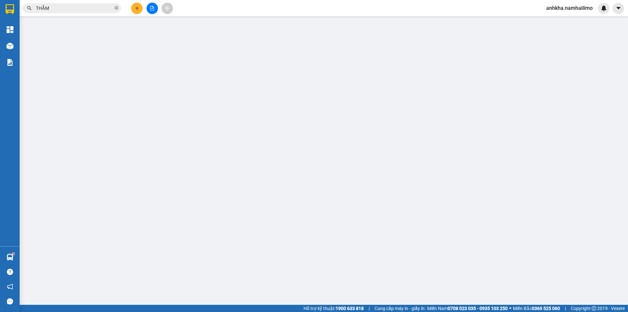
type input "0937101299"
type input "VY"
type input "0909546253"
type input "CỦA"
type input "40.000"
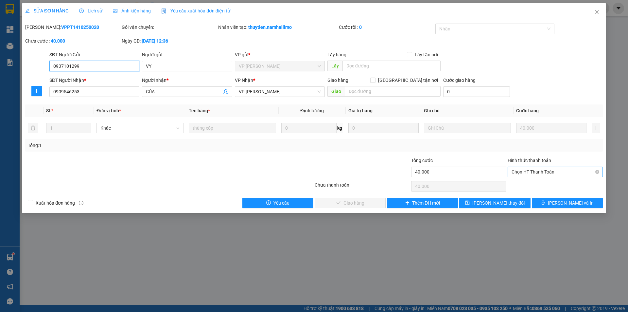
drag, startPoint x: 537, startPoint y: 167, endPoint x: 537, endPoint y: 172, distance: 4.6
click at [537, 168] on span "Chọn HT Thanh Toán" at bounding box center [555, 172] width 87 height 10
click at [531, 183] on div "Tại văn phòng" at bounding box center [555, 184] width 87 height 7
type input "0"
click at [356, 202] on span "Lưu và Giao hàng" at bounding box center [358, 202] width 63 height 7
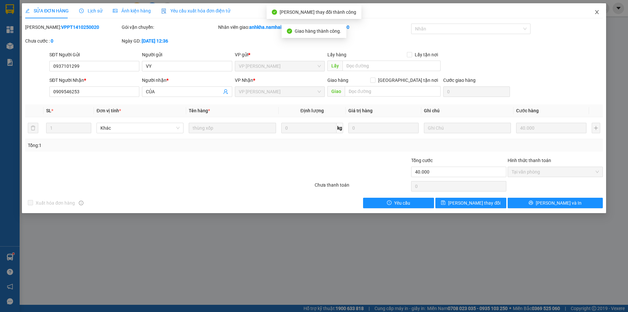
click at [597, 13] on icon "close" at bounding box center [597, 12] width 4 height 4
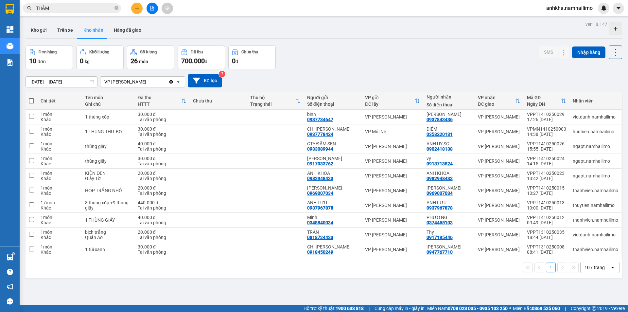
click at [93, 2] on div "Kết quả tìm kiếm ( 950 ) Bộ lọc Mã ĐH Trạng thái Món hàng Tổng cước Chưa cước N…" at bounding box center [314, 8] width 628 height 16
click at [116, 8] on icon "close-circle" at bounding box center [116, 8] width 4 height 4
click at [93, 7] on input "text" at bounding box center [74, 8] width 77 height 7
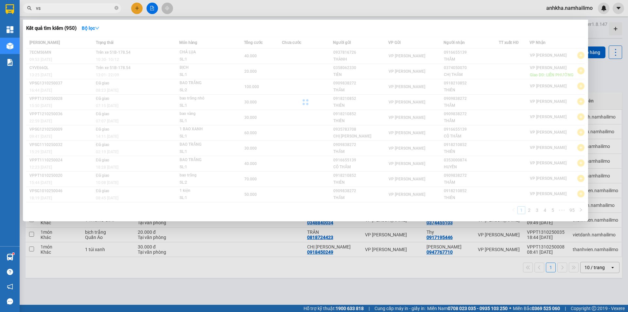
type input "v"
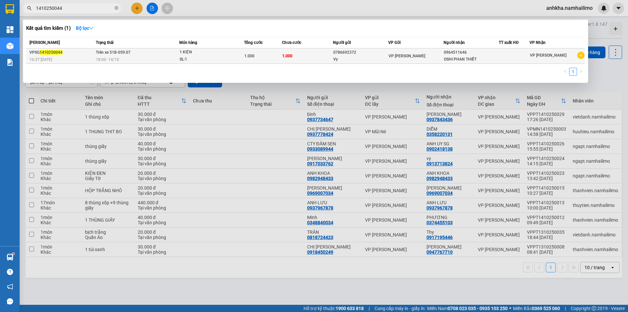
type input "1410250044"
click at [251, 58] on span "1.000" at bounding box center [249, 56] width 10 height 5
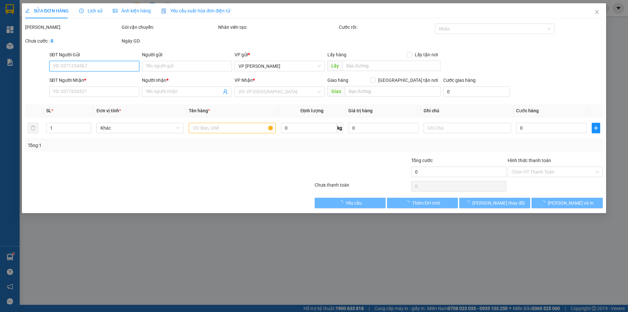
type input "0786692372"
type input "Vy"
type input "0964511646"
type input "OSHI PHAN THIẾT"
type input "1.000"
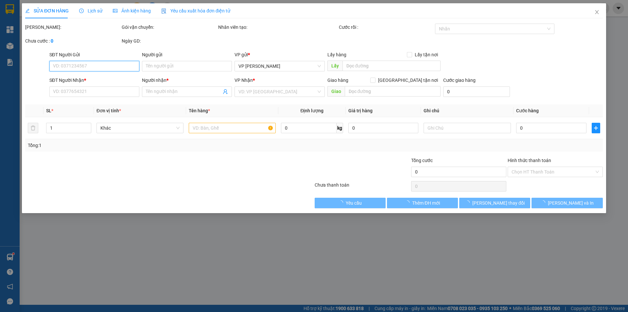
type input "1.000"
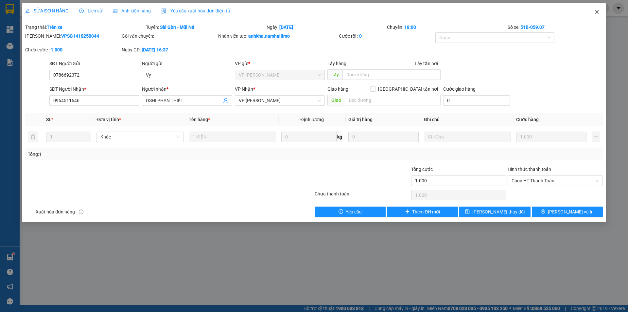
drag, startPoint x: 600, startPoint y: 11, endPoint x: 226, endPoint y: 7, distance: 374.3
click at [233, 7] on div "SỬA ĐƠN HÀNG Lịch sử Ảnh kiện hàng Yêu cầu xuất hóa đơn điện tử Total Paid Fee …" at bounding box center [314, 112] width 584 height 219
click at [86, 12] on span "Lịch sử" at bounding box center [90, 10] width 23 height 5
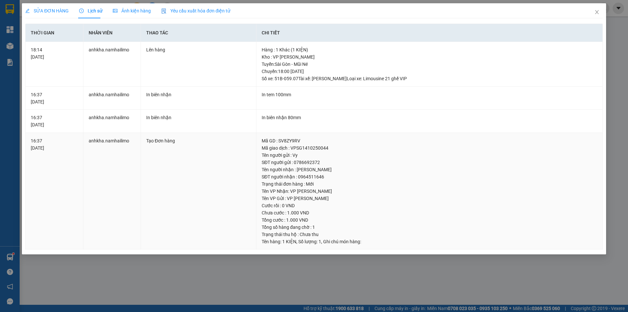
click at [289, 143] on div "Mã GD : SV8ZY9RV" at bounding box center [430, 140] width 336 height 7
click at [289, 142] on div "Mã GD : SV8ZY9RV" at bounding box center [430, 140] width 336 height 7
click at [600, 9] on span "Close" at bounding box center [597, 12] width 18 height 18
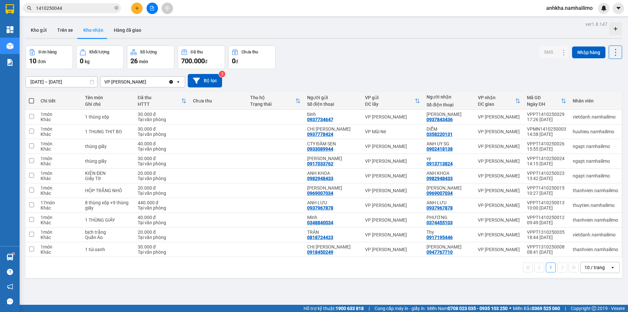
click at [147, 12] on div at bounding box center [152, 8] width 49 height 11
click at [154, 8] on icon "file-add" at bounding box center [152, 8] width 5 height 5
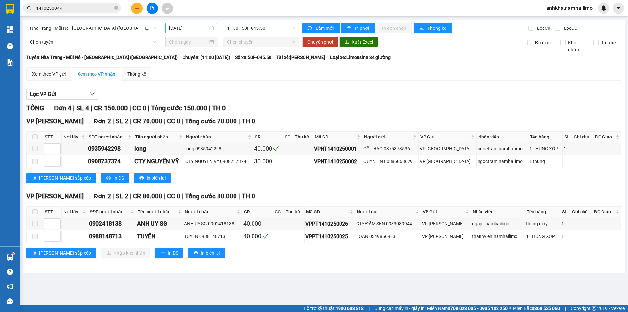
drag, startPoint x: 197, startPoint y: 33, endPoint x: 240, endPoint y: 30, distance: 43.6
click at [197, 33] on div "14/10/2025" at bounding box center [191, 28] width 53 height 10
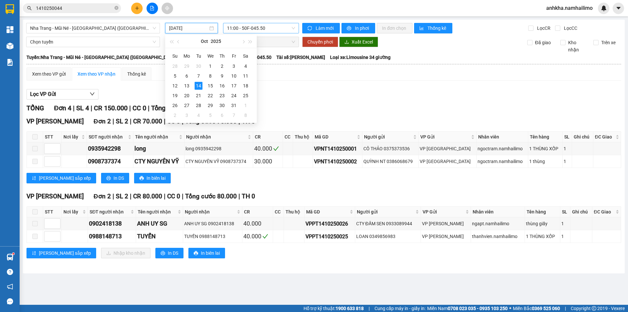
click at [248, 29] on span "11:00 - 50F-045.50" at bounding box center [261, 28] width 68 height 10
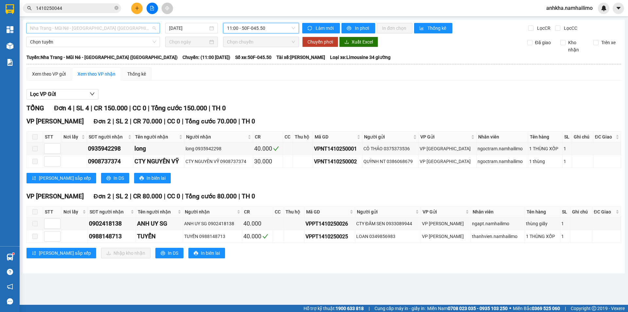
drag, startPoint x: 107, startPoint y: 23, endPoint x: 105, endPoint y: 30, distance: 7.7
click at [107, 25] on div "Nha Trang - Mũi Né - Sài Gòn (Sáng)" at bounding box center [93, 28] width 134 height 10
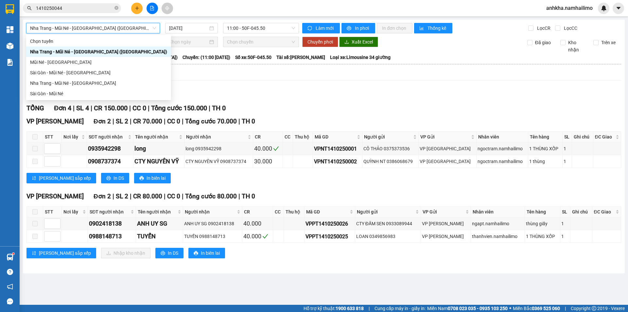
drag, startPoint x: 105, startPoint y: 30, endPoint x: 100, endPoint y: 43, distance: 13.2
click at [105, 30] on span "Nha Trang - Mũi Né - Sài Gòn (Sáng)" at bounding box center [93, 28] width 126 height 10
click at [98, 27] on span "Nha Trang - Mũi Né - Sài Gòn (Sáng)" at bounding box center [93, 28] width 126 height 10
click at [54, 90] on div "Sài Gòn - Mũi Né" at bounding box center [98, 93] width 137 height 7
type input "14/10/2025"
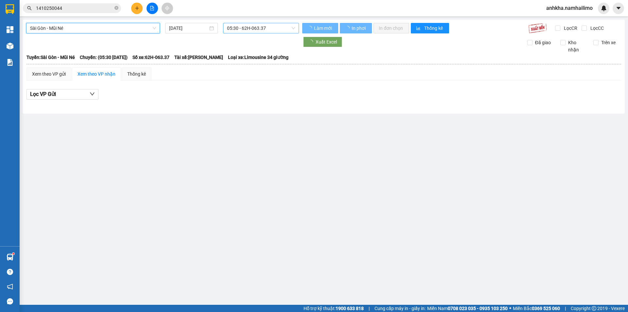
click at [272, 25] on span "05:30 - 62H-063.37" at bounding box center [261, 28] width 68 height 10
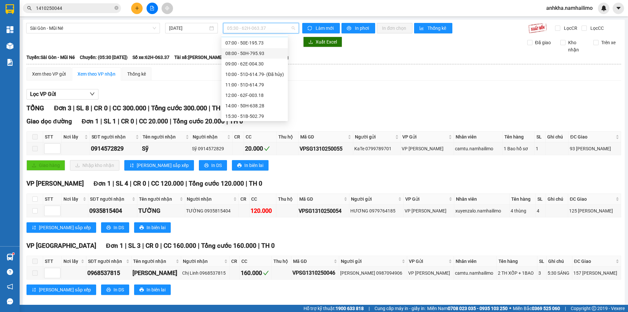
scroll to position [63, 0]
click at [237, 94] on div "18:00 - 51B-059.07" at bounding box center [254, 93] width 59 height 7
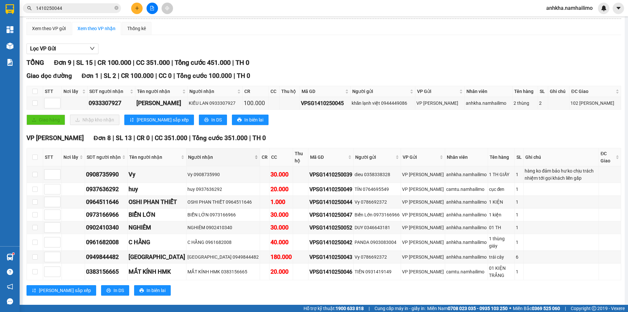
scroll to position [51, 0]
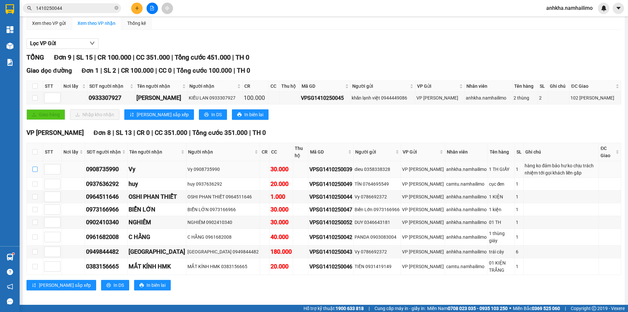
click at [37, 169] on input "checkbox" at bounding box center [34, 169] width 5 height 5
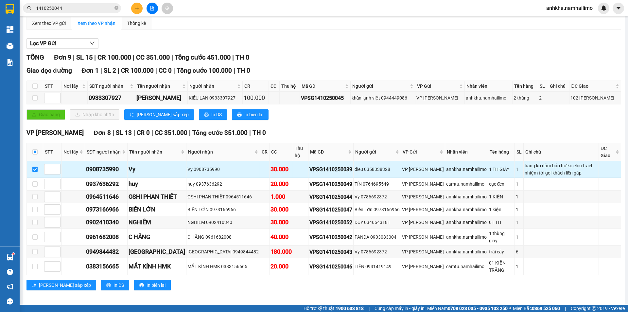
click at [36, 169] on input "checkbox" at bounding box center [34, 169] width 5 height 5
checkbox input "false"
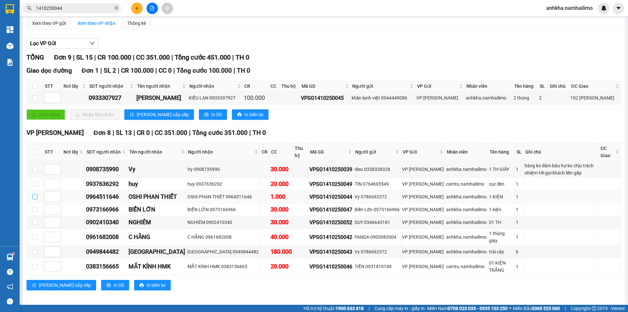
click at [33, 197] on input "checkbox" at bounding box center [34, 196] width 5 height 5
checkbox input "true"
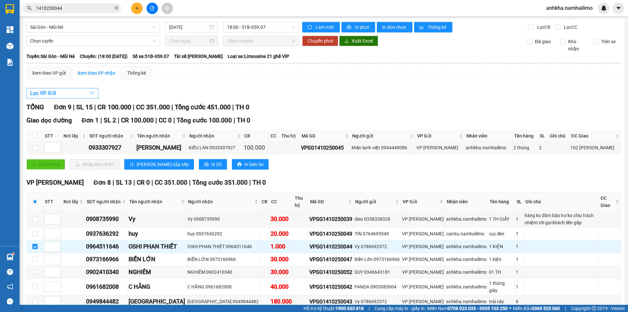
scroll to position [0, 0]
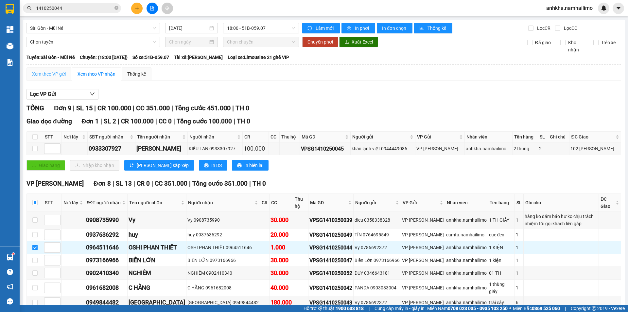
click at [51, 79] on div "Xem theo VP gửi" at bounding box center [48, 73] width 45 height 13
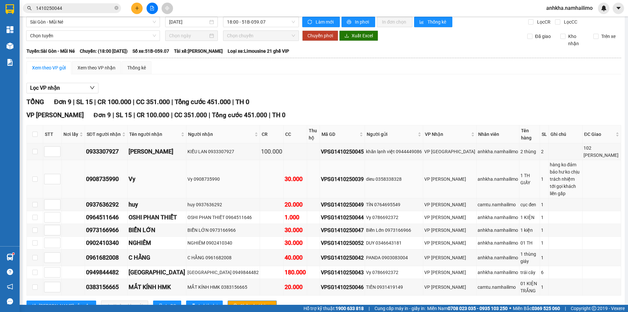
scroll to position [9, 0]
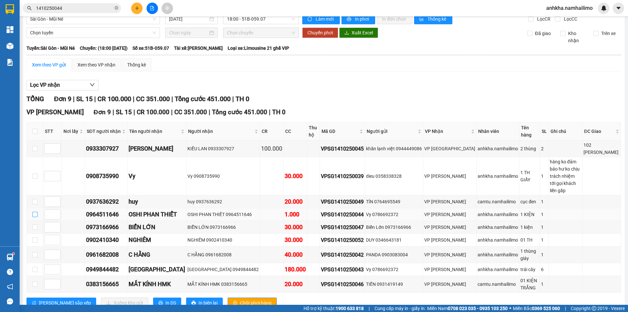
click at [36, 212] on input "checkbox" at bounding box center [34, 214] width 5 height 5
checkbox input "true"
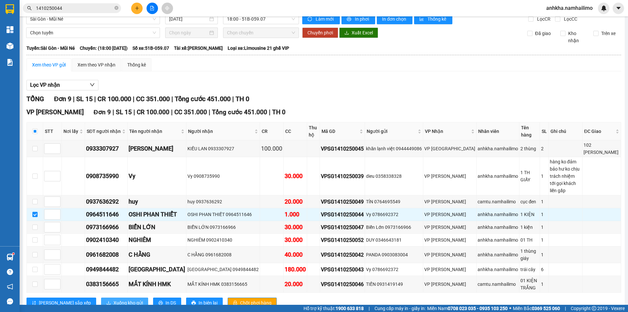
click at [114, 299] on span "Xuống kho gửi" at bounding box center [128, 302] width 29 height 7
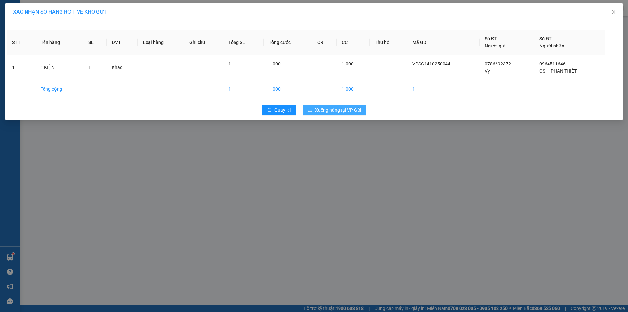
click at [331, 113] on span "Xuống hàng tại VP Gửi" at bounding box center [338, 109] width 46 height 7
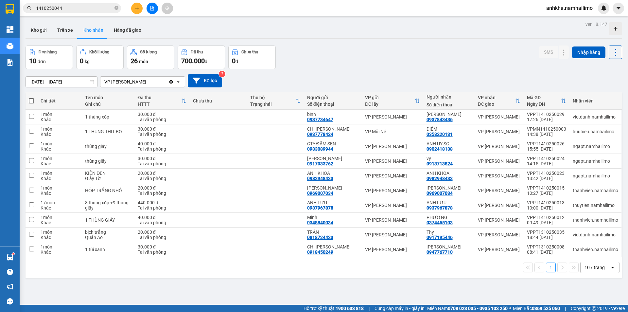
click at [151, 9] on icon "file-add" at bounding box center [152, 8] width 5 height 5
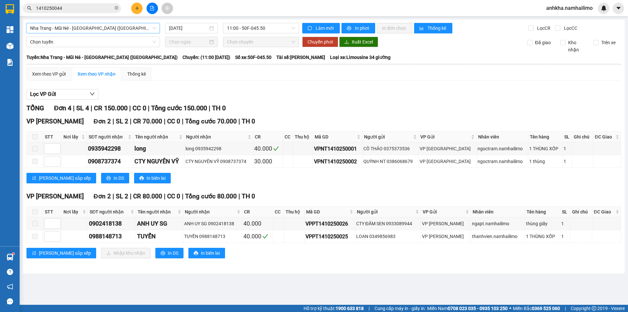
click at [116, 32] on span "Nha Trang - Mũi Né - Sài Gòn (Sáng)" at bounding box center [93, 28] width 126 height 10
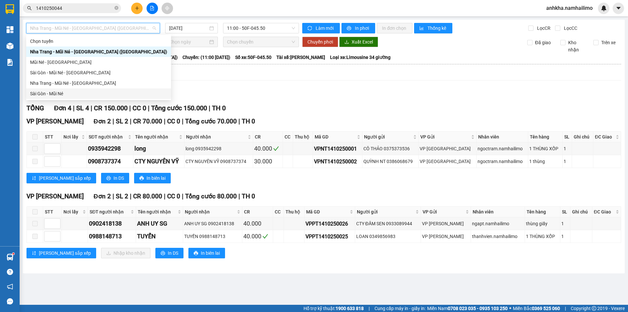
click at [54, 93] on div "Sài Gòn - Mũi Né" at bounding box center [98, 93] width 137 height 7
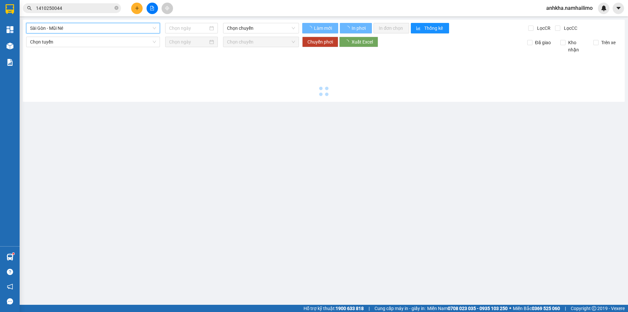
type input "14/10/2025"
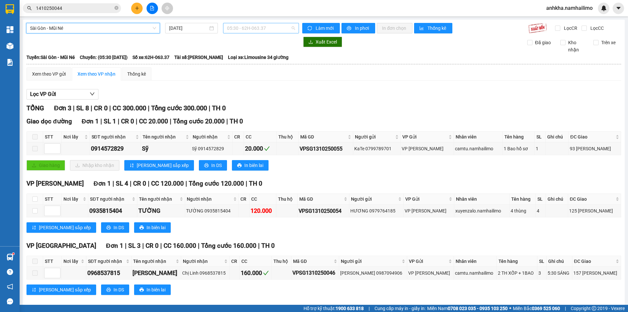
click at [248, 26] on span "05:30 - 62H-063.37" at bounding box center [261, 28] width 68 height 10
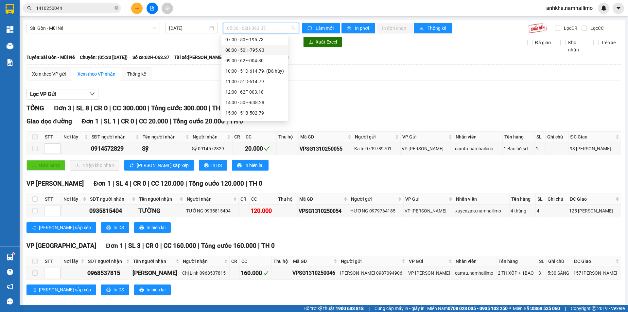
scroll to position [63, 0]
click at [245, 103] on div "19:30 - 62E-004.30" at bounding box center [254, 103] width 59 height 7
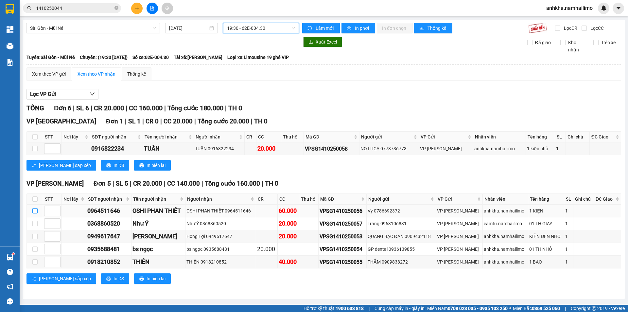
click at [36, 210] on input "checkbox" at bounding box center [34, 210] width 5 height 5
checkbox input "true"
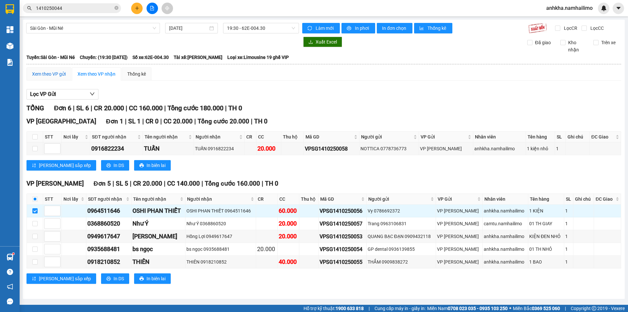
click at [47, 75] on div "Xem theo VP gửi" at bounding box center [49, 73] width 34 height 7
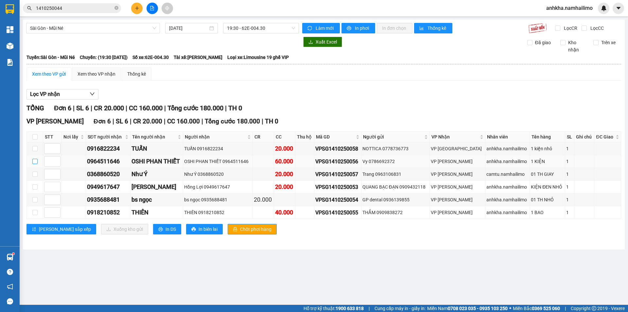
drag, startPoint x: 33, startPoint y: 164, endPoint x: 44, endPoint y: 170, distance: 13.4
click at [33, 164] on input "checkbox" at bounding box center [34, 161] width 5 height 5
checkbox input "true"
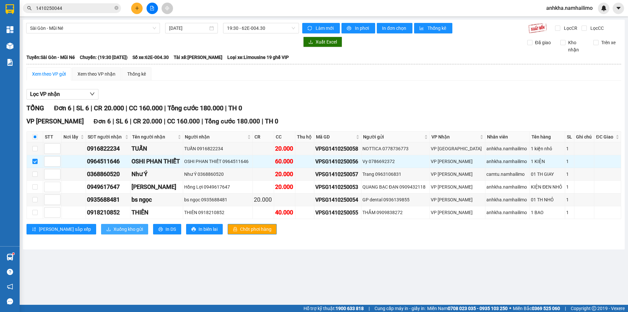
click at [114, 228] on span "Xuống kho gửi" at bounding box center [128, 228] width 29 height 7
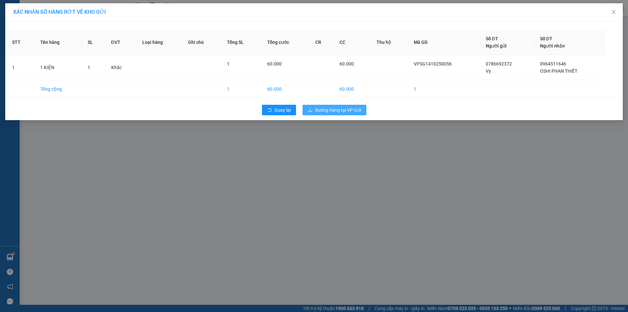
click at [342, 110] on span "Xuống hàng tại VP Gửi" at bounding box center [338, 109] width 46 height 7
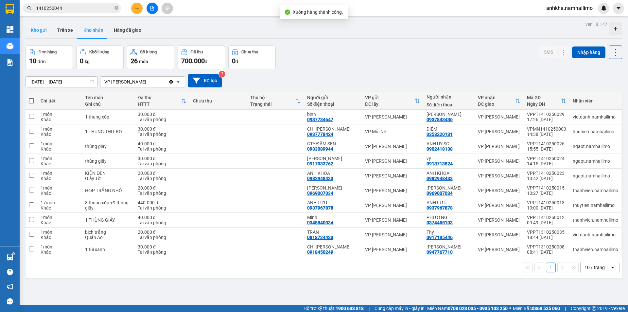
click at [37, 32] on button "Kho gửi" at bounding box center [39, 30] width 26 height 16
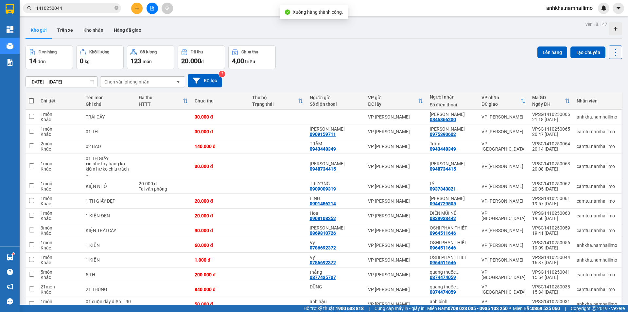
drag, startPoint x: 128, startPoint y: 87, endPoint x: 133, endPoint y: 81, distance: 7.9
click at [130, 85] on div "Chọn văn phòng nhận open" at bounding box center [142, 81] width 85 height 11
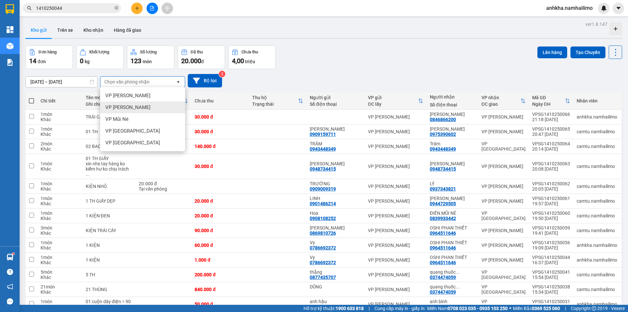
click at [136, 108] on span "VP Phan Thiết" at bounding box center [127, 107] width 45 height 7
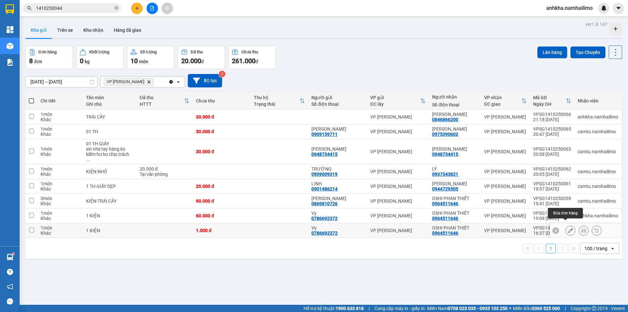
click at [568, 228] on icon at bounding box center [570, 230] width 5 height 5
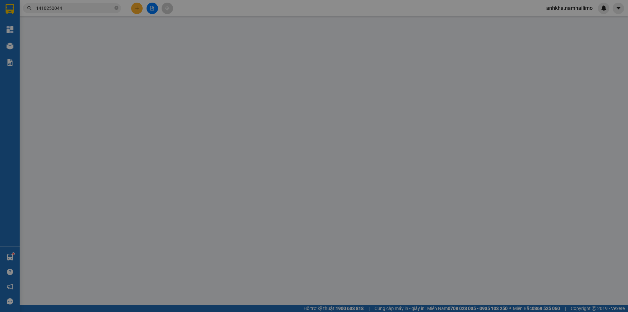
type input "0786692372"
type input "Vy"
type input "0964511646"
type input "OSHI PHAN THIẾT"
type input "1.000"
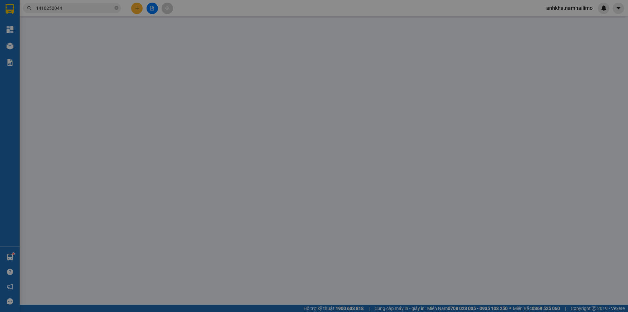
type input "1.000"
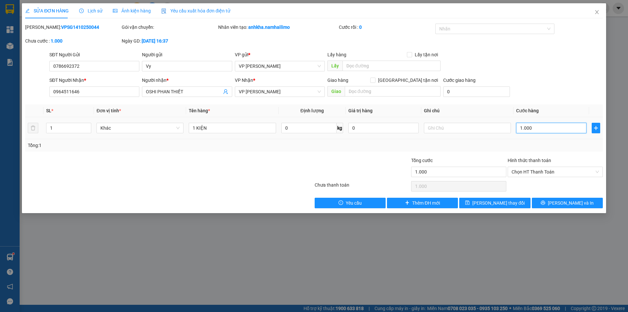
click at [530, 124] on input "1.000" at bounding box center [551, 128] width 70 height 10
type input "3"
type input "30"
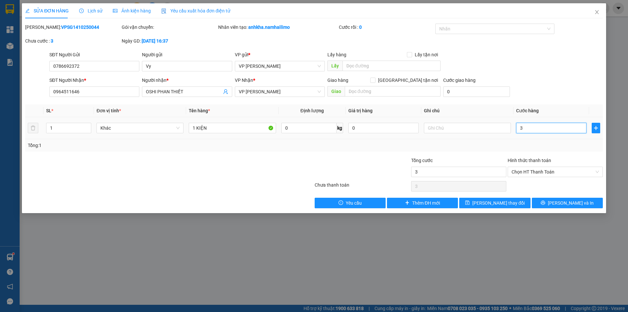
type input "30"
type input "30.000"
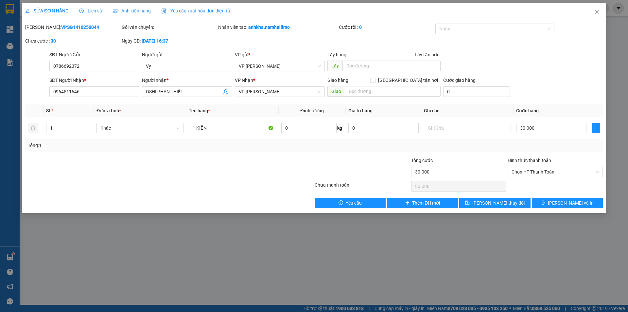
click at [569, 74] on form "SĐT Người Gửi 0786692372 Người gửi Vy VP gửi * VP Phạm Ngũ Lão Lấy hàng Lấy tận…" at bounding box center [314, 75] width 578 height 48
click at [503, 204] on span "Lưu thay đổi" at bounding box center [498, 202] width 52 height 7
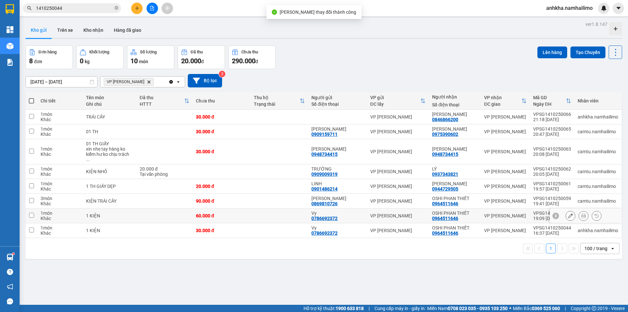
click at [568, 213] on icon at bounding box center [570, 215] width 5 height 5
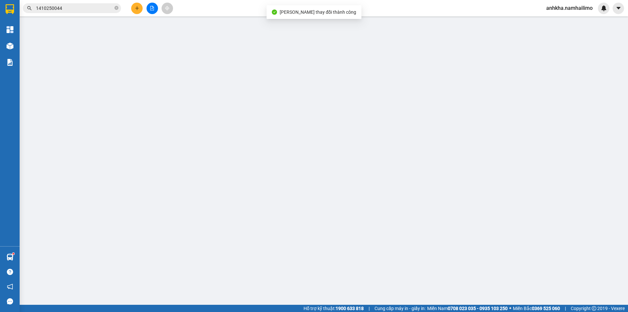
type input "0786692372"
type input "Vy"
type input "0964511646"
type input "OSHI PHAN THIẾT"
type input "60.000"
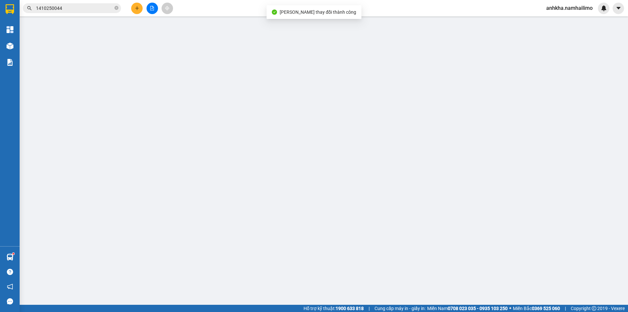
type input "60.000"
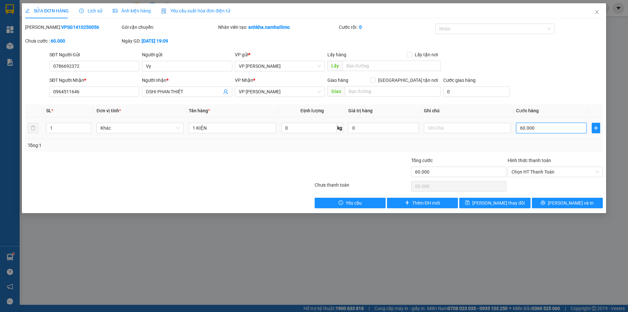
click at [527, 127] on input "60.000" at bounding box center [551, 128] width 70 height 10
type input "3"
type input "30"
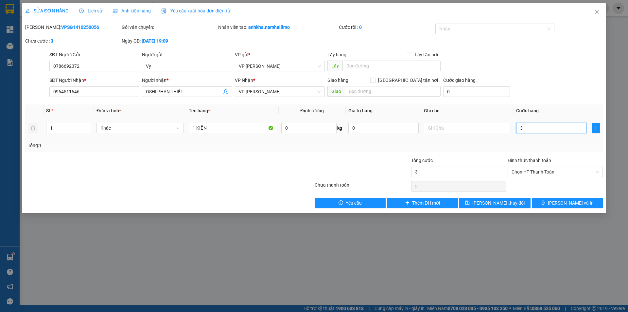
type input "30"
click at [620, 52] on div "SỬA ĐƠN HÀNG Lịch sử Ảnh kiện hàng Yêu cầu xuất hóa đơn điện tử Total Paid Fee …" at bounding box center [314, 156] width 628 height 312
type input "30.000"
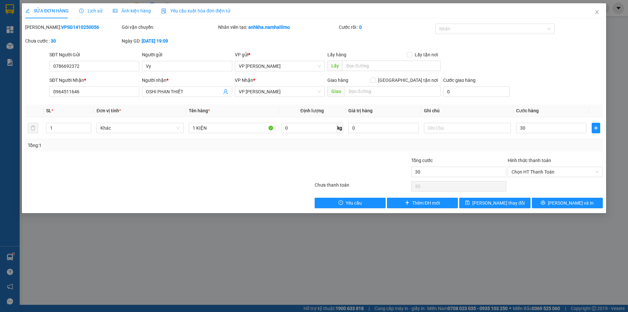
type input "30.000"
click at [493, 204] on span "Lưu thay đổi" at bounding box center [498, 202] width 52 height 7
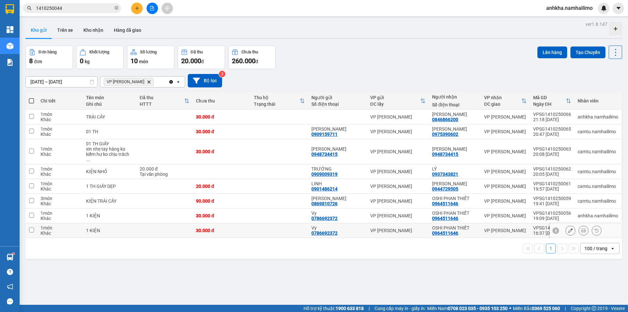
click at [33, 227] on input "checkbox" at bounding box center [31, 229] width 5 height 5
checkbox input "true"
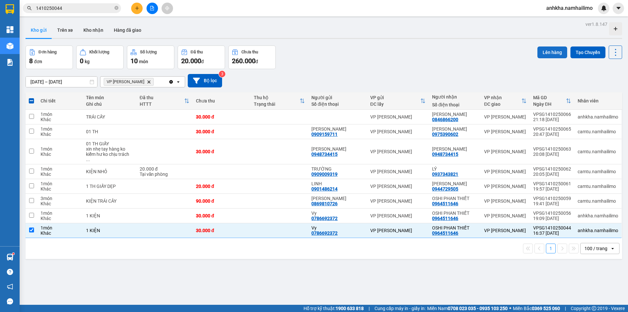
click at [543, 53] on button "Lên hàng" at bounding box center [552, 52] width 30 height 12
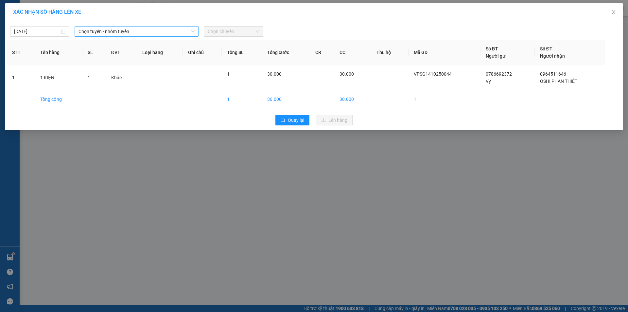
click at [102, 35] on span "Chọn tuyến - nhóm tuyến" at bounding box center [137, 31] width 116 height 10
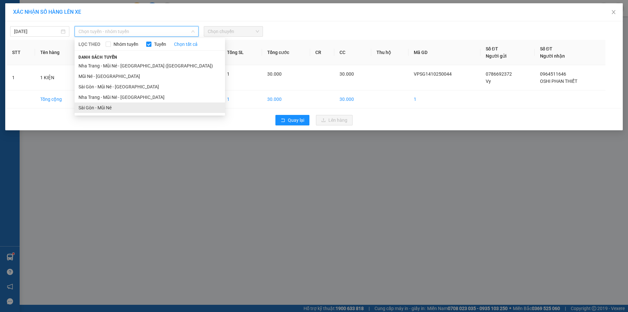
click at [100, 110] on li "Sài Gòn - Mũi Né" at bounding box center [150, 107] width 150 height 10
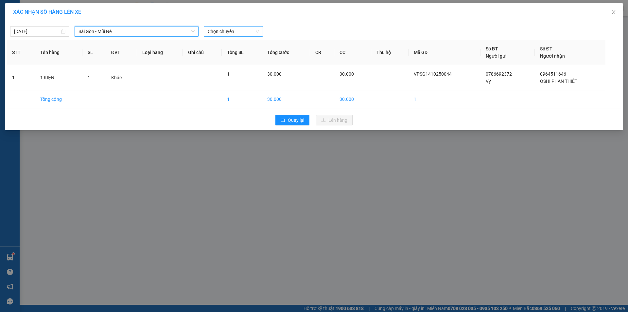
click at [223, 33] on span "Chọn chuyến" at bounding box center [233, 31] width 51 height 10
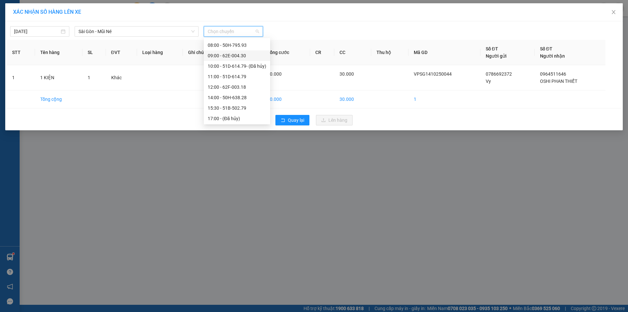
scroll to position [63, 0]
click at [233, 95] on div "18:00 - 51B-059.07" at bounding box center [237, 96] width 59 height 7
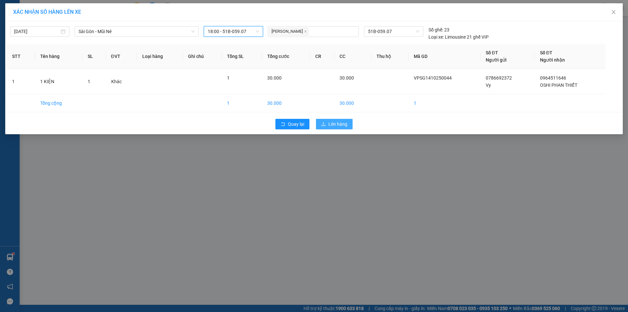
click at [329, 122] on span "Lên hàng" at bounding box center [337, 123] width 19 height 7
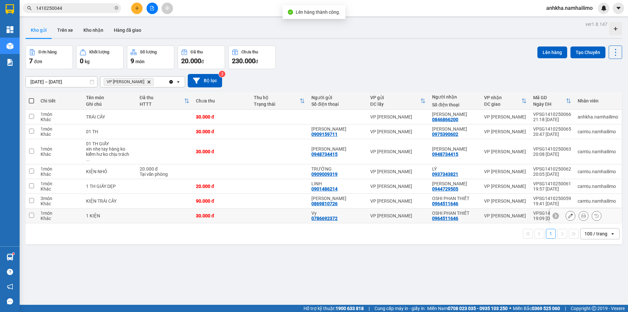
click at [179, 212] on td at bounding box center [164, 215] width 56 height 15
checkbox input "true"
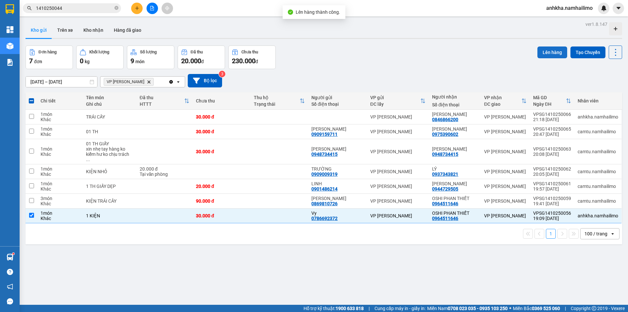
click at [548, 48] on button "Lên hàng" at bounding box center [552, 52] width 30 height 12
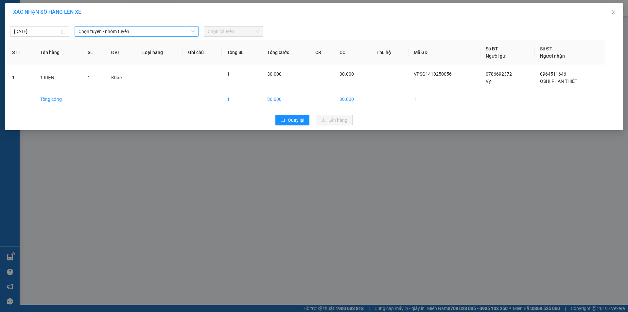
click at [148, 32] on span "Chọn tuyến - nhóm tuyến" at bounding box center [137, 31] width 116 height 10
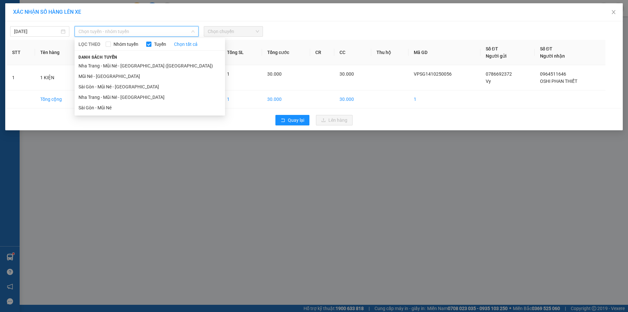
click at [100, 108] on li "Sài Gòn - Mũi Né" at bounding box center [150, 107] width 150 height 10
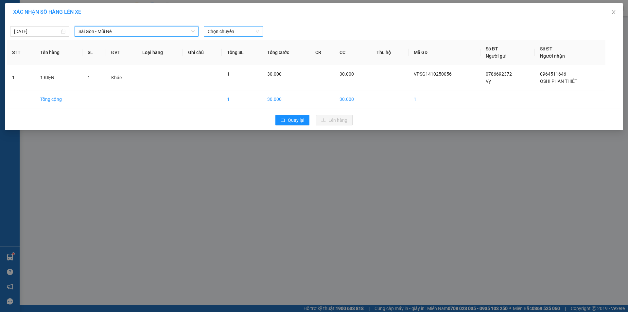
click at [225, 32] on span "Chọn chuyến" at bounding box center [233, 31] width 51 height 10
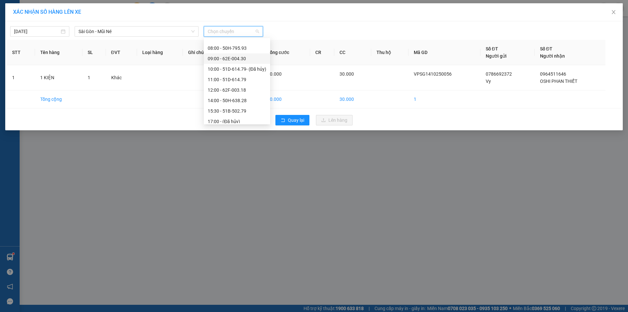
scroll to position [63, 0]
click at [223, 110] on div "19:30 - 62E-004.30" at bounding box center [237, 107] width 59 height 7
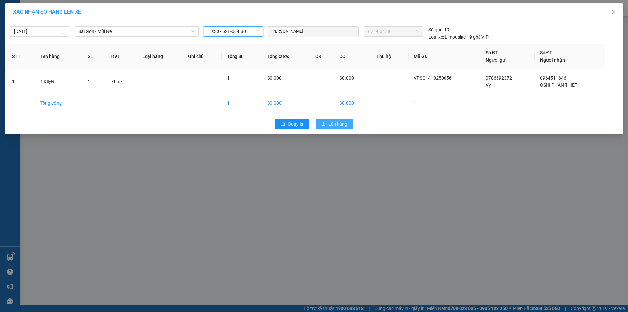
click at [337, 124] on span "Lên hàng" at bounding box center [337, 123] width 19 height 7
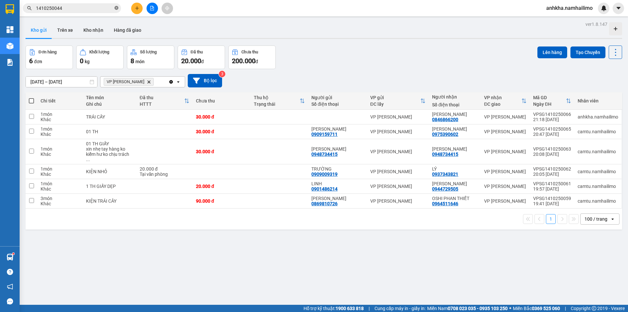
click at [115, 8] on icon "close-circle" at bounding box center [116, 8] width 4 height 4
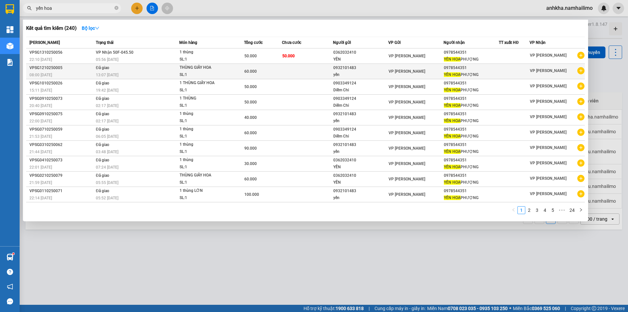
type input "yến hoa"
click at [578, 71] on icon "plus-circle" at bounding box center [580, 70] width 7 height 7
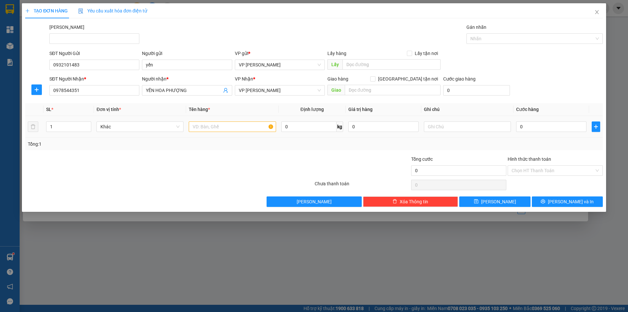
click at [225, 131] on div at bounding box center [232, 126] width 87 height 13
click at [227, 129] on input "text" at bounding box center [232, 126] width 87 height 10
type input "1 thùng"
click at [531, 122] on input "0" at bounding box center [551, 126] width 70 height 10
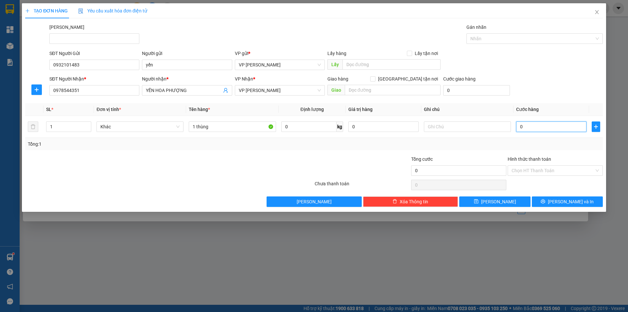
type input "6"
type input "60"
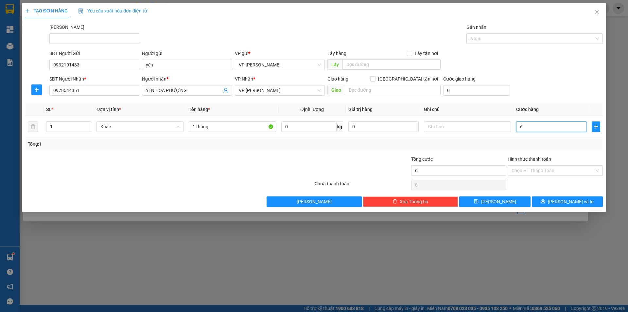
type input "60"
type input "60.000"
click at [573, 61] on div "SĐT Người Gửi 0932101483 Người gửi yến VP gửi * VP Phạm Ngũ Lão Lấy hàng Lấy tậ…" at bounding box center [326, 61] width 556 height 23
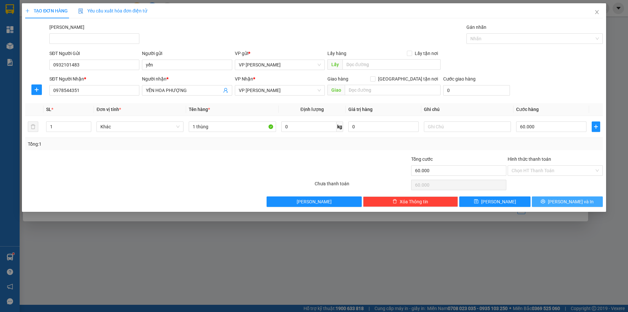
click at [554, 203] on button "Lưu và In" at bounding box center [567, 201] width 71 height 10
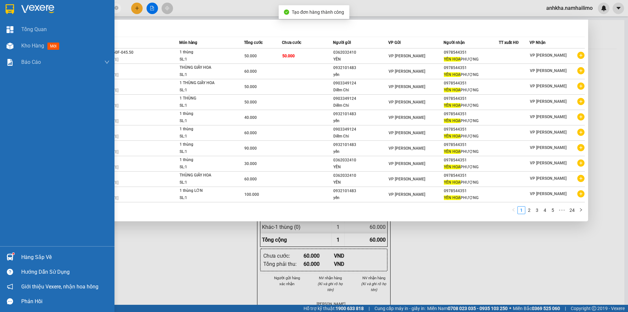
drag, startPoint x: 10, startPoint y: 48, endPoint x: 170, endPoint y: 26, distance: 161.9
click at [10, 48] on img at bounding box center [10, 46] width 7 height 7
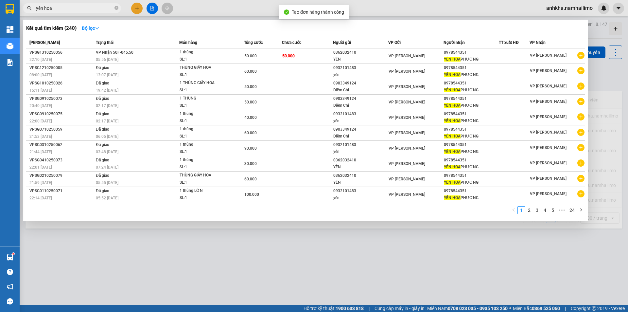
click at [206, 14] on div at bounding box center [314, 156] width 628 height 312
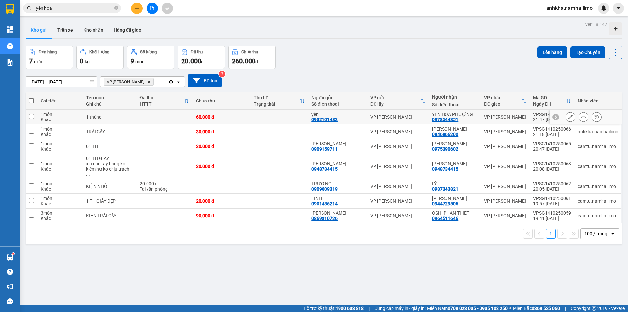
click at [581, 119] on button at bounding box center [583, 116] width 9 height 11
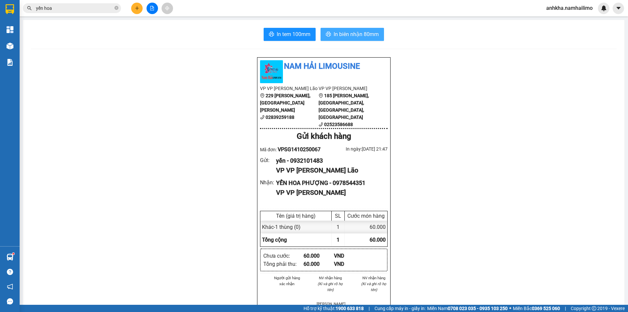
drag, startPoint x: 325, startPoint y: 38, endPoint x: 324, endPoint y: 33, distance: 5.1
click at [326, 37] on span "printer" at bounding box center [328, 34] width 5 height 6
click at [295, 40] on button "In tem 100mm" at bounding box center [290, 34] width 52 height 13
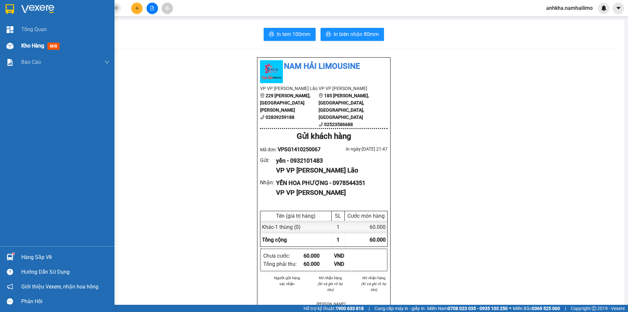
click at [16, 44] on div "Kho hàng mới" at bounding box center [57, 46] width 114 height 16
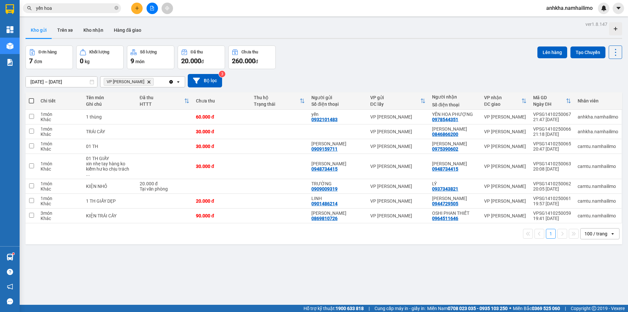
click at [138, 3] on button at bounding box center [136, 8] width 11 height 11
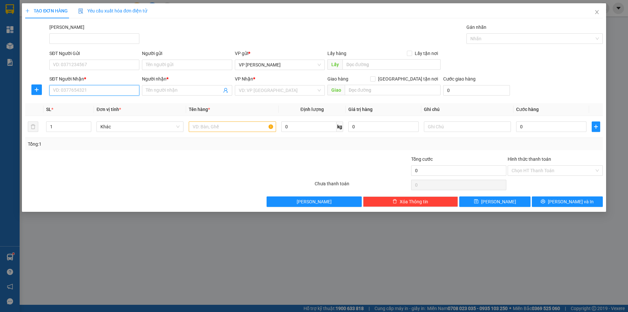
click at [110, 92] on input "SĐT Người Nhận *" at bounding box center [94, 90] width 90 height 10
click at [85, 100] on div "0964511646 - OSHI PHAN THIẾT" at bounding box center [94, 103] width 82 height 7
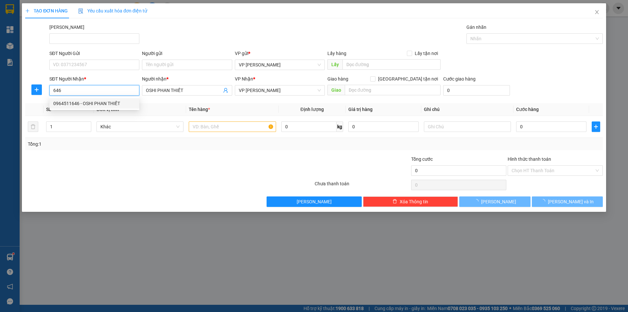
type input "0964511646"
type input "OSHI PHAN THIẾT"
type input "90.000"
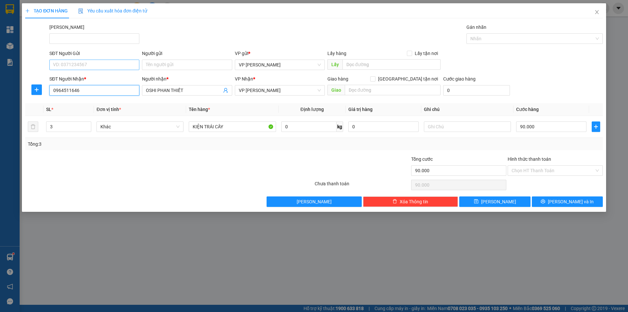
type input "0964511646"
click at [87, 63] on input "SĐT Người Gửi" at bounding box center [94, 65] width 90 height 10
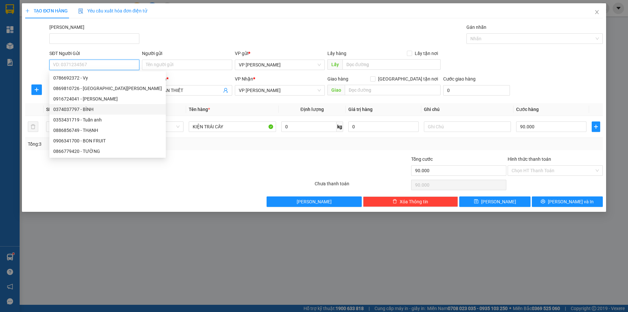
drag, startPoint x: 81, startPoint y: 109, endPoint x: 70, endPoint y: 107, distance: 10.7
click at [80, 108] on div "0374037797 - BÌNH" at bounding box center [107, 109] width 109 height 7
type input "0374037797"
type input "BÌNH"
type input "450.000"
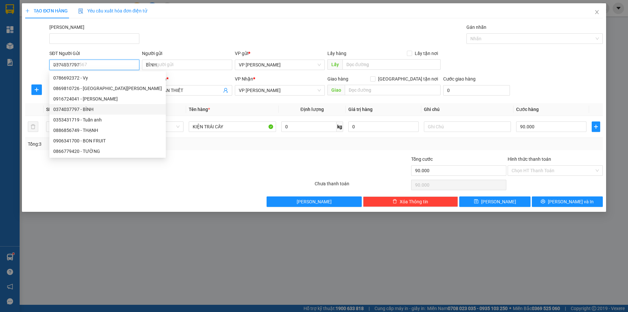
type input "450.000"
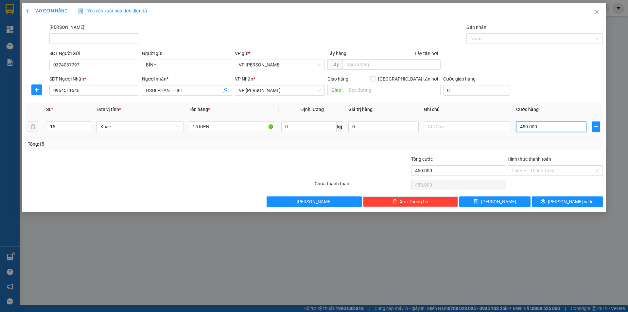
click at [537, 128] on input "450.000" at bounding box center [551, 126] width 70 height 10
type input "3"
type input "30"
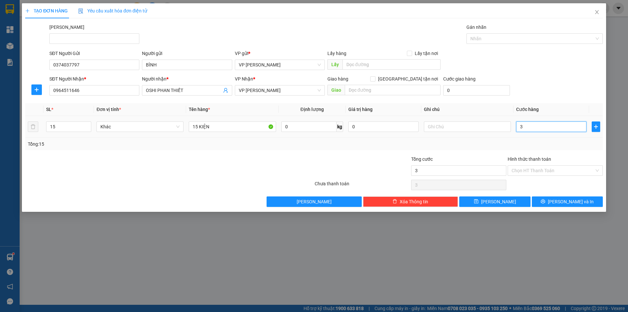
type input "30"
type input "30.000"
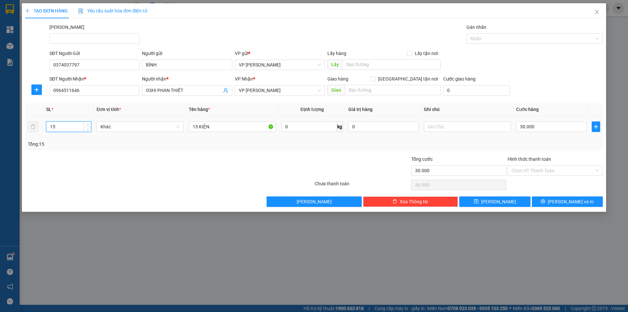
click at [35, 131] on tr "15 Khác 15 KIỆN 0 kg 0 30.000" at bounding box center [314, 127] width 578 height 22
type input "1"
click at [198, 125] on input "15 KIỆN" at bounding box center [232, 126] width 87 height 10
type input "1 KIỆN"
click at [545, 203] on icon "printer" at bounding box center [543, 201] width 4 height 4
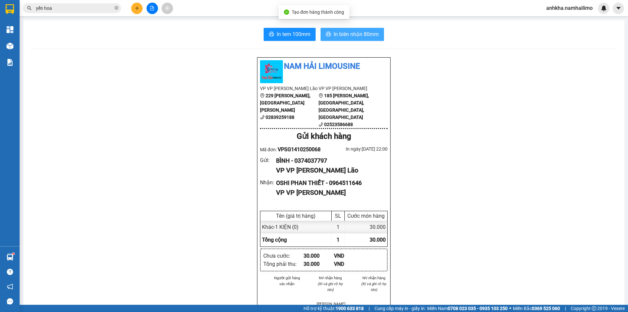
click at [340, 30] on span "In biên nhận 80mm" at bounding box center [356, 34] width 45 height 8
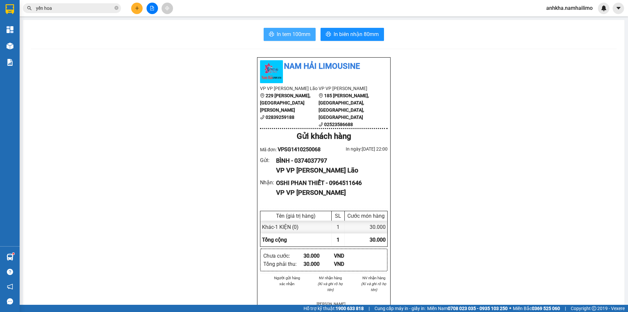
click at [278, 34] on span "In tem 100mm" at bounding box center [294, 34] width 34 height 8
click at [137, 10] on button at bounding box center [136, 8] width 11 height 11
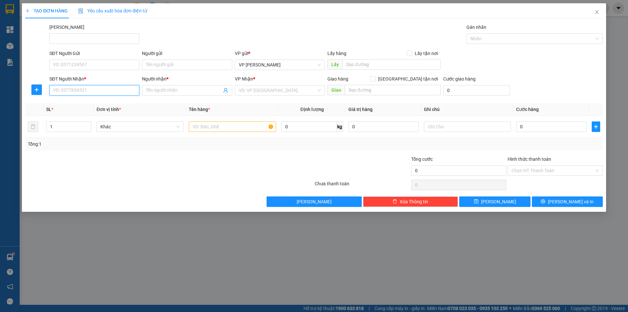
click at [86, 90] on input "SĐT Người Nhận *" at bounding box center [94, 90] width 90 height 10
click at [92, 100] on div "0949844482 - THÁI HÒA" at bounding box center [94, 103] width 82 height 7
type input "0949844482"
type input "THÁI HÒA"
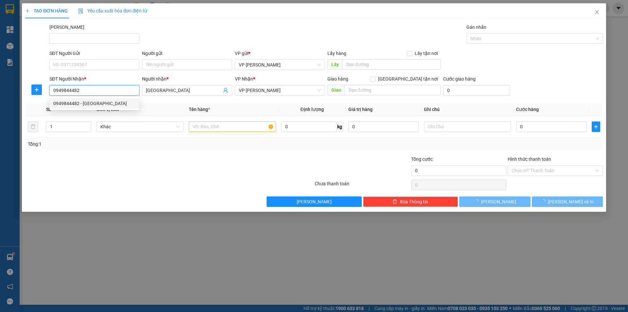
type input "180.000"
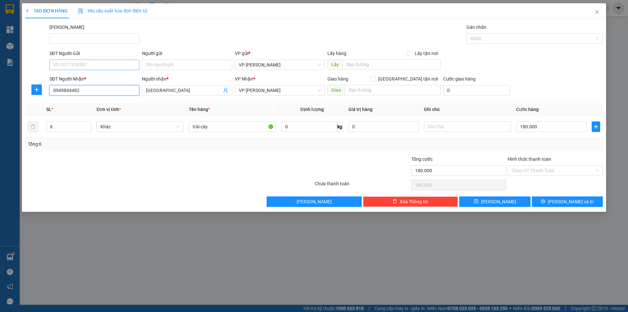
type input "0949844482"
click at [88, 63] on input "SĐT Người Gửi" at bounding box center [94, 65] width 90 height 10
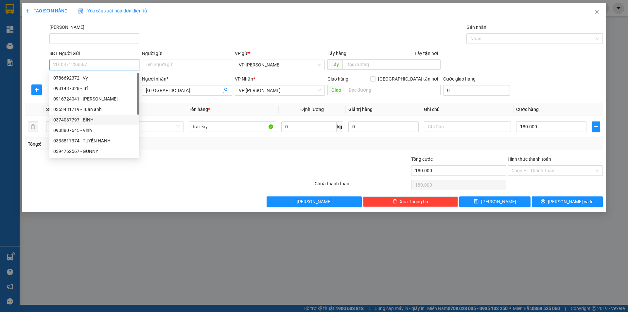
click at [76, 118] on div "0374037797 - BÌNH" at bounding box center [94, 119] width 82 height 7
type input "0374037797"
type input "BÌNH"
type input "30.000"
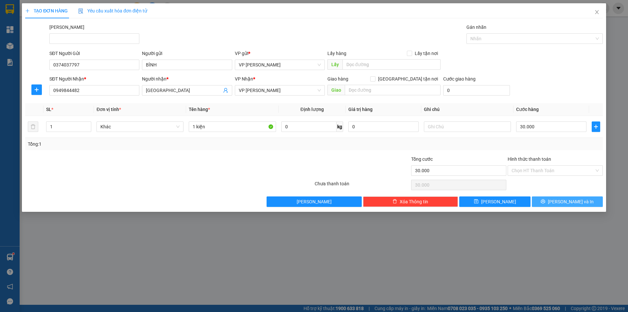
click at [543, 199] on button "Lưu và In" at bounding box center [567, 201] width 71 height 10
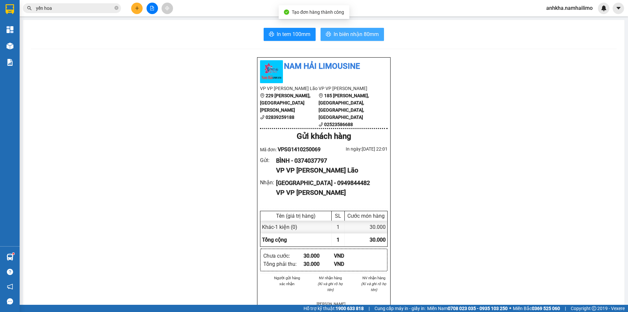
click at [355, 32] on span "In biên nhận 80mm" at bounding box center [356, 34] width 45 height 8
click at [138, 6] on icon "plus" at bounding box center [137, 8] width 5 height 5
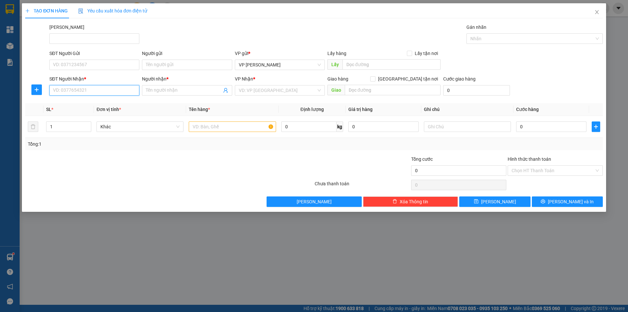
click at [132, 92] on input "SĐT Người Nhận *" at bounding box center [94, 90] width 90 height 10
click at [78, 101] on div "0938012298 - Phương" at bounding box center [94, 103] width 82 height 7
type input "0938012298"
type input "Phương"
type input "30.000"
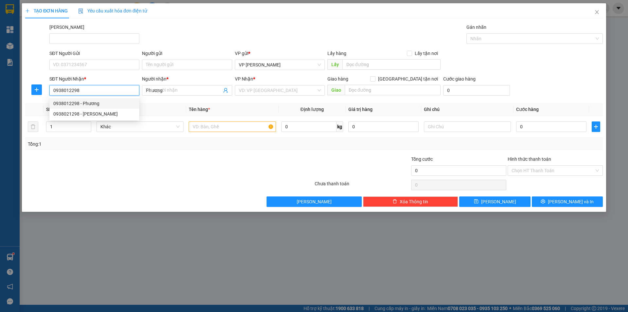
type input "30.000"
type input "0938012298"
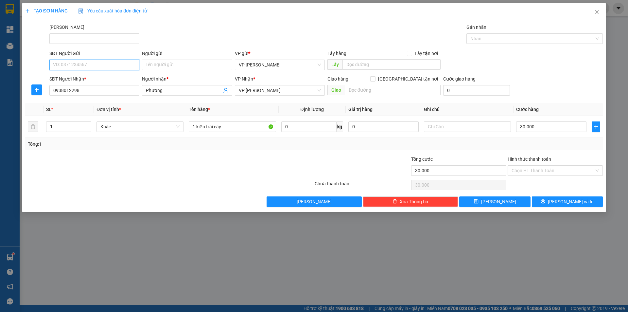
click at [79, 67] on input "SĐT Người Gửi" at bounding box center [94, 65] width 90 height 10
drag, startPoint x: 74, startPoint y: 81, endPoint x: 79, endPoint y: 75, distance: 7.5
click at [74, 80] on div "0374037797 - BÌNH" at bounding box center [94, 77] width 82 height 7
type input "0374037797"
type input "BÌNH"
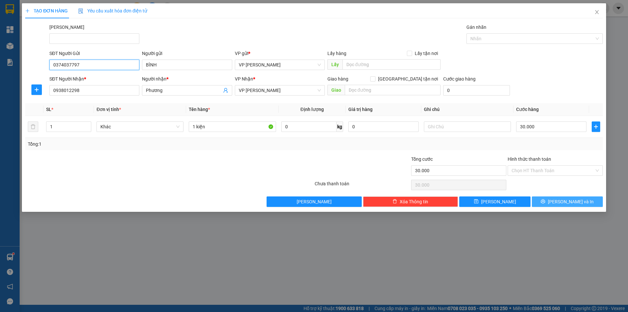
type input "0374037797"
click at [553, 200] on button "Lưu và In" at bounding box center [567, 201] width 71 height 10
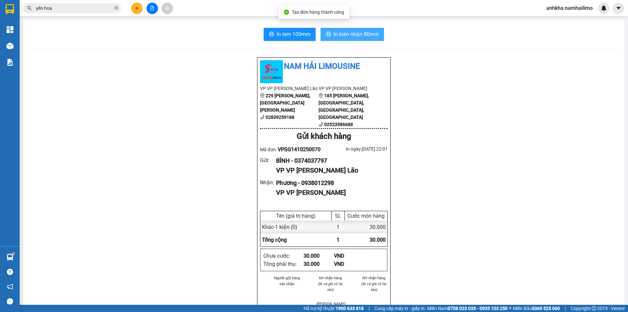
click at [369, 34] on span "In biên nhận 80mm" at bounding box center [356, 34] width 45 height 8
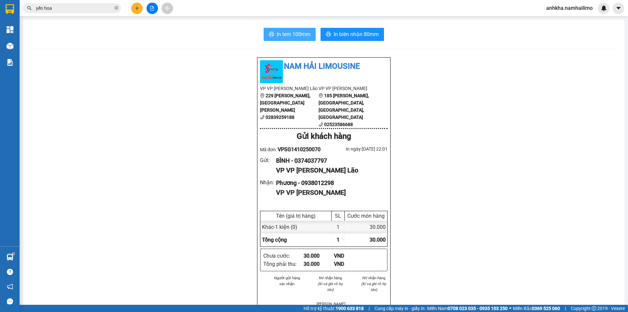
click at [281, 31] on span "In tem 100mm" at bounding box center [294, 34] width 34 height 8
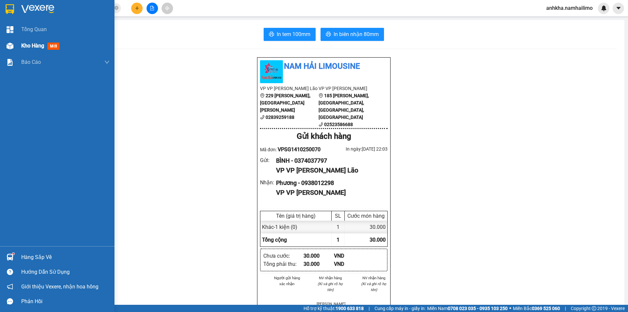
click at [19, 43] on div "Kho hàng mới" at bounding box center [57, 46] width 114 height 16
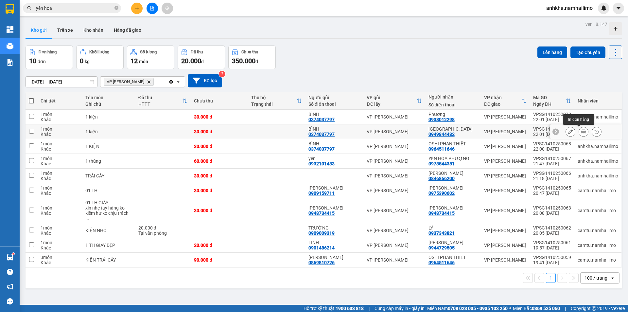
click at [581, 130] on icon at bounding box center [583, 131] width 5 height 5
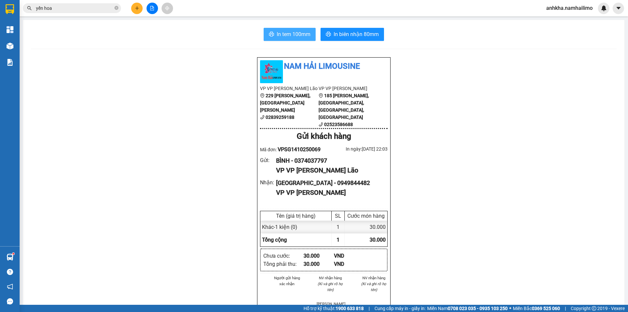
click at [294, 37] on span "In tem 100mm" at bounding box center [294, 34] width 34 height 8
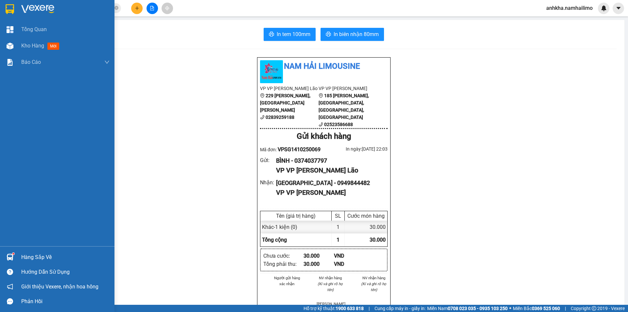
click at [13, 258] on div at bounding box center [9, 256] width 11 height 11
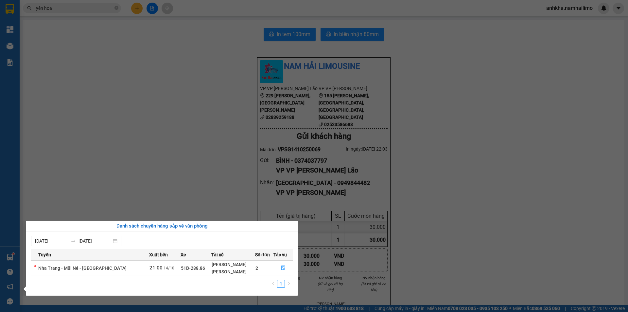
click at [196, 150] on section "Kết quả tìm kiếm ( 240 ) Bộ lọc Mã ĐH Trạng thái Món hàng Tổng cước Chưa cước N…" at bounding box center [314, 156] width 628 height 312
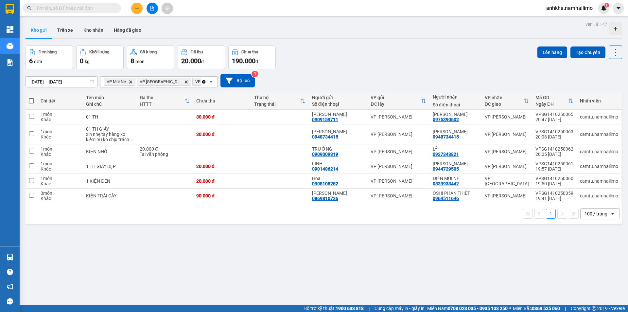
click at [132, 81] on icon "Delete" at bounding box center [131, 82] width 4 height 4
click at [132, 81] on span "VP [GEOGRAPHIC_DATA]" at bounding box center [128, 81] width 42 height 5
click at [151, 81] on icon "Delete" at bounding box center [153, 82] width 4 height 4
click at [147, 81] on icon "Delete" at bounding box center [149, 82] width 4 height 4
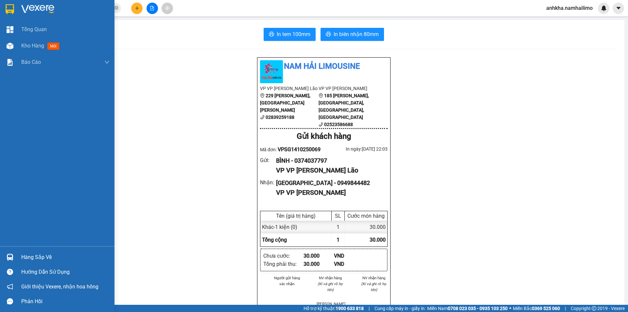
click at [28, 53] on div "Kho hàng mới" at bounding box center [65, 46] width 88 height 16
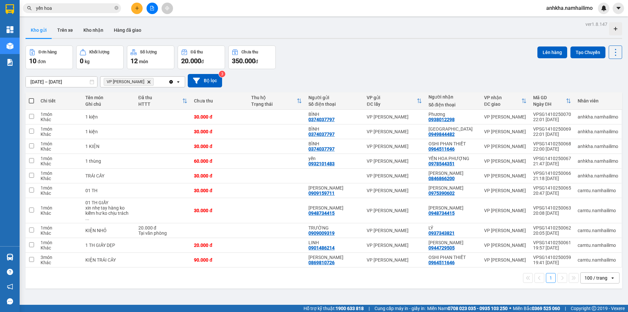
click at [31, 100] on span at bounding box center [31, 100] width 5 height 5
click at [31, 97] on input "checkbox" at bounding box center [31, 97] width 0 height 0
checkbox input "true"
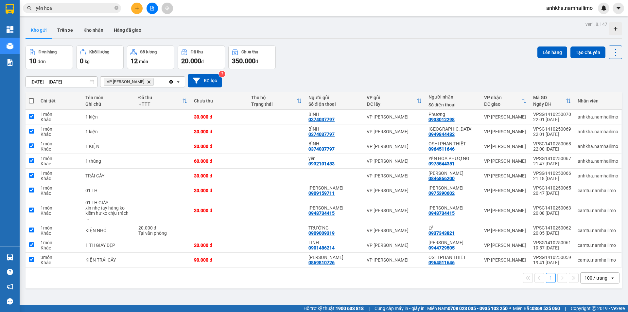
checkbox input "true"
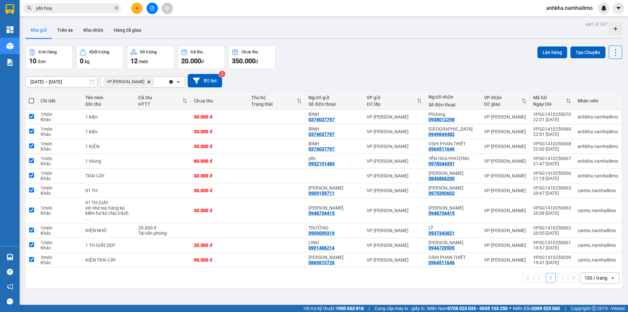
checkbox input "true"
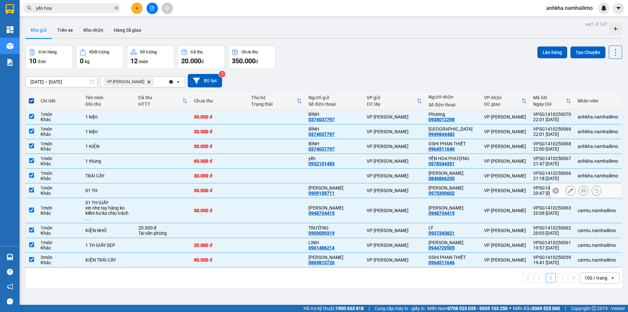
click at [302, 193] on td at bounding box center [276, 190] width 57 height 15
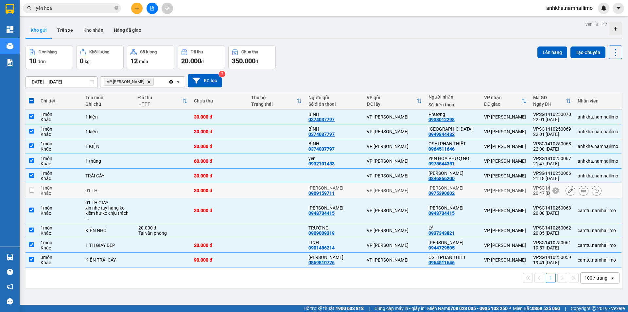
click at [302, 193] on td at bounding box center [276, 190] width 57 height 15
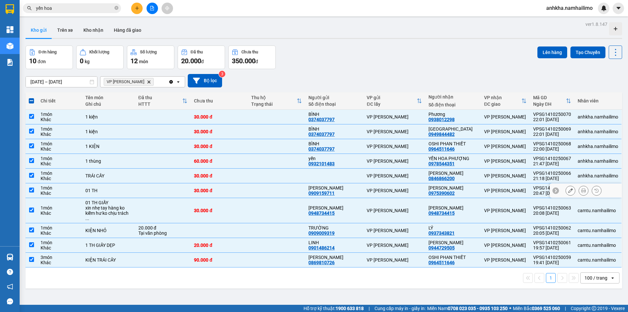
click at [302, 193] on td at bounding box center [276, 190] width 57 height 15
checkbox input "false"
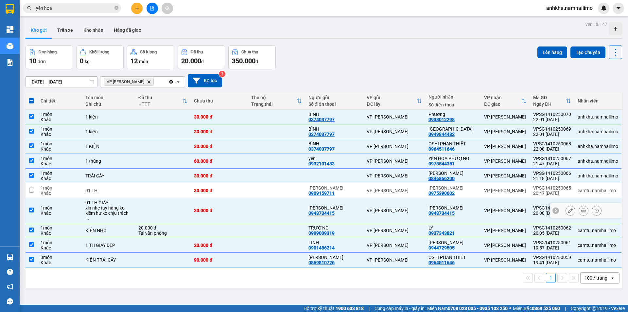
click at [297, 209] on td at bounding box center [276, 210] width 57 height 25
checkbox input "false"
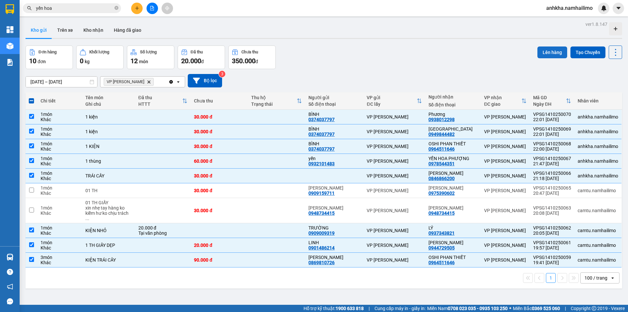
click at [556, 52] on button "Lên hàng" at bounding box center [552, 52] width 30 height 12
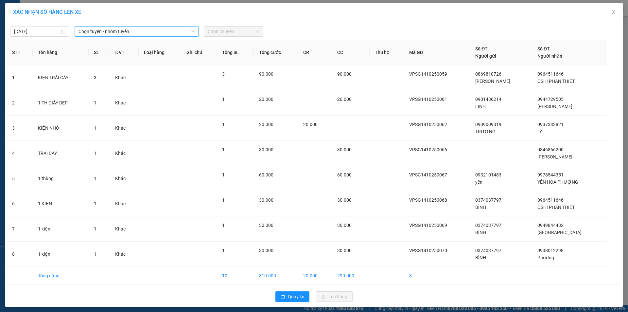
click at [120, 27] on span "Chọn tuyến - nhóm tuyến" at bounding box center [137, 31] width 116 height 10
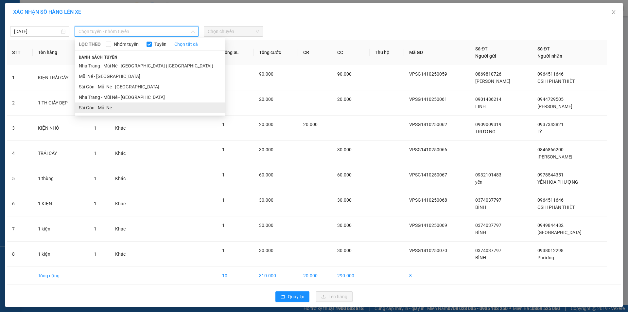
click at [97, 104] on li "Sài Gòn - Mũi Né" at bounding box center [150, 107] width 150 height 10
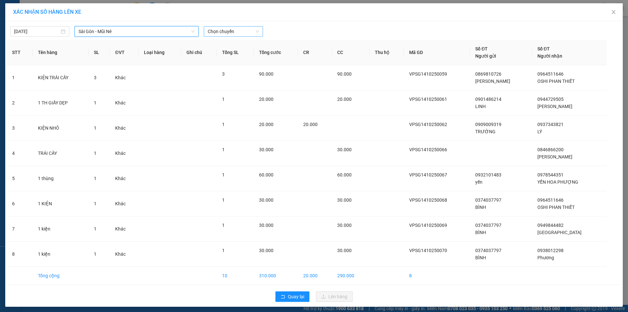
click at [225, 29] on span "Chọn chuyến" at bounding box center [233, 31] width 51 height 10
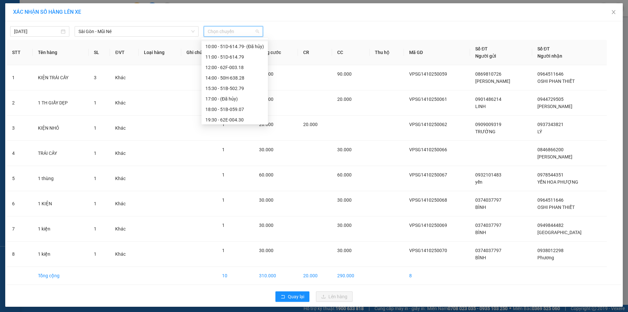
scroll to position [63, 0]
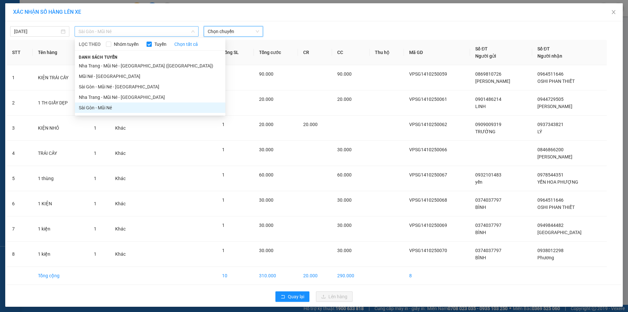
click at [163, 28] on span "Sài Gòn - Mũi Né" at bounding box center [137, 31] width 116 height 10
click at [104, 88] on li "Sài Gòn - Mũi Né - [GEOGRAPHIC_DATA]" at bounding box center [150, 86] width 150 height 10
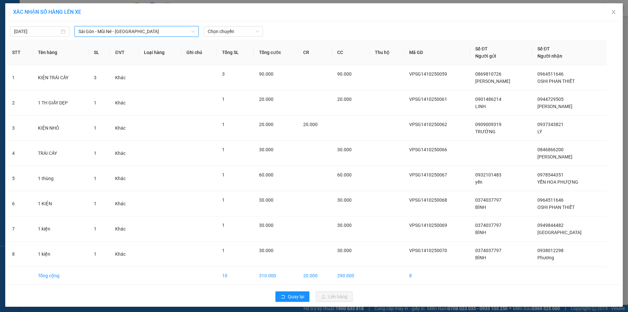
click at [215, 38] on div "[DATE] [GEOGRAPHIC_DATA] - [GEOGRAPHIC_DATA] - [GEOGRAPHIC_DATA] [GEOGRAPHIC_DA…" at bounding box center [314, 163] width 618 height 285
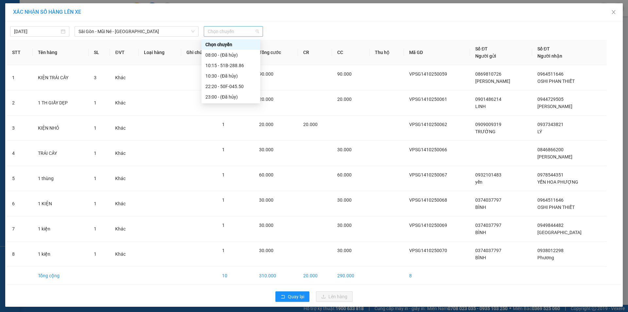
scroll to position [0, 0]
click at [221, 31] on span "Chọn chuyến" at bounding box center [233, 31] width 51 height 10
click at [221, 88] on div "22:20 - 50F-045.50" at bounding box center [230, 86] width 51 height 7
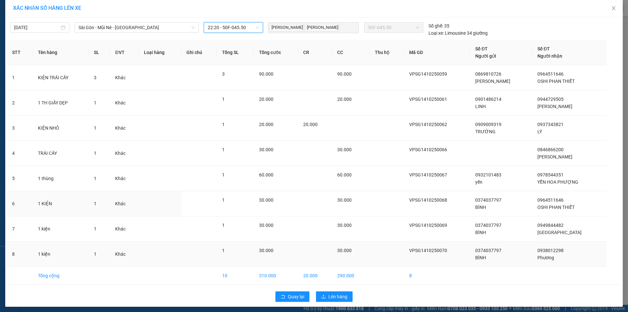
scroll to position [7, 0]
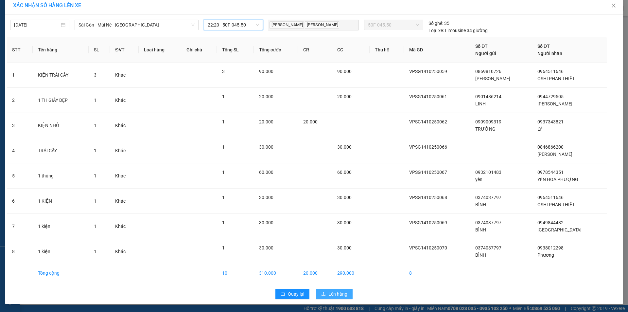
click at [324, 289] on button "Lên hàng" at bounding box center [334, 294] width 37 height 10
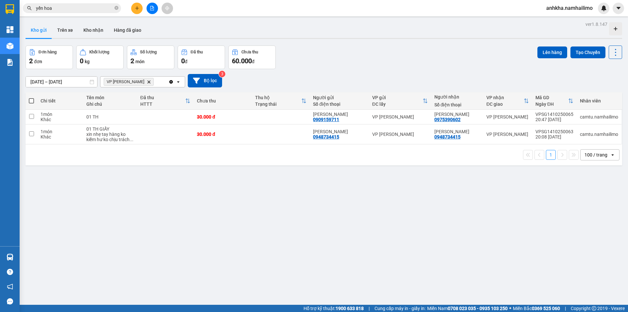
click at [141, 83] on span "VP [PERSON_NAME] Delete" at bounding box center [129, 82] width 50 height 8
click at [140, 82] on span "VP [PERSON_NAME] Delete" at bounding box center [129, 82] width 50 height 8
click at [148, 82] on icon "VP Phan Thiết, close by backspace" at bounding box center [149, 81] width 3 height 3
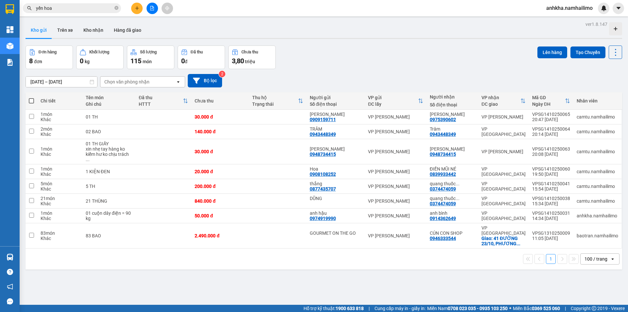
click at [139, 83] on div "Chọn văn phòng nhận" at bounding box center [126, 82] width 45 height 7
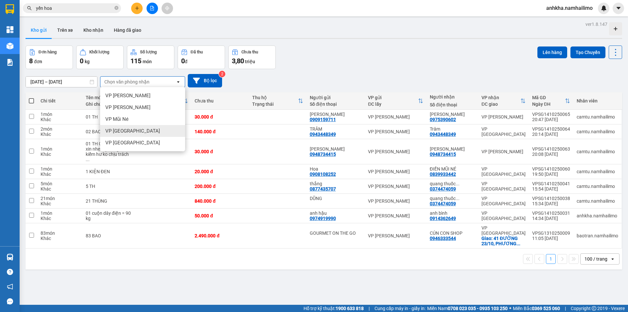
click at [132, 132] on span "VP [GEOGRAPHIC_DATA]" at bounding box center [132, 131] width 55 height 7
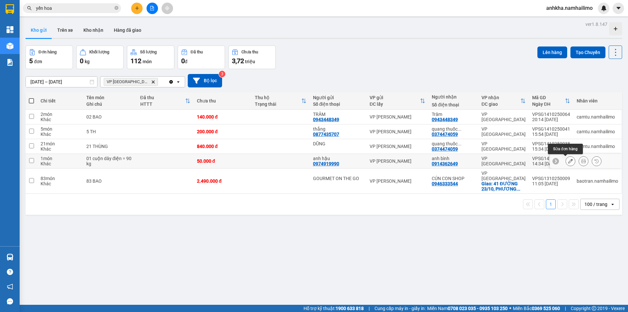
click at [568, 160] on icon at bounding box center [570, 161] width 5 height 5
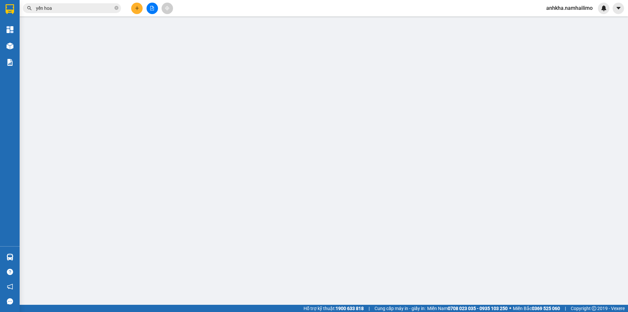
type input "0974919990"
type input "anh hậu"
type input "0914362649"
type input "anh bình"
type input "50.000"
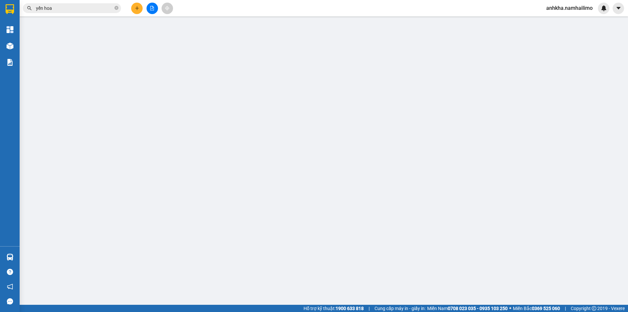
type input "50.000"
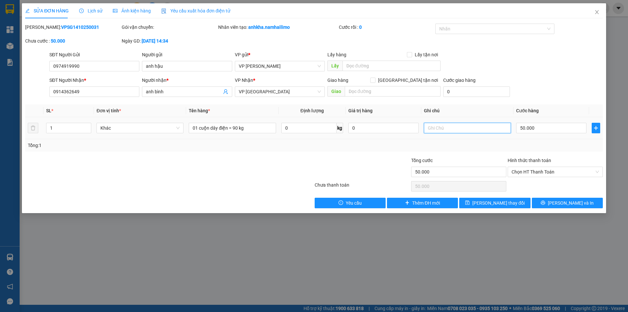
click at [463, 131] on input "text" at bounding box center [467, 128] width 87 height 10
type input "d"
type input "đơn hủy"
click at [503, 208] on div "SỬA ĐƠN HÀNG Lịch sử Ảnh kiện hàng Yêu cầu xuất hóa đơn điện tử Total Paid Fee …" at bounding box center [314, 108] width 584 height 210
click at [490, 204] on span "[PERSON_NAME] thay đổi" at bounding box center [498, 202] width 52 height 7
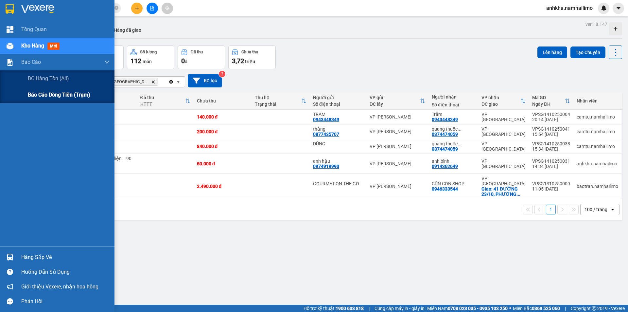
click at [40, 95] on span "Báo cáo dòng tiền (trạm)" at bounding box center [59, 95] width 62 height 8
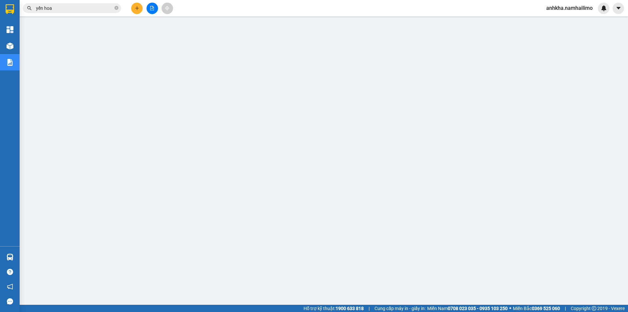
click at [557, 7] on span "anhkha.namhailimo" at bounding box center [569, 8] width 57 height 8
click at [553, 18] on span "Đăng xuất" at bounding box center [572, 20] width 43 height 7
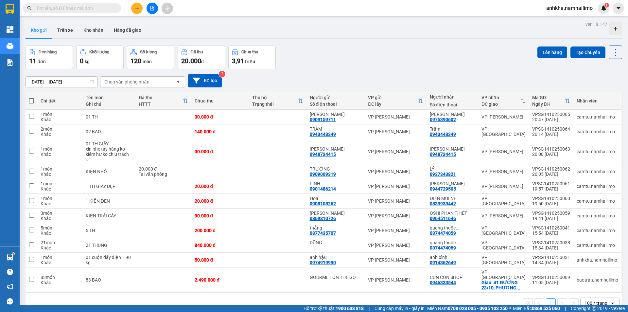
click at [568, 9] on span "anhkha.namhailimo" at bounding box center [569, 8] width 57 height 8
click at [557, 22] on span "Đăng xuất" at bounding box center [572, 20] width 43 height 7
